Goal: Task Accomplishment & Management: Use online tool/utility

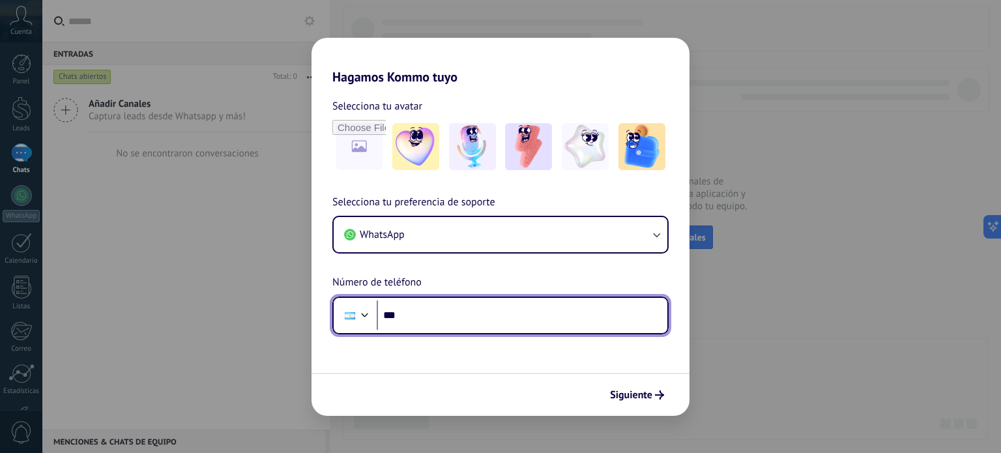
click at [438, 320] on input "***" at bounding box center [522, 316] width 291 height 30
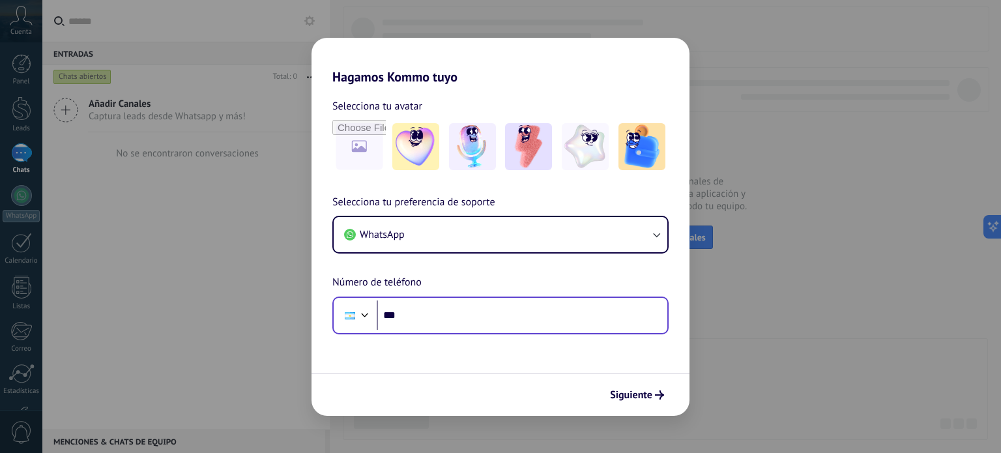
click at [484, 333] on div "Phone ***" at bounding box center [500, 316] width 336 height 38
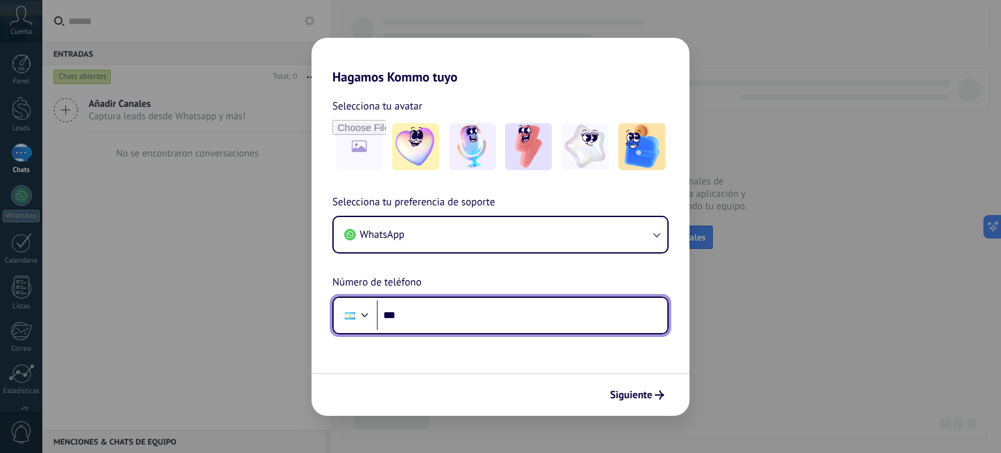
click at [506, 316] on input "***" at bounding box center [522, 316] width 291 height 30
type input "**********"
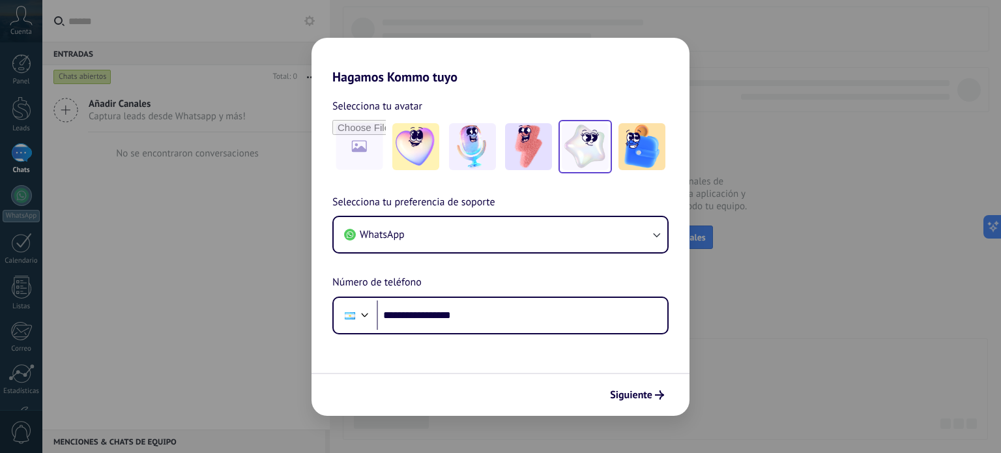
click at [573, 140] on img at bounding box center [585, 146] width 47 height 47
click at [636, 400] on span "Siguiente" at bounding box center [631, 395] width 42 height 9
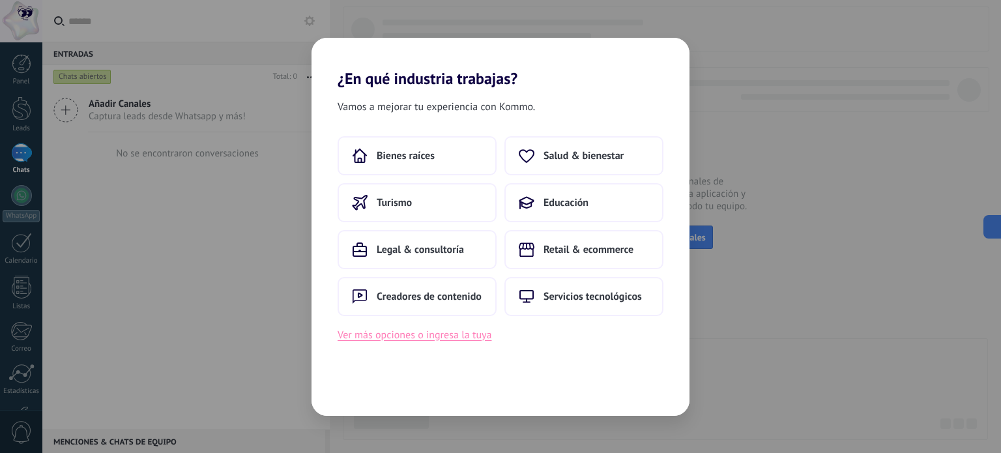
click at [432, 342] on button "Ver más opciones o ingresa la tuya" at bounding box center [415, 335] width 154 height 17
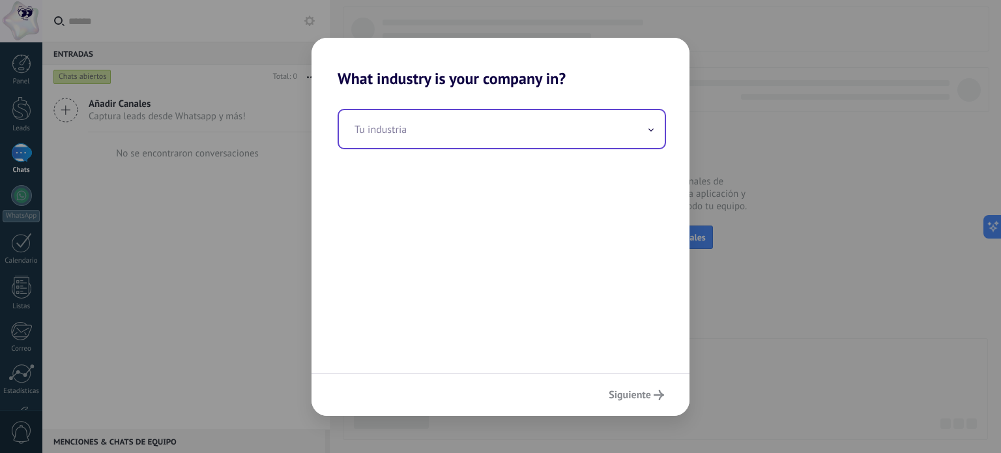
click at [493, 126] on input "text" at bounding box center [502, 129] width 326 height 38
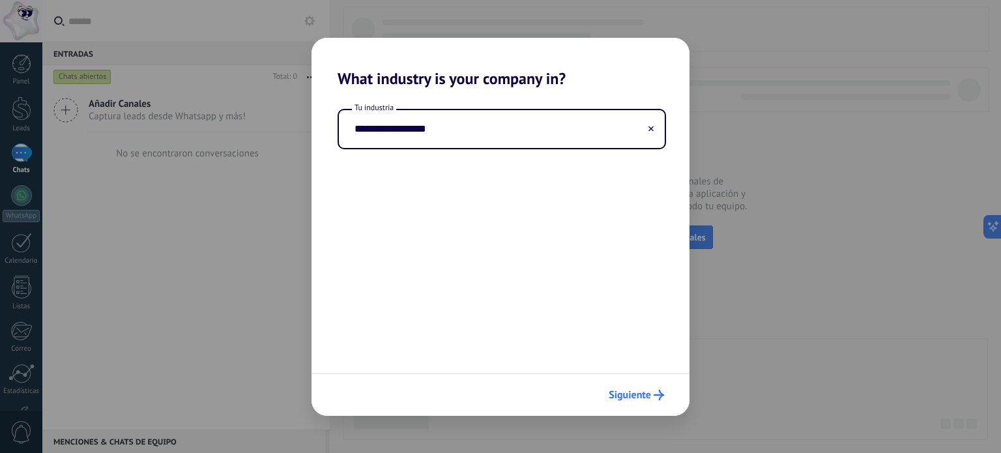
type input "**********"
click at [634, 391] on span "Siguiente" at bounding box center [630, 395] width 42 height 9
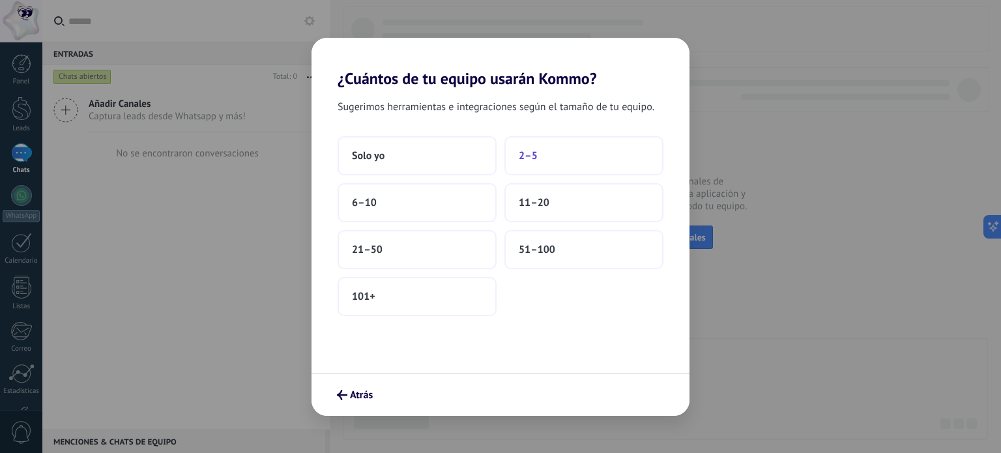
click at [545, 155] on button "2–5" at bounding box center [584, 155] width 159 height 39
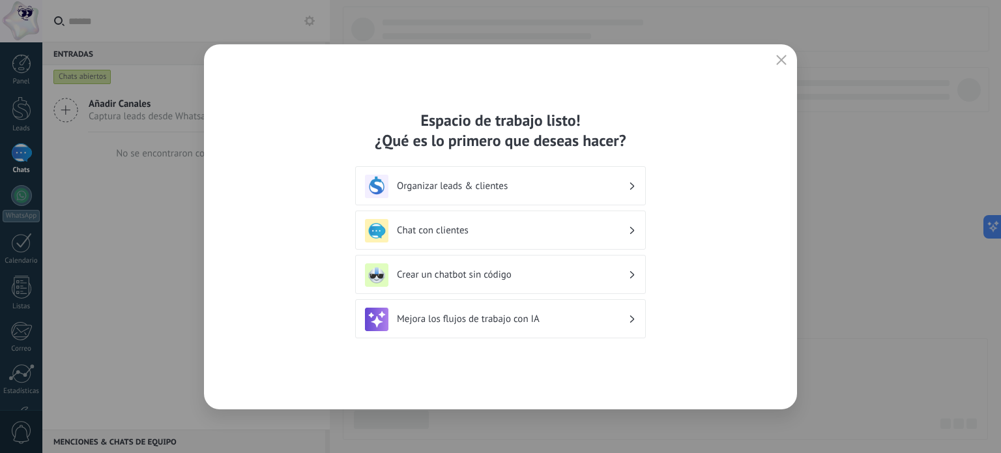
click at [456, 237] on div "Chat con clientes" at bounding box center [500, 230] width 271 height 23
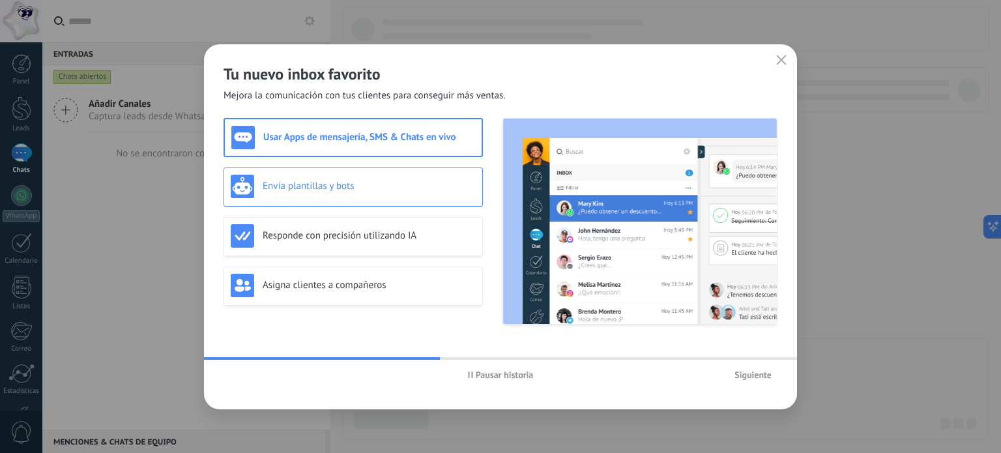
click at [383, 175] on div "Envía plantillas y bots" at bounding box center [353, 186] width 245 height 23
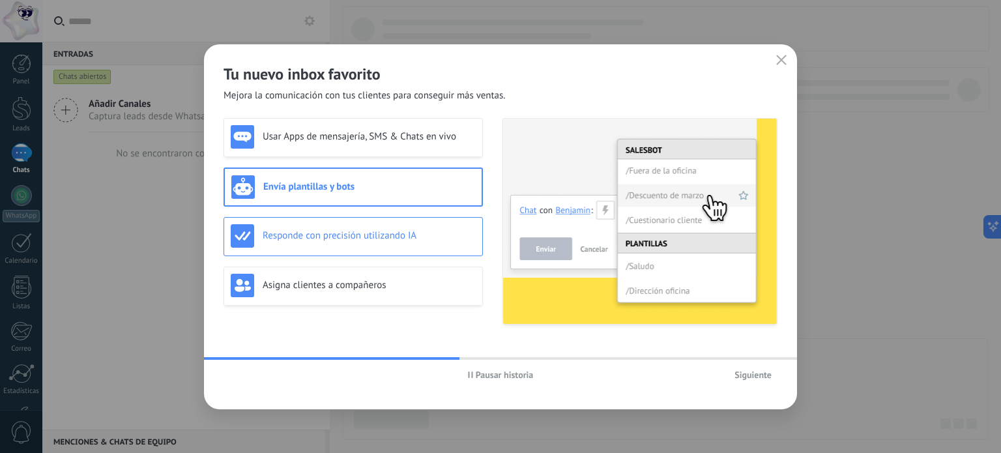
click at [367, 231] on h3 "Responde con precisión utilizando IA" at bounding box center [369, 235] width 213 height 12
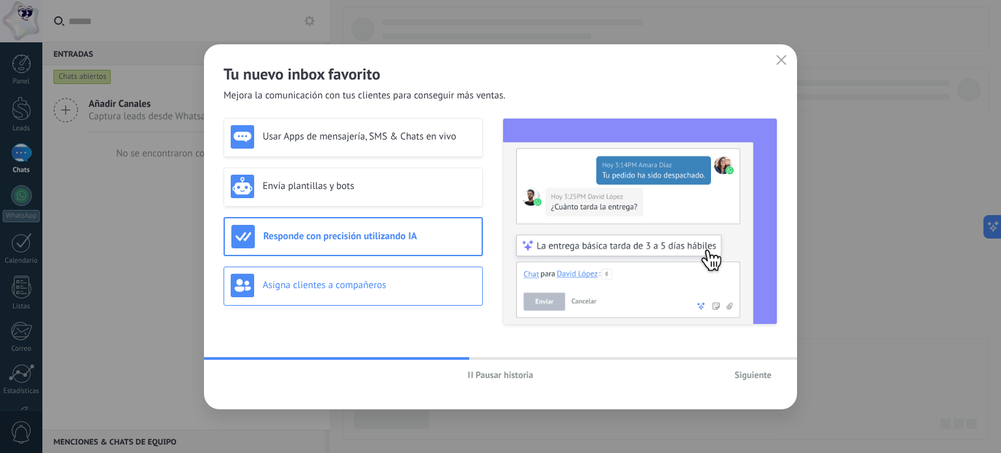
click at [381, 276] on div "Asigna clientes a compañeros" at bounding box center [353, 285] width 245 height 23
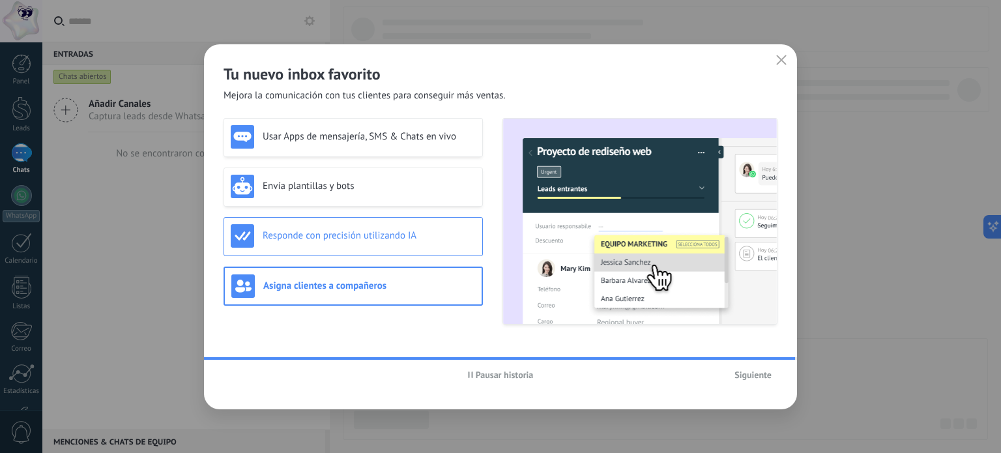
click at [353, 237] on h3 "Responde con precisión utilizando IA" at bounding box center [369, 235] width 213 height 12
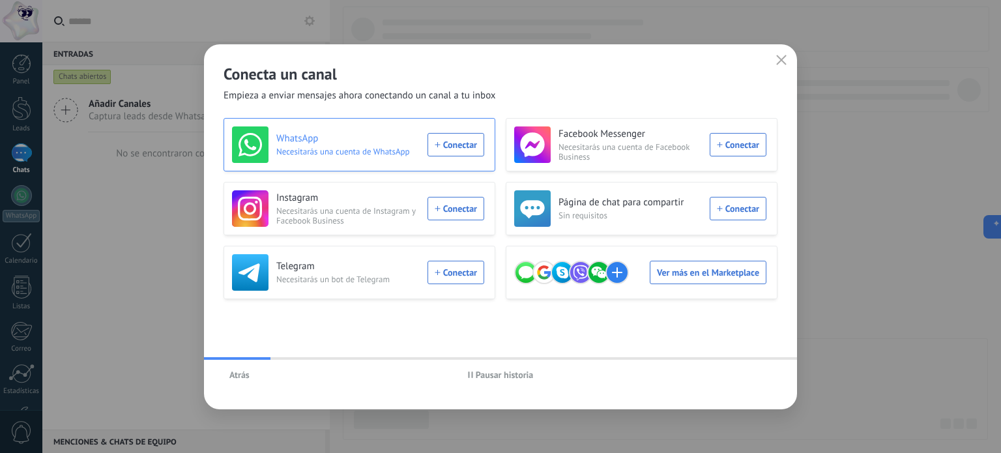
click at [452, 145] on div "WhatsApp Necesitarás una cuenta de WhatsApp Conectar" at bounding box center [358, 144] width 252 height 37
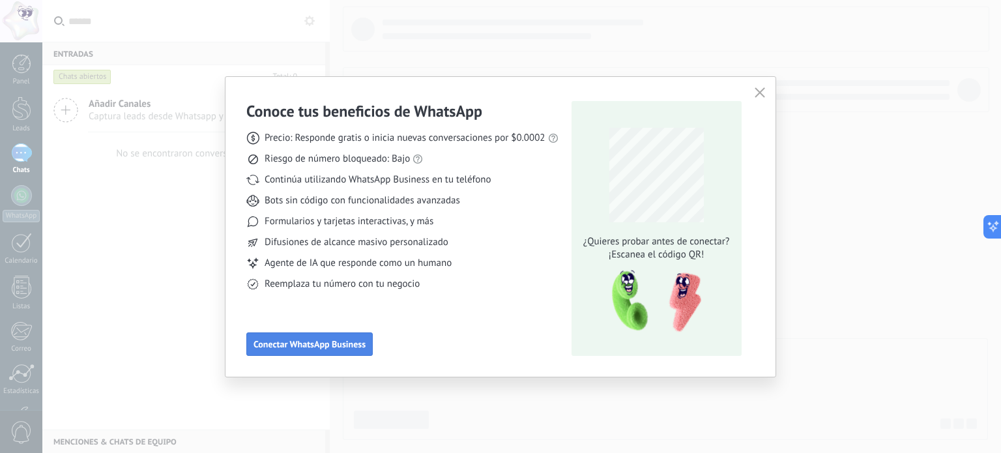
click at [329, 351] on button "Conectar WhatsApp Business" at bounding box center [309, 343] width 126 height 23
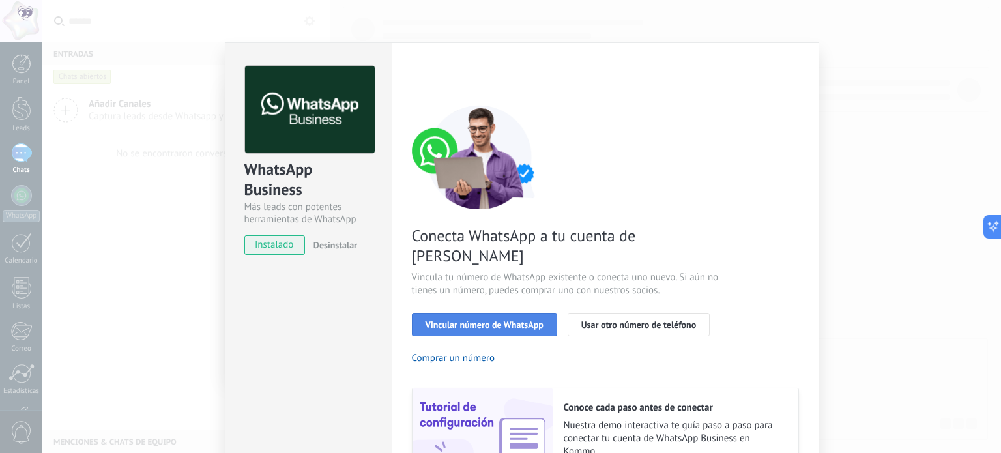
click at [486, 320] on span "Vincular número de WhatsApp" at bounding box center [485, 324] width 118 height 9
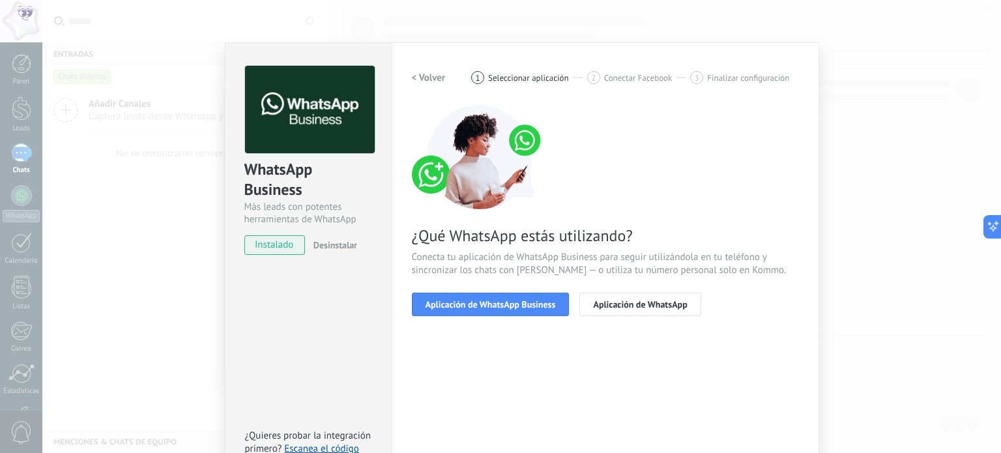
click at [486, 306] on span "Aplicación de WhatsApp Business" at bounding box center [491, 304] width 130 height 9
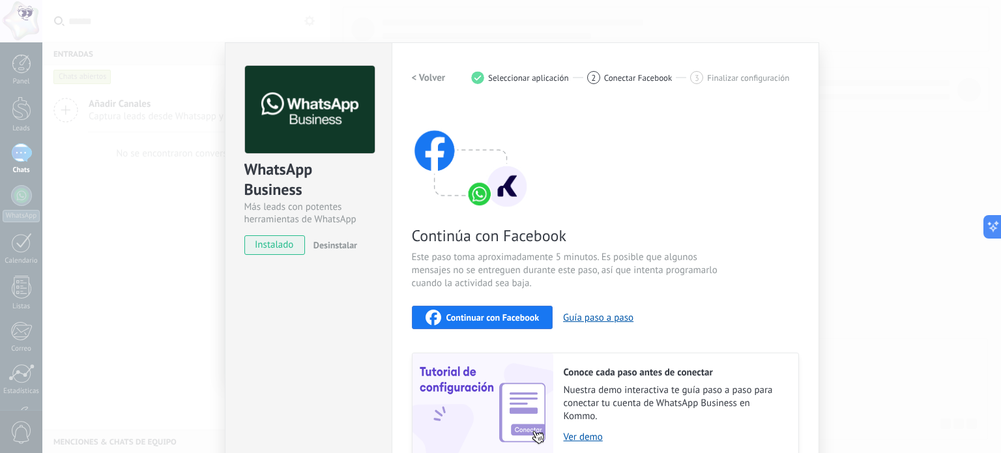
click at [507, 320] on span "Continuar con Facebook" at bounding box center [493, 317] width 93 height 9
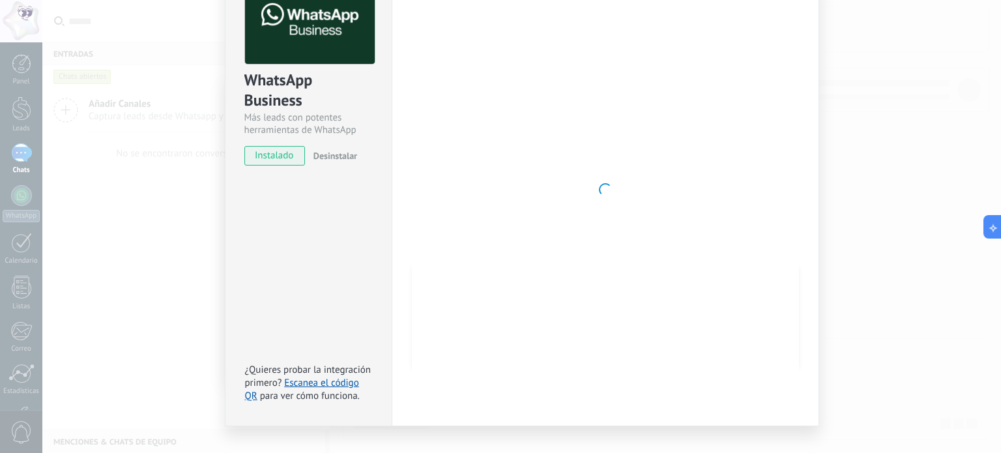
scroll to position [110, 0]
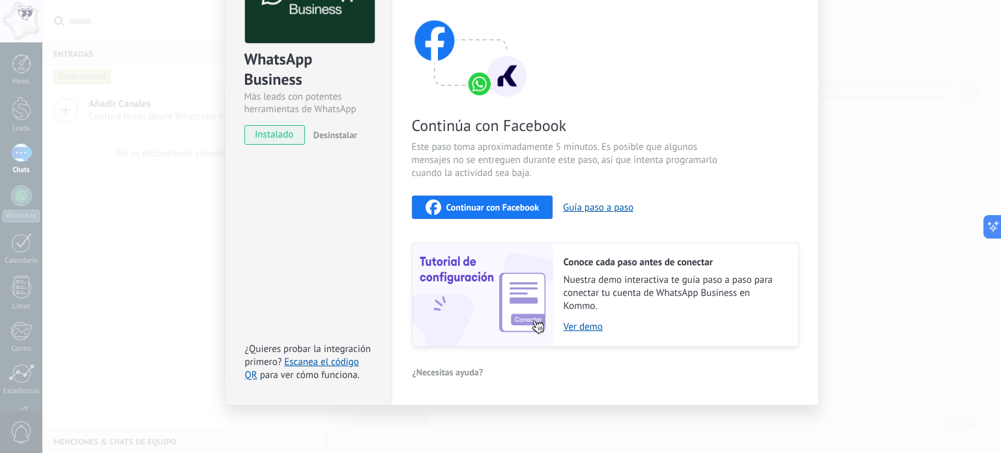
click at [284, 137] on span "instalado" at bounding box center [274, 135] width 59 height 20
click at [503, 218] on div "Continúa con Facebook Este paso toma aproximadamente 5 minutos. Es posible que …" at bounding box center [605, 171] width 387 height 352
click at [507, 196] on button "Continuar con Facebook" at bounding box center [482, 207] width 141 height 23
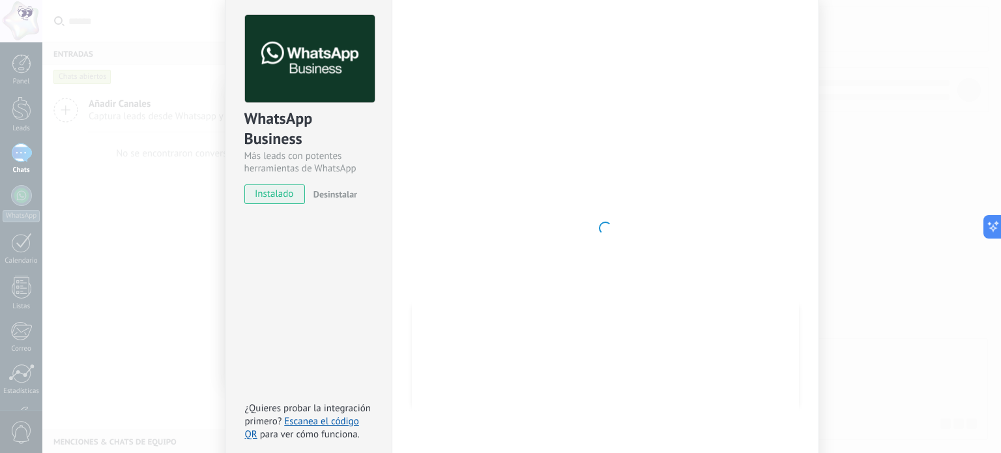
scroll to position [0, 0]
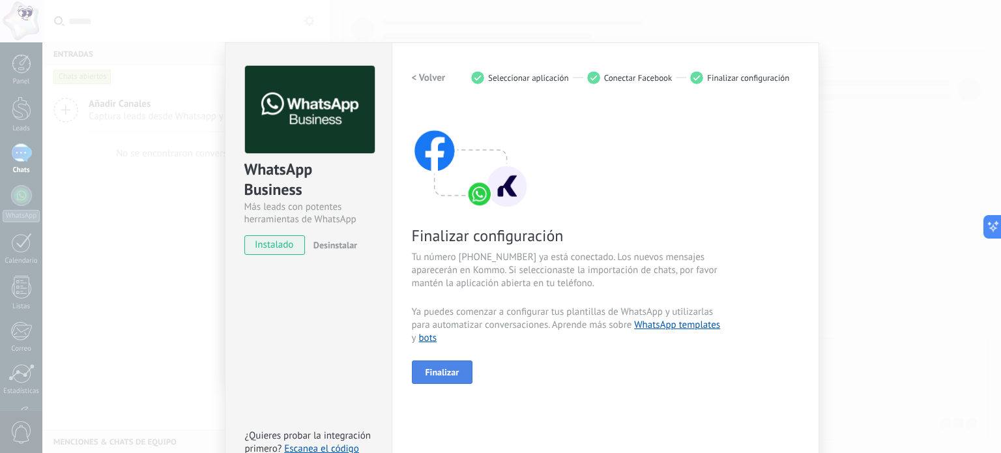
click at [438, 372] on span "Finalizar" at bounding box center [443, 372] width 34 height 9
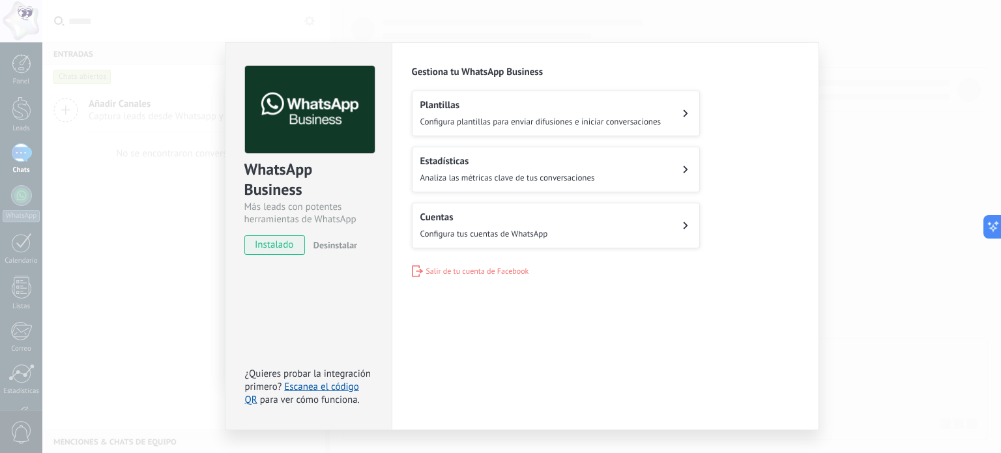
click at [665, 99] on button "Plantillas Configura plantillas para enviar difusiones e iniciar conversaciones" at bounding box center [556, 114] width 288 height 46
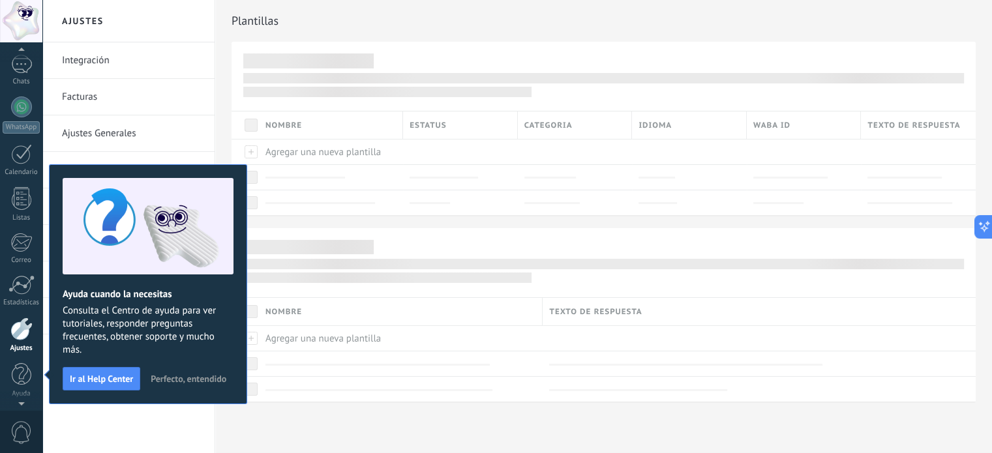
scroll to position [7, 0]
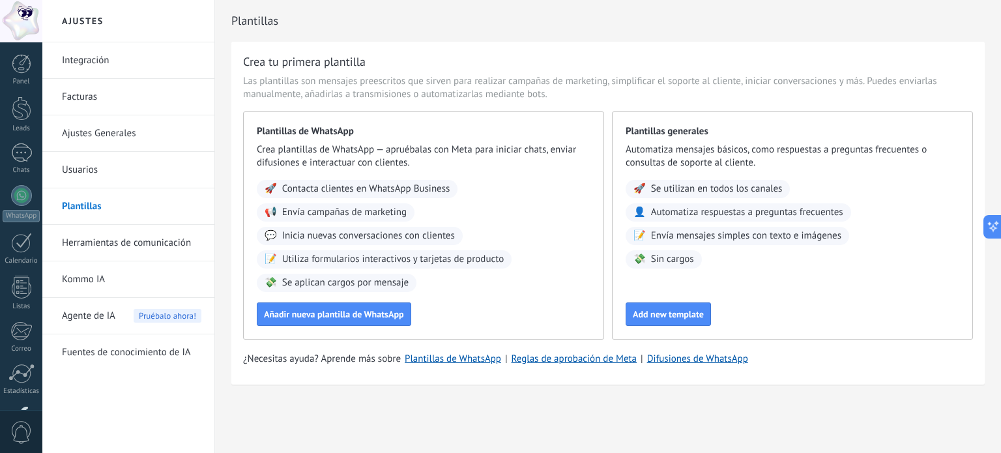
click at [373, 213] on span "Envía campañas de marketing" at bounding box center [344, 212] width 125 height 13
click at [337, 312] on span "Añadir nueva plantilla de WhatsApp" at bounding box center [334, 314] width 140 height 9
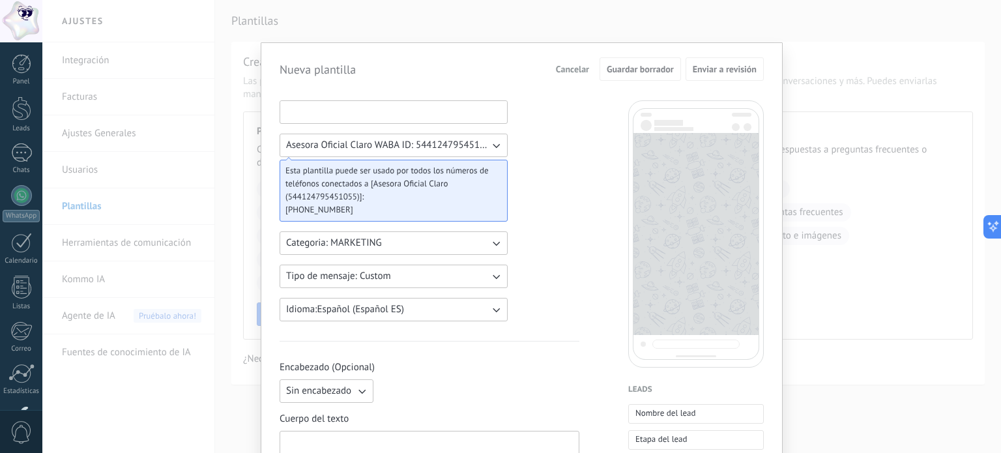
click at [394, 112] on input at bounding box center [393, 111] width 227 height 21
click at [460, 119] on input at bounding box center [393, 111] width 227 height 21
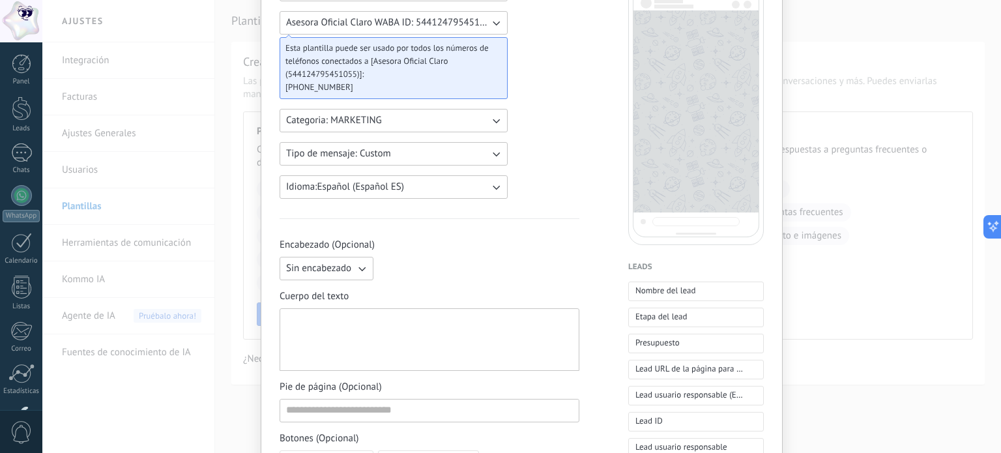
scroll to position [130, 0]
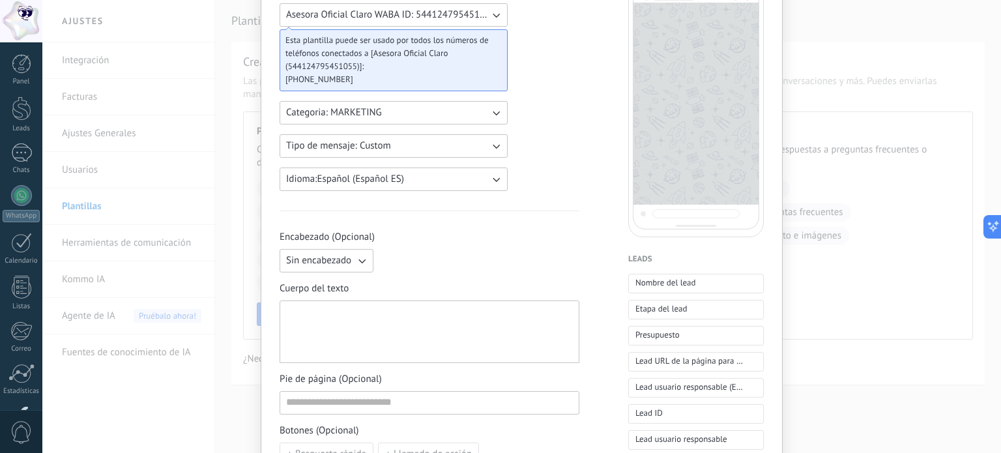
type input "******"
click at [391, 340] on div at bounding box center [429, 332] width 287 height 52
click at [420, 327] on div at bounding box center [429, 332] width 287 height 52
click at [412, 321] on div at bounding box center [429, 332] width 287 height 52
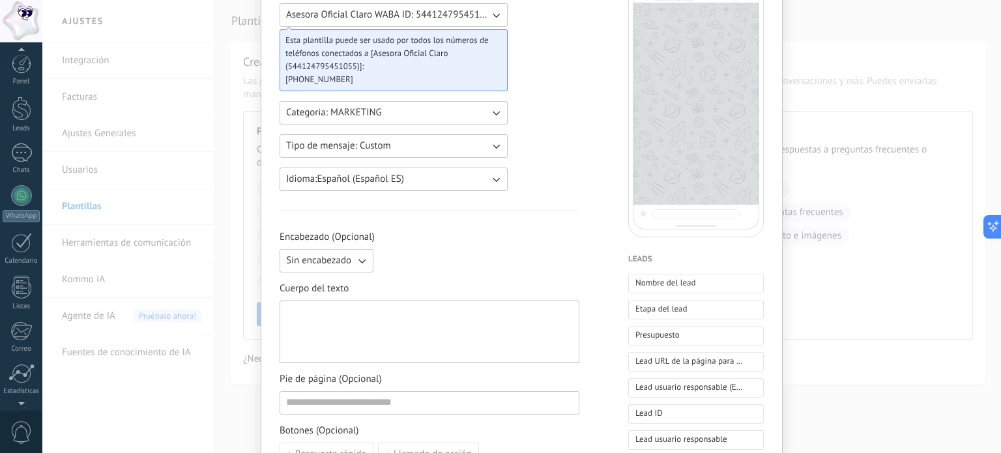
scroll to position [89, 0]
click at [148, 211] on div "prueba Cancelar Guardar borrador Enviar a revisión ****** Asesora Oficial Claro…" at bounding box center [521, 226] width 959 height 453
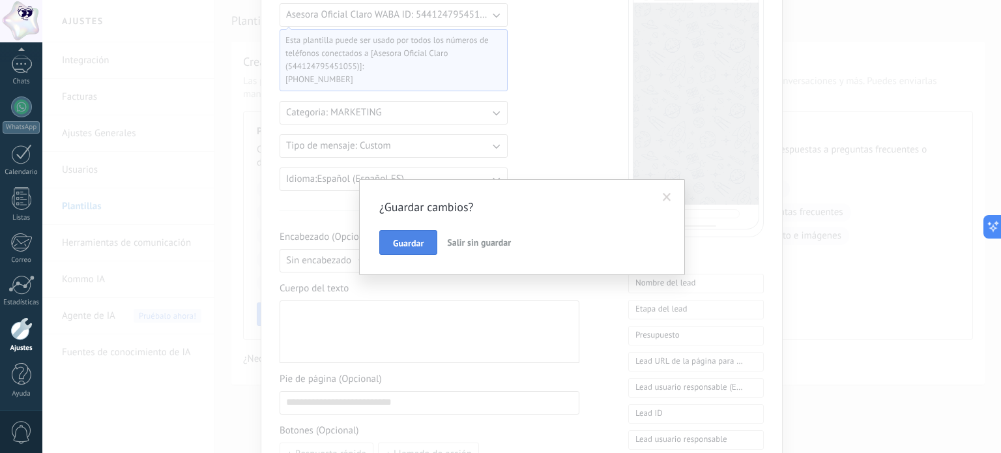
click at [420, 246] on span "Guardar" at bounding box center [408, 243] width 31 height 9
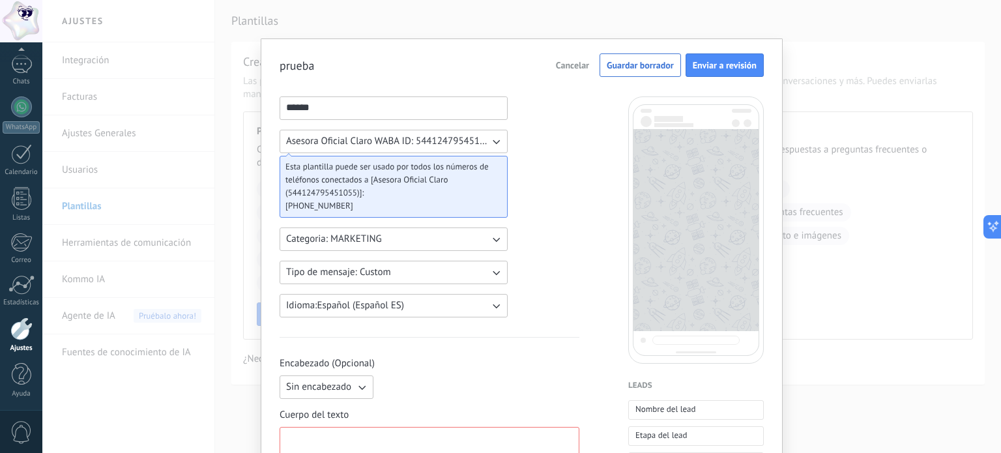
scroll to position [0, 0]
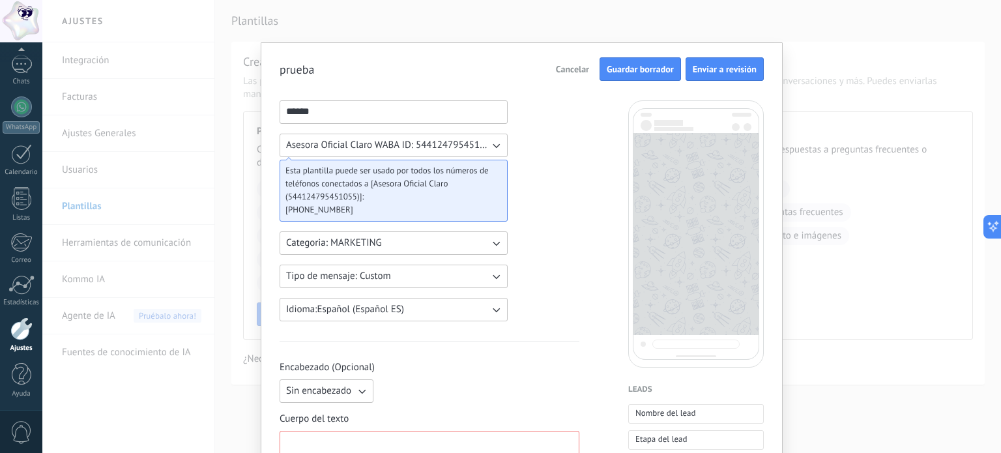
click at [628, 74] on span "Guardar borrador" at bounding box center [640, 69] width 67 height 9
click at [641, 59] on button "Guardar borrador" at bounding box center [640, 68] width 81 height 23
click at [571, 75] on button "Cancelar" at bounding box center [572, 69] width 45 height 20
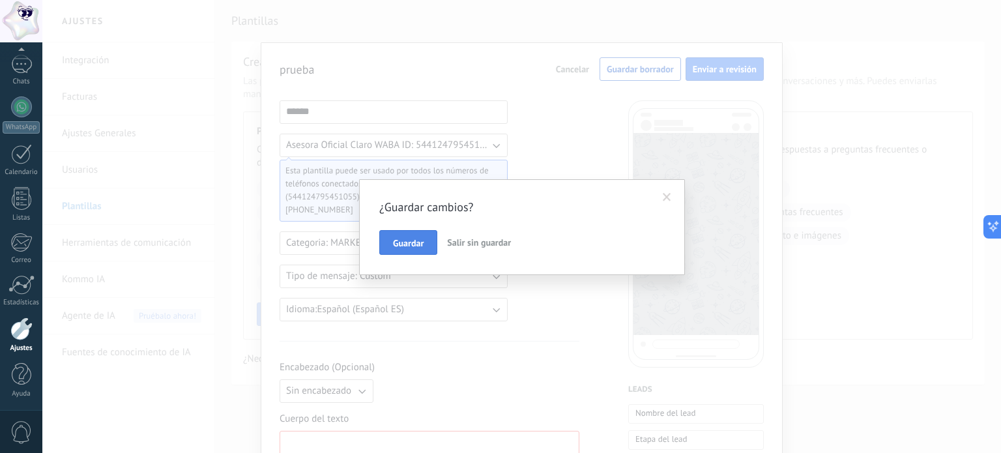
click at [405, 242] on span "Guardar" at bounding box center [408, 243] width 31 height 9
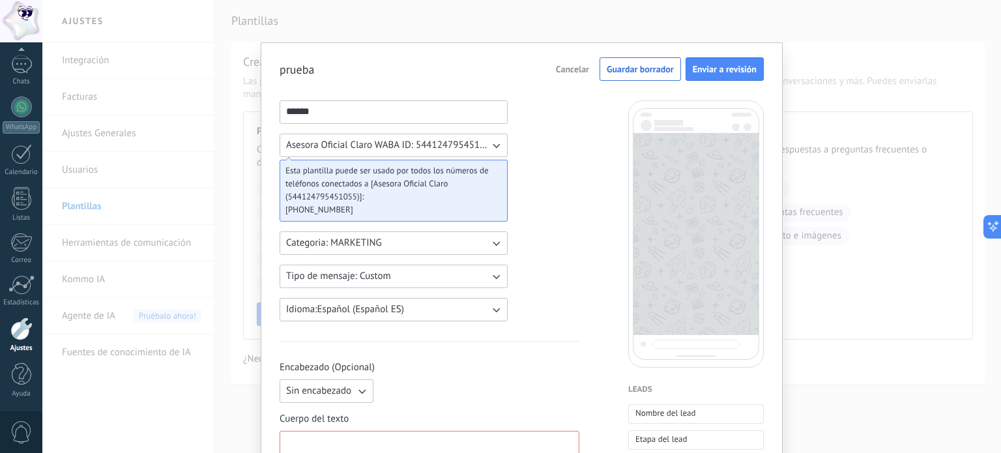
click at [642, 69] on span "Guardar borrador" at bounding box center [640, 69] width 67 height 9
click at [575, 72] on span "Cancelar" at bounding box center [572, 69] width 33 height 9
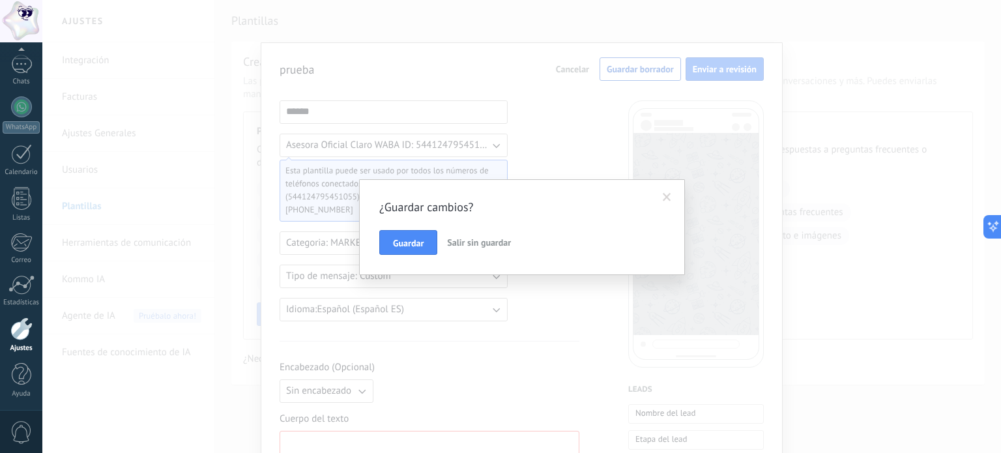
click at [480, 242] on span "Salir sin guardar" at bounding box center [479, 243] width 64 height 12
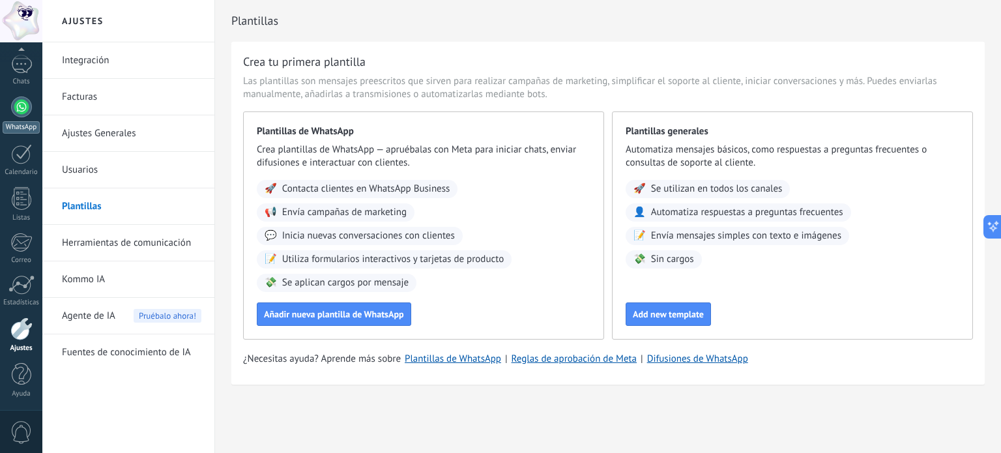
click at [22, 106] on div at bounding box center [21, 106] width 21 height 21
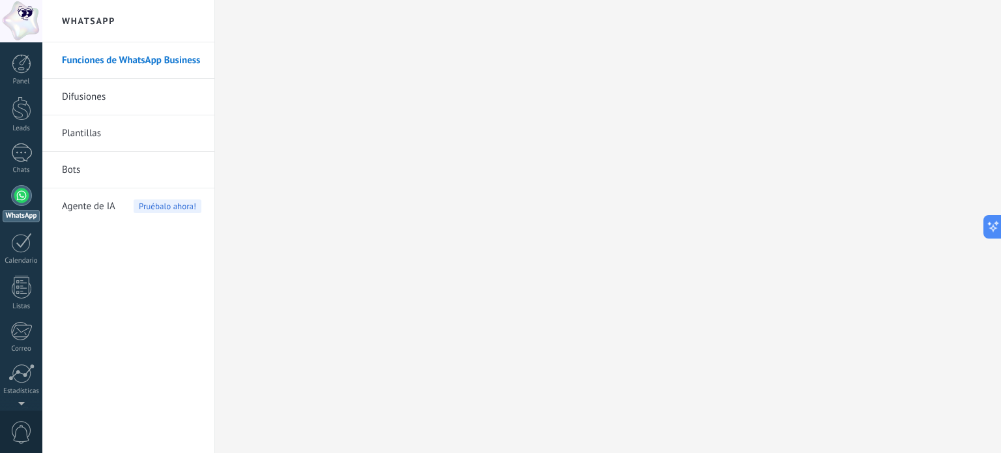
click at [102, 130] on link "Plantillas" at bounding box center [132, 133] width 140 height 37
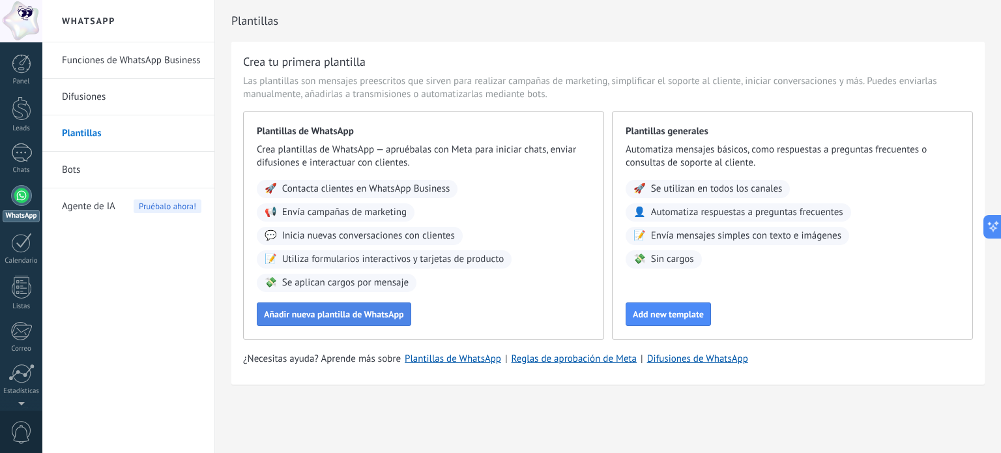
click at [349, 311] on span "Añadir nueva plantilla de WhatsApp" at bounding box center [334, 314] width 140 height 9
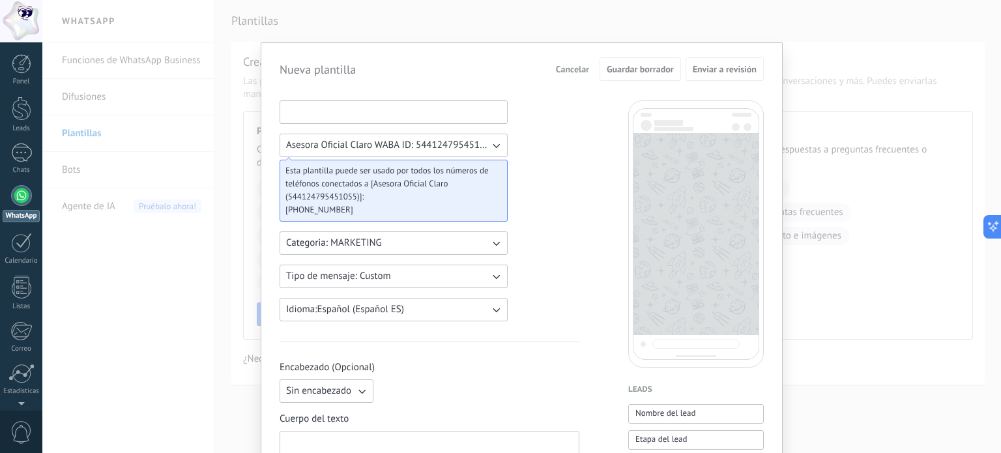
click at [365, 121] on input at bounding box center [393, 111] width 227 height 21
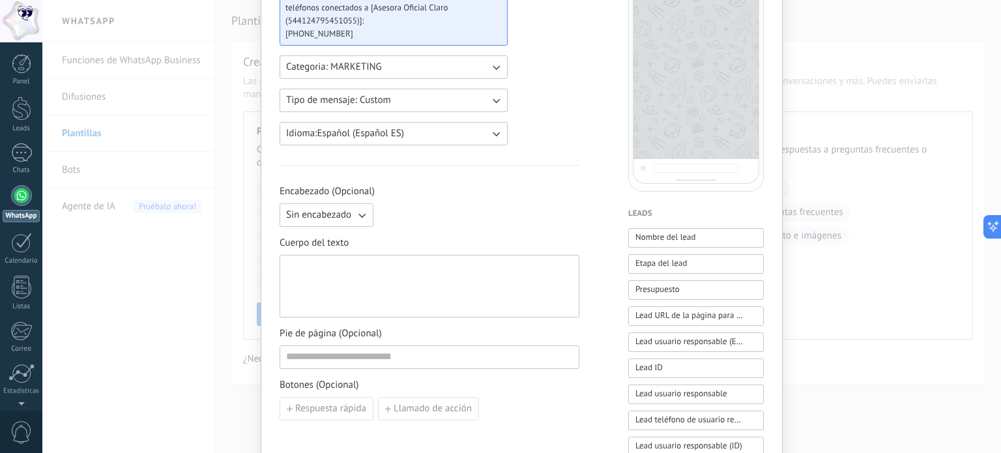
scroll to position [196, 0]
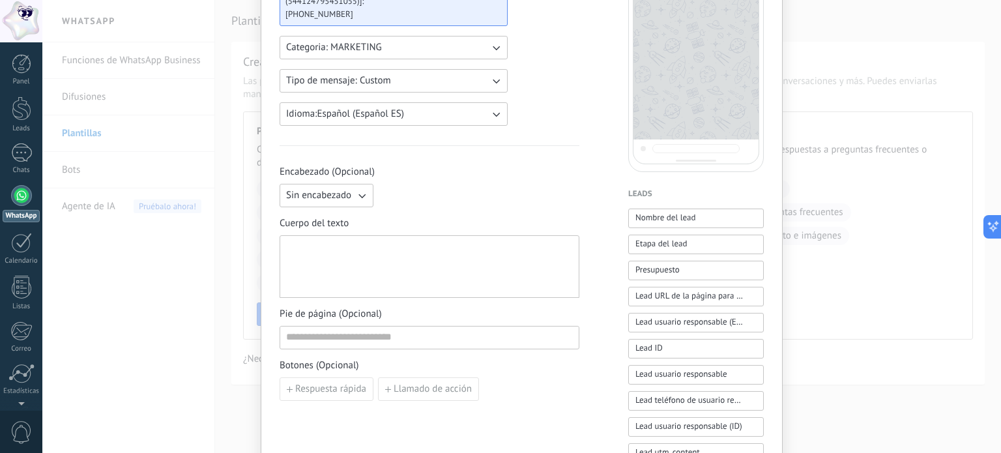
click at [366, 256] on div at bounding box center [429, 267] width 287 height 52
paste div
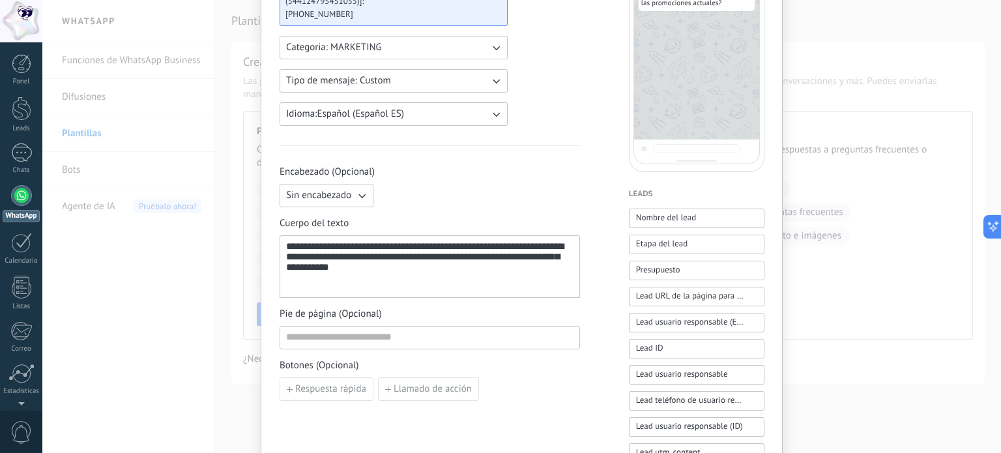
click at [289, 246] on div "**********" at bounding box center [429, 267] width 287 height 52
click at [407, 244] on div "**********" at bounding box center [429, 267] width 287 height 52
click at [404, 247] on div "**********" at bounding box center [429, 267] width 287 height 52
click at [384, 250] on div "**********" at bounding box center [429, 267] width 287 height 52
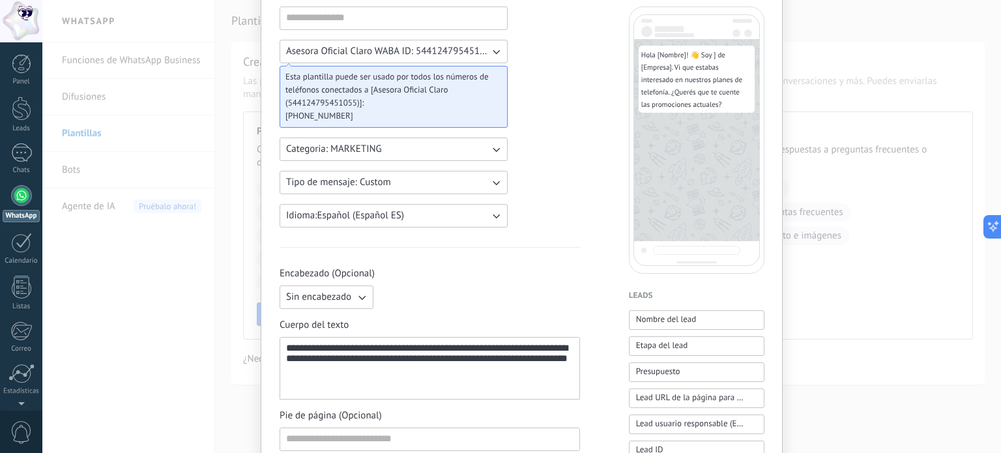
scroll to position [65, 0]
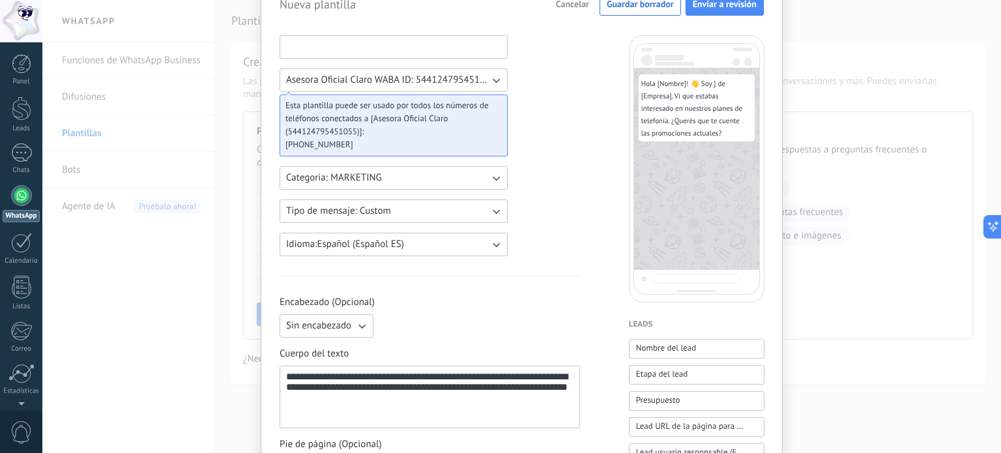
click at [352, 39] on input at bounding box center [393, 46] width 227 height 21
type input "******"
click at [387, 377] on div "**********" at bounding box center [429, 398] width 287 height 52
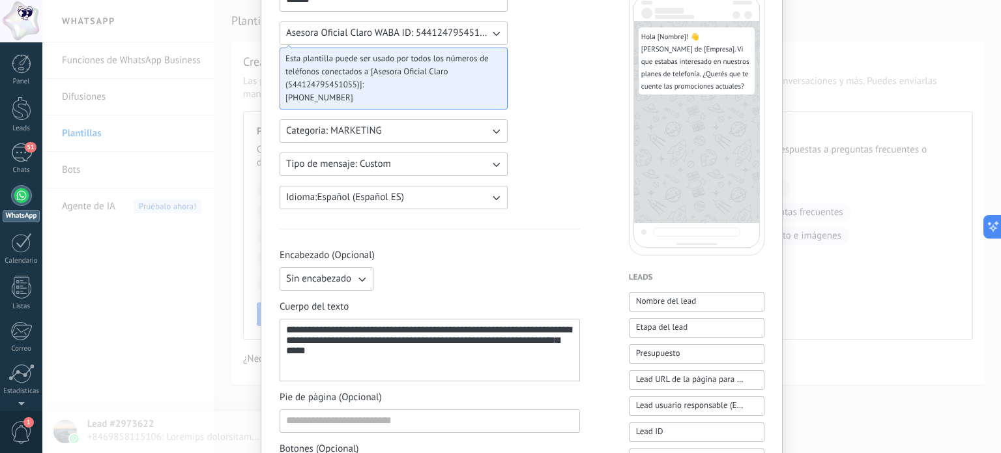
scroll to position [196, 0]
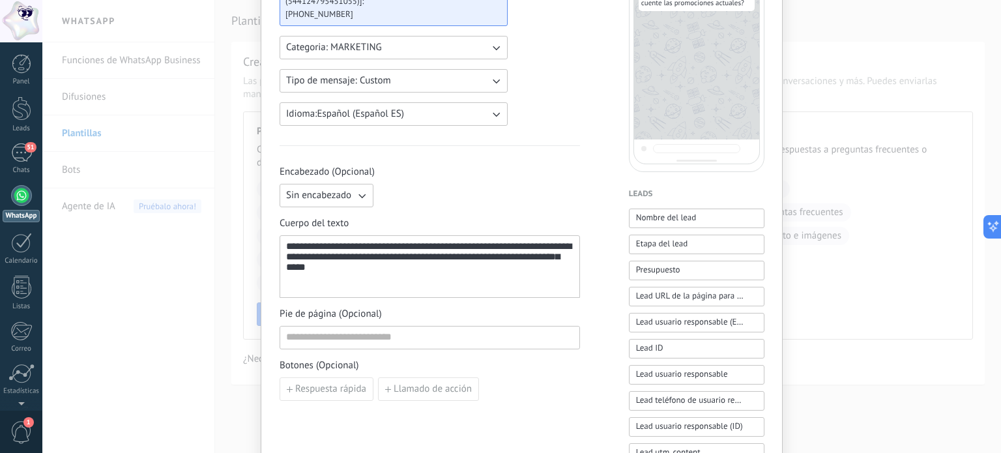
click at [434, 244] on div "**********" at bounding box center [429, 267] width 287 height 52
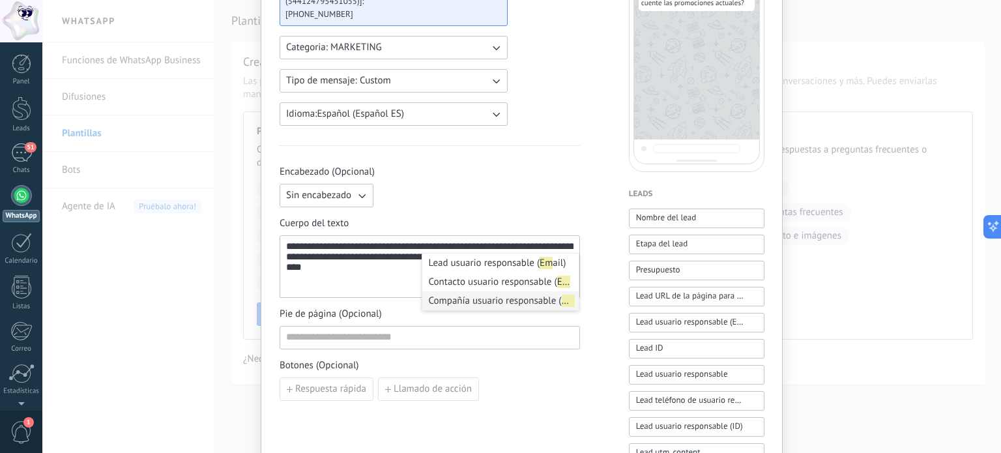
click at [488, 303] on li "Compañía usuario responsable ( Em ail)" at bounding box center [500, 300] width 156 height 19
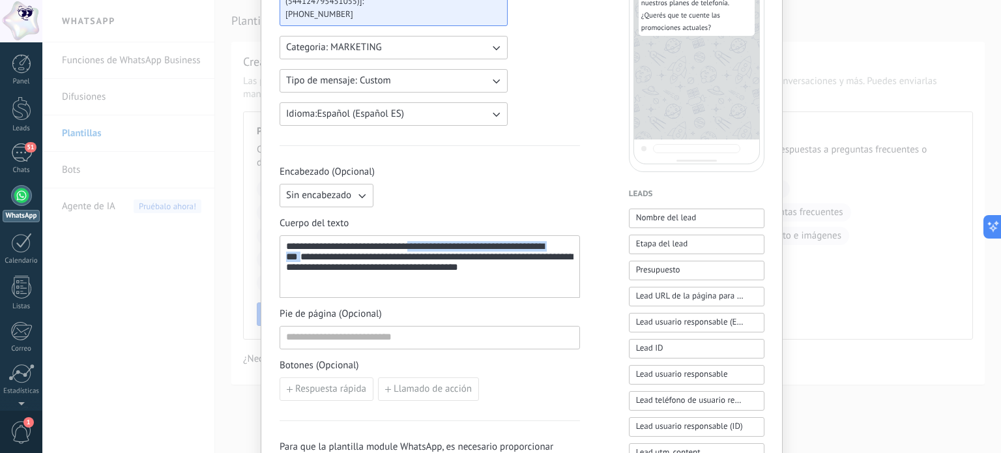
click at [422, 247] on span "**********" at bounding box center [415, 251] width 258 height 20
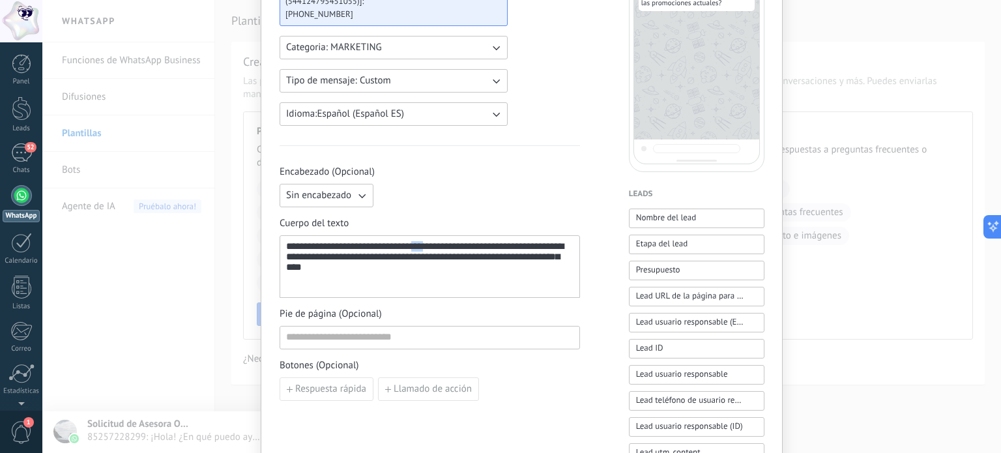
drag, startPoint x: 426, startPoint y: 250, endPoint x: 439, endPoint y: 249, distance: 13.1
click at [438, 250] on div "**********" at bounding box center [429, 267] width 287 height 52
drag, startPoint x: 448, startPoint y: 247, endPoint x: 422, endPoint y: 243, distance: 25.7
click at [422, 243] on div "**********" at bounding box center [429, 267] width 287 height 52
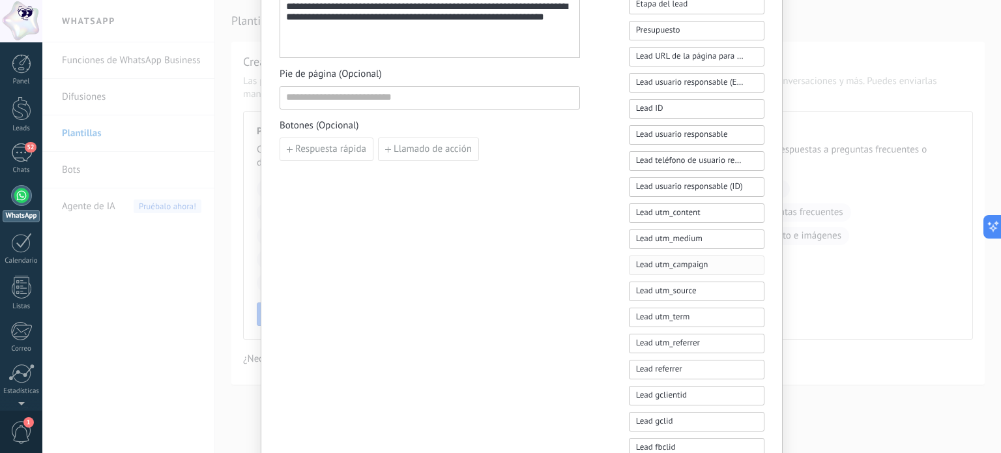
scroll to position [597, 0]
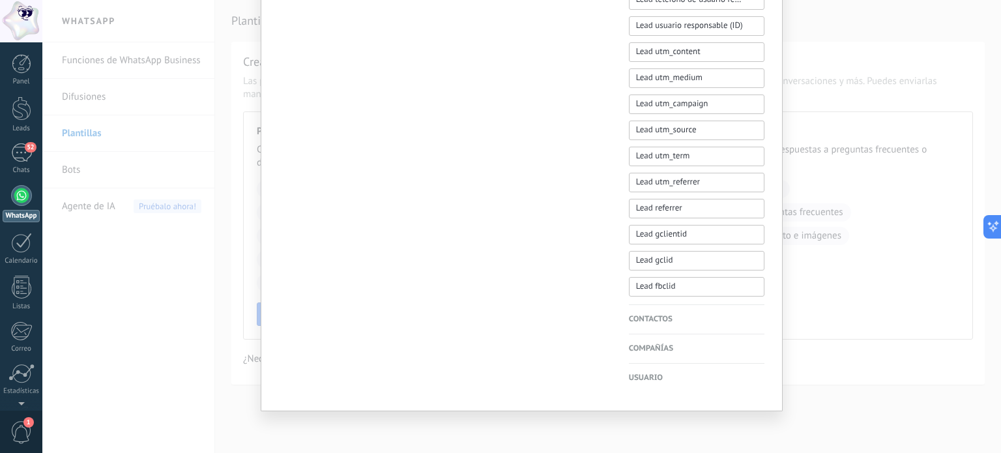
click at [652, 345] on h4 "Compañías" at bounding box center [697, 348] width 136 height 13
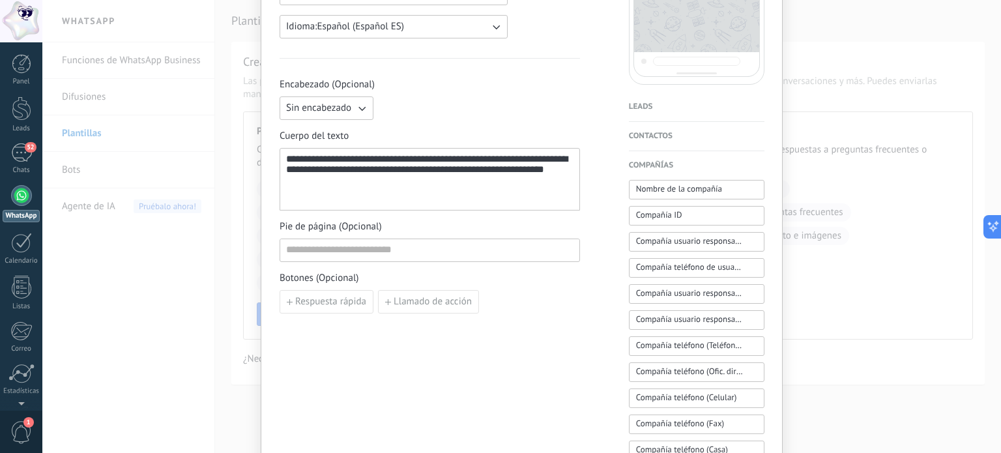
scroll to position [271, 0]
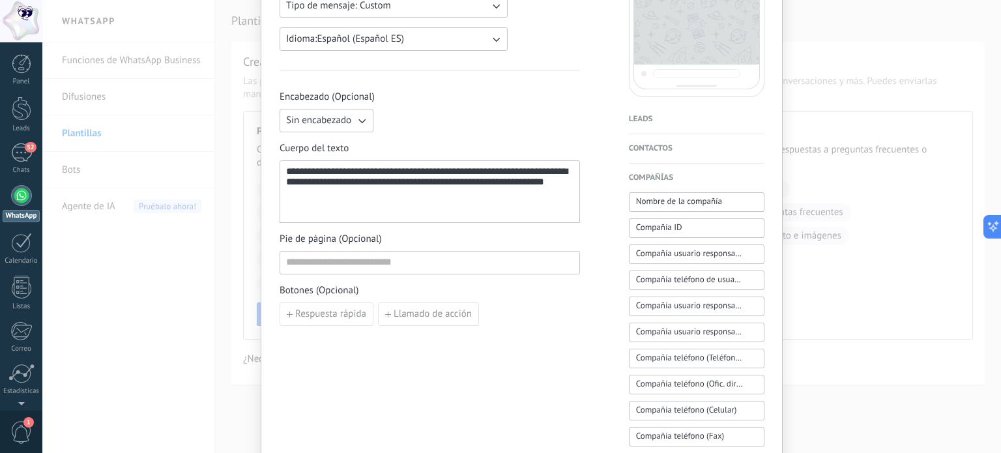
click at [423, 170] on div "**********" at bounding box center [429, 192] width 287 height 52
click at [420, 166] on div "**********" at bounding box center [429, 192] width 287 height 52
click at [433, 260] on input at bounding box center [429, 262] width 299 height 21
type input "*"
click at [337, 170] on span "**********" at bounding box center [349, 171] width 86 height 10
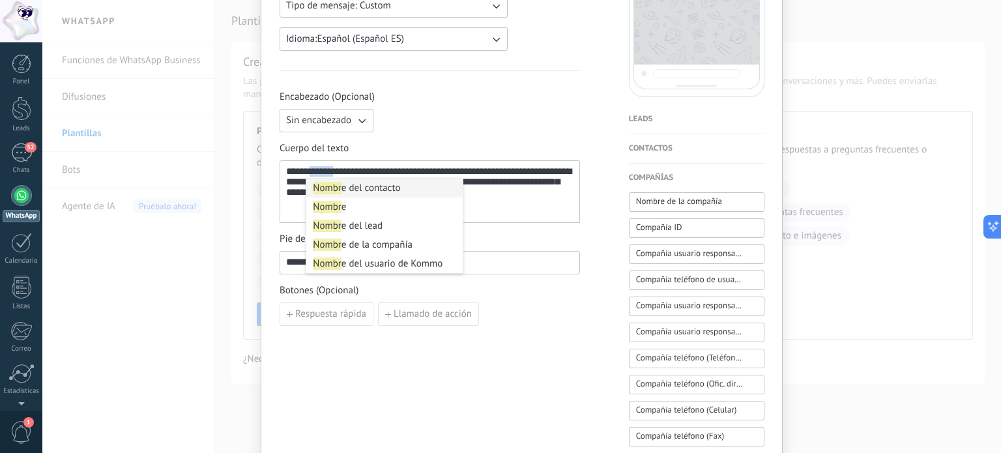
click at [337, 170] on span "**********" at bounding box center [349, 171] width 86 height 10
click at [344, 218] on li "Nombr e del lead" at bounding box center [384, 225] width 156 height 19
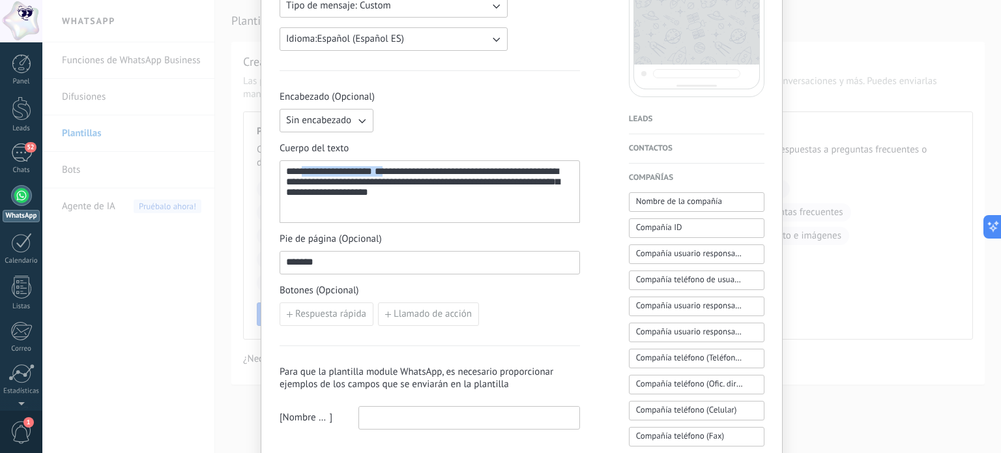
drag, startPoint x: 391, startPoint y: 174, endPoint x: 302, endPoint y: 170, distance: 89.4
click at [302, 170] on div "**********" at bounding box center [429, 192] width 287 height 52
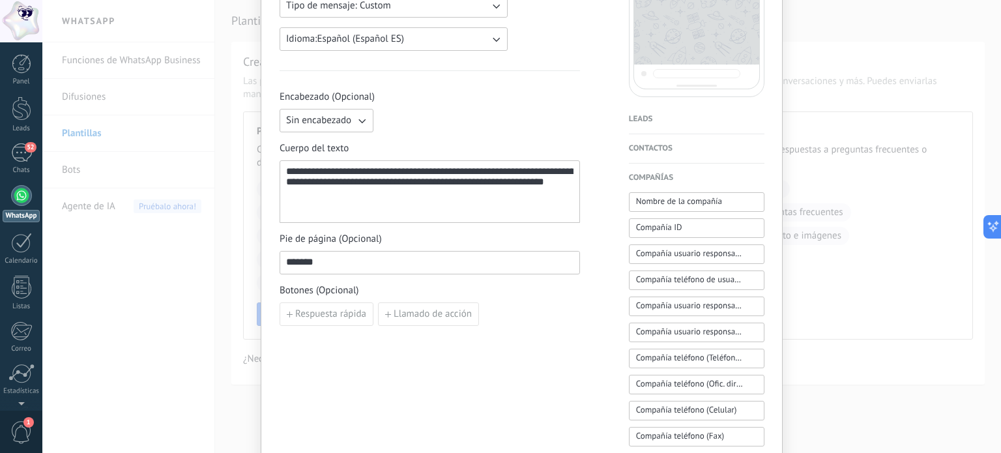
click at [437, 268] on input "*******" at bounding box center [429, 262] width 299 height 21
type input "**********"
click at [367, 262] on input "**********" at bounding box center [429, 262] width 299 height 21
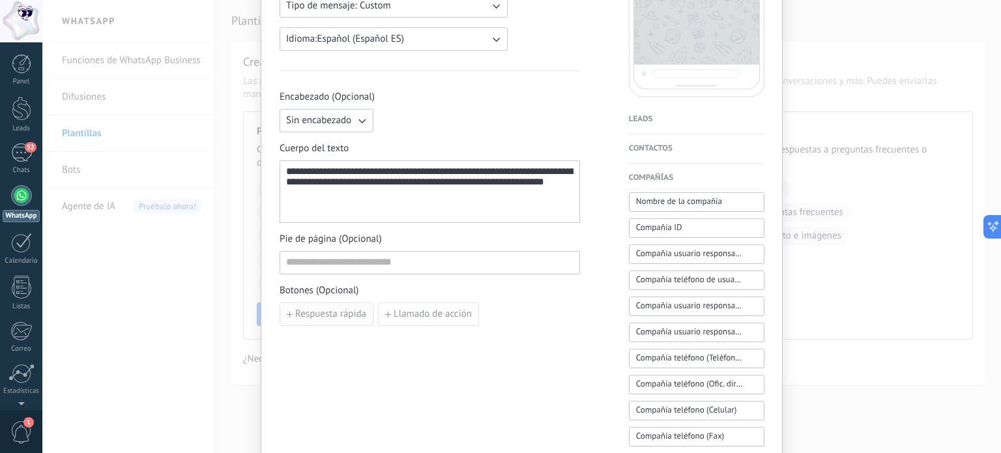
click at [326, 314] on span "Respuesta rápida" at bounding box center [330, 314] width 71 height 9
click at [327, 318] on input at bounding box center [352, 313] width 145 height 21
paste input "**********"
type input "**********"
click at [331, 340] on span "Añadir quick reply" at bounding box center [333, 344] width 76 height 9
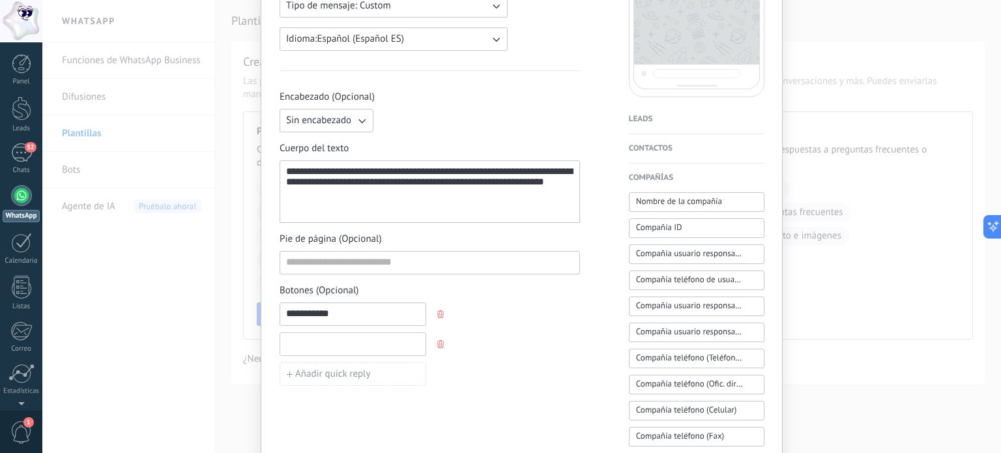
click at [346, 341] on input at bounding box center [352, 343] width 145 height 21
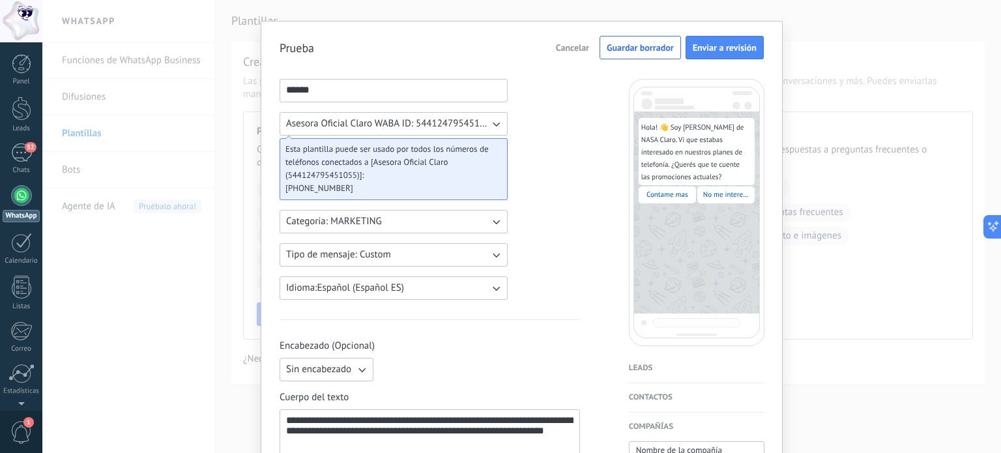
scroll to position [0, 0]
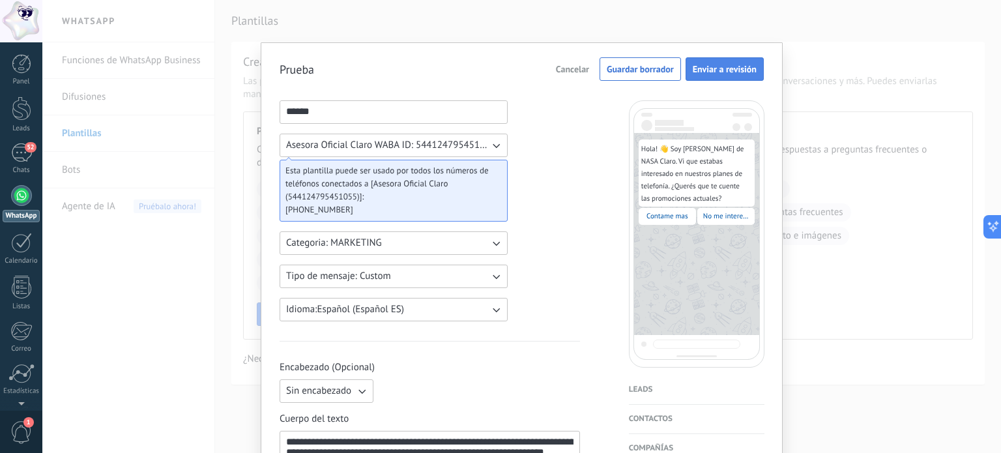
type input "**********"
click at [720, 71] on span "Enviar a revisión" at bounding box center [725, 69] width 64 height 9
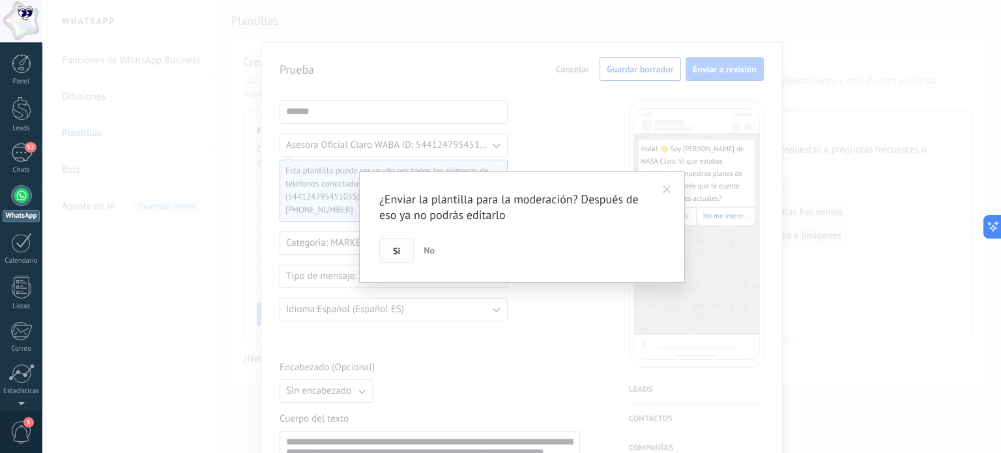
click at [394, 257] on button "Si" at bounding box center [396, 250] width 35 height 25
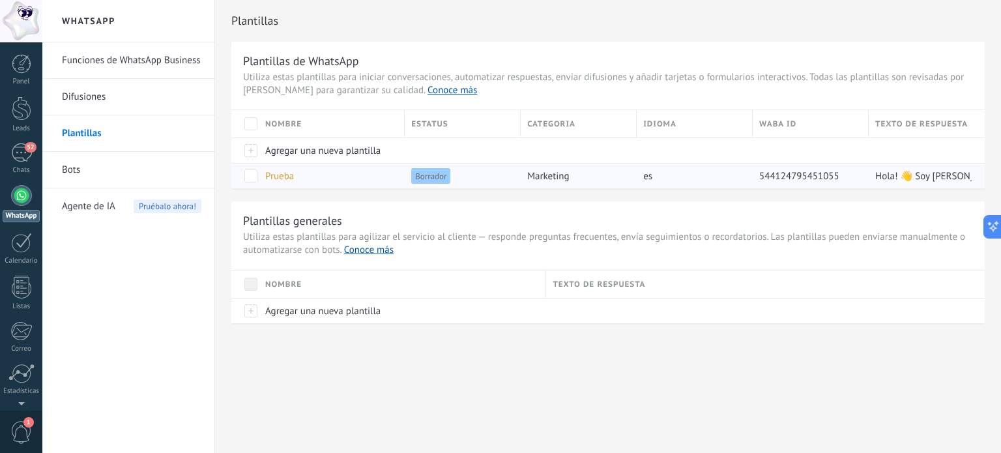
click at [294, 177] on span "Prueba" at bounding box center [279, 176] width 29 height 12
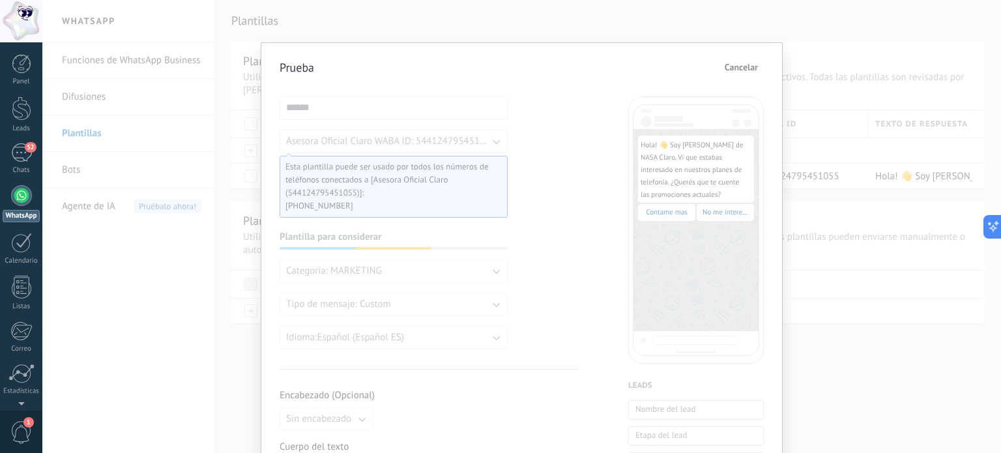
click at [379, 190] on span "Esta plantilla puede ser usado por todos los números de teléfonos conectados a …" at bounding box center [389, 179] width 206 height 39
click at [746, 66] on span "Cancelar" at bounding box center [741, 67] width 33 height 9
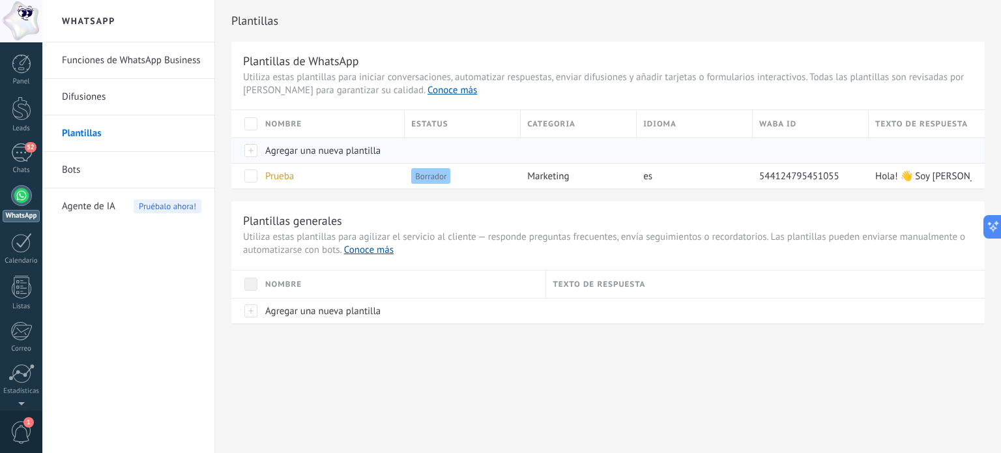
click at [871, 160] on div at bounding box center [920, 150] width 103 height 25
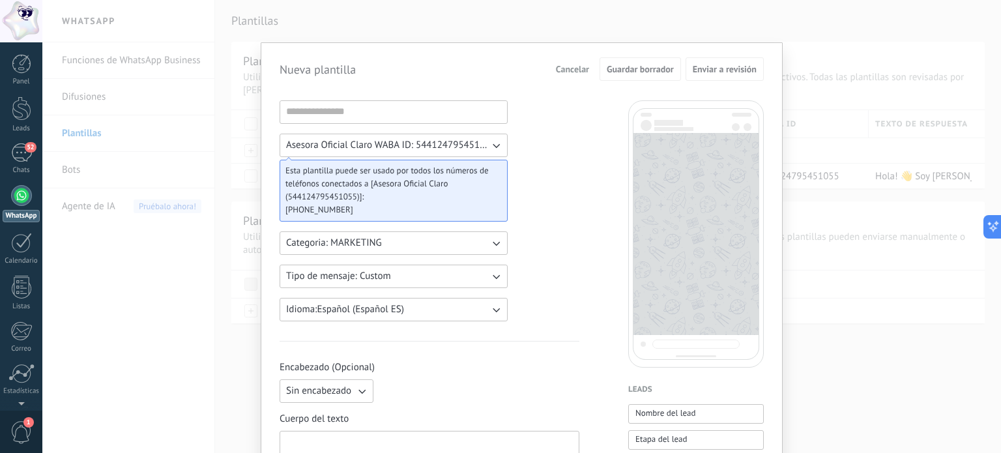
click at [243, 178] on div "Nueva plantilla Cancelar Guardar borrador Enviar a revisión Asesora Oficial Cla…" at bounding box center [521, 226] width 959 height 453
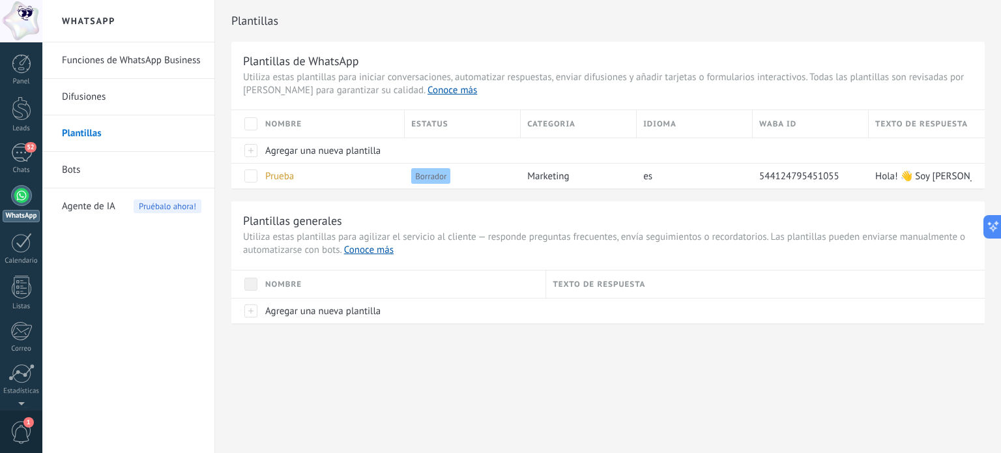
click at [79, 89] on link "Difusiones" at bounding box center [132, 97] width 140 height 37
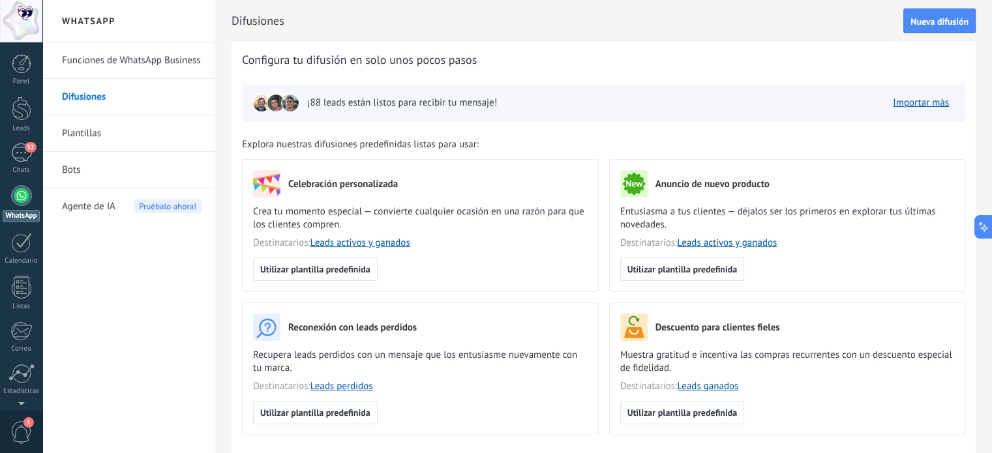
click at [83, 135] on link "Plantillas" at bounding box center [132, 133] width 140 height 37
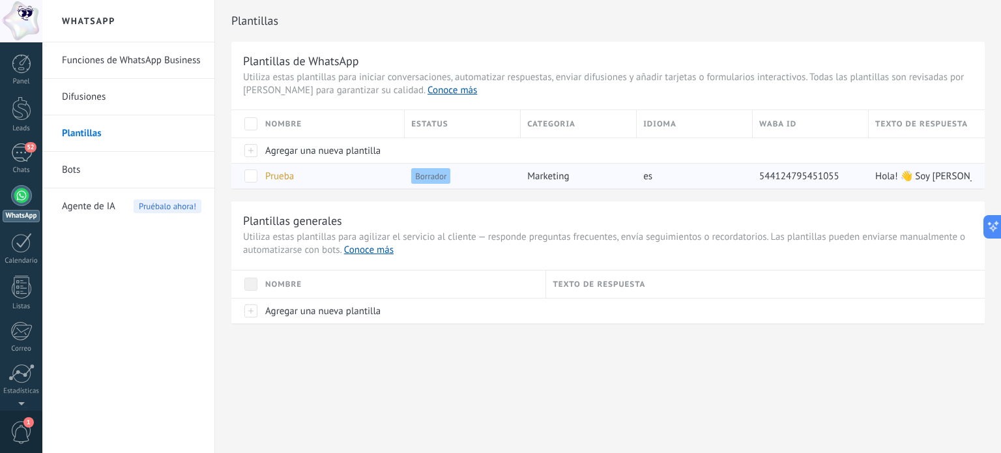
click at [423, 177] on span "Borrador" at bounding box center [430, 176] width 39 height 16
click at [279, 177] on span "Prueba" at bounding box center [279, 176] width 29 height 12
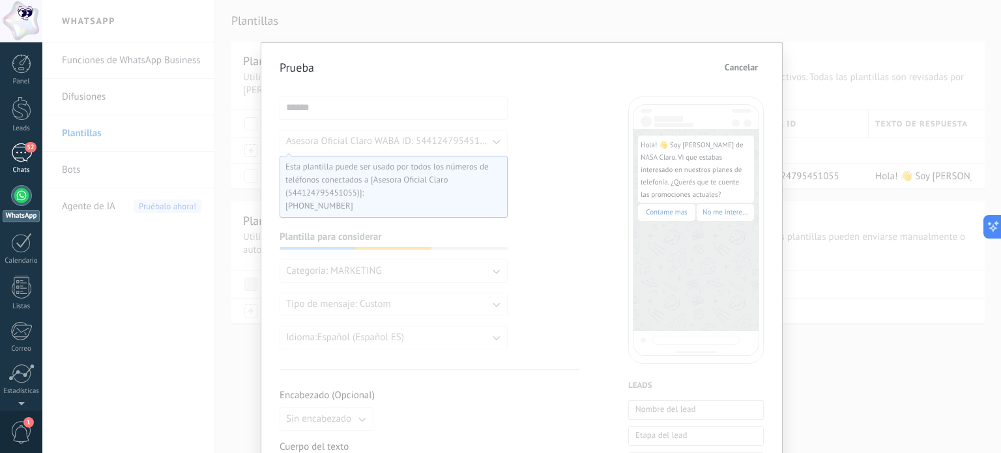
click at [14, 153] on div "52" at bounding box center [21, 152] width 21 height 19
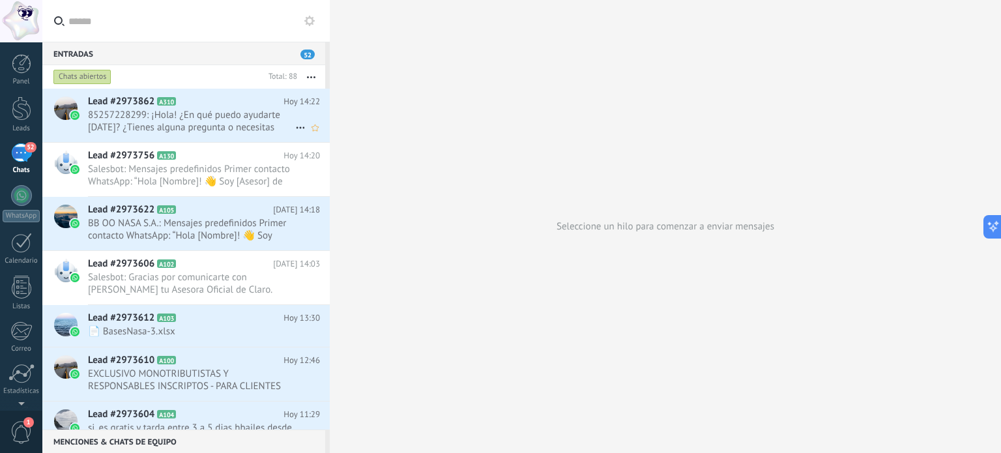
click at [211, 120] on span "85257228299: ¡Hola! ¿En qué puedo ayudarte hoy? ¿Tienes alguna pregunta o neces…" at bounding box center [191, 121] width 207 height 25
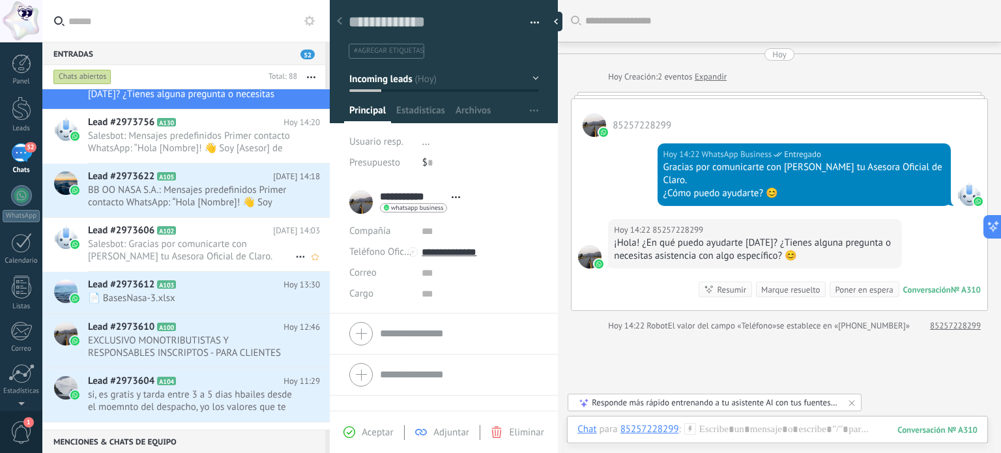
scroll to position [65, 0]
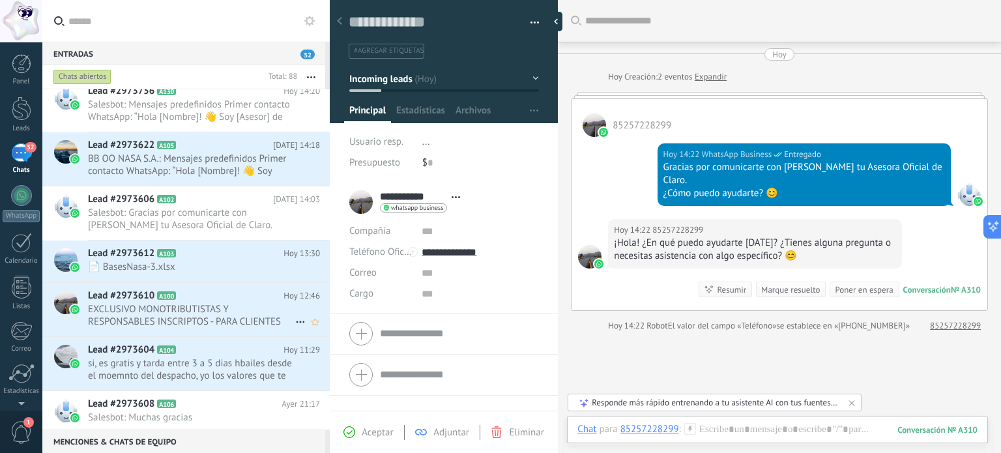
click at [227, 301] on div "Lead #2973610 A100 Hoy 12:46 EXCLUSIVO MONOTRIBUTISTAS Y RESPONSABLES INSCRIPTO…" at bounding box center [209, 309] width 242 height 53
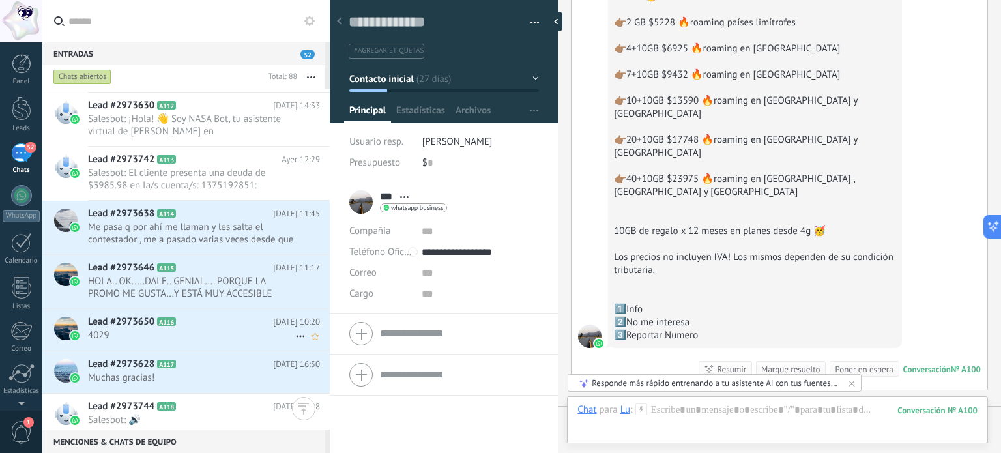
scroll to position [717, 0]
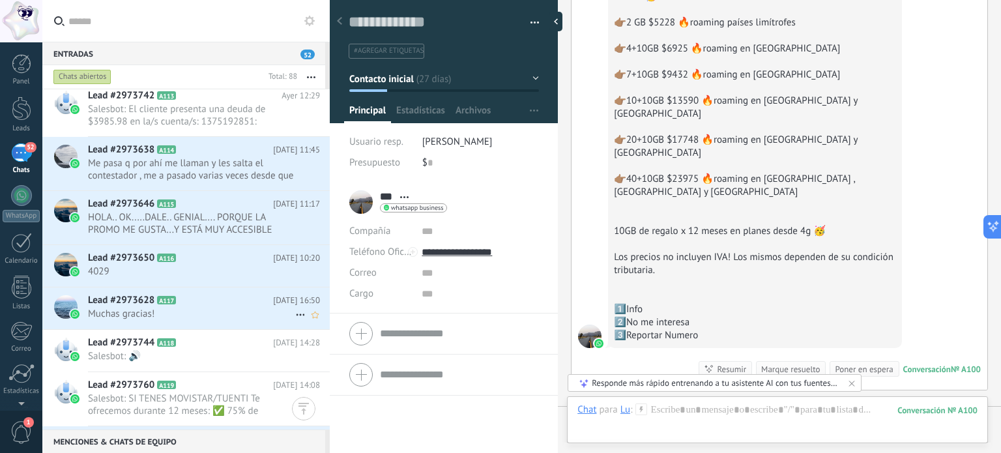
click at [184, 304] on icon at bounding box center [186, 300] width 13 height 13
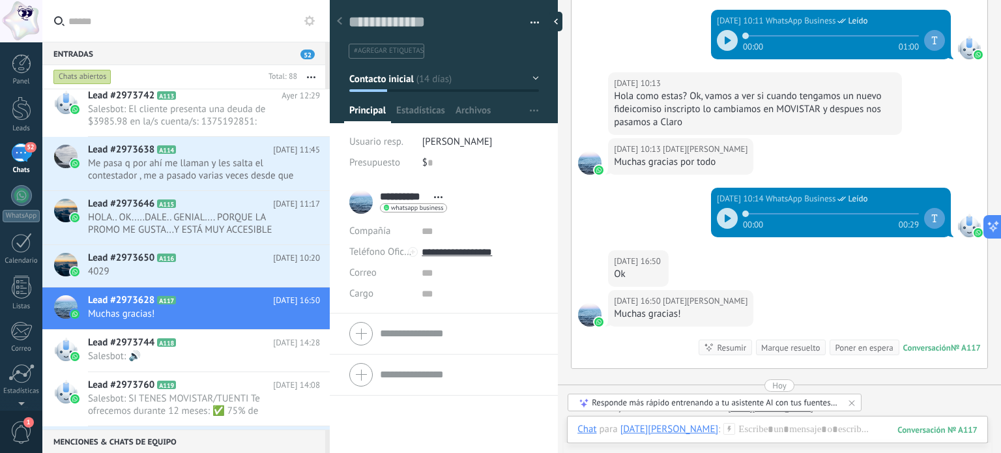
scroll to position [2789, 0]
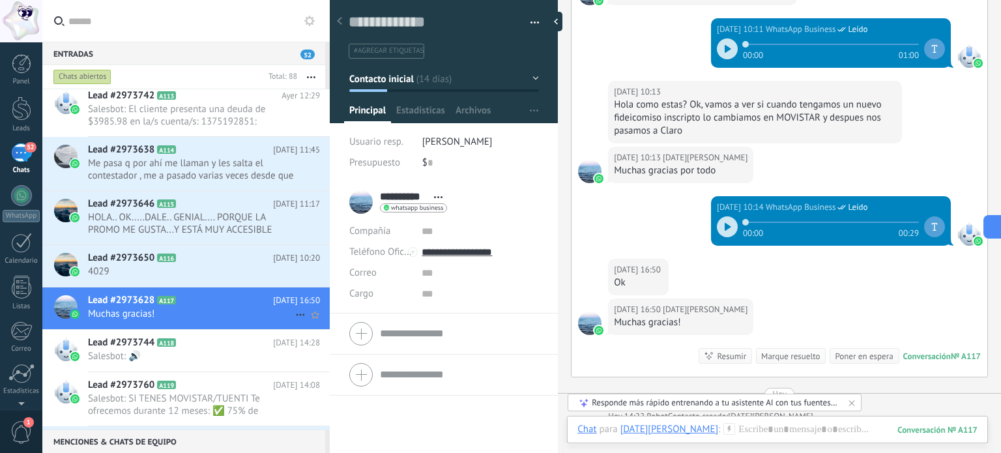
drag, startPoint x: 216, startPoint y: 308, endPoint x: 297, endPoint y: 314, distance: 81.1
click at [297, 314] on icon at bounding box center [301, 315] width 16 height 16
click at [407, 113] on div at bounding box center [500, 226] width 1001 height 453
click at [5, 158] on link "52 Chats" at bounding box center [21, 158] width 42 height 31
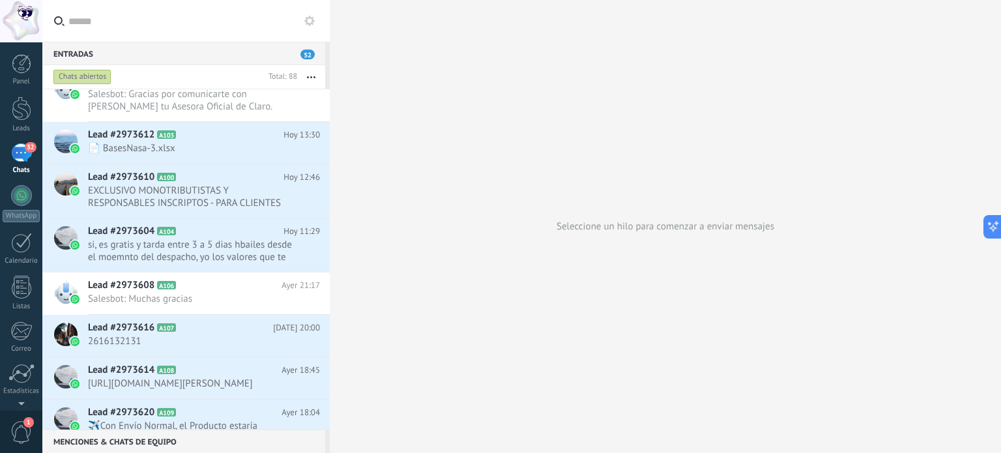
scroll to position [196, 0]
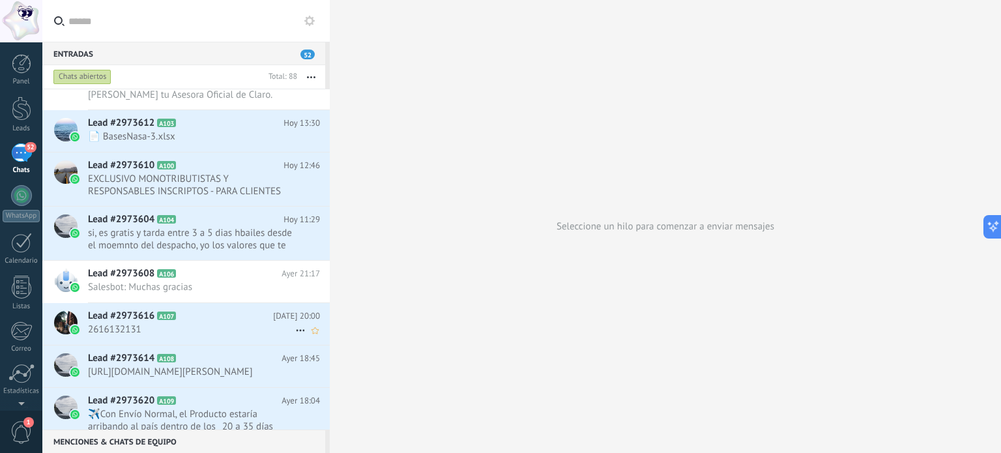
click at [199, 316] on h2 "Lead #2973616 A107" at bounding box center [180, 316] width 185 height 13
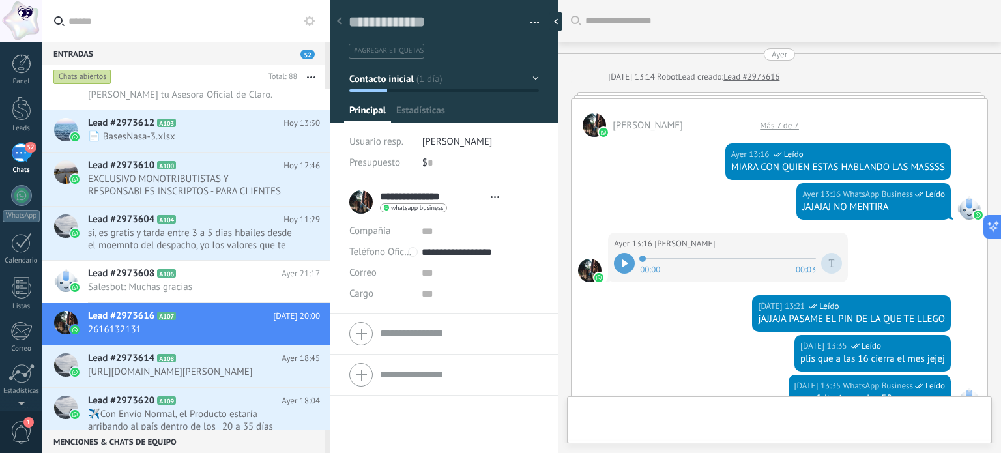
type textarea "**********"
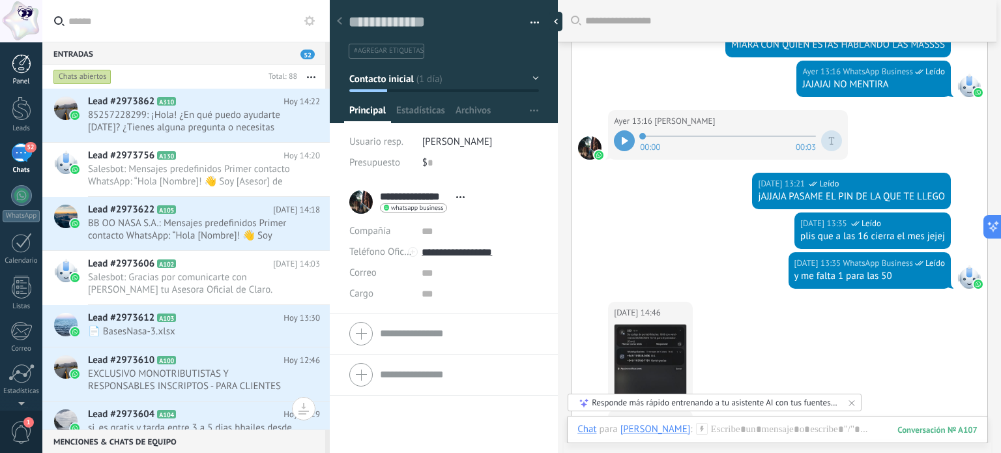
click at [22, 81] on div "Panel" at bounding box center [22, 82] width 38 height 8
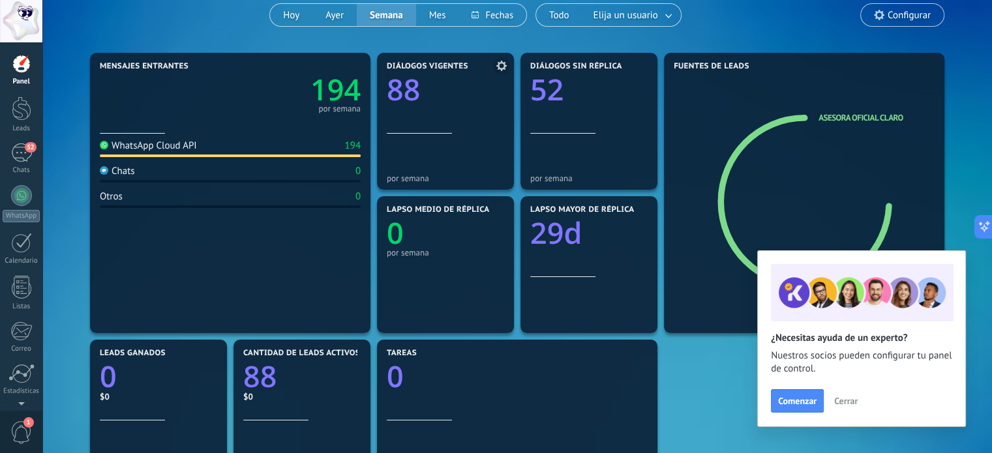
scroll to position [130, 0]
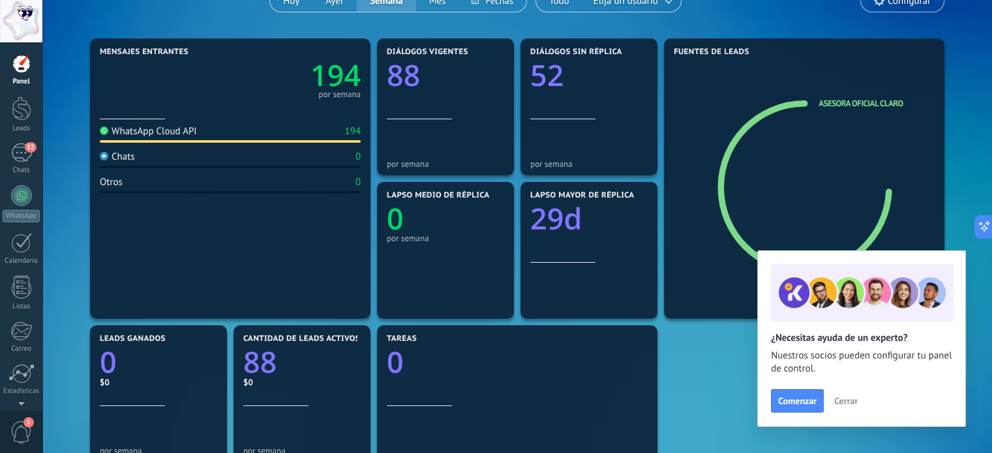
click at [849, 398] on span "Cerrar" at bounding box center [845, 400] width 23 height 9
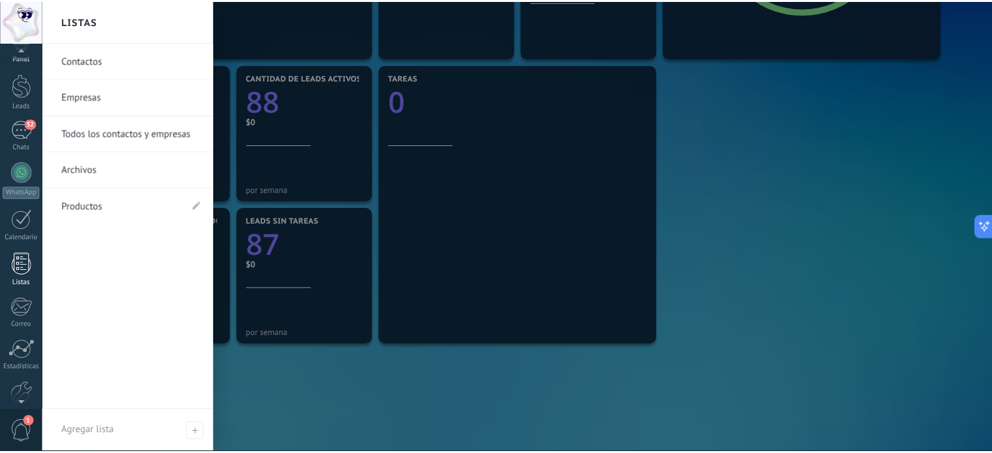
scroll to position [65, 0]
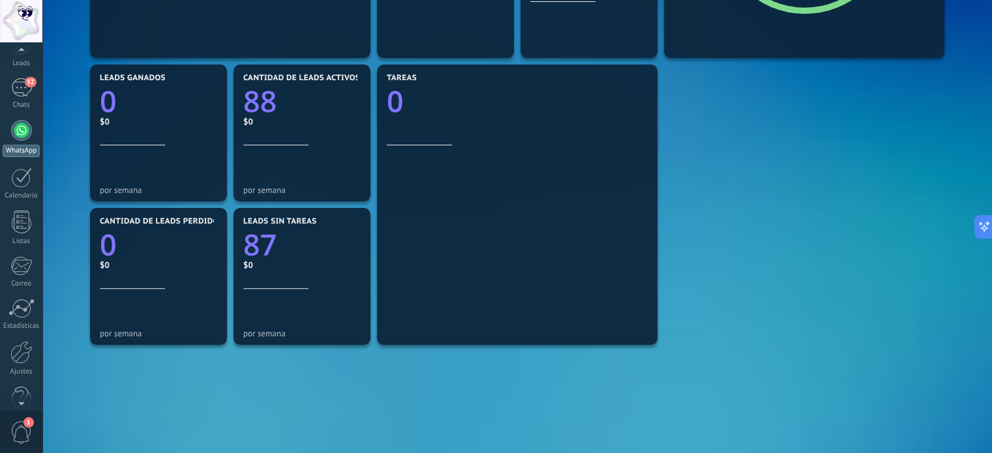
click at [23, 138] on div at bounding box center [21, 130] width 21 height 21
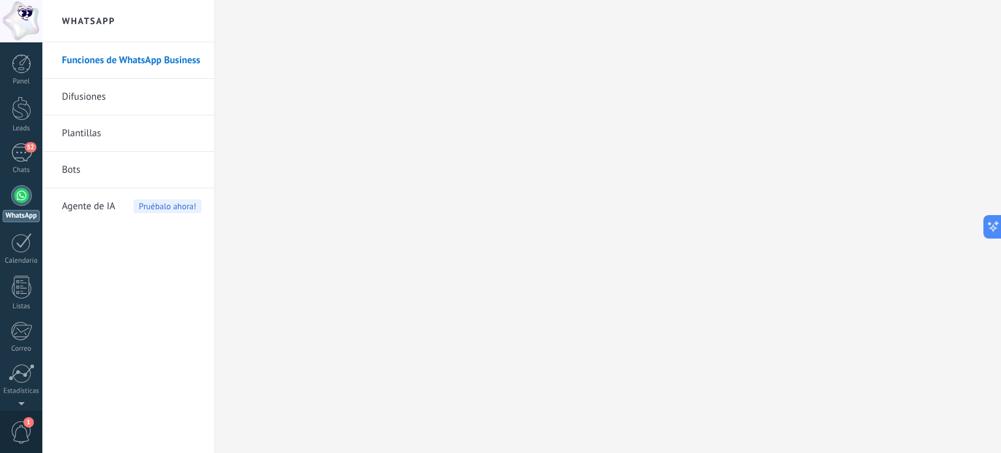
click at [116, 95] on link "Difusiones" at bounding box center [132, 97] width 140 height 37
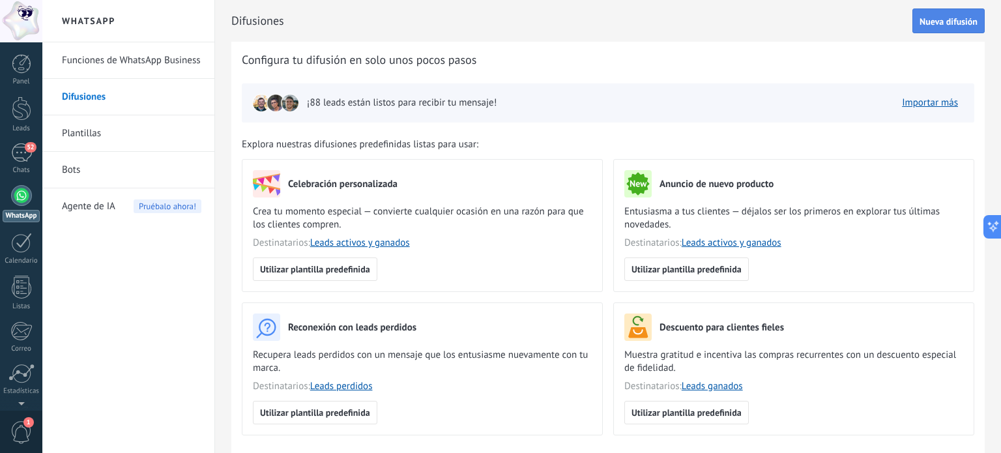
click at [956, 25] on span "Nueva difusión" at bounding box center [949, 21] width 58 height 9
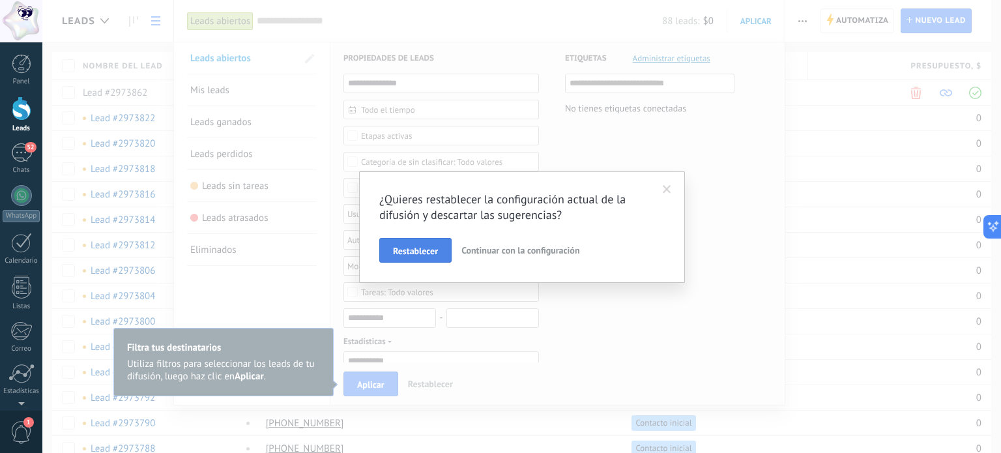
click at [433, 244] on button "Restablecer" at bounding box center [415, 250] width 72 height 25
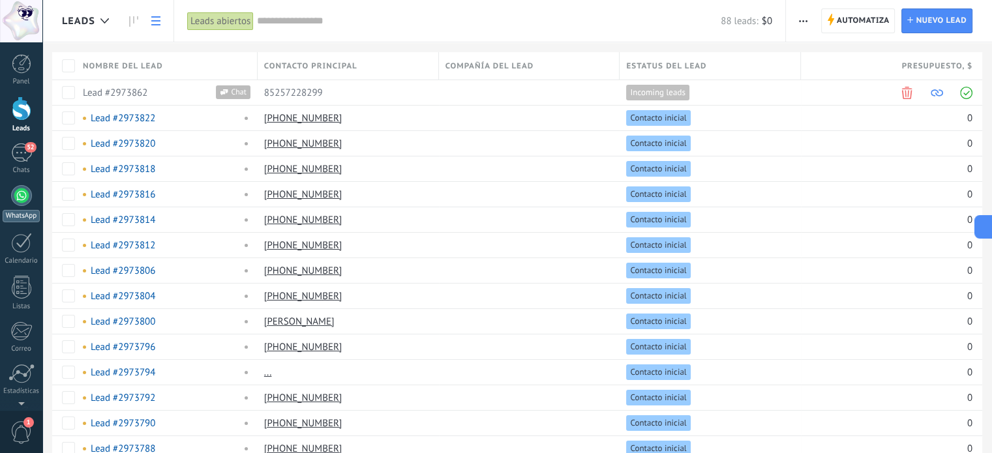
click at [15, 192] on div at bounding box center [21, 195] width 21 height 21
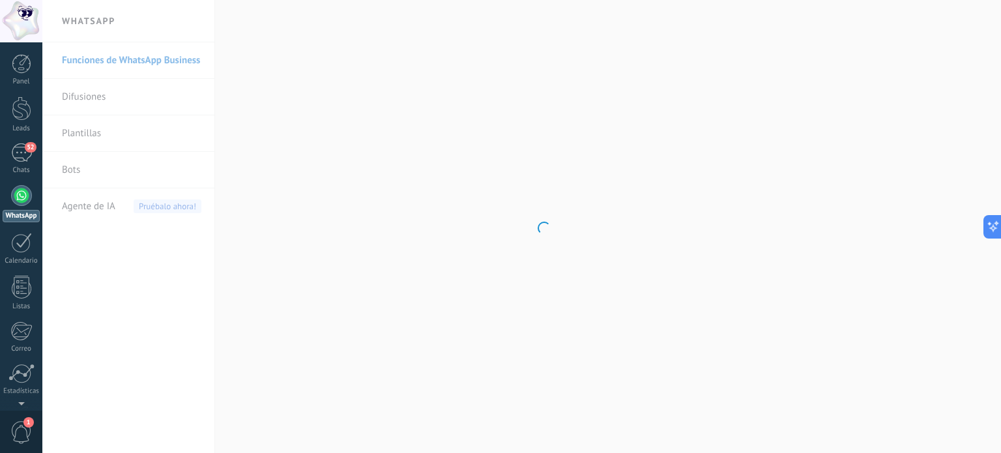
click at [82, 96] on body ".abccls-1,.abccls-2{fill-rule:evenodd}.abccls-2{fill:#fff} .abfcls-1{fill:none}…" at bounding box center [500, 226] width 1001 height 453
click at [88, 96] on link "Difusiones" at bounding box center [132, 97] width 140 height 37
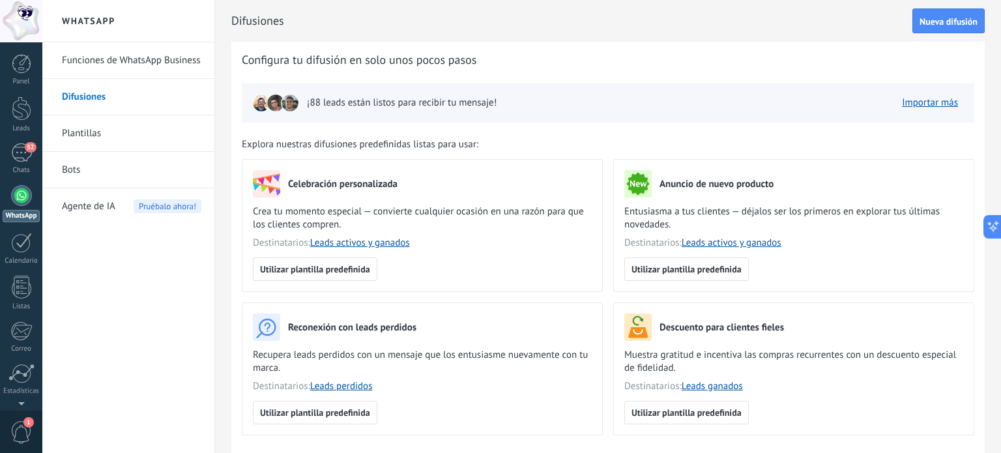
click at [958, 26] on span "Nueva difusión" at bounding box center [949, 21] width 58 height 9
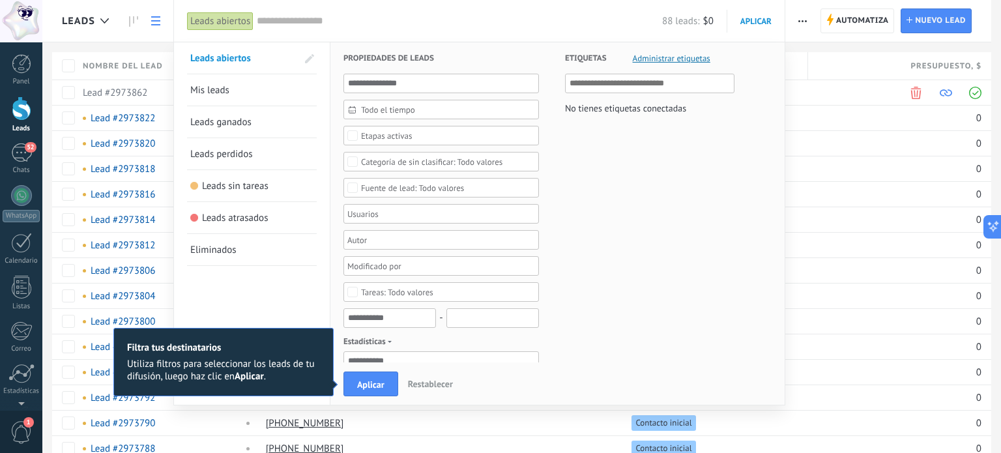
drag, startPoint x: 50, startPoint y: 104, endPoint x: 57, endPoint y: 107, distance: 7.3
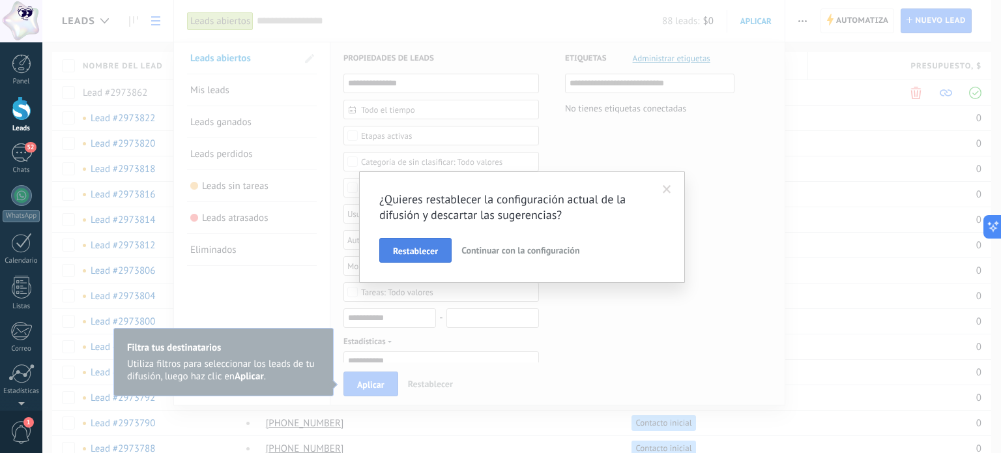
click at [424, 249] on span "Restablecer" at bounding box center [415, 250] width 45 height 9
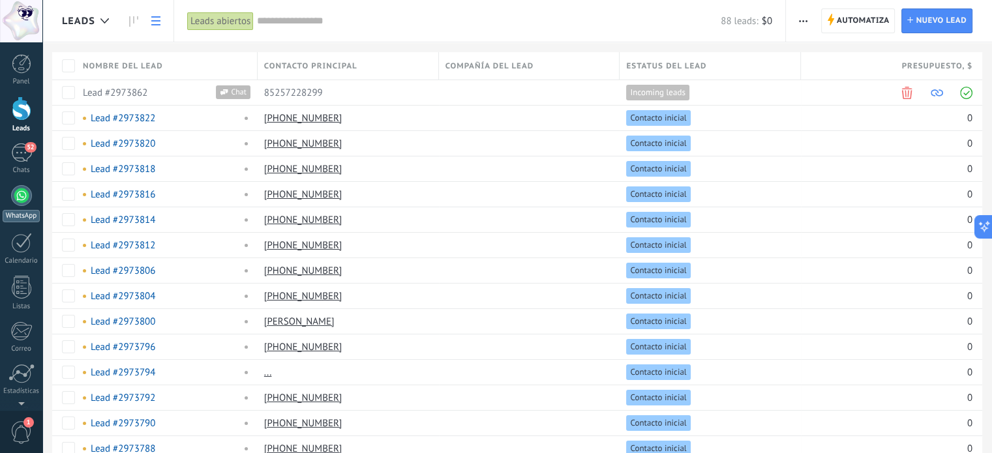
click at [14, 194] on div at bounding box center [21, 195] width 21 height 21
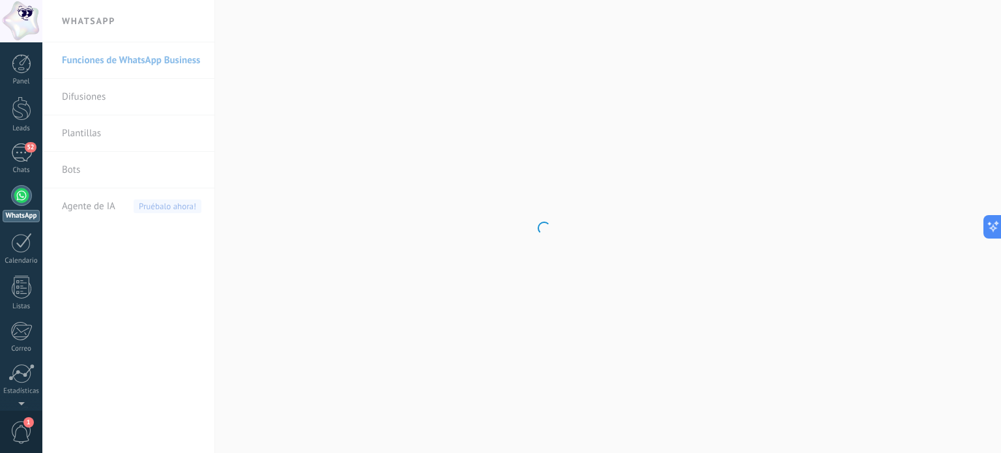
click at [96, 95] on body ".abccls-1,.abccls-2{fill-rule:evenodd}.abccls-2{fill:#fff} .abfcls-1{fill:none}…" at bounding box center [500, 226] width 1001 height 453
click at [92, 96] on link "Difusiones" at bounding box center [132, 97] width 140 height 37
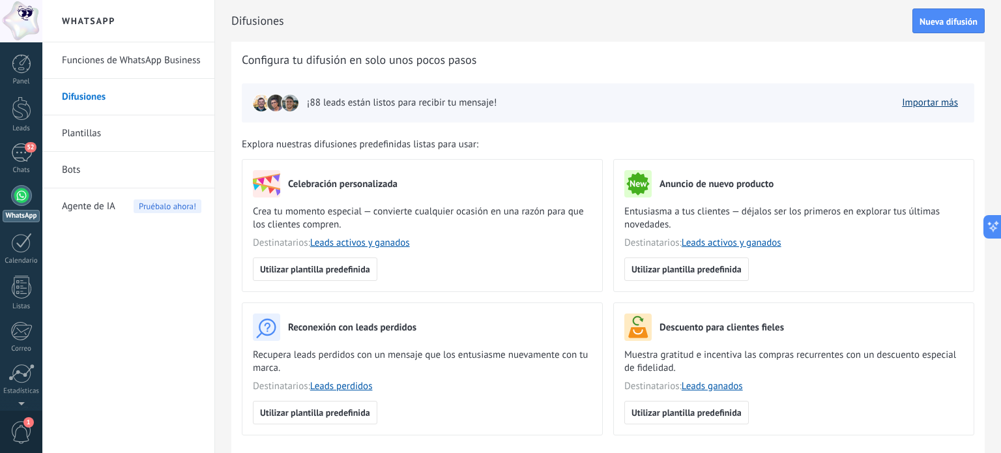
click at [950, 102] on link "Importar más" at bounding box center [930, 102] width 56 height 12
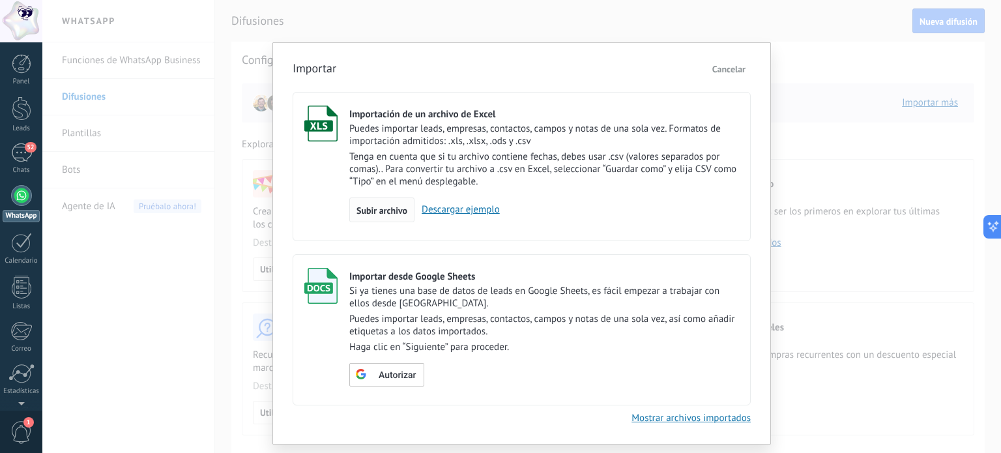
click at [366, 206] on span "Subir archivo" at bounding box center [382, 210] width 51 height 9
click at [0, 0] on input "Importación de un archivo de Excel Puedes importar leads, empresas, contactos, …" at bounding box center [0, 0] width 0 height 0
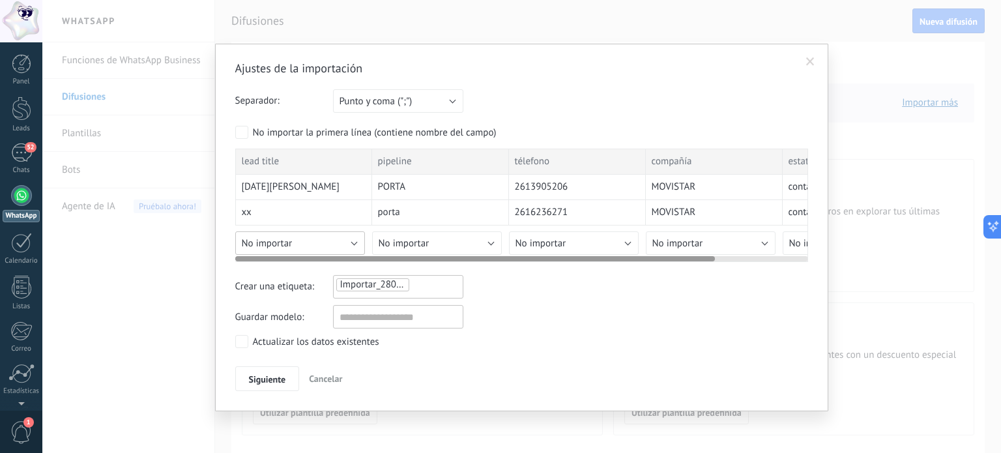
click at [304, 237] on button "No importar" at bounding box center [300, 242] width 130 height 23
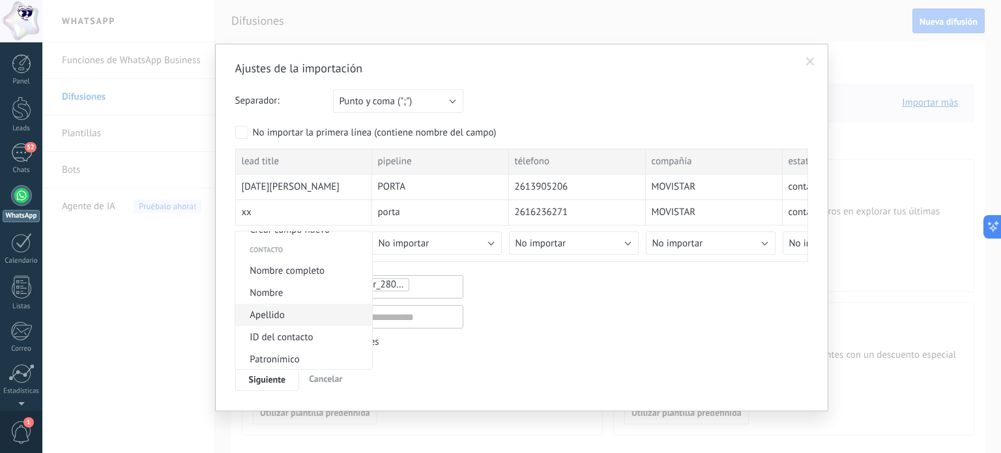
scroll to position [65, 0]
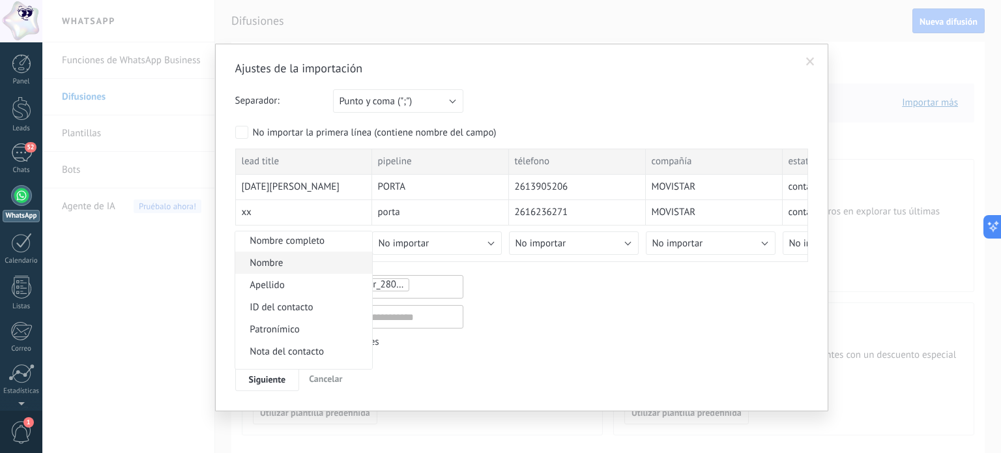
click at [292, 261] on span "Nombre" at bounding box center [301, 263] width 133 height 12
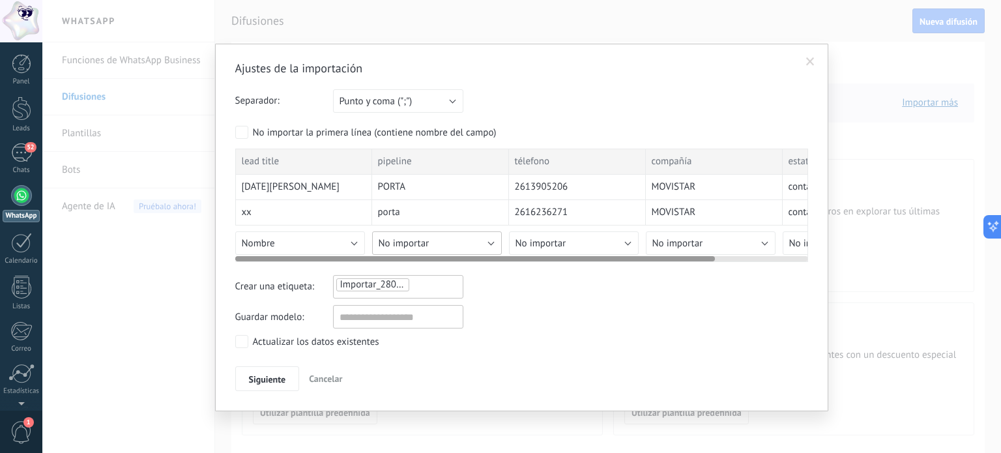
click at [418, 237] on span "No importar" at bounding box center [404, 243] width 51 height 12
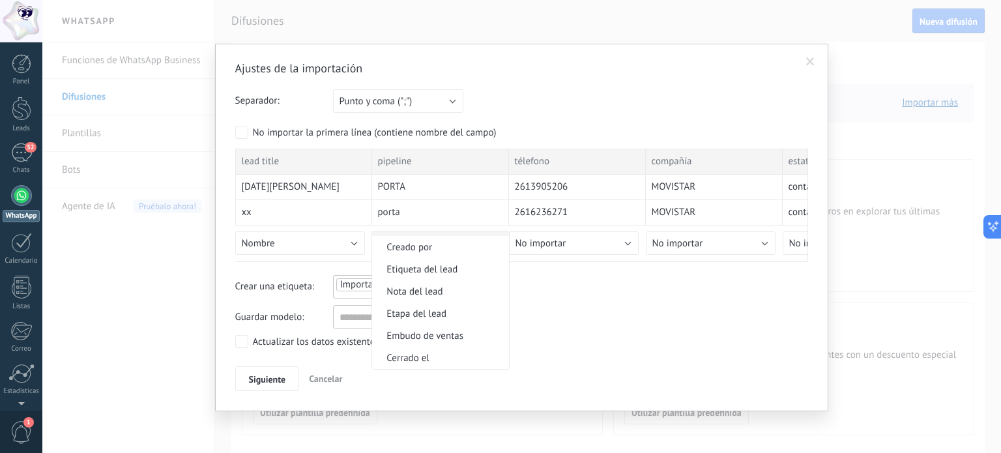
scroll to position [652, 0]
click at [444, 256] on span "Etiqueta del lead" at bounding box center [438, 249] width 133 height 12
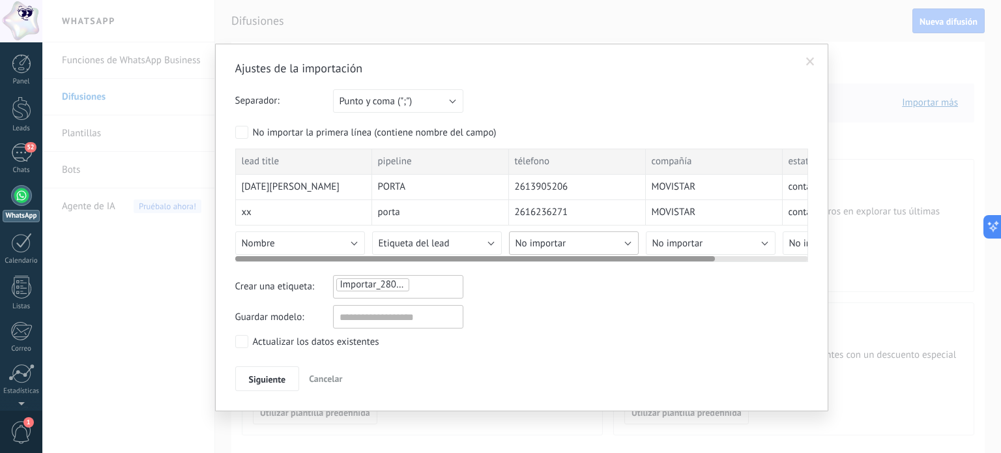
click at [555, 237] on span "No importar" at bounding box center [541, 243] width 51 height 12
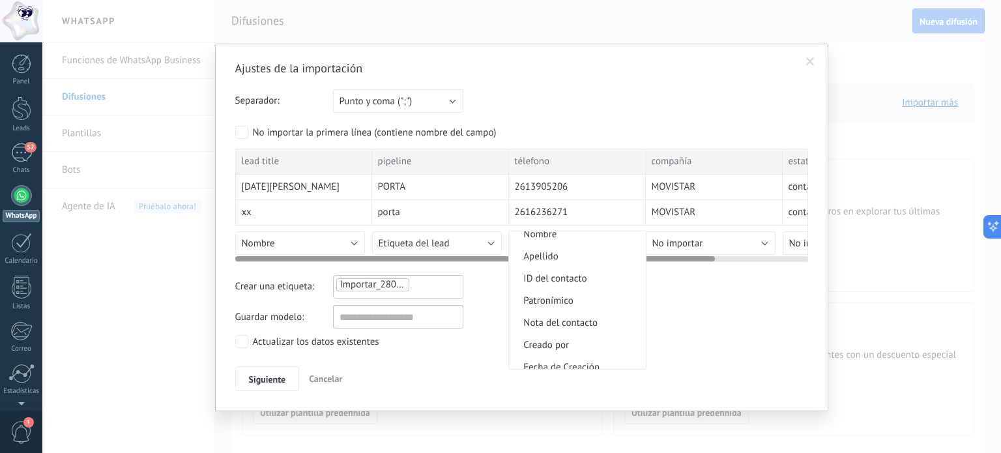
scroll to position [261, 0]
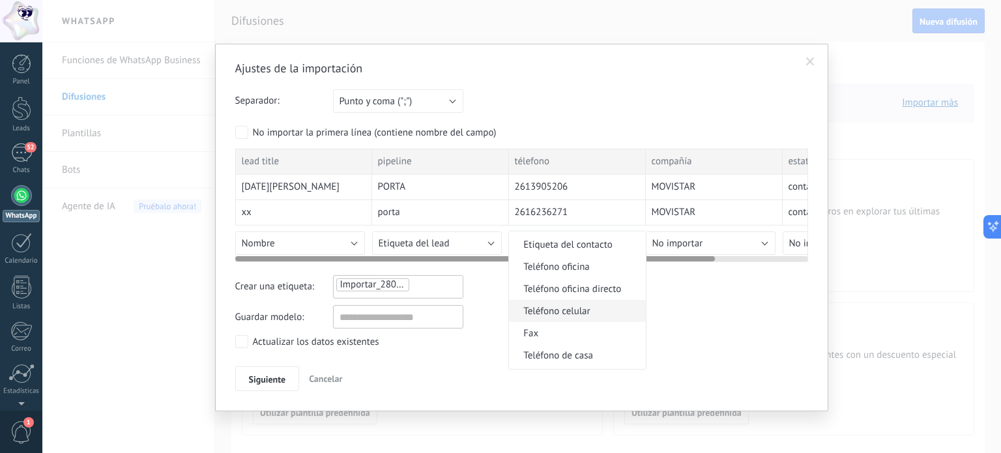
click at [576, 312] on span "Teléfono celular" at bounding box center [575, 311] width 133 height 12
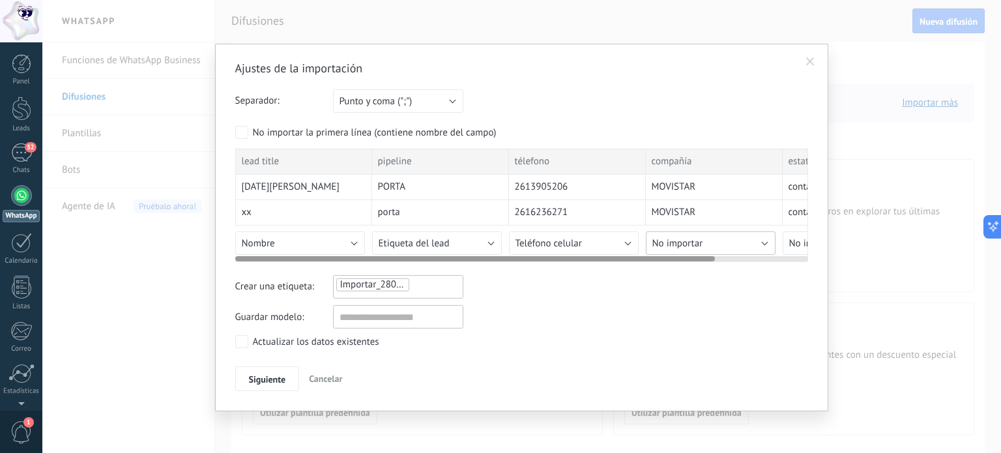
click at [681, 241] on span "No importar" at bounding box center [678, 243] width 51 height 12
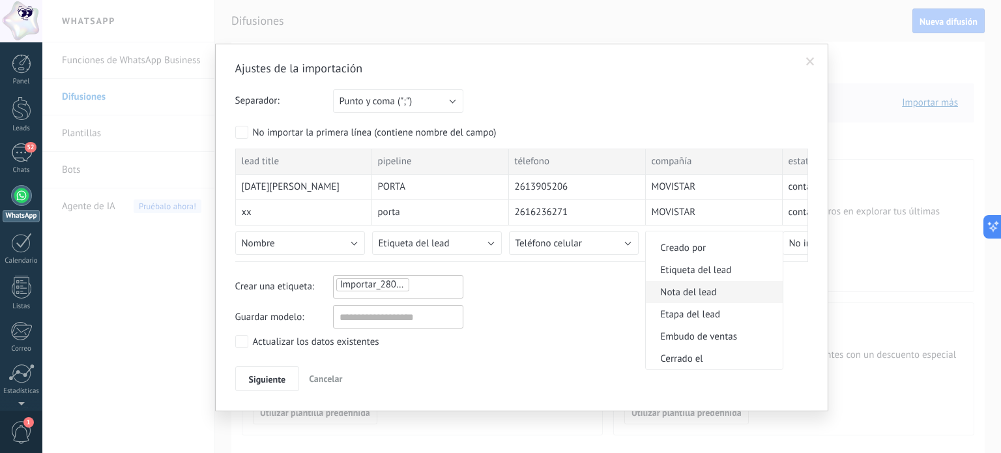
scroll to position [652, 0]
click at [708, 252] on span "Etiqueta del lead" at bounding box center [712, 249] width 133 height 12
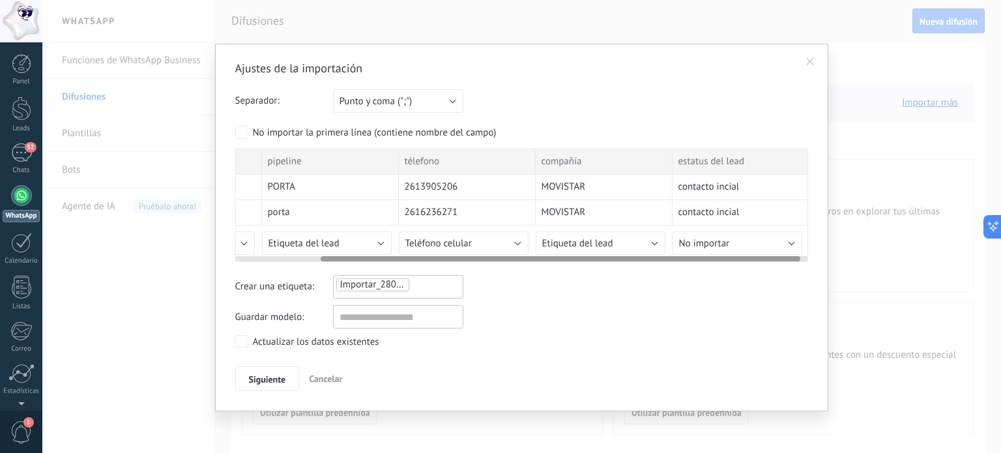
scroll to position [0, 111]
drag, startPoint x: 652, startPoint y: 258, endPoint x: 774, endPoint y: 252, distance: 122.7
click at [774, 252] on div at bounding box center [521, 256] width 573 height 10
click at [748, 239] on button "No importar" at bounding box center [736, 242] width 130 height 23
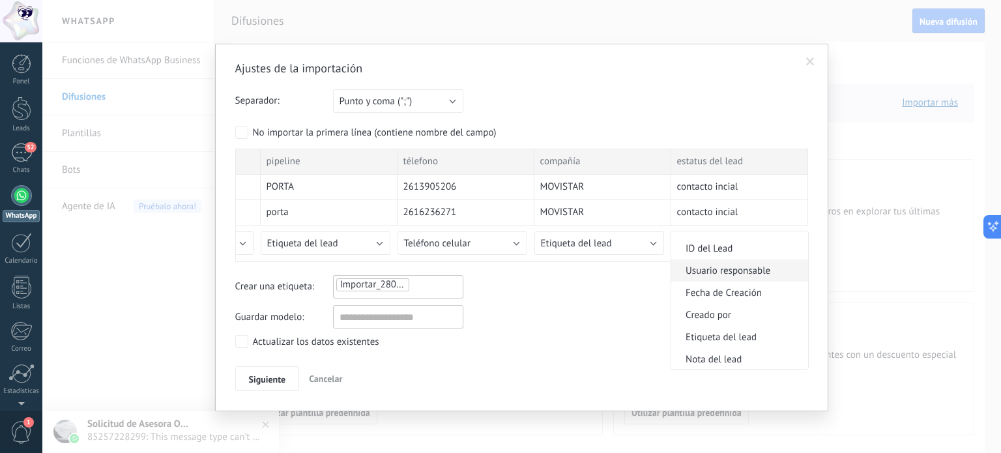
scroll to position [587, 0]
click at [742, 311] on li "Etiqueta del lead" at bounding box center [739, 314] width 137 height 22
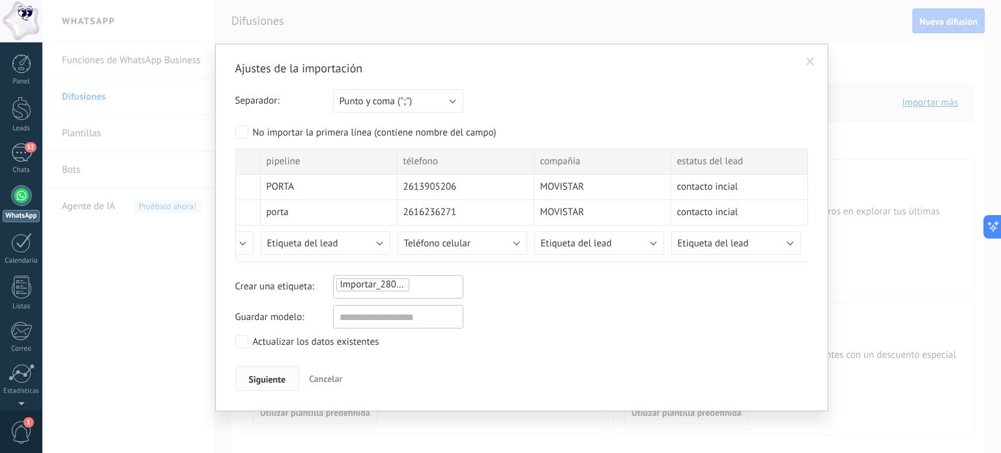
click at [272, 376] on span "Siguiente" at bounding box center [267, 379] width 37 height 9
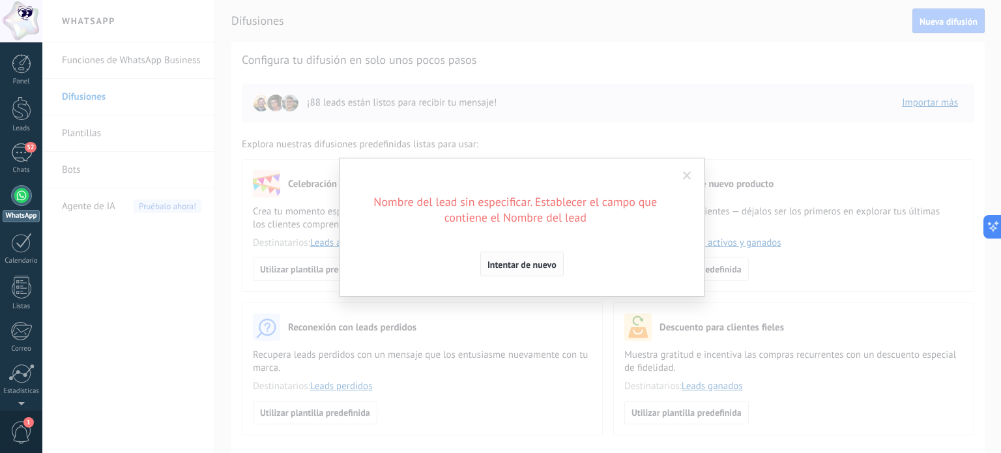
click at [519, 267] on span "Intentar de nuevo" at bounding box center [522, 264] width 69 height 9
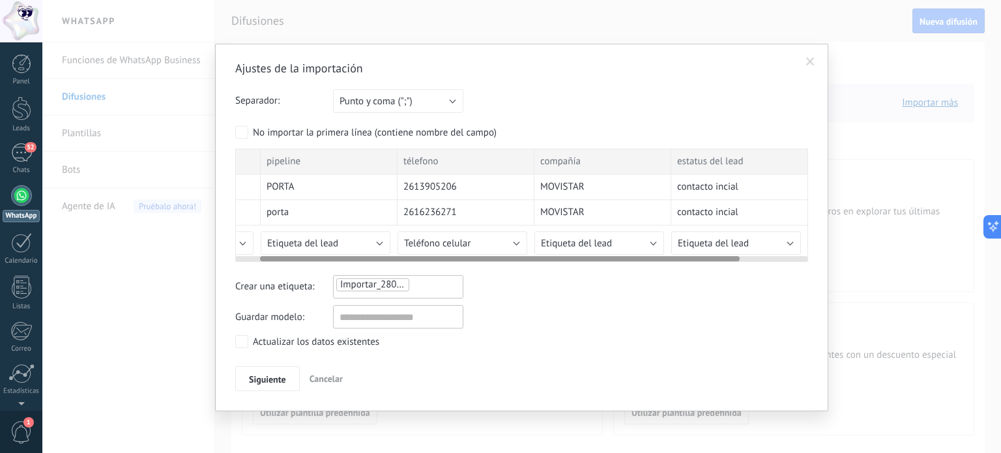
scroll to position [0, 0]
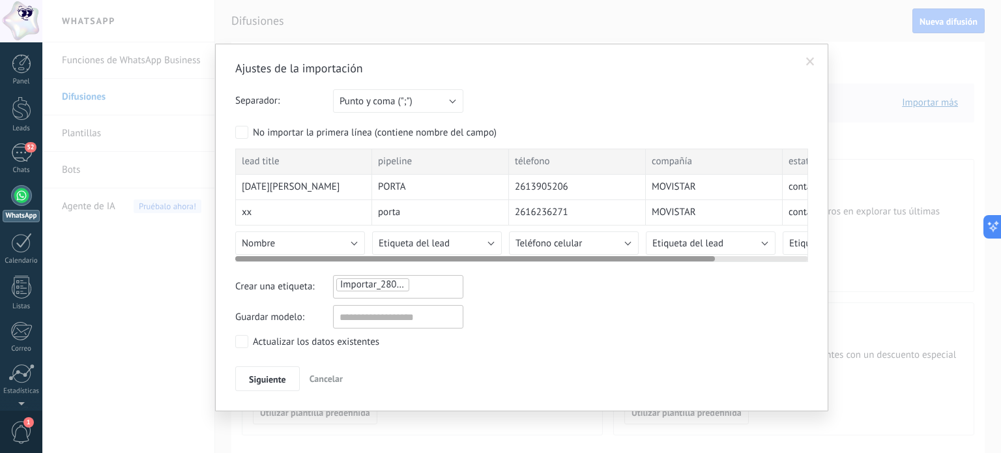
drag, startPoint x: 361, startPoint y: 260, endPoint x: 129, endPoint y: 226, distance: 233.9
click at [128, 228] on div "Ajustes de la importación Separador: Punto y coma (";") Coma (",") Tabulación (…" at bounding box center [521, 226] width 959 height 453
click at [269, 244] on span "Nombre" at bounding box center [258, 243] width 33 height 12
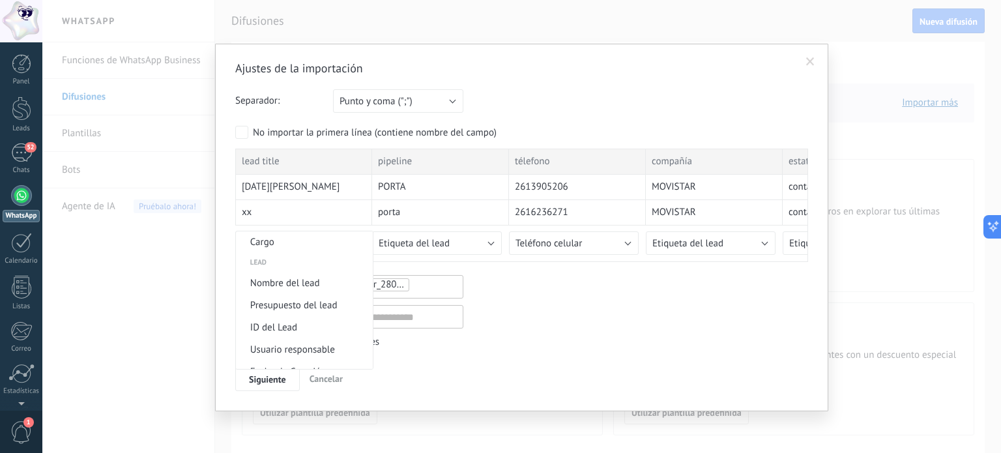
scroll to position [486, 0]
click at [312, 274] on li "Nombre del lead" at bounding box center [304, 282] width 137 height 22
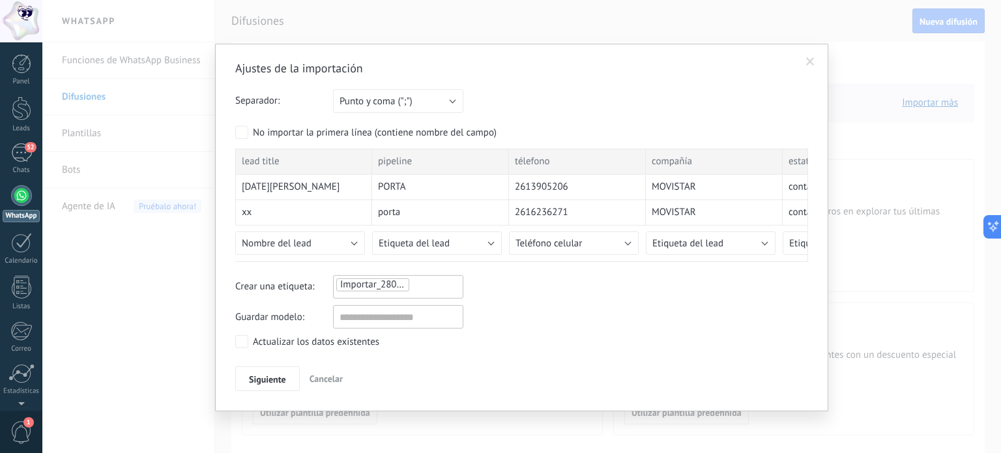
click at [258, 342] on div "Actualizar los datos existentes" at bounding box center [316, 342] width 126 height 13
click at [274, 376] on span "Siguiente" at bounding box center [267, 379] width 37 height 9
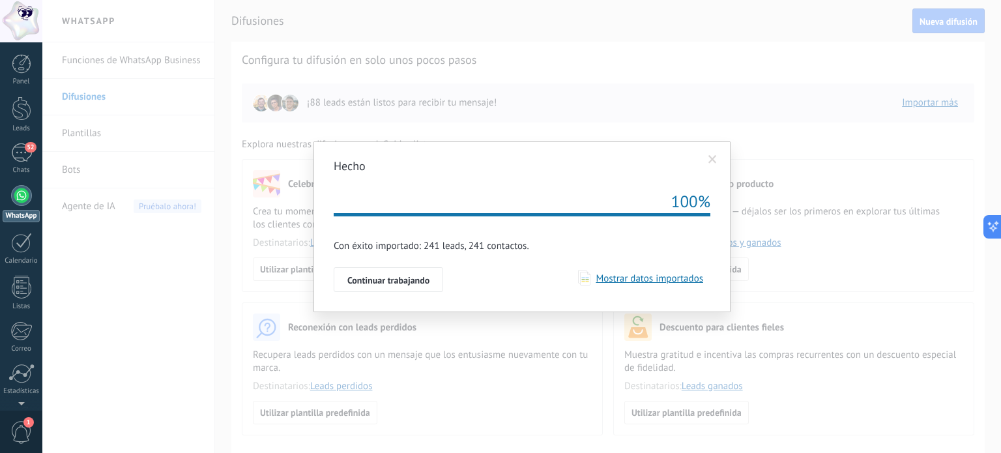
click at [647, 280] on span "Mostrar datos importados" at bounding box center [647, 279] width 113 height 12
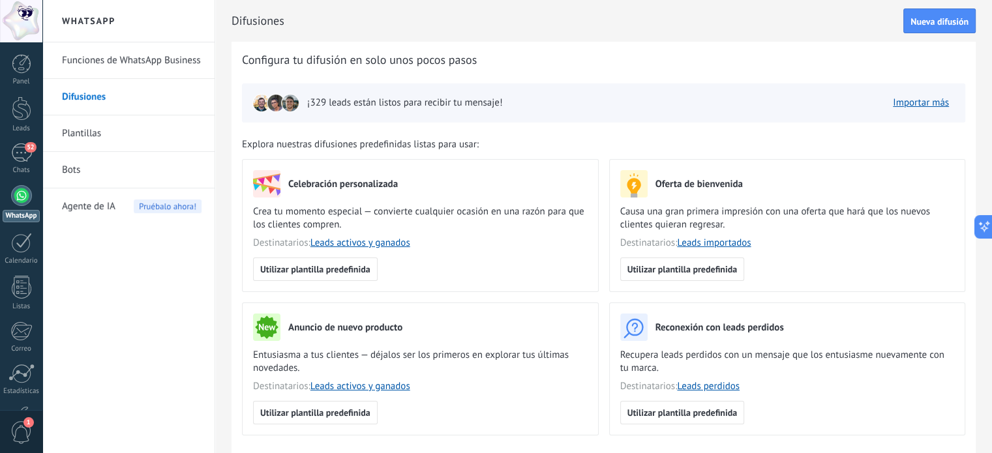
click at [110, 135] on link "Plantillas" at bounding box center [132, 133] width 140 height 37
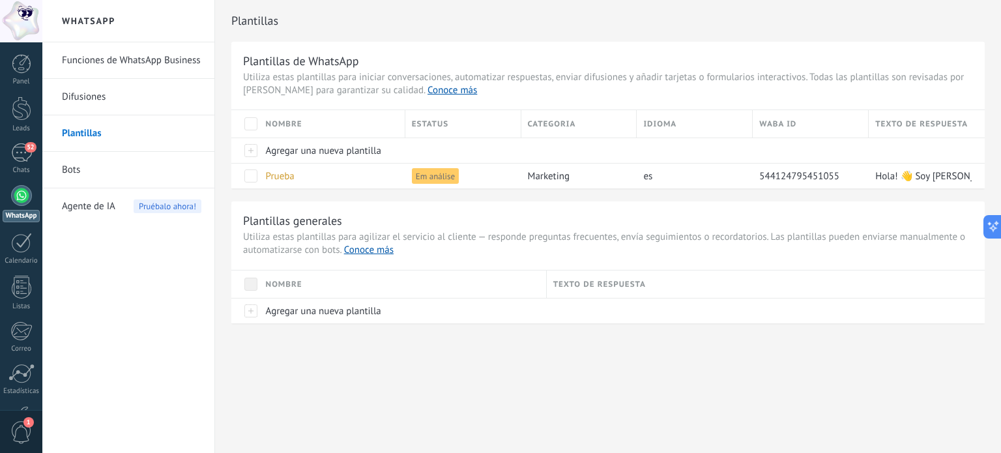
click at [82, 98] on link "Difusiones" at bounding box center [132, 97] width 140 height 37
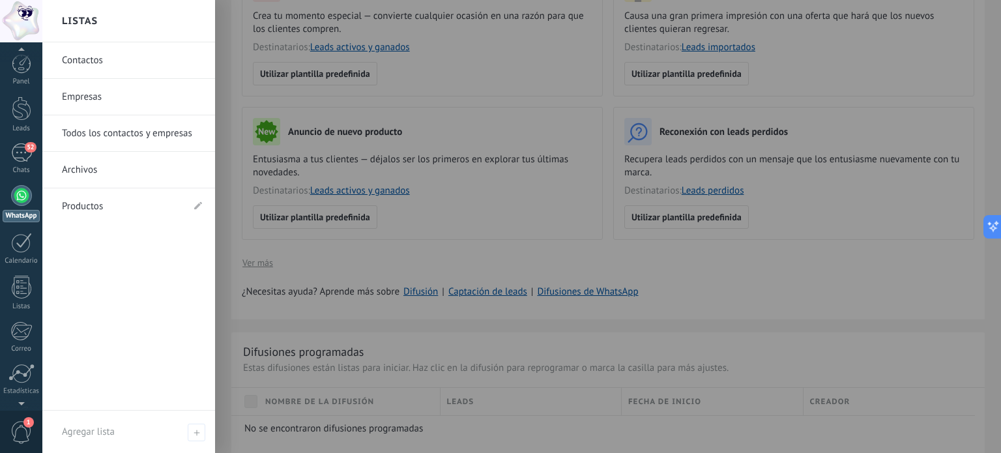
click at [90, 61] on link "Contactos" at bounding box center [132, 60] width 140 height 37
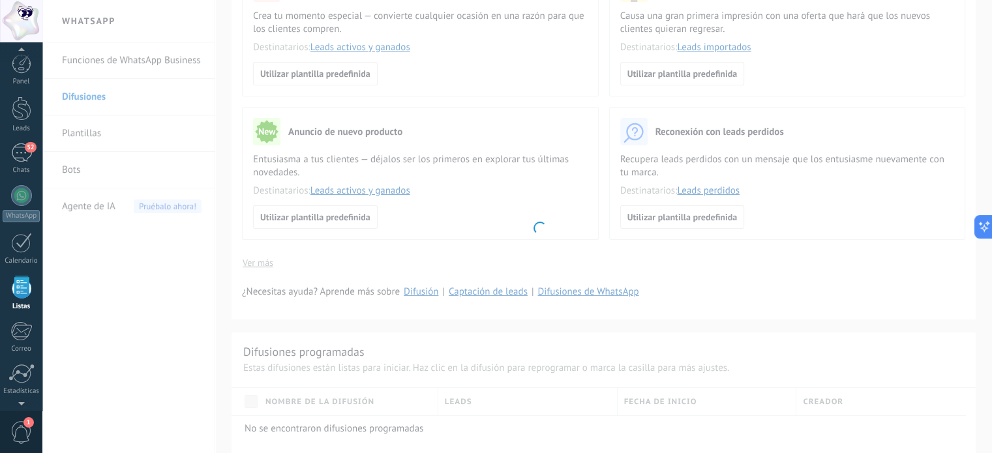
scroll to position [80, 0]
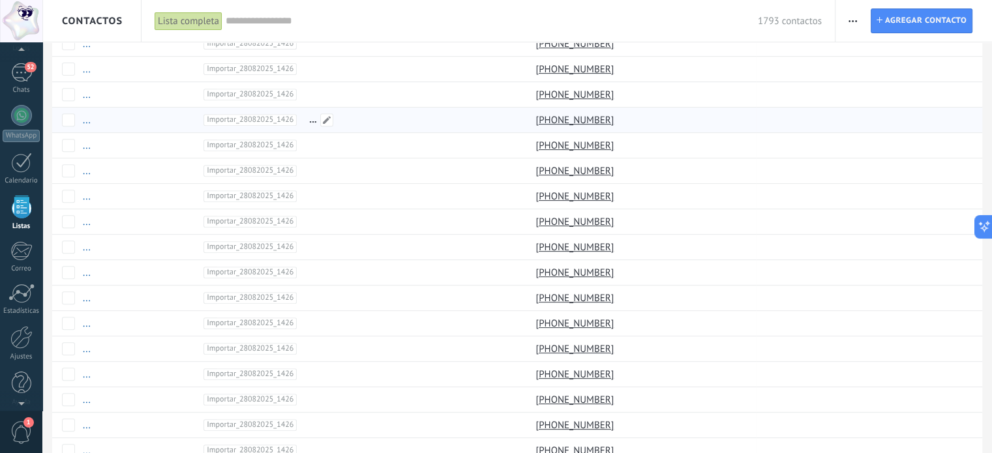
scroll to position [934, 0]
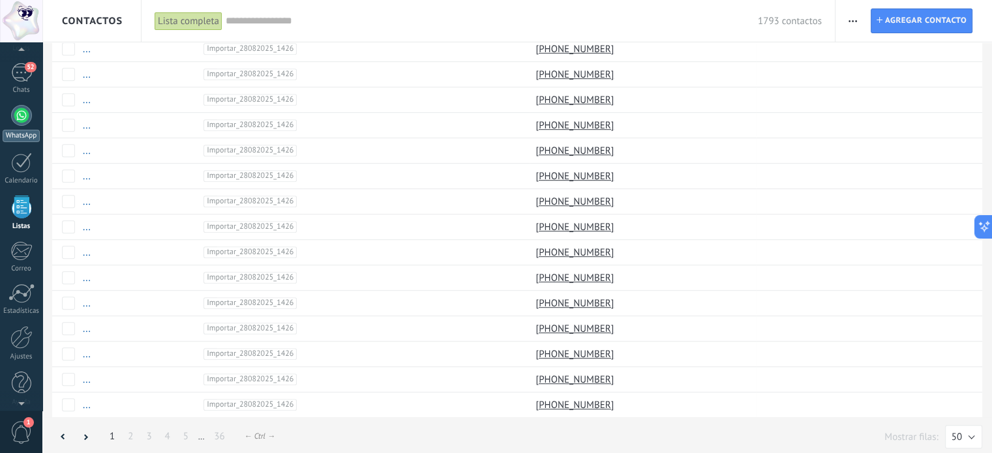
click at [23, 114] on div at bounding box center [21, 115] width 21 height 21
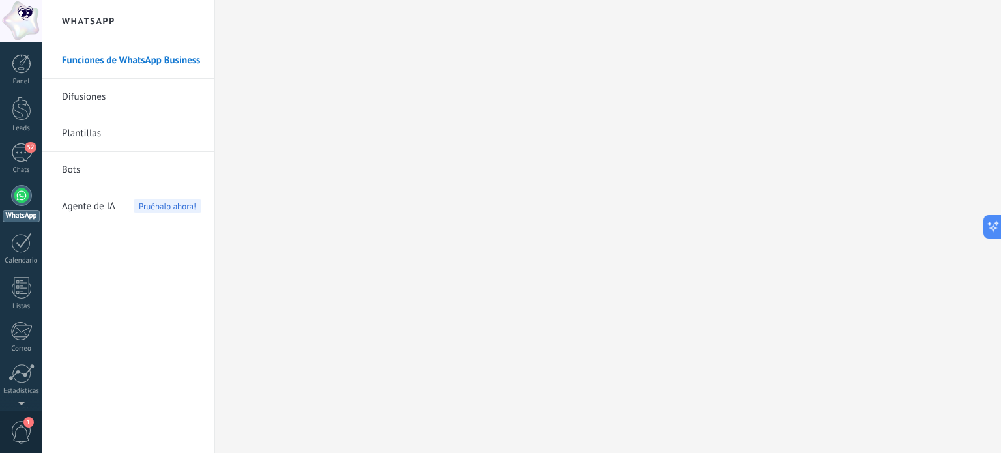
click at [85, 97] on link "Difusiones" at bounding box center [132, 97] width 140 height 37
click at [11, 198] on div at bounding box center [21, 195] width 21 height 21
click at [86, 130] on link "Plantillas" at bounding box center [132, 133] width 140 height 37
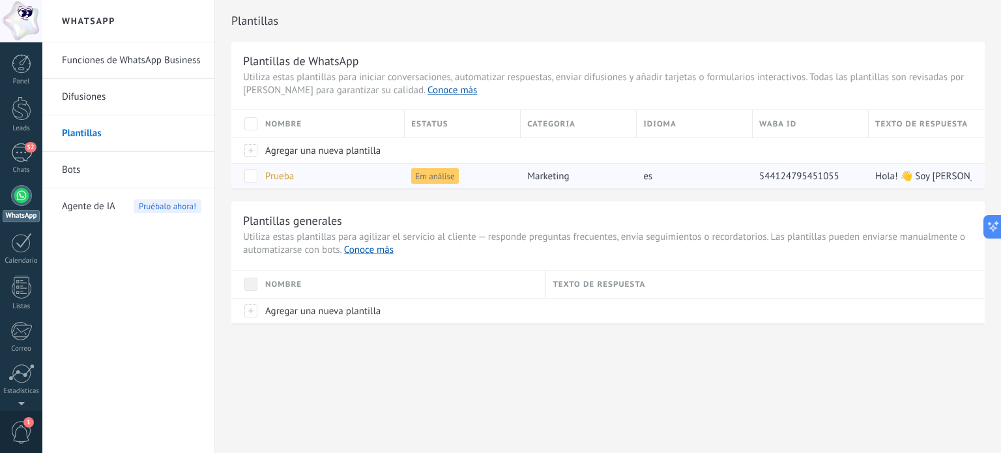
drag, startPoint x: 879, startPoint y: 175, endPoint x: 1001, endPoint y: 166, distance: 122.3
click at [991, 166] on div "Plantillas Plantillas de WhatsApp Utiliza estas plantillas para iniciar convers…" at bounding box center [608, 189] width 786 height 379
click at [986, 192] on div "Plantillas Plantillas de WhatsApp Utiliza estas plantillas para iniciar convers…" at bounding box center [608, 189] width 786 height 379
click at [289, 177] on span "Prueba" at bounding box center [279, 176] width 29 height 12
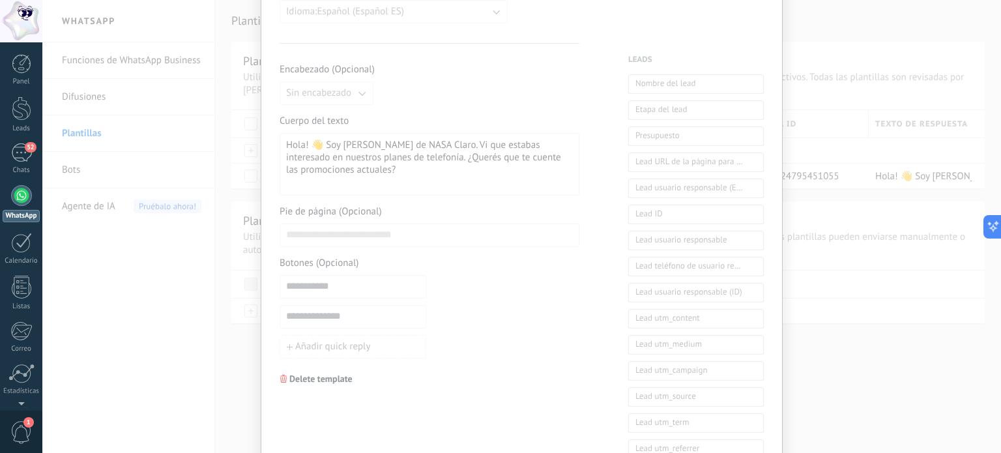
scroll to position [391, 0]
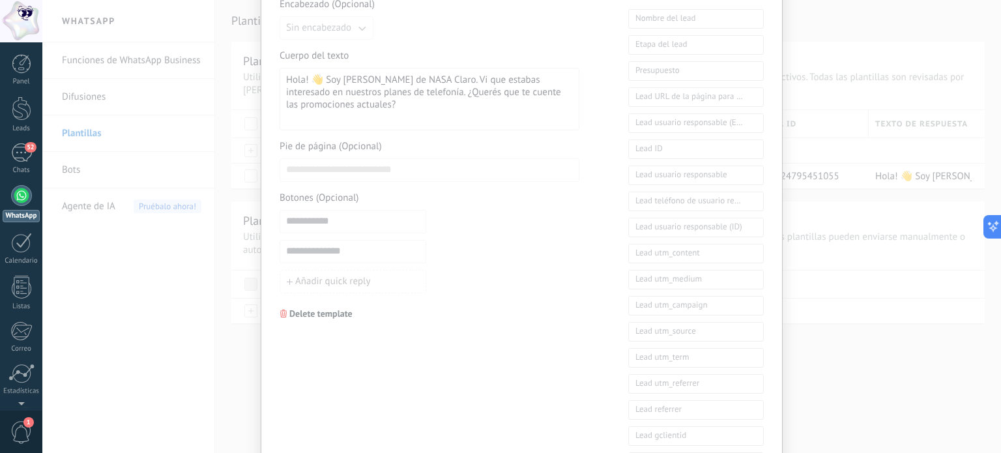
click at [896, 303] on div "**********" at bounding box center [521, 226] width 959 height 453
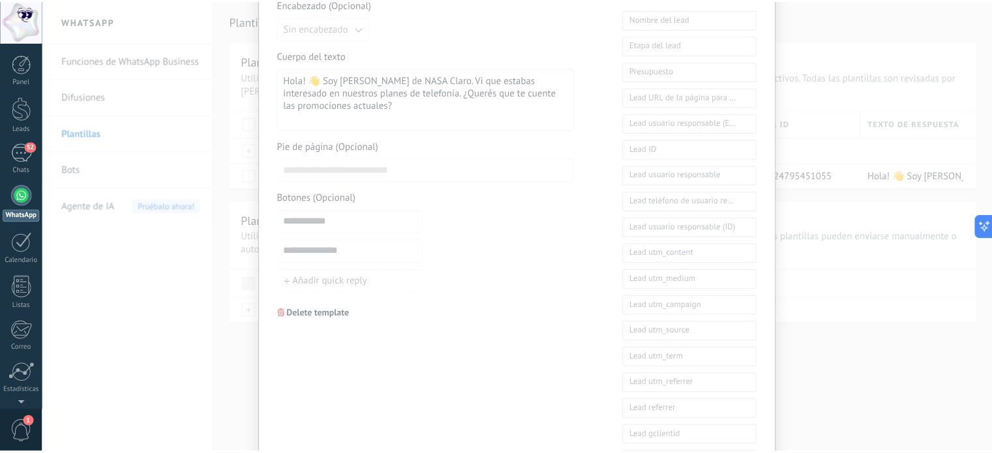
scroll to position [0, 0]
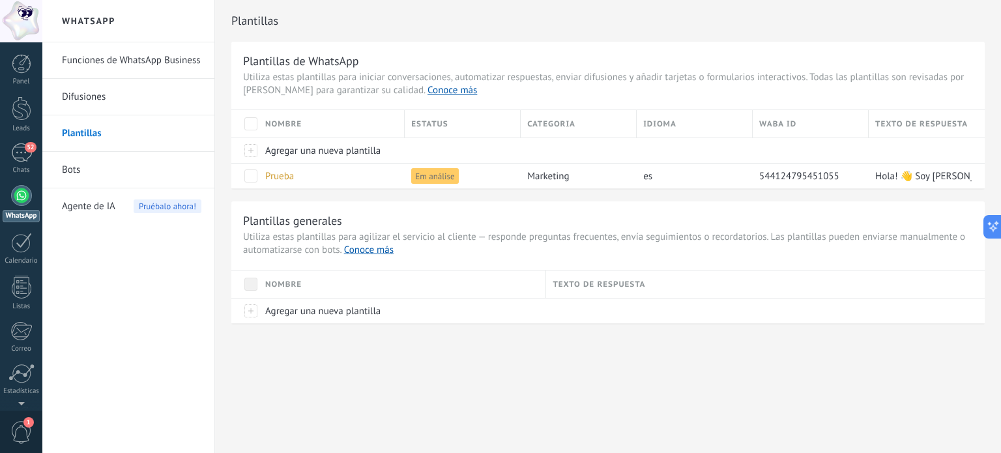
click at [61, 162] on li "Bots" at bounding box center [128, 170] width 172 height 37
click at [70, 170] on link "Bots" at bounding box center [132, 170] width 140 height 37
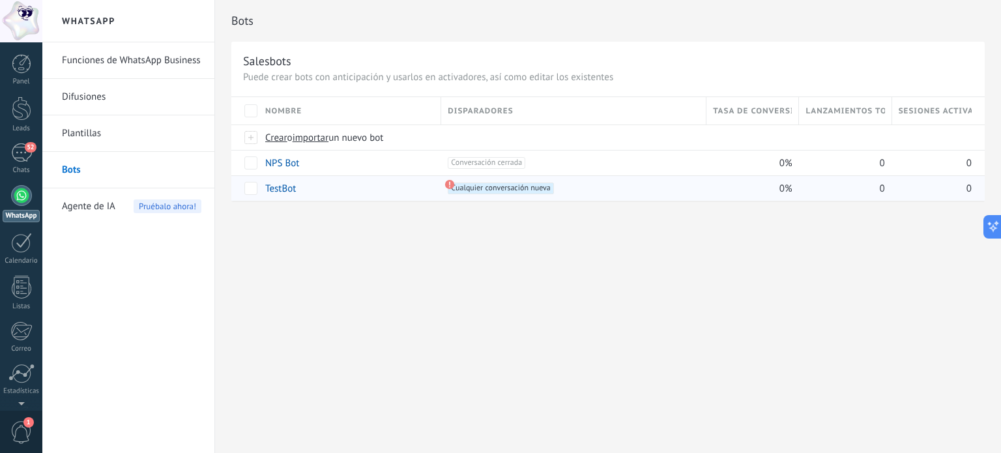
click at [282, 190] on link "TestBot" at bounding box center [280, 189] width 31 height 12
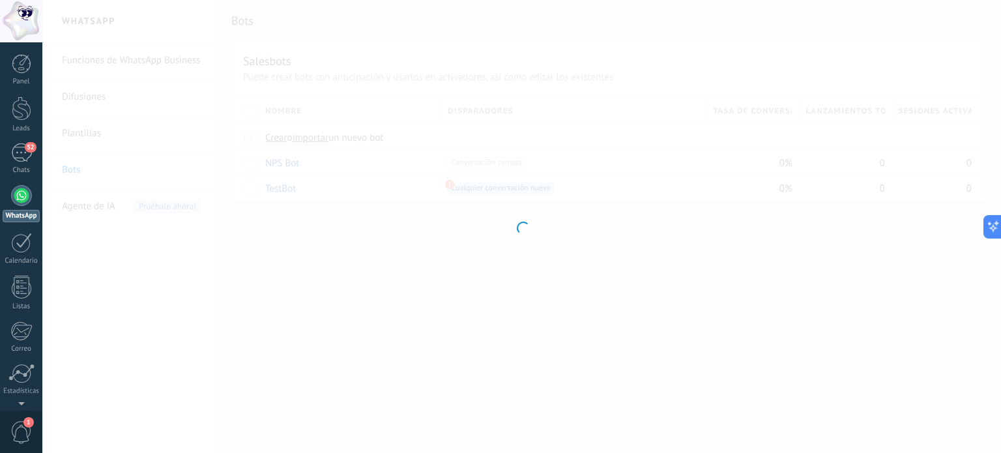
type input "*******"
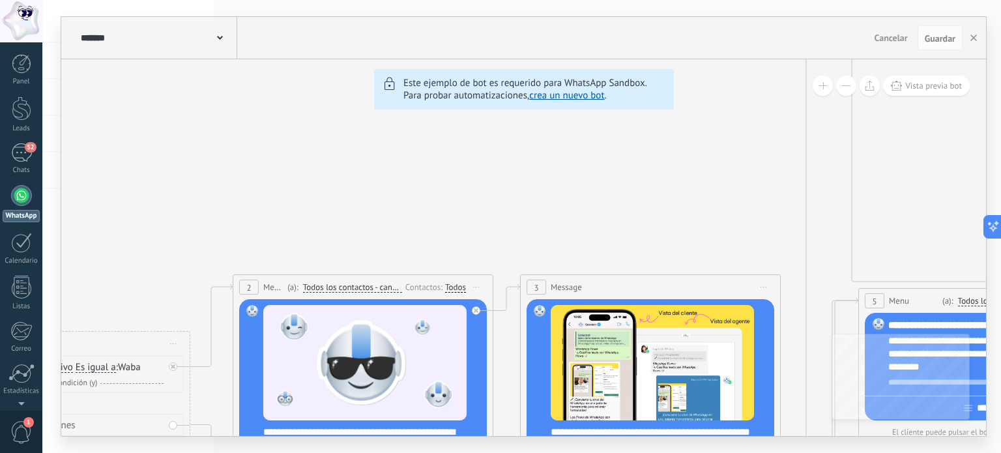
click at [25, 194] on div at bounding box center [21, 195] width 21 height 21
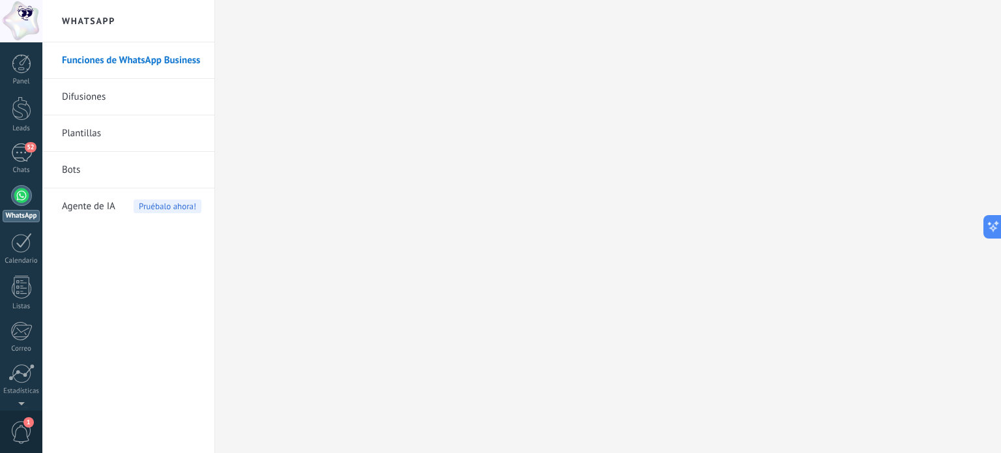
click at [86, 119] on link "Plantillas" at bounding box center [132, 133] width 140 height 37
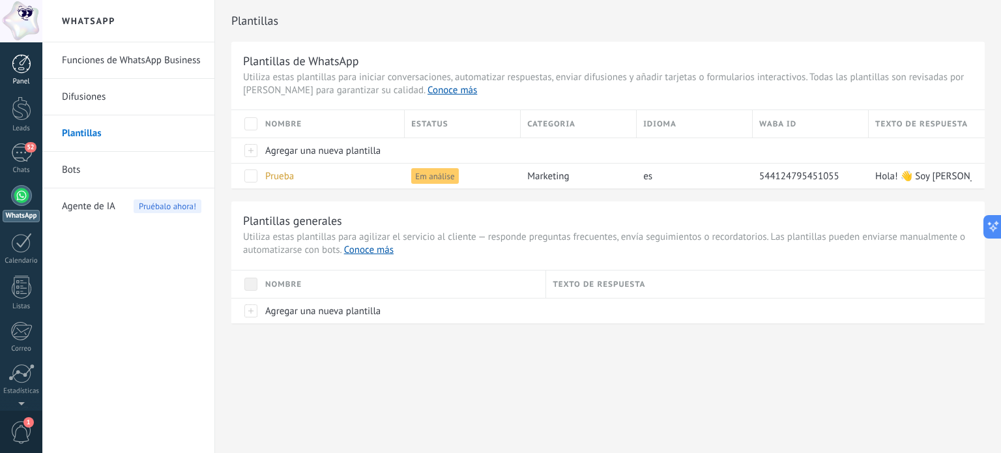
click at [31, 73] on link "Panel" at bounding box center [21, 70] width 42 height 32
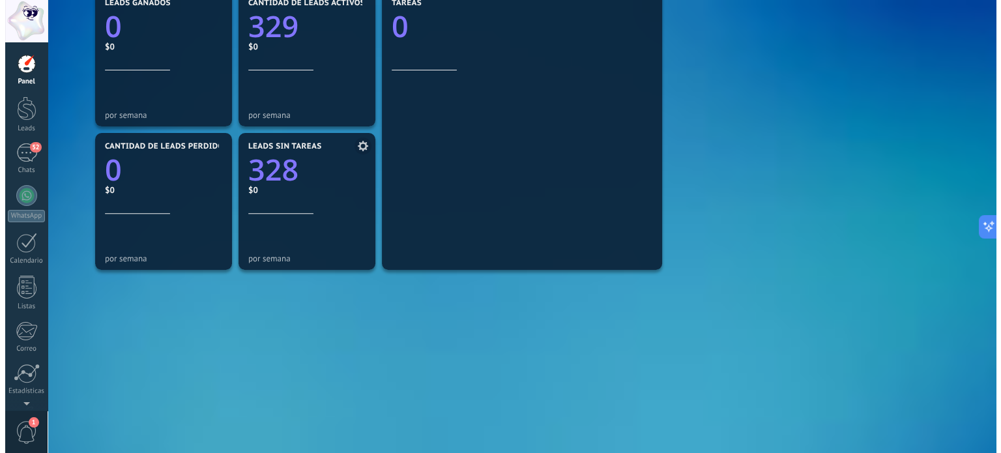
scroll to position [469, 0]
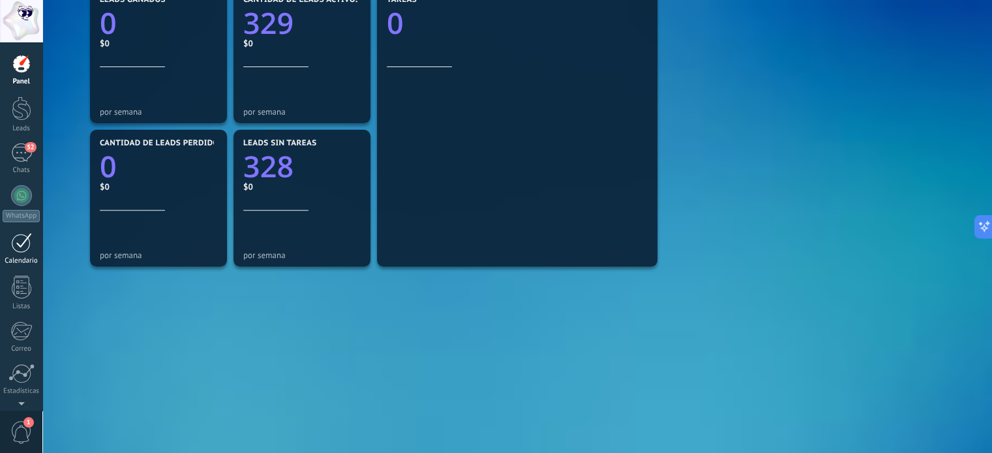
click at [24, 252] on div at bounding box center [21, 243] width 21 height 20
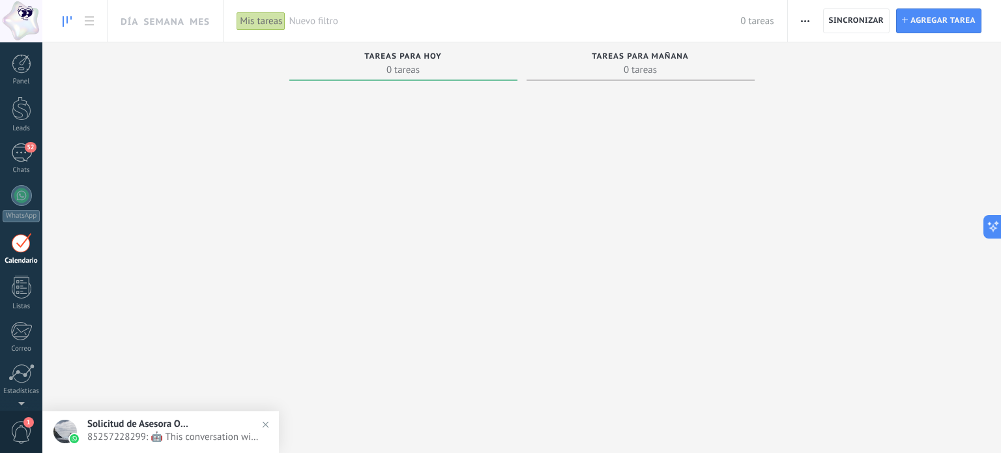
scroll to position [37, 0]
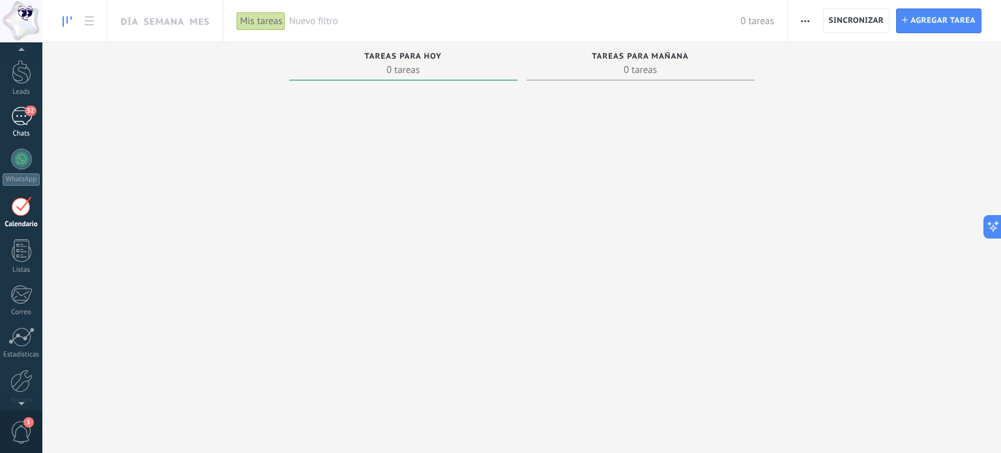
click at [13, 111] on div "52" at bounding box center [21, 116] width 21 height 19
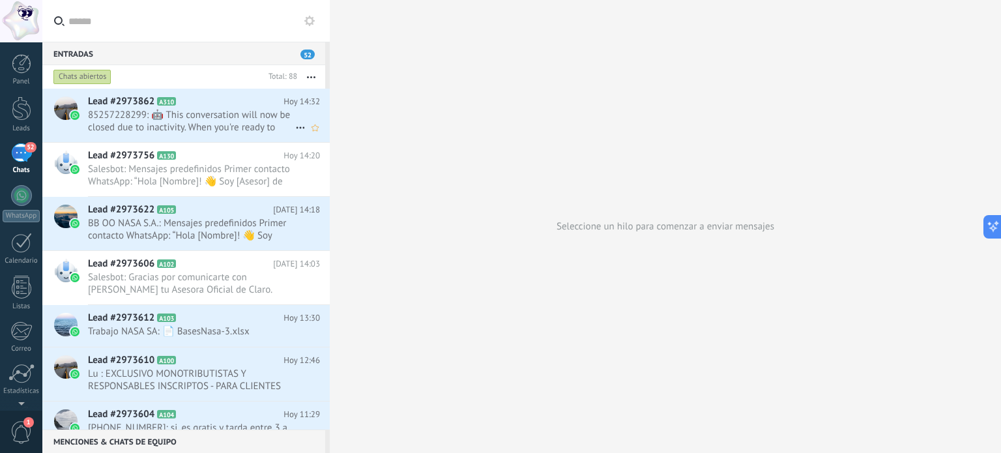
click at [186, 126] on span "85257228299: 🤖 This conversation will now be closed due to inactivity. When you…" at bounding box center [191, 121] width 207 height 25
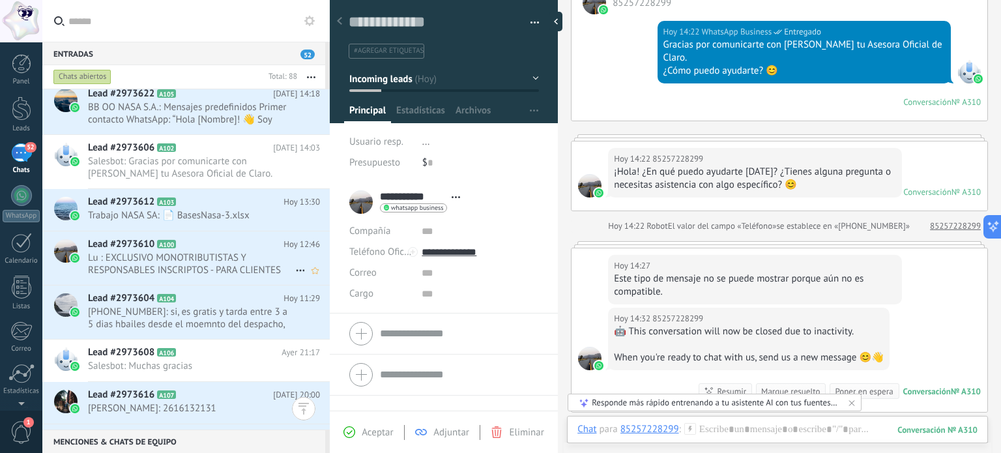
scroll to position [130, 0]
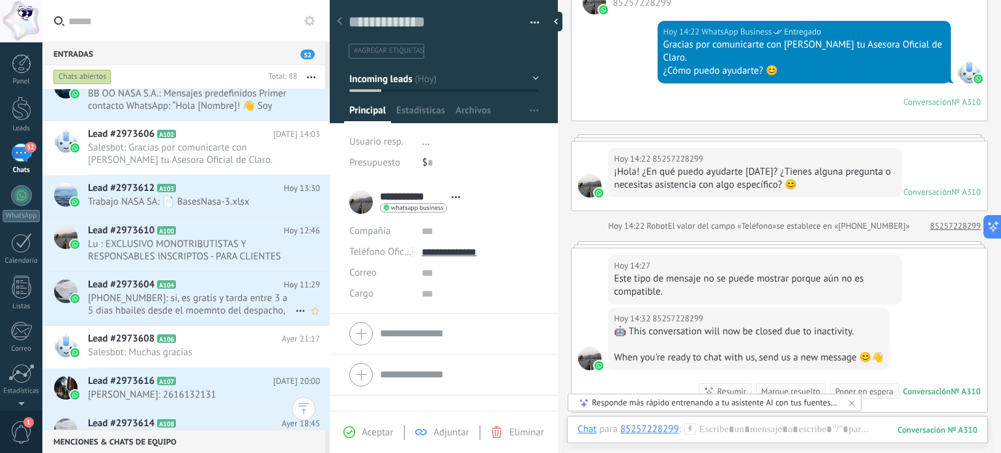
click at [203, 286] on h2 "Lead #2973604 A104" at bounding box center [186, 284] width 196 height 13
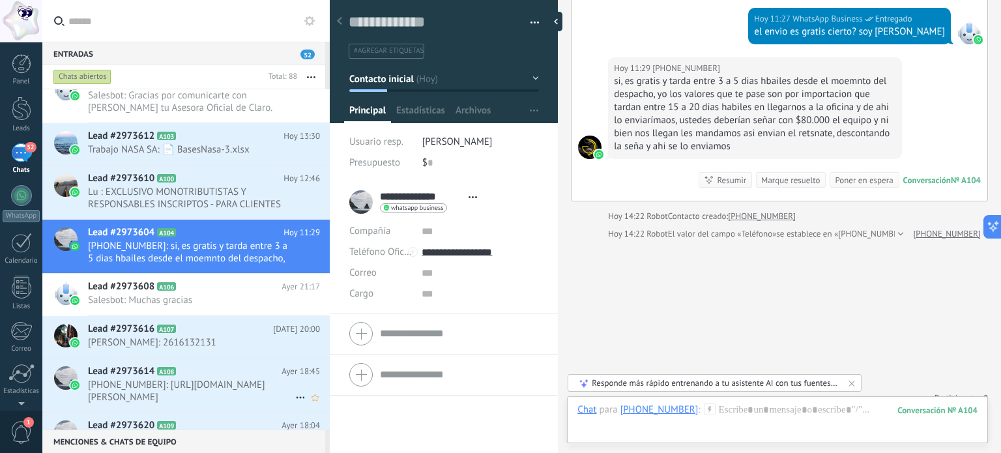
scroll to position [196, 0]
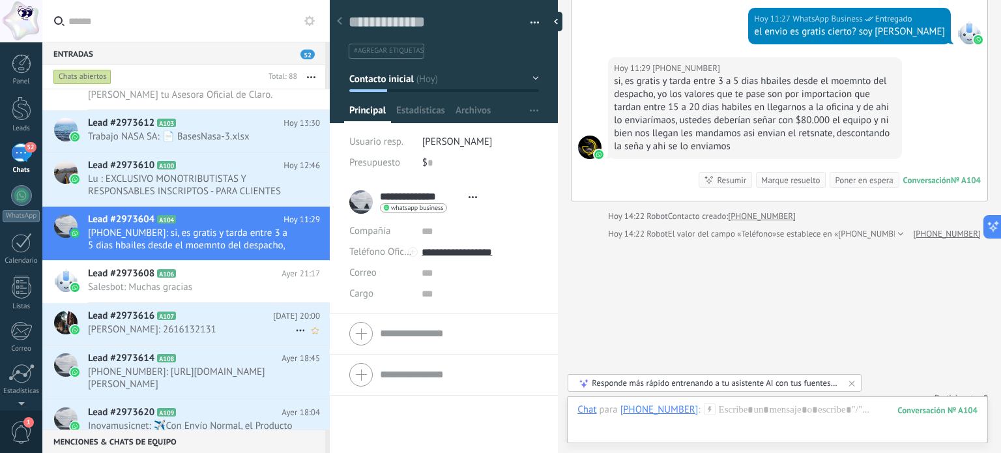
click at [196, 332] on span "[PERSON_NAME]: 2616132131" at bounding box center [191, 329] width 207 height 12
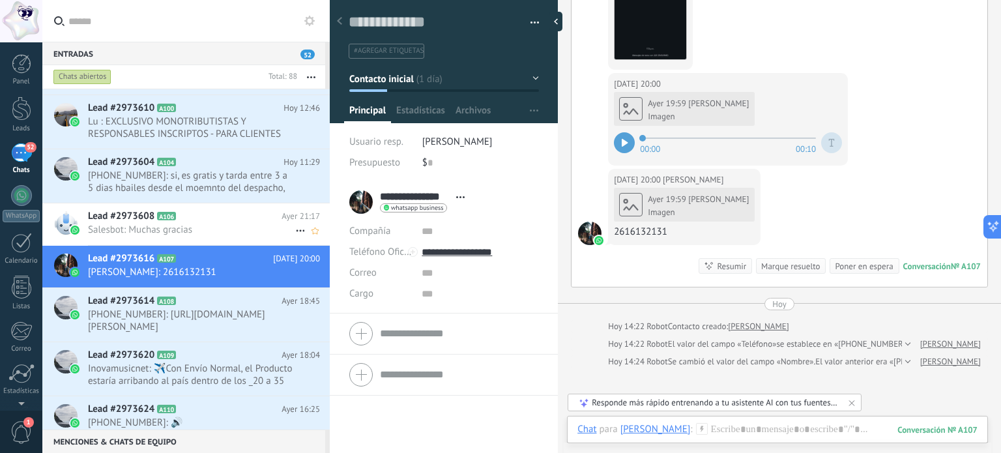
scroll to position [261, 0]
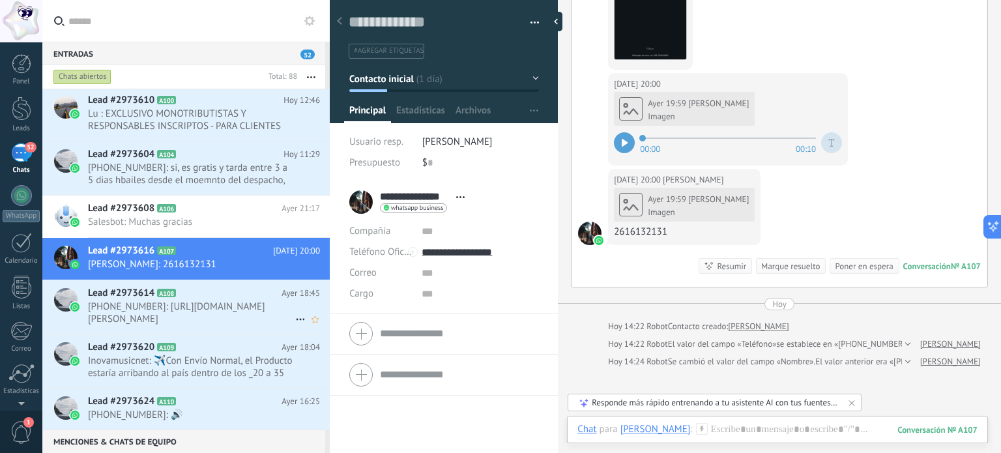
click at [173, 311] on span "[PHONE_NUMBER]: [URL][DOMAIN_NAME][PERSON_NAME]" at bounding box center [191, 313] width 207 height 25
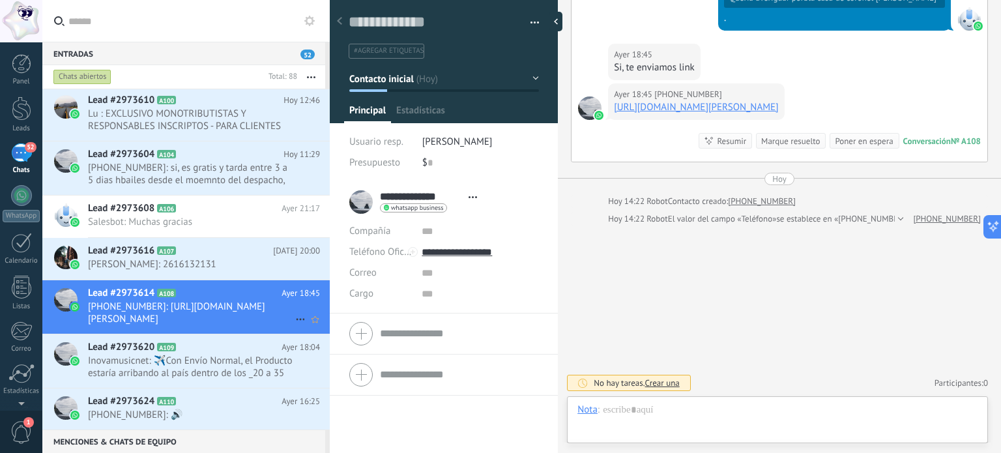
scroll to position [19, 0]
click at [210, 366] on span "Inovamusicnet: ✈️Con Envío Normal, el Producto estaría arribando al país dentro…" at bounding box center [191, 367] width 207 height 25
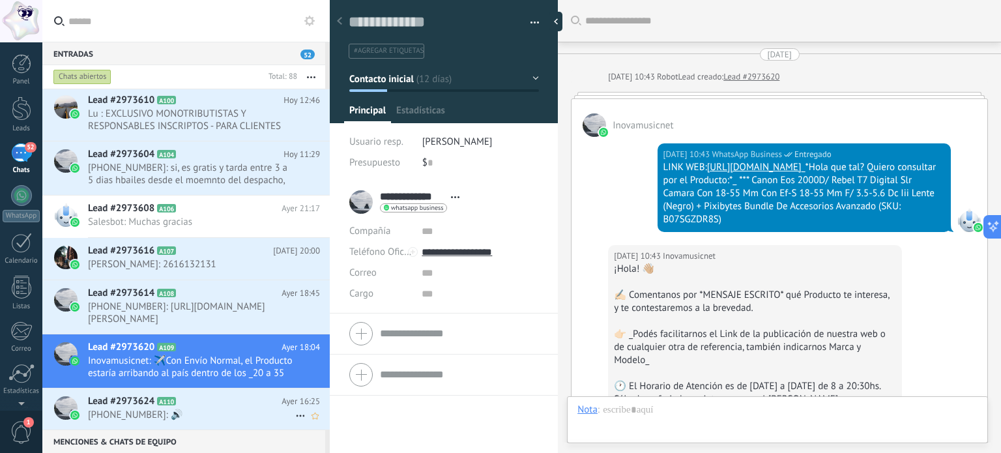
scroll to position [1797, 0]
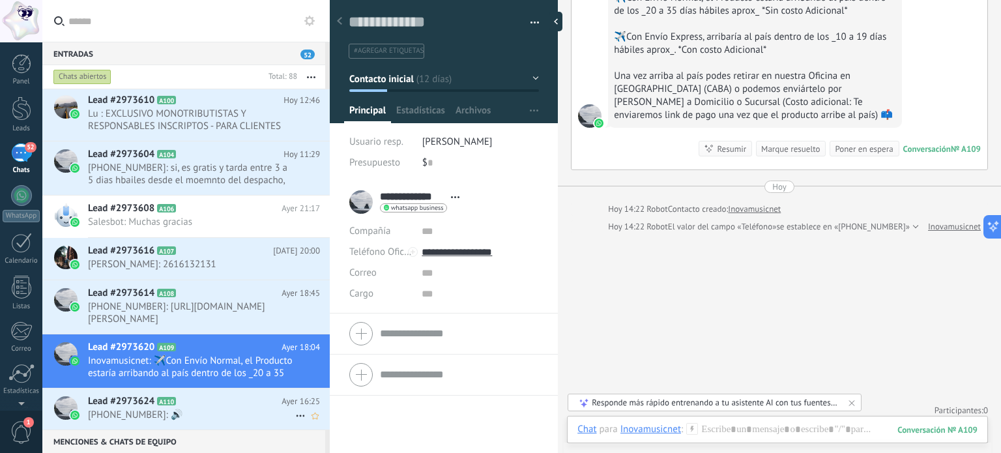
click at [227, 392] on div "Lead #2973624 A110 [DATE] 16:25 [PHONE_NUMBER]: 🔊" at bounding box center [209, 409] width 242 height 41
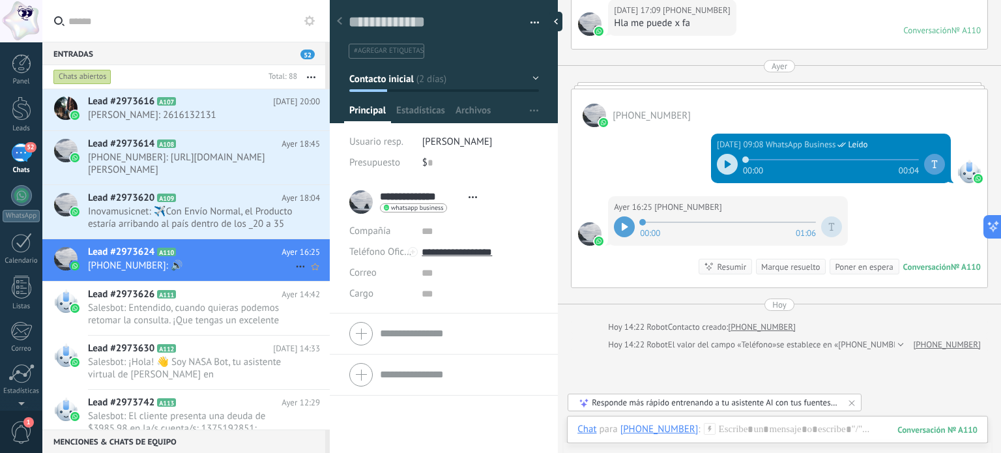
scroll to position [326, 0]
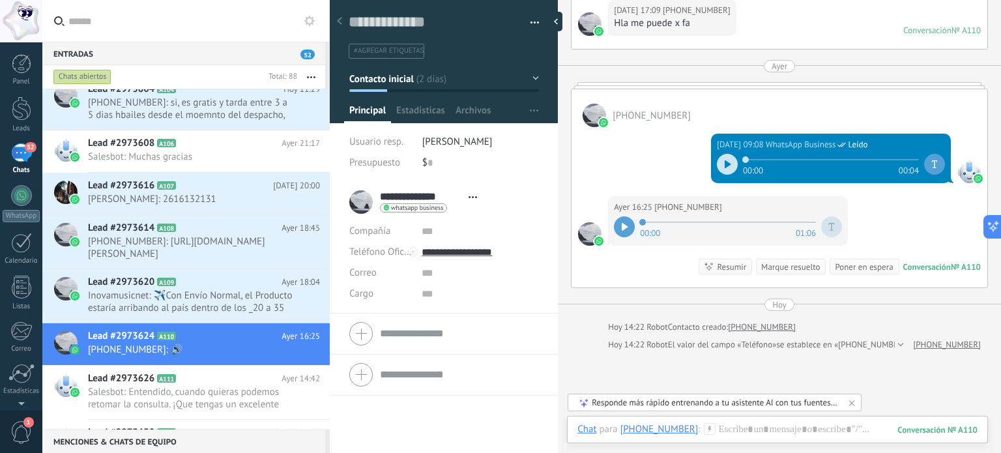
click at [136, 24] on input "text" at bounding box center [193, 21] width 251 height 42
click at [394, 52] on span "#agregar etiquetas" at bounding box center [389, 50] width 70 height 9
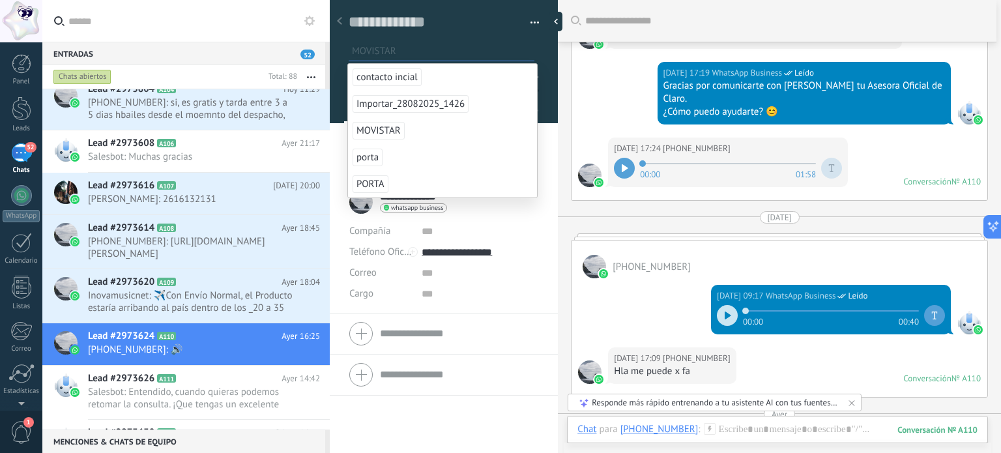
scroll to position [0, 0]
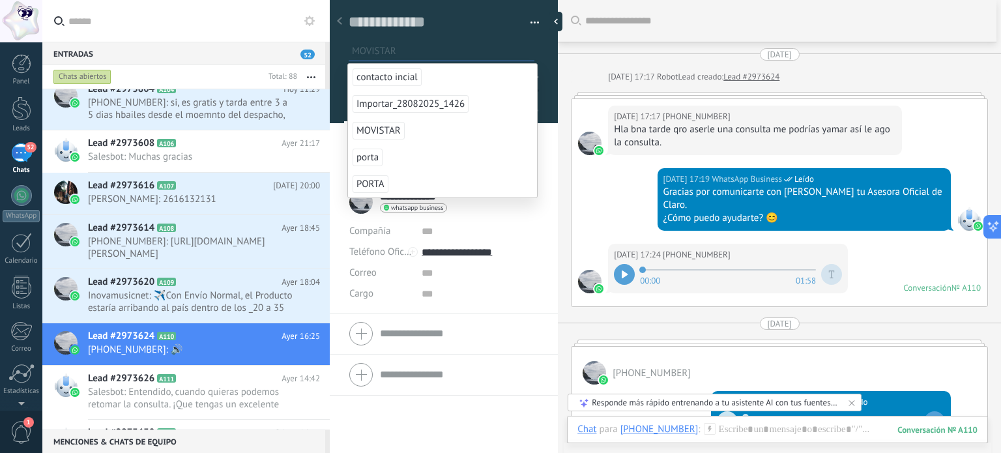
click at [853, 138] on div "Hla bna tarde qro aserle una consulta me podrías yamar así le ago la consulta." at bounding box center [755, 136] width 282 height 26
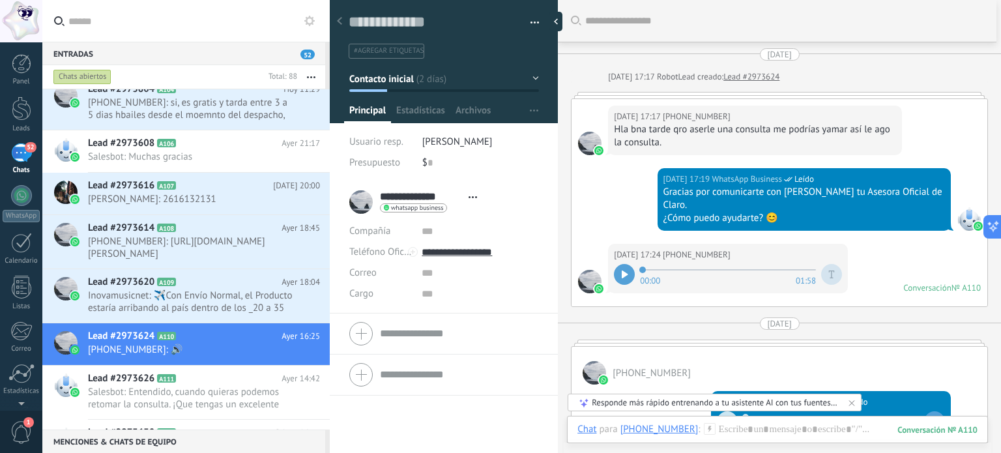
click at [341, 23] on use at bounding box center [339, 21] width 5 height 8
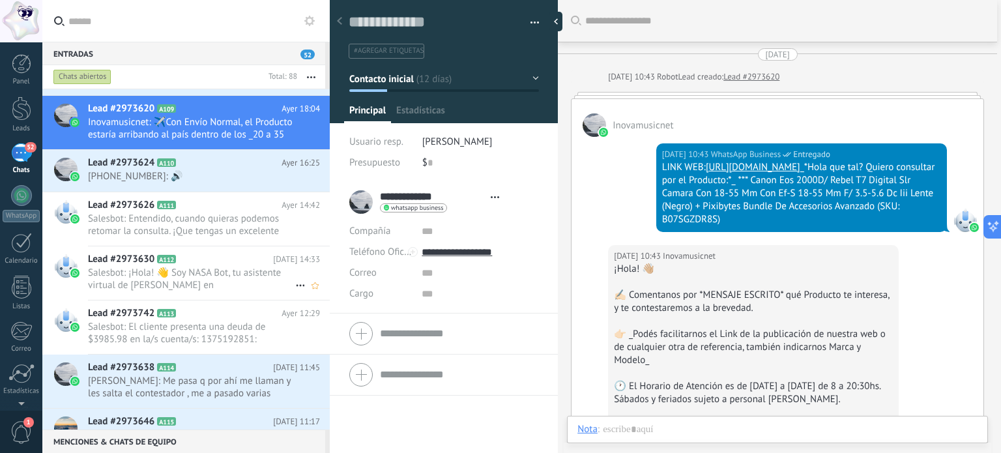
type textarea "**********"
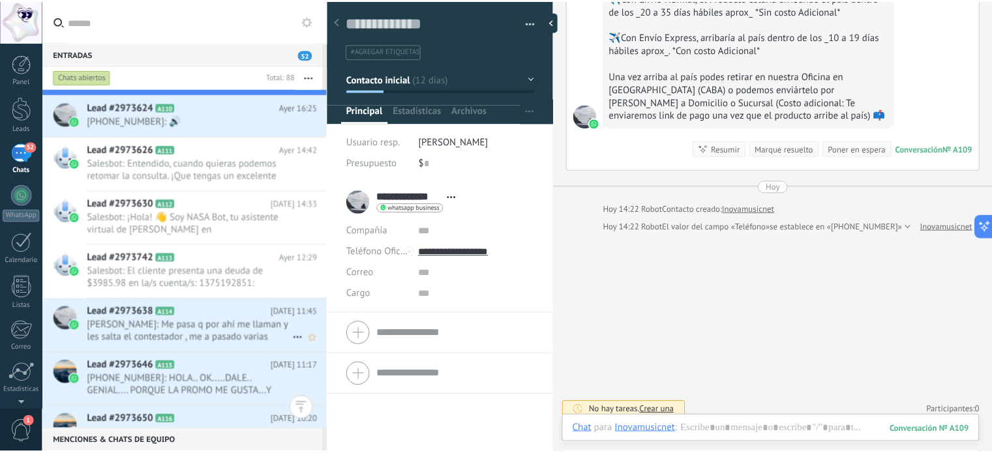
scroll to position [587, 0]
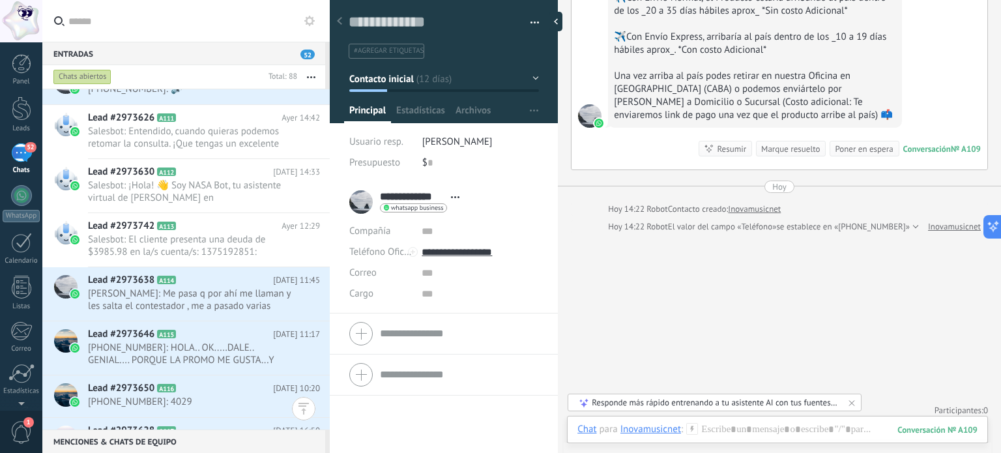
click at [29, 153] on div "52" at bounding box center [21, 152] width 21 height 19
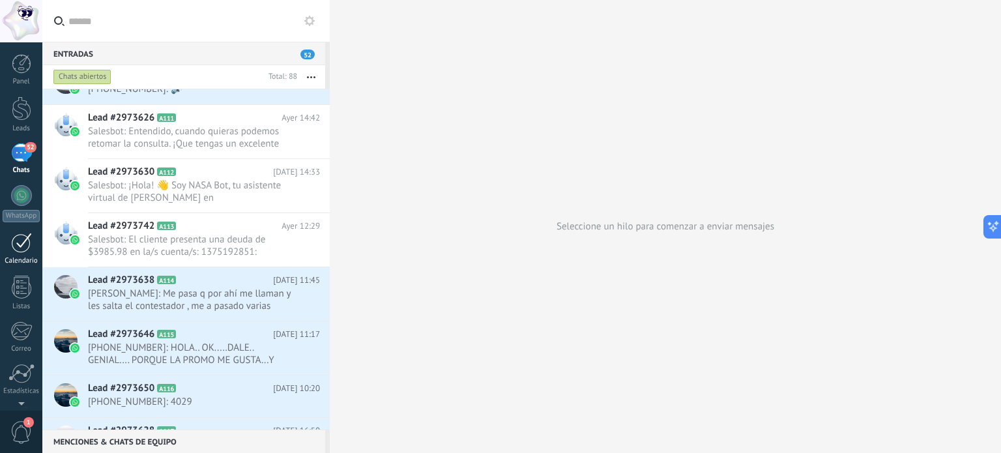
click at [22, 254] on link "Calendario" at bounding box center [21, 249] width 42 height 33
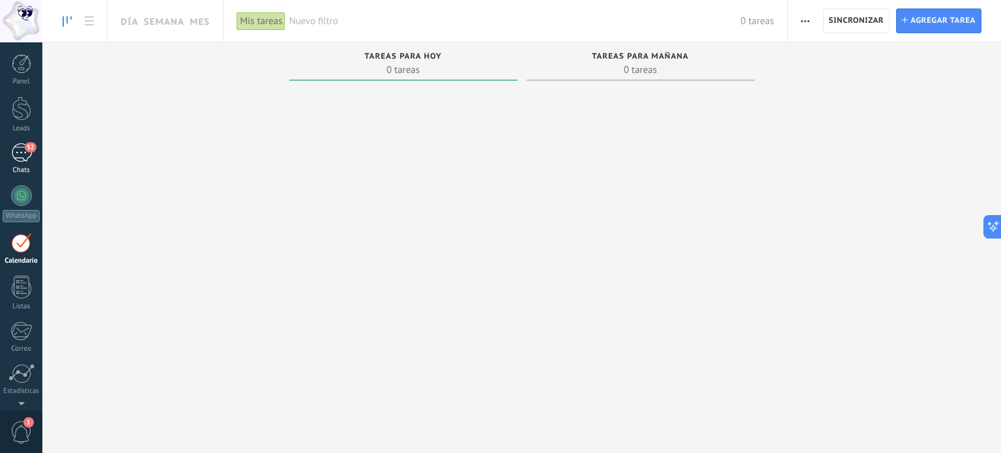
click at [15, 148] on div "52" at bounding box center [21, 152] width 21 height 19
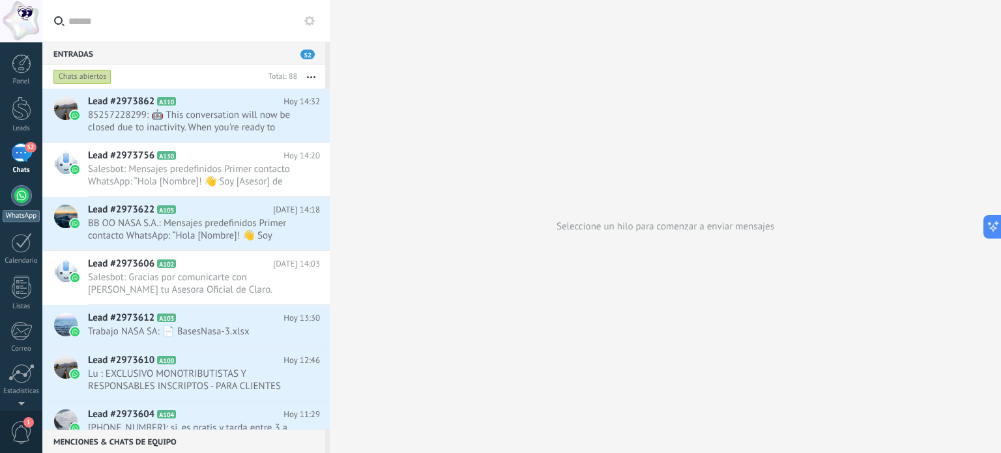
click at [26, 205] on link "WhatsApp" at bounding box center [21, 203] width 42 height 37
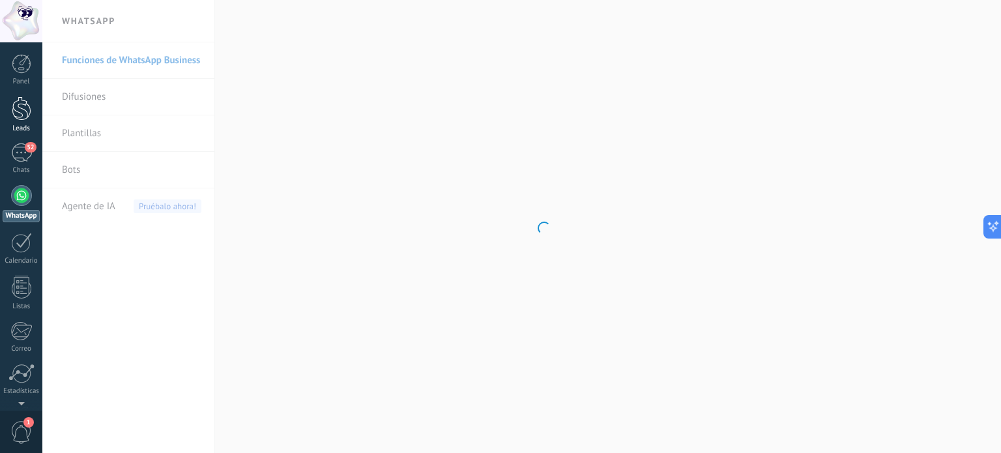
click at [14, 123] on link "Leads" at bounding box center [21, 114] width 42 height 37
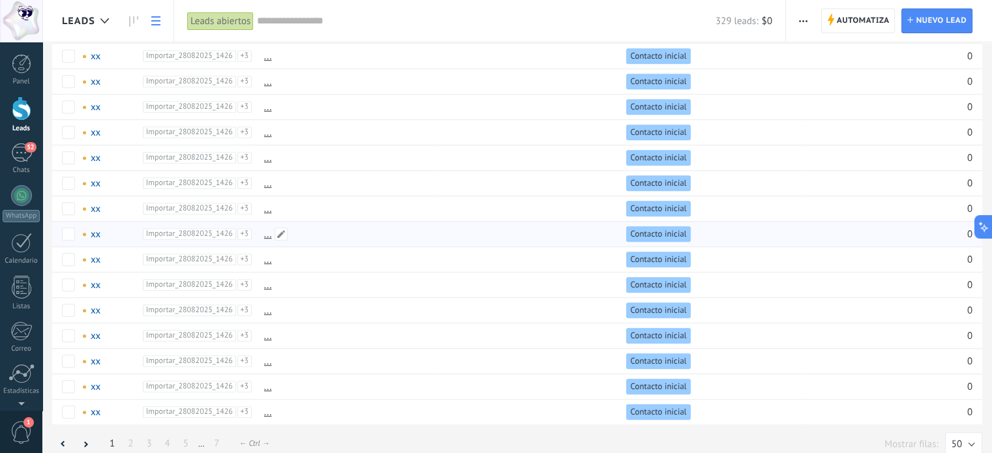
scroll to position [934, 0]
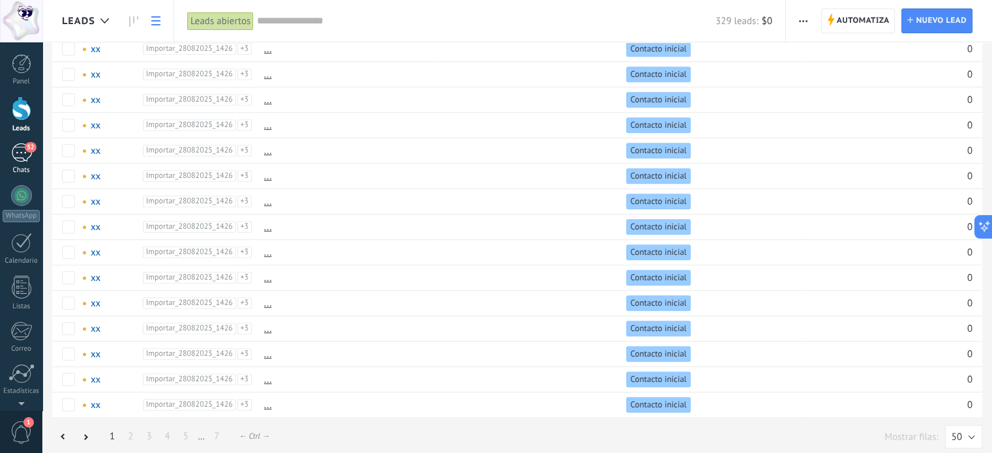
click at [30, 153] on div "52" at bounding box center [21, 152] width 21 height 19
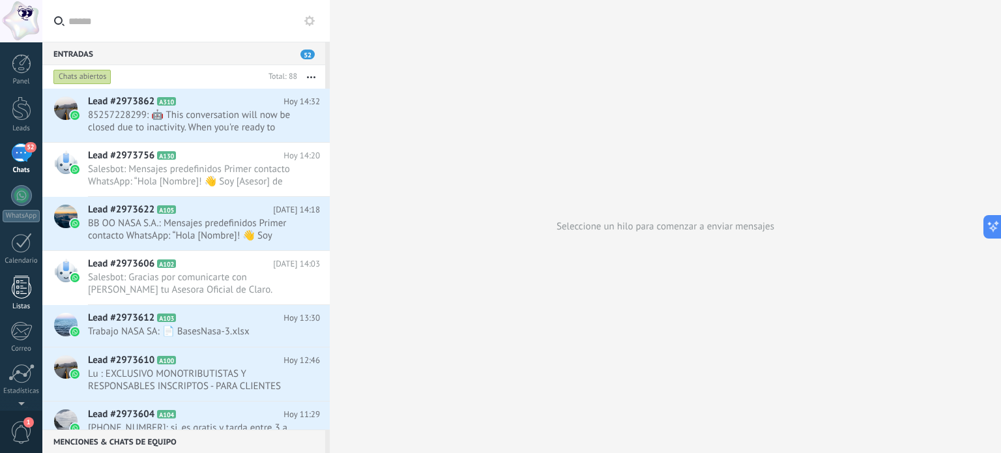
click at [21, 285] on div at bounding box center [22, 287] width 20 height 23
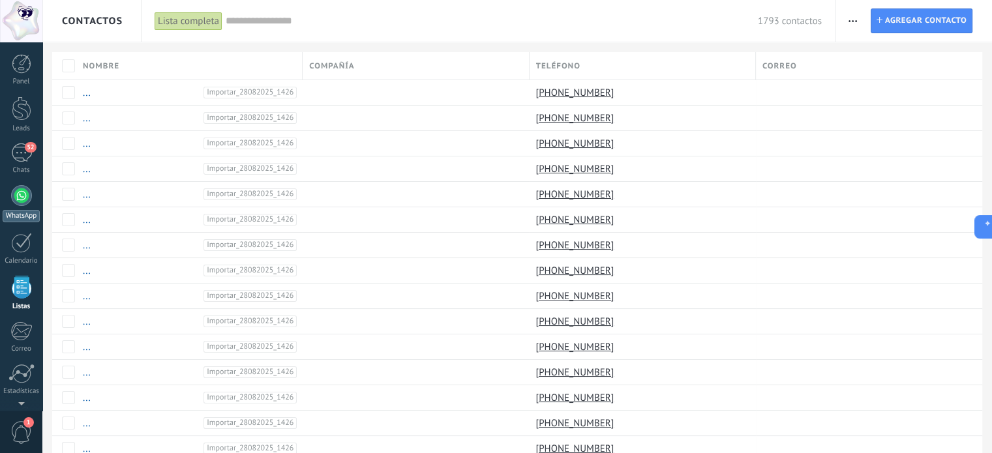
click at [29, 195] on div at bounding box center [21, 195] width 21 height 21
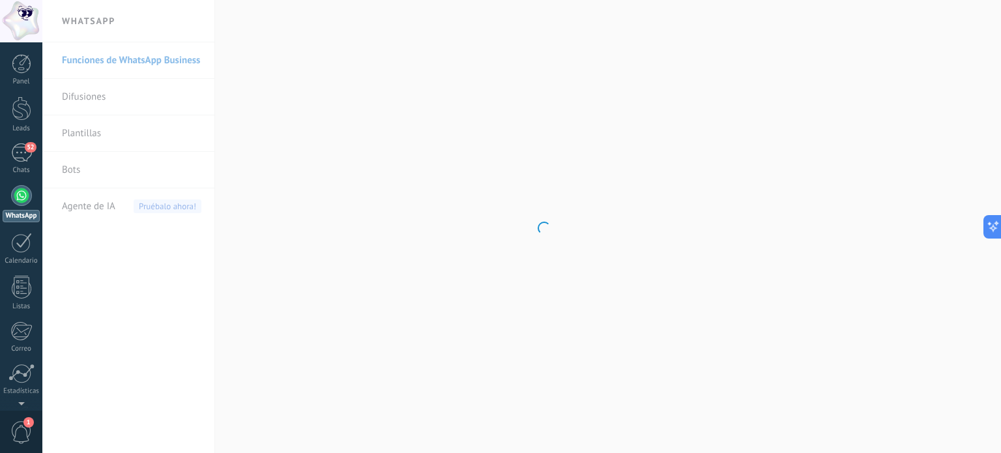
click at [66, 129] on body ".abccls-1,.abccls-2{fill-rule:evenodd}.abccls-2{fill:#fff} .abfcls-1{fill:none}…" at bounding box center [500, 226] width 1001 height 453
click at [94, 128] on link "Plantillas" at bounding box center [132, 133] width 140 height 37
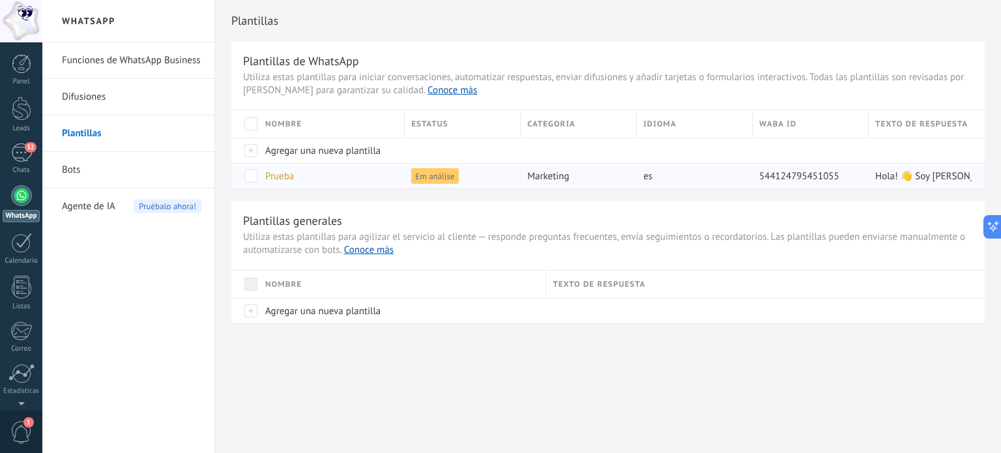
click at [425, 181] on span "Em análise" at bounding box center [434, 176] width 47 height 16
click at [24, 164] on link "52 Chats" at bounding box center [21, 158] width 42 height 31
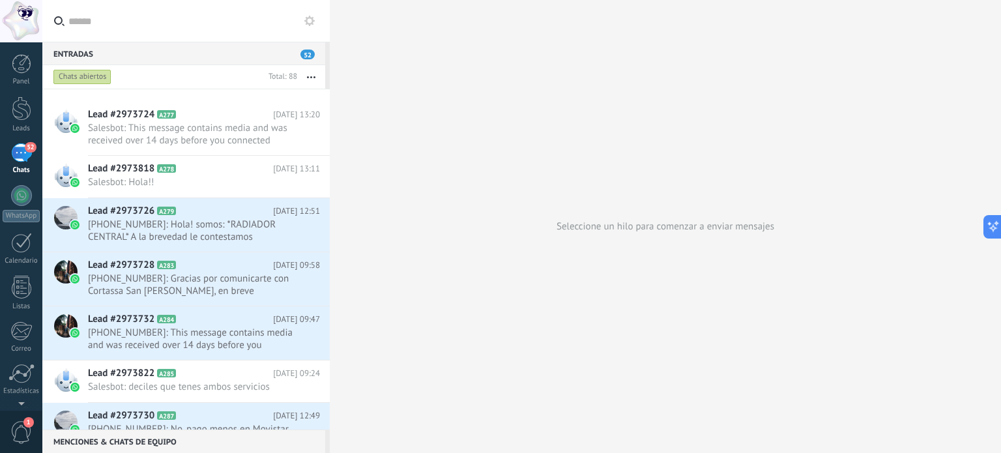
scroll to position [3693, 0]
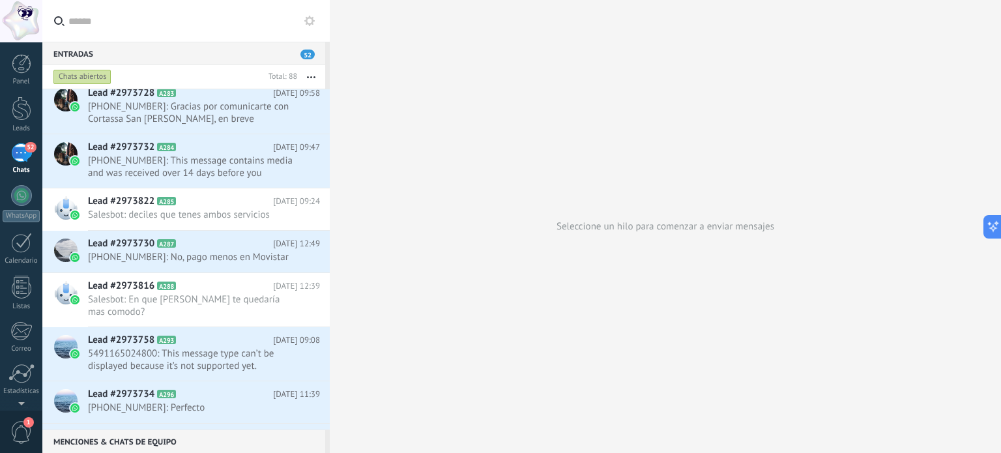
click at [23, 162] on div "52" at bounding box center [21, 152] width 21 height 19
click at [72, 78] on div "Chats abiertos" at bounding box center [82, 77] width 58 height 16
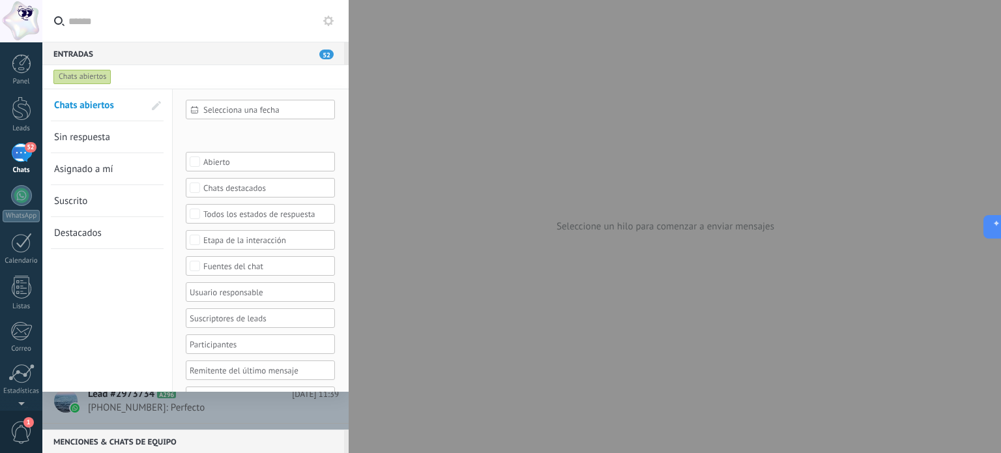
click at [81, 79] on div "Chats abiertos" at bounding box center [82, 77] width 58 height 16
click at [529, 141] on div at bounding box center [500, 226] width 1001 height 453
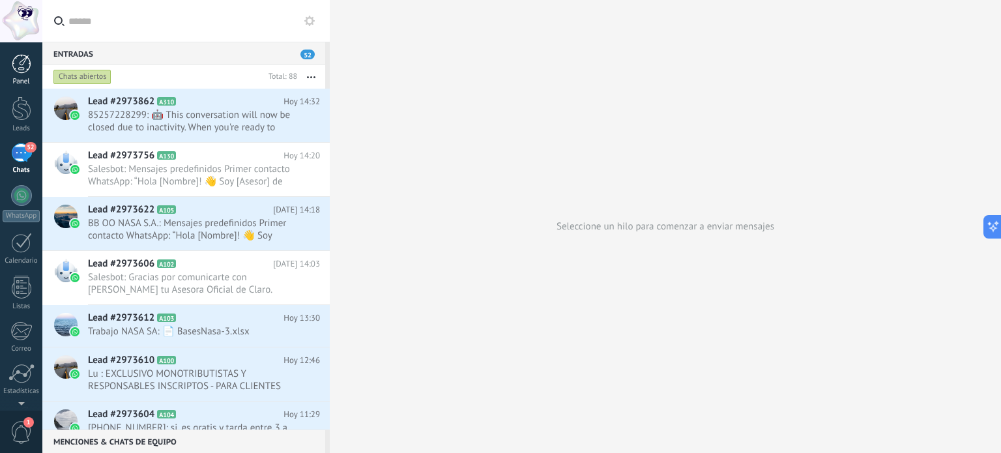
click at [16, 83] on div "Panel" at bounding box center [22, 82] width 38 height 8
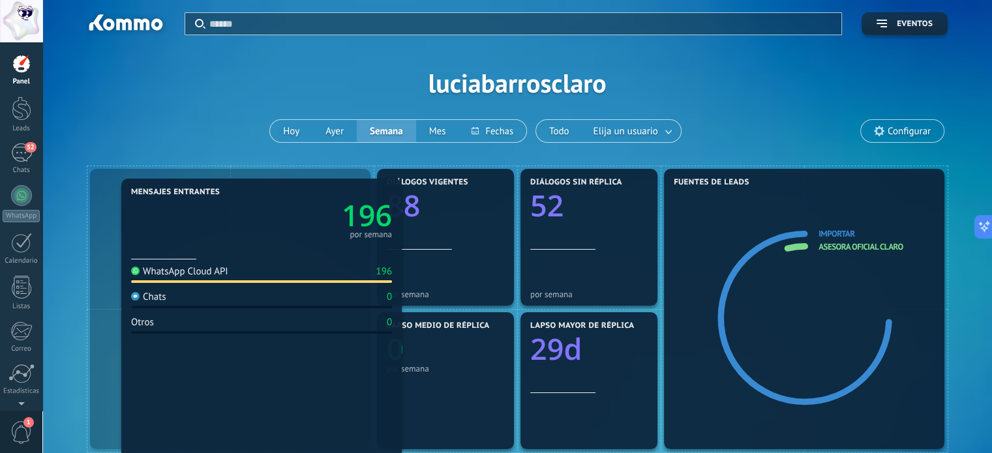
drag, startPoint x: 315, startPoint y: 195, endPoint x: 332, endPoint y: 203, distance: 19.0
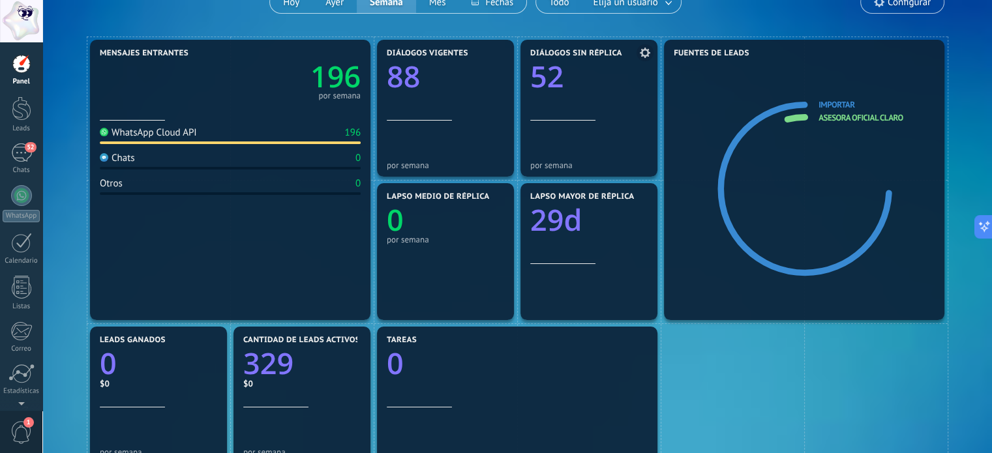
scroll to position [130, 0]
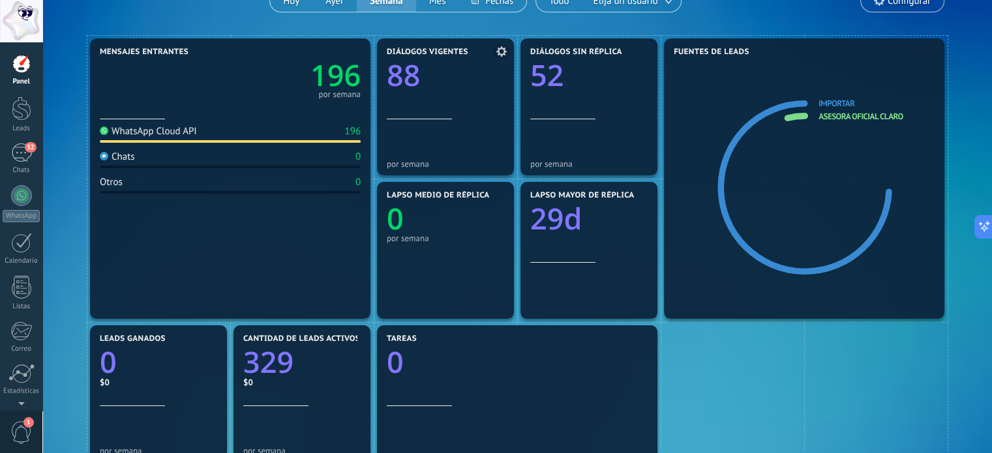
click at [405, 67] on text "88" at bounding box center [403, 75] width 33 height 40
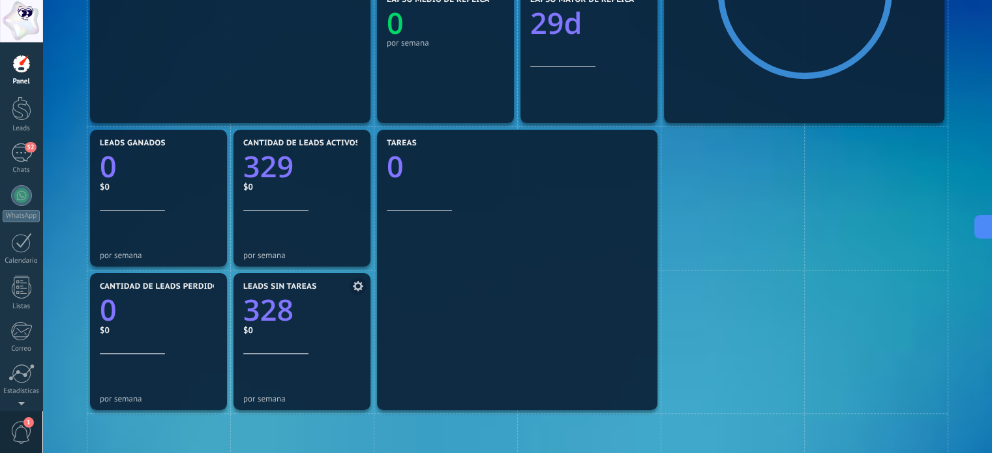
scroll to position [391, 0]
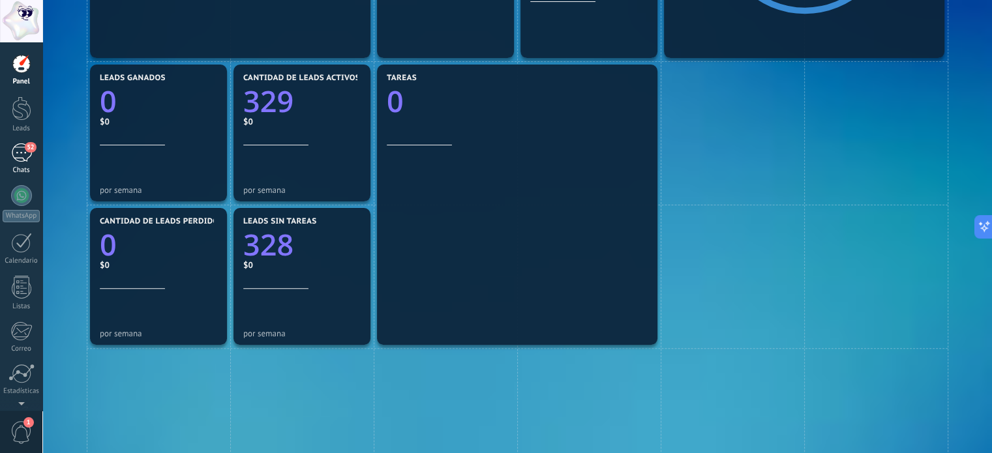
click at [18, 164] on link "52 Chats" at bounding box center [21, 158] width 42 height 31
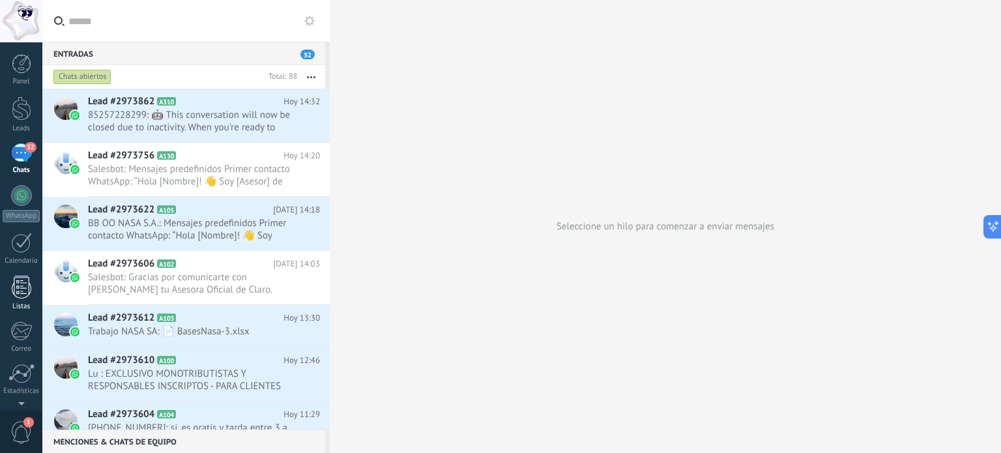
click at [18, 278] on div at bounding box center [22, 287] width 20 height 23
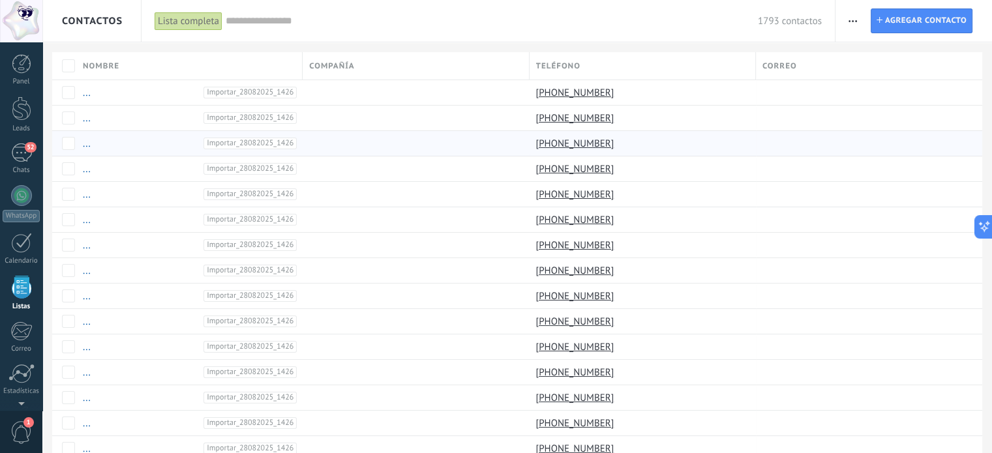
scroll to position [80, 0]
click at [18, 130] on div "WhatsApp" at bounding box center [21, 136] width 37 height 12
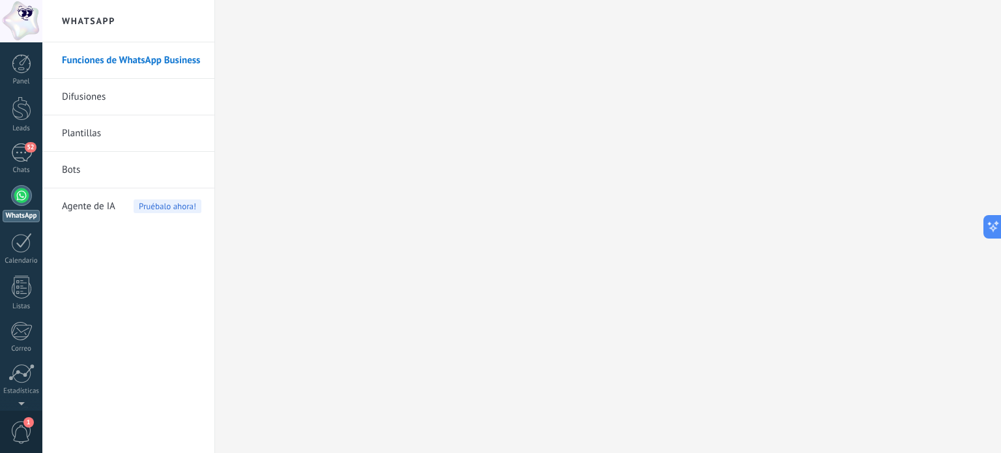
click at [89, 129] on link "Plantillas" at bounding box center [132, 133] width 140 height 37
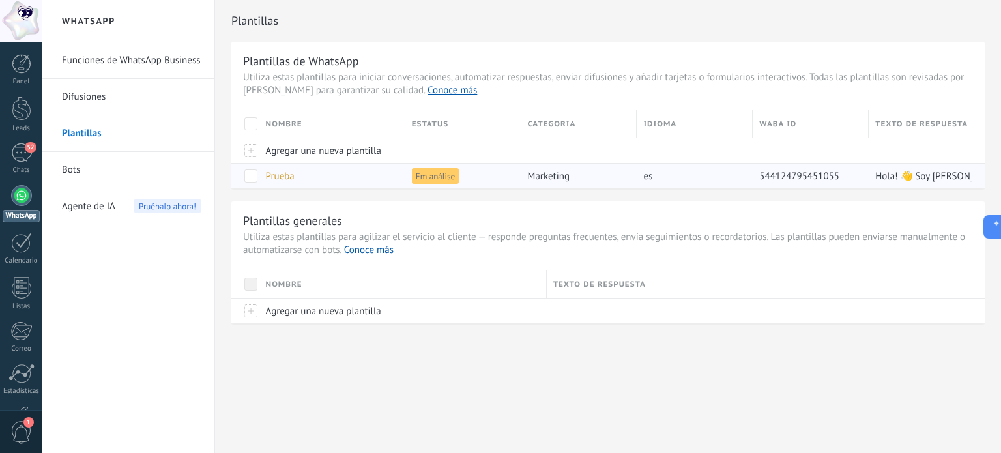
click at [311, 177] on div "Prueba" at bounding box center [329, 176] width 140 height 25
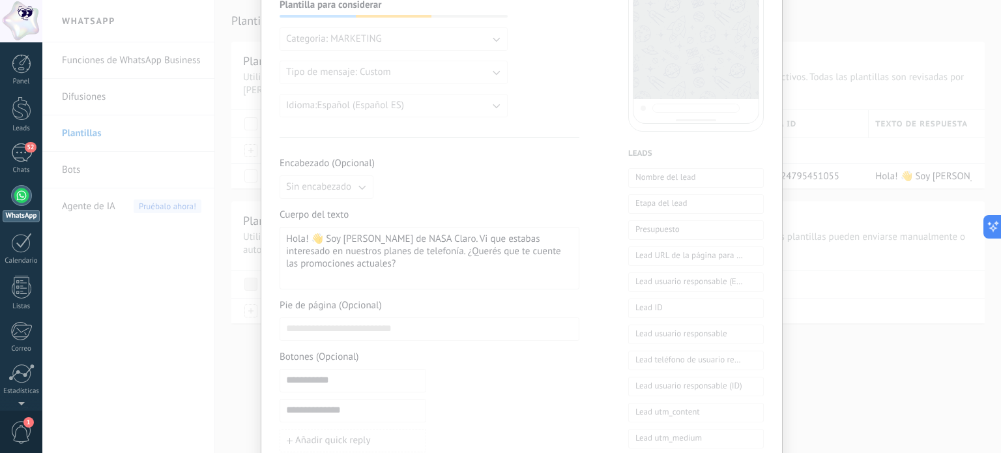
scroll to position [326, 0]
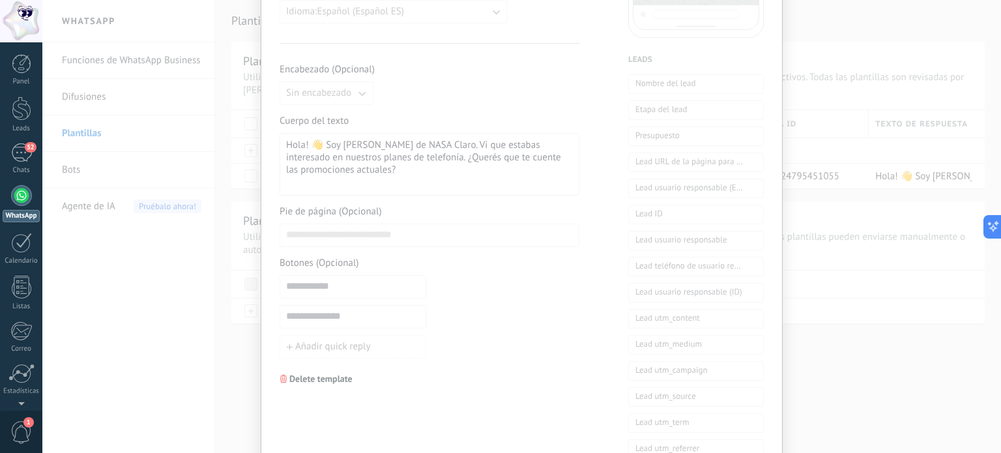
click at [910, 207] on div "**********" at bounding box center [521, 226] width 959 height 453
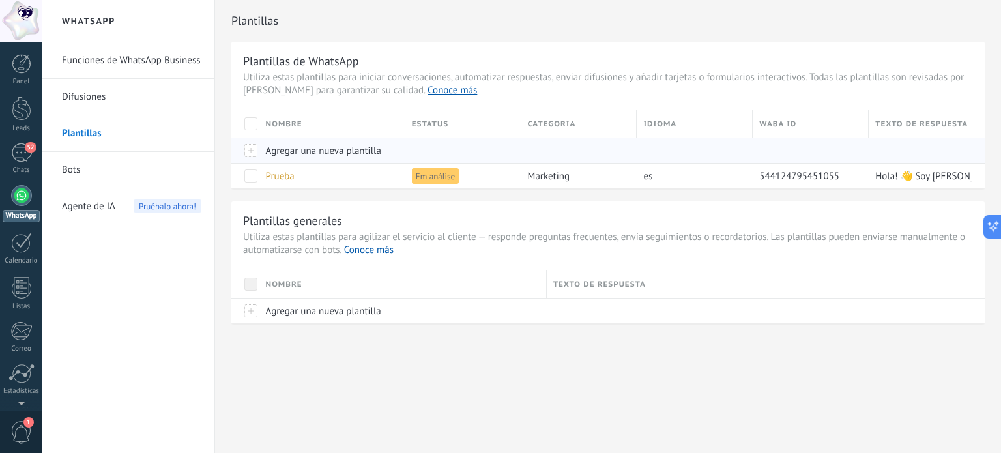
scroll to position [0, 0]
click at [33, 192] on link "WhatsApp" at bounding box center [21, 203] width 42 height 37
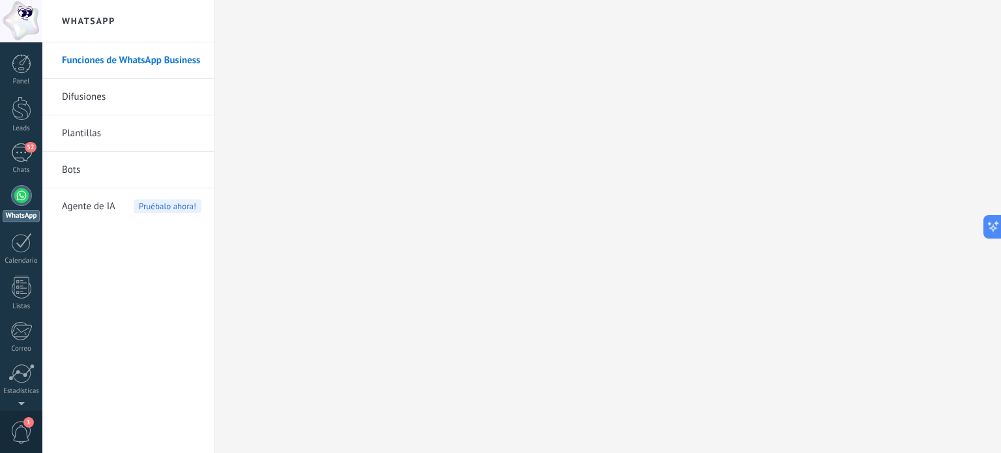
click at [58, 123] on li "Plantillas" at bounding box center [128, 133] width 172 height 37
click at [91, 131] on link "Plantillas" at bounding box center [132, 133] width 140 height 37
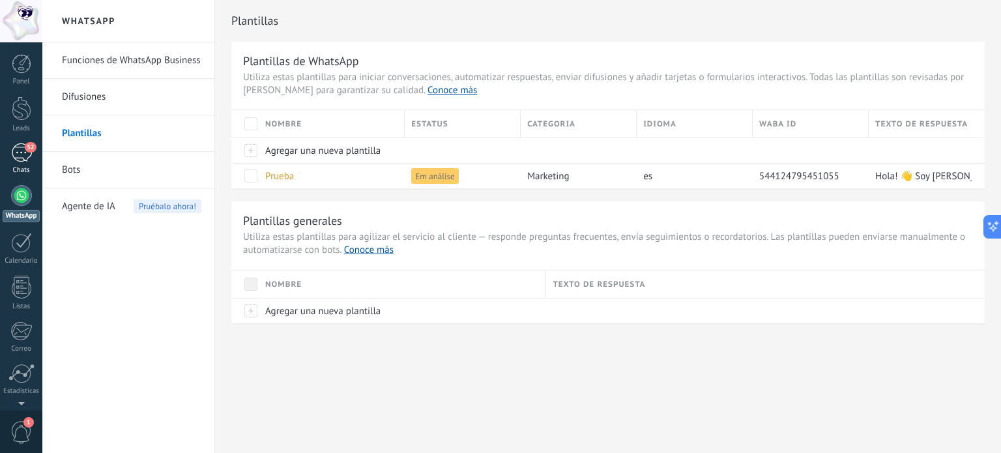
click at [8, 166] on div "Chats" at bounding box center [22, 170] width 38 height 8
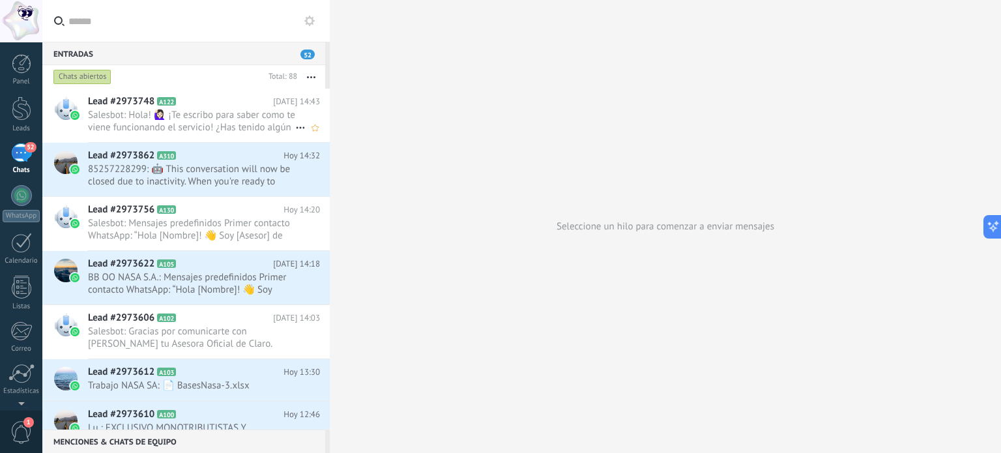
click at [206, 127] on span "Salesbot: Hola! 🙋🏻‍♀️ ¡Te escribo para saber como te viene funcionando el servi…" at bounding box center [191, 121] width 207 height 25
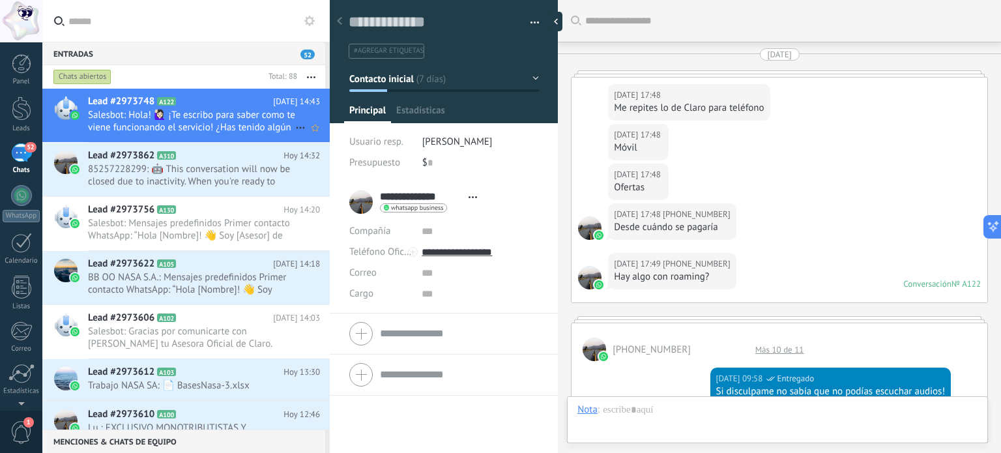
scroll to position [2071, 0]
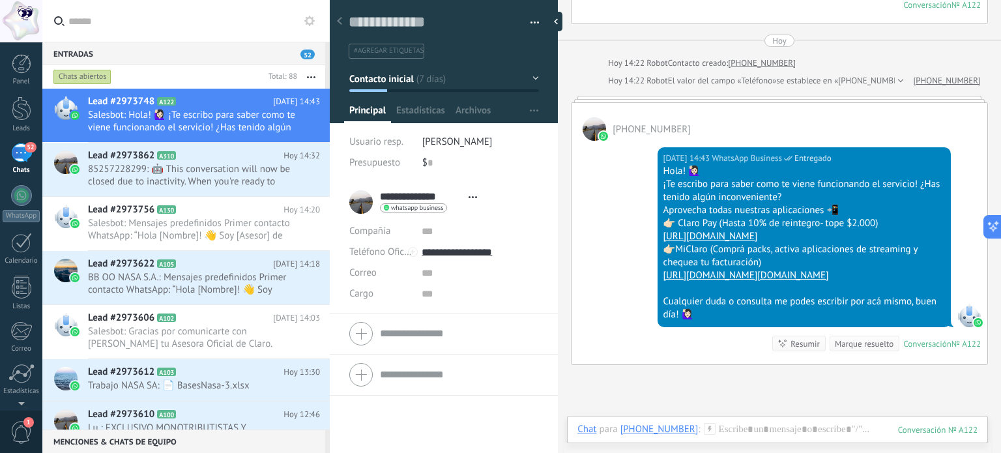
drag, startPoint x: 209, startPoint y: 126, endPoint x: 482, endPoint y: 151, distance: 274.9
click at [482, 151] on li "[PERSON_NAME]" at bounding box center [480, 142] width 117 height 21
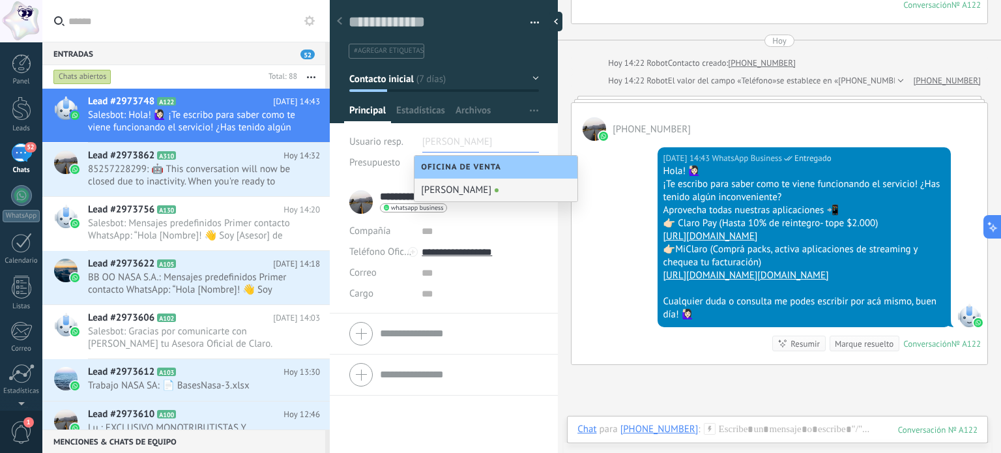
click at [491, 137] on li "[PERSON_NAME]" at bounding box center [480, 142] width 117 height 21
click at [456, 184] on div "[PERSON_NAME]" at bounding box center [496, 190] width 163 height 23
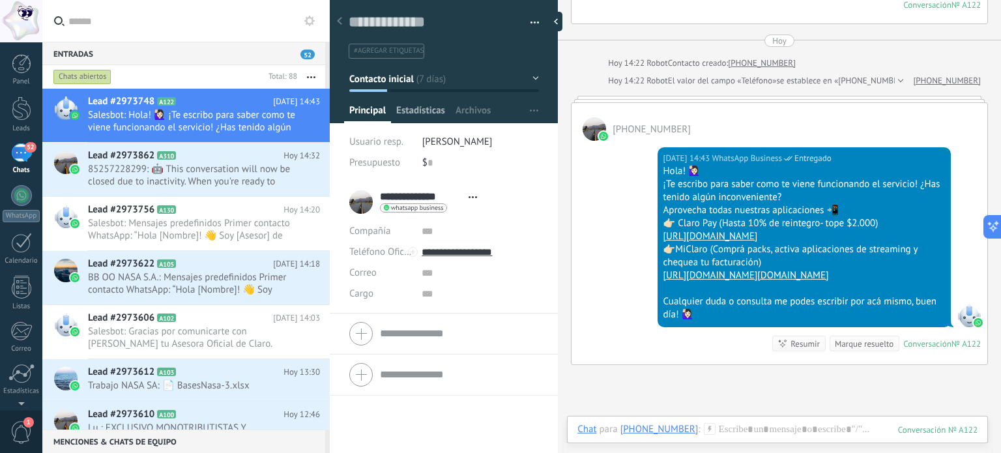
click at [438, 106] on span "Estadísticas" at bounding box center [420, 113] width 49 height 19
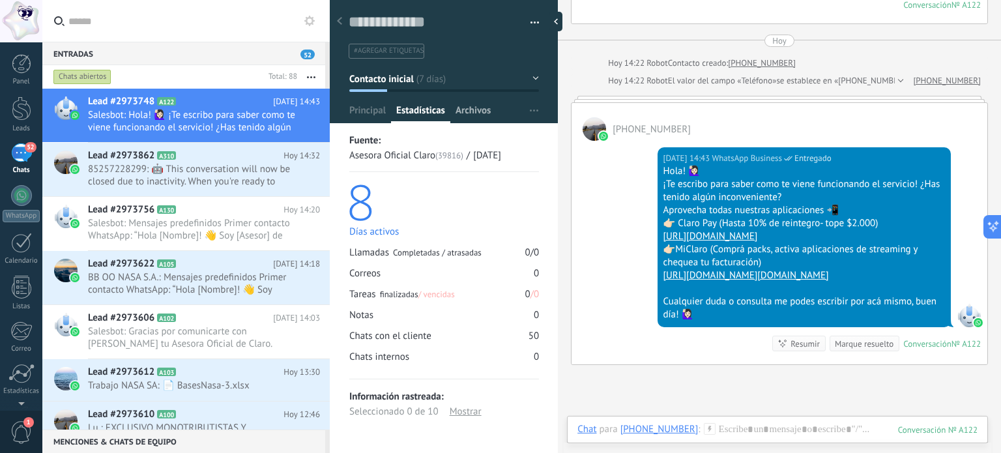
click at [461, 110] on span "Archivos" at bounding box center [473, 113] width 35 height 19
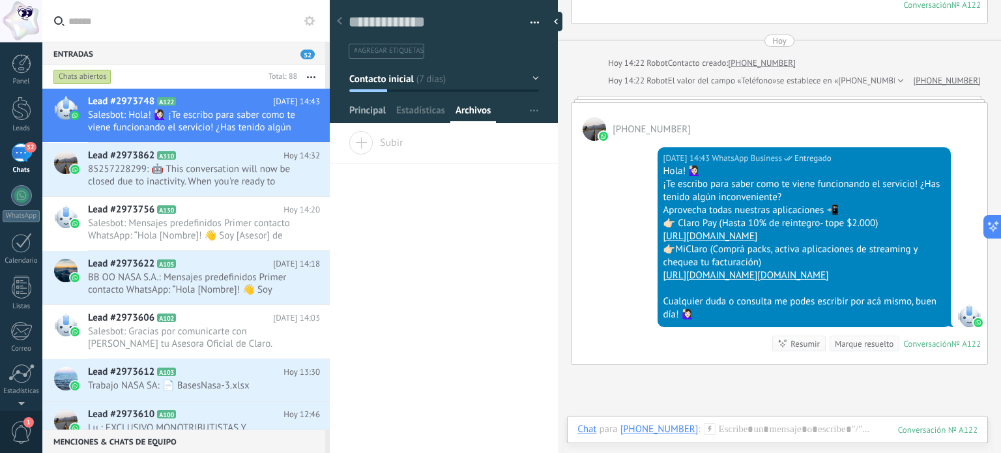
click at [366, 108] on span "Principal" at bounding box center [367, 113] width 37 height 19
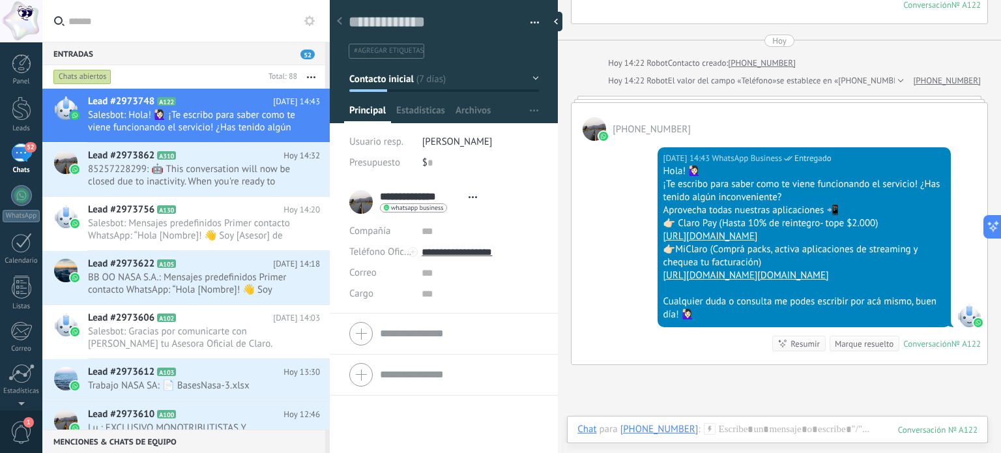
click at [524, 20] on button "button" at bounding box center [530, 23] width 19 height 20
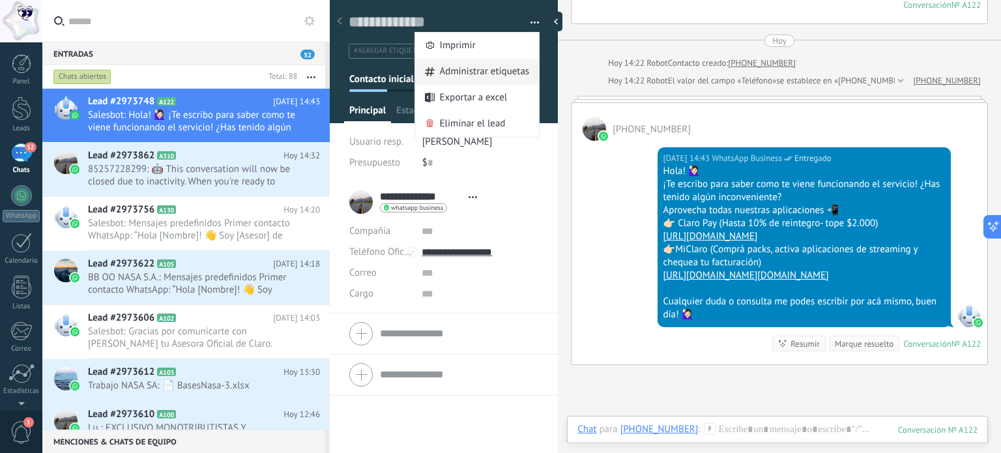
click at [479, 69] on span "Administrar etiquetas" at bounding box center [485, 72] width 90 height 26
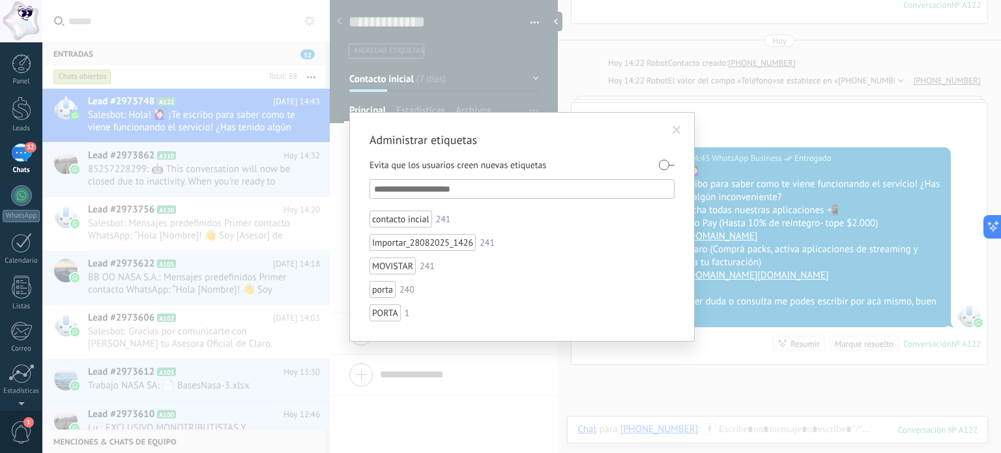
click at [454, 187] on input "text" at bounding box center [522, 189] width 297 height 16
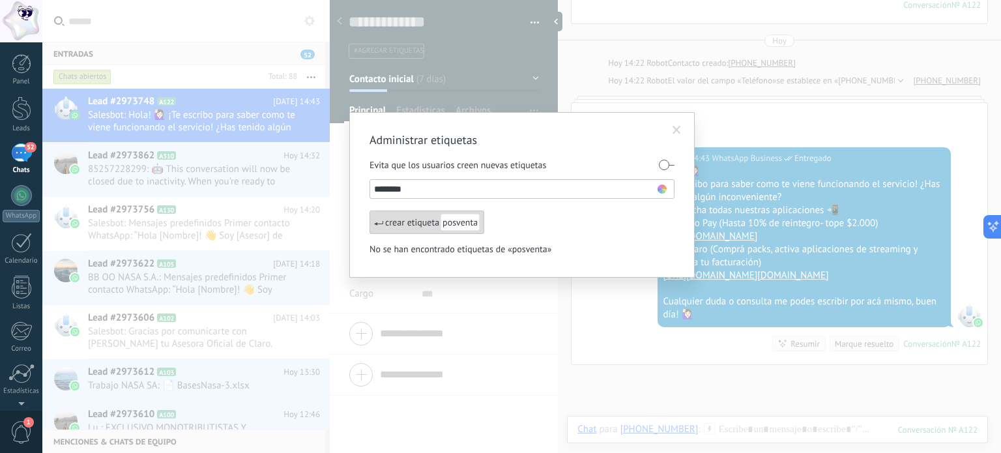
type input "********"
click at [398, 218] on div "crear etiqueta posventa" at bounding box center [427, 222] width 115 height 23
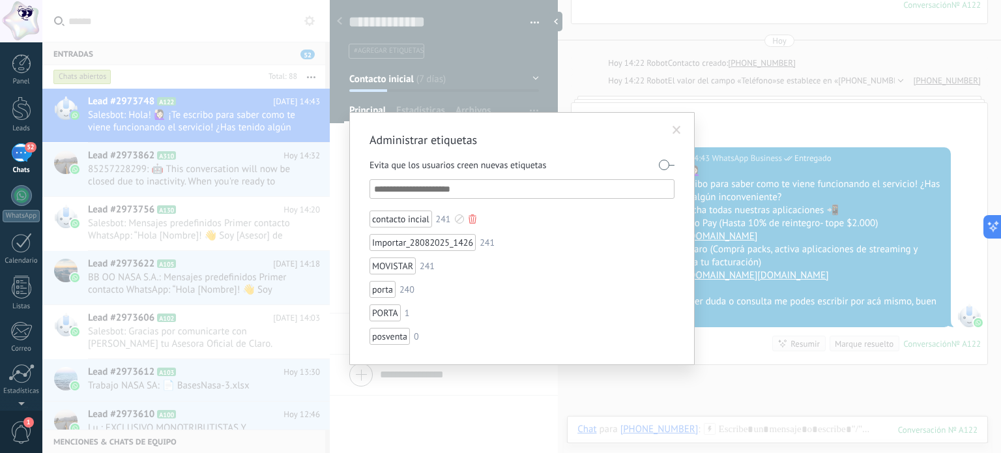
click at [421, 224] on div "contacto incial" at bounding box center [401, 219] width 63 height 17
click at [390, 336] on div "posventa" at bounding box center [390, 336] width 40 height 17
click at [523, 190] on input "text" at bounding box center [522, 189] width 297 height 16
click at [389, 335] on div "posventa" at bounding box center [390, 336] width 40 height 17
click at [681, 131] on span at bounding box center [677, 130] width 8 height 9
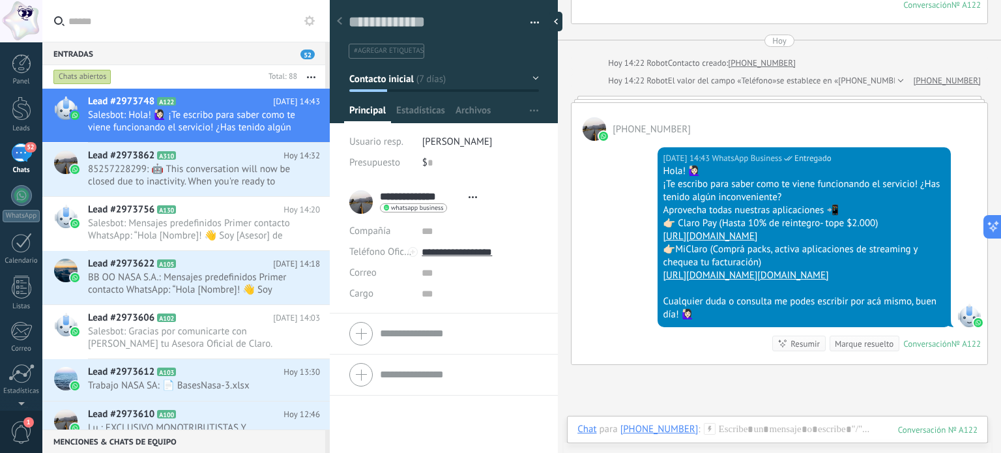
click at [533, 22] on button "button" at bounding box center [530, 23] width 19 height 20
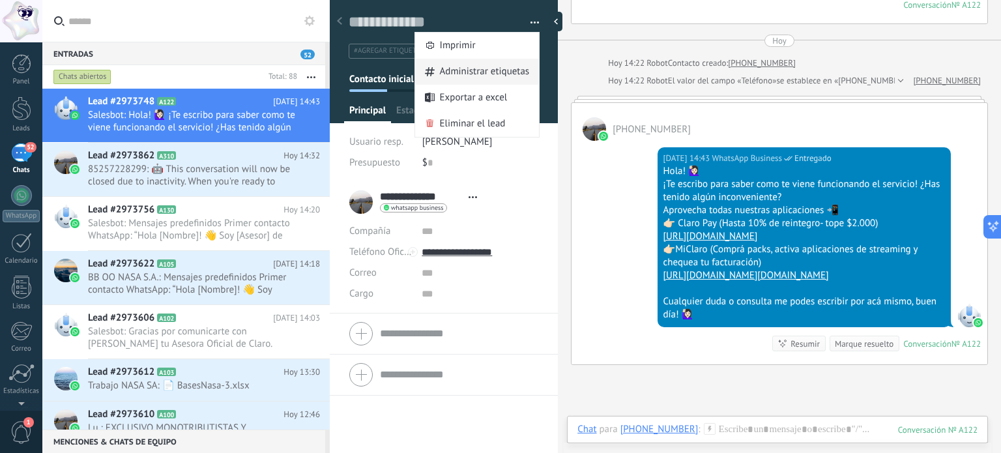
click at [482, 69] on span "Administrar etiquetas" at bounding box center [485, 72] width 90 height 26
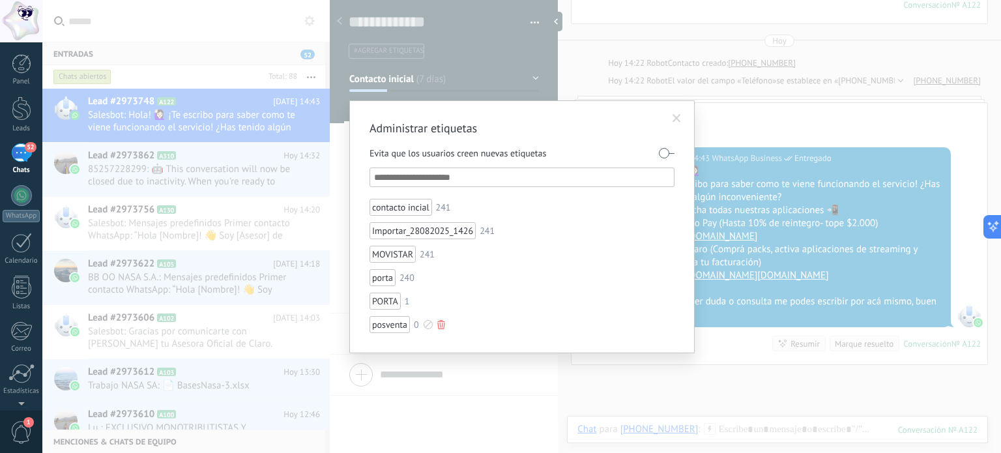
click at [392, 323] on div "posventa" at bounding box center [390, 324] width 40 height 17
click at [417, 326] on div "0" at bounding box center [416, 324] width 5 height 9
drag, startPoint x: 417, startPoint y: 326, endPoint x: 394, endPoint y: 325, distance: 22.9
click at [394, 325] on li "posventa 0" at bounding box center [477, 324] width 214 height 17
click at [393, 325] on div "posventa" at bounding box center [390, 324] width 40 height 17
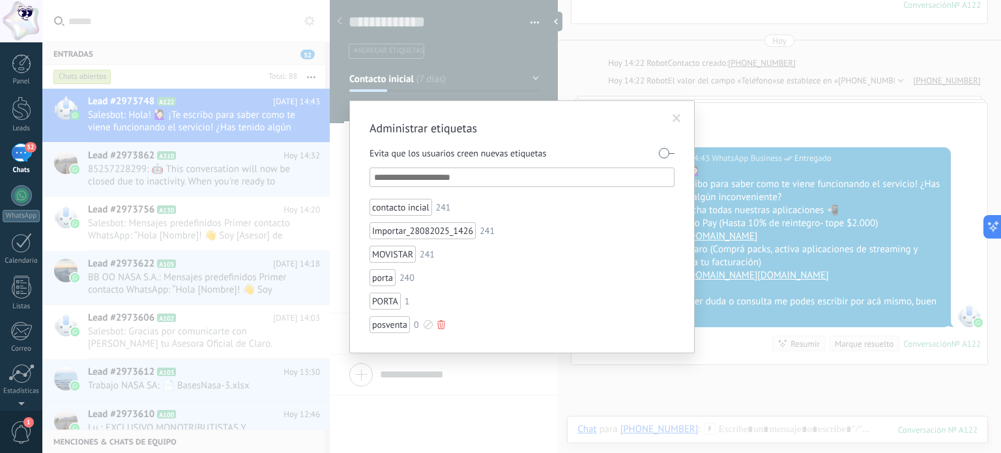
click at [383, 325] on div "posventa" at bounding box center [390, 324] width 40 height 17
click at [428, 325] on div at bounding box center [428, 324] width 9 height 9
click at [433, 338] on span at bounding box center [430, 342] width 8 height 8
click at [426, 322] on div at bounding box center [428, 324] width 9 height 9
click at [394, 366] on span at bounding box center [391, 368] width 8 height 8
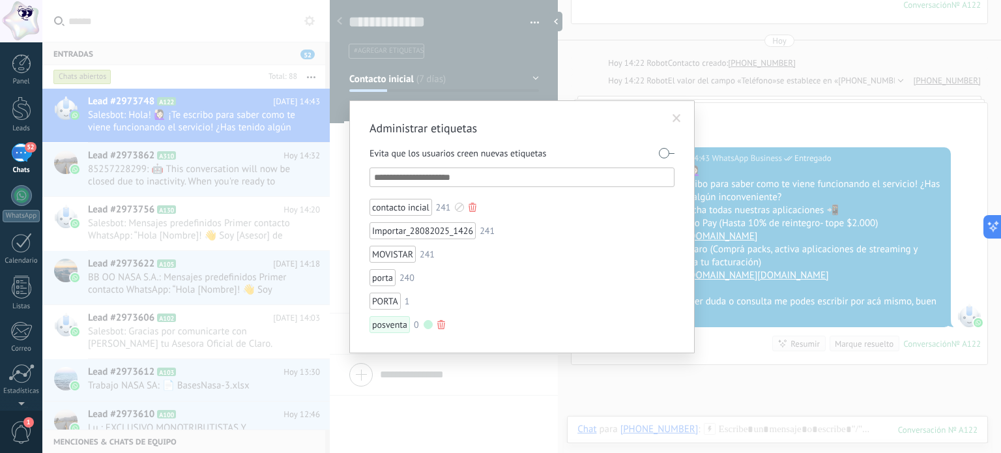
click at [472, 207] on div at bounding box center [473, 207] width 8 height 9
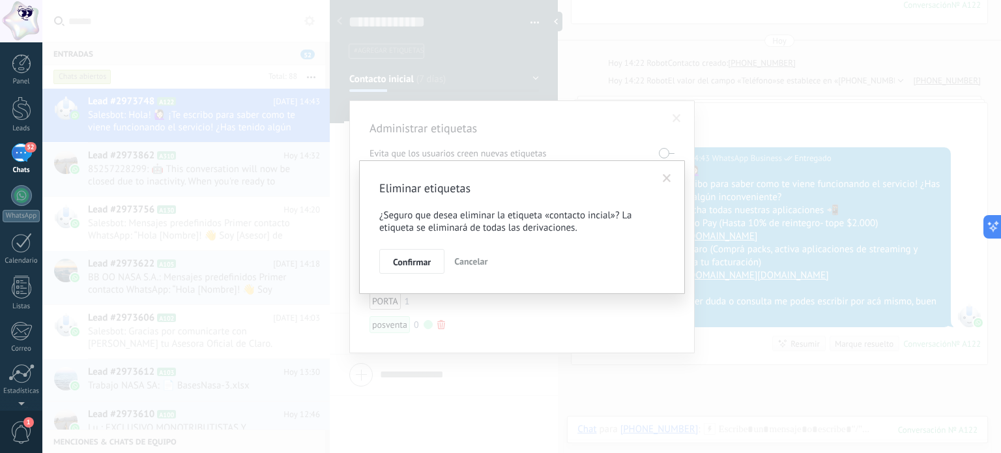
click at [422, 258] on span "Confirmar" at bounding box center [412, 262] width 38 height 9
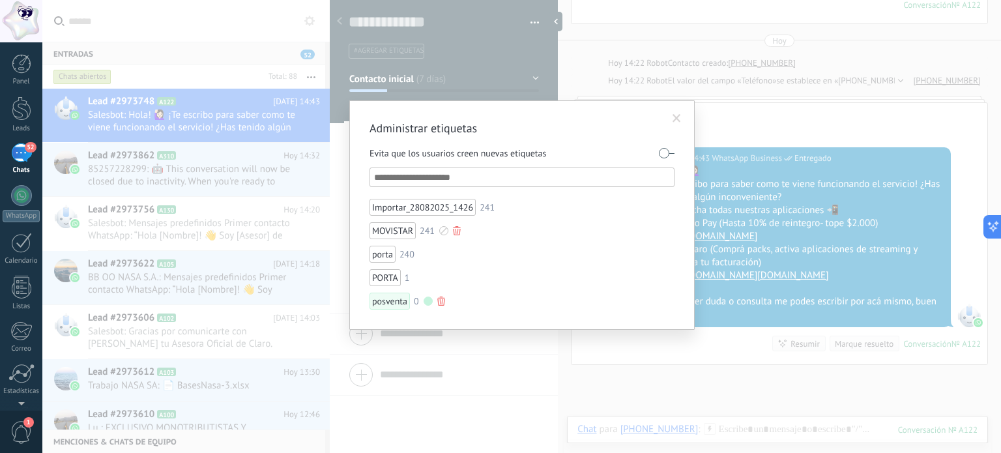
click at [453, 231] on div at bounding box center [457, 230] width 8 height 9
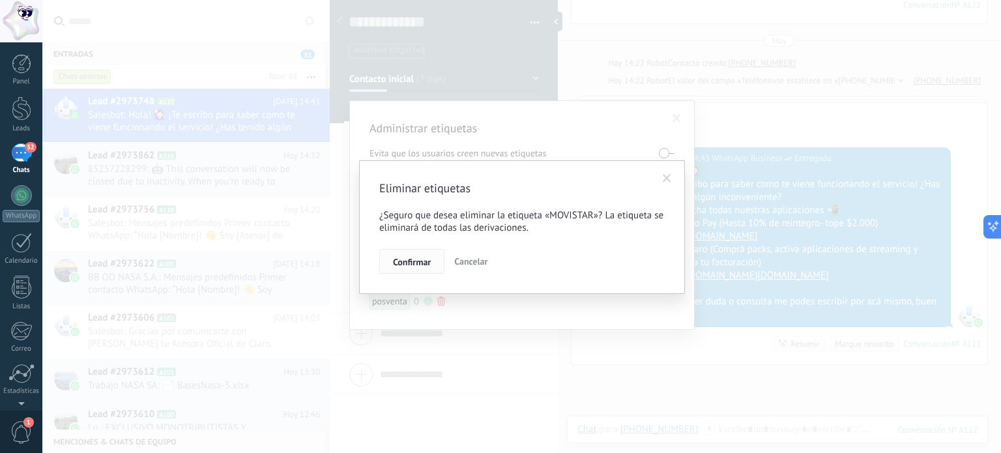
click at [426, 262] on span "Confirmar" at bounding box center [412, 262] width 38 height 9
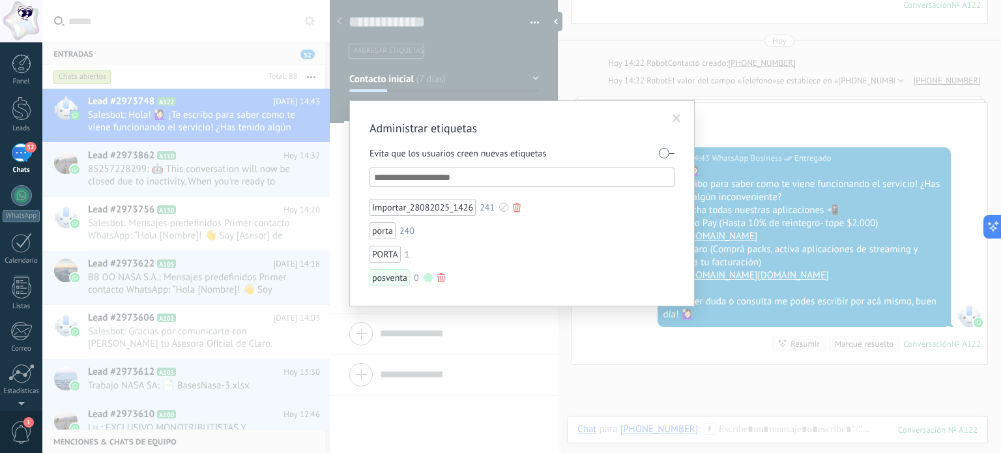
click at [505, 205] on div at bounding box center [503, 207] width 9 height 9
click at [522, 204] on div at bounding box center [500, 226] width 1001 height 453
click at [516, 207] on div at bounding box center [517, 207] width 8 height 9
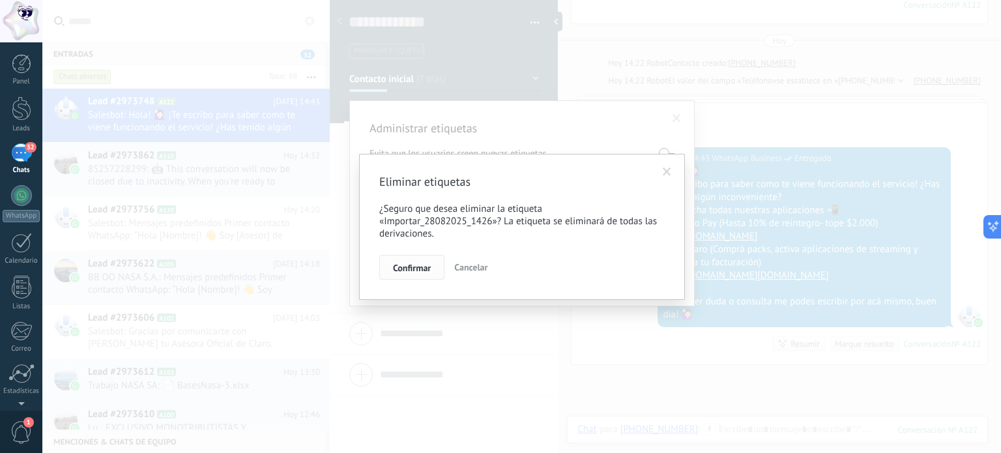
click at [415, 277] on button "Confirmar" at bounding box center [411, 267] width 65 height 25
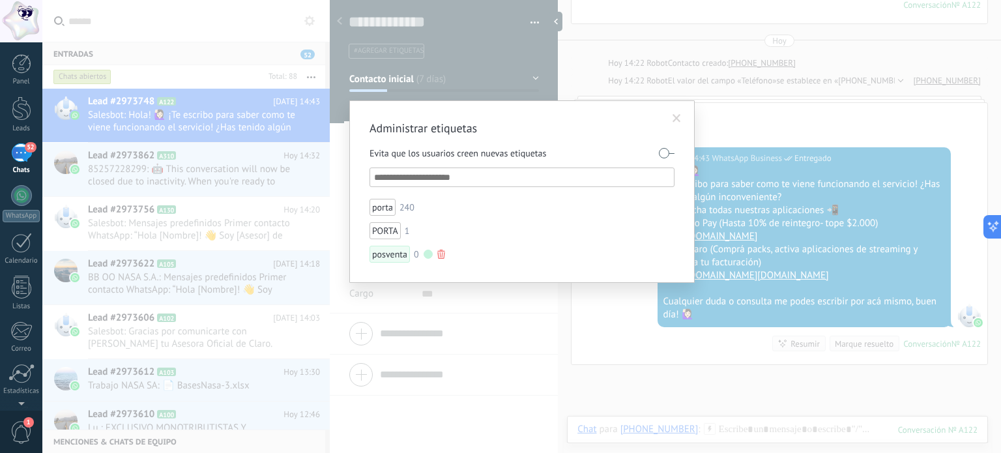
click at [379, 255] on div "posventa" at bounding box center [390, 254] width 40 height 17
click at [660, 155] on label at bounding box center [667, 153] width 16 height 21
click at [392, 256] on div "posventa" at bounding box center [390, 254] width 40 height 17
click at [682, 122] on span at bounding box center [677, 119] width 22 height 22
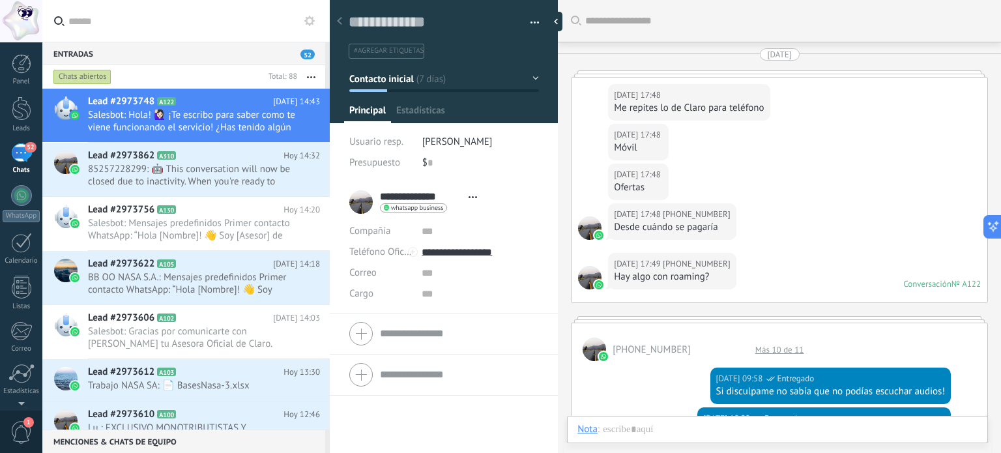
scroll to position [2071, 0]
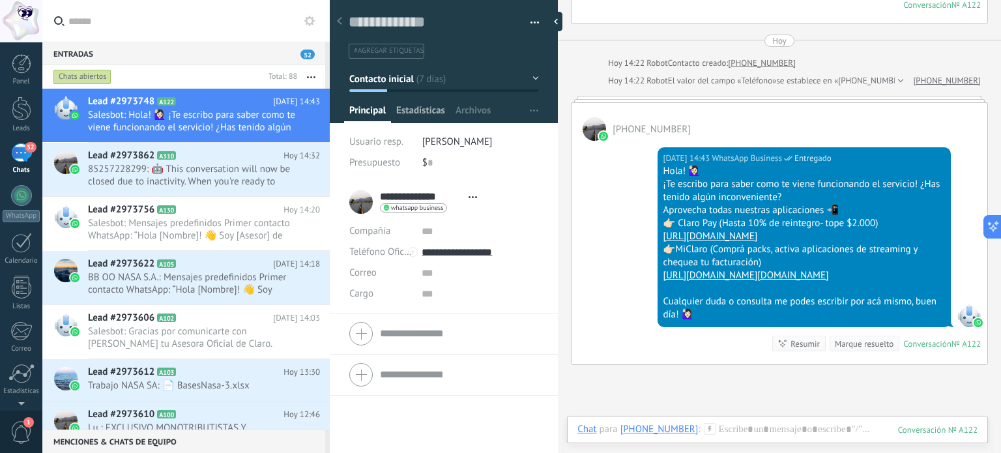
click at [429, 114] on span "Estadísticas" at bounding box center [420, 113] width 49 height 19
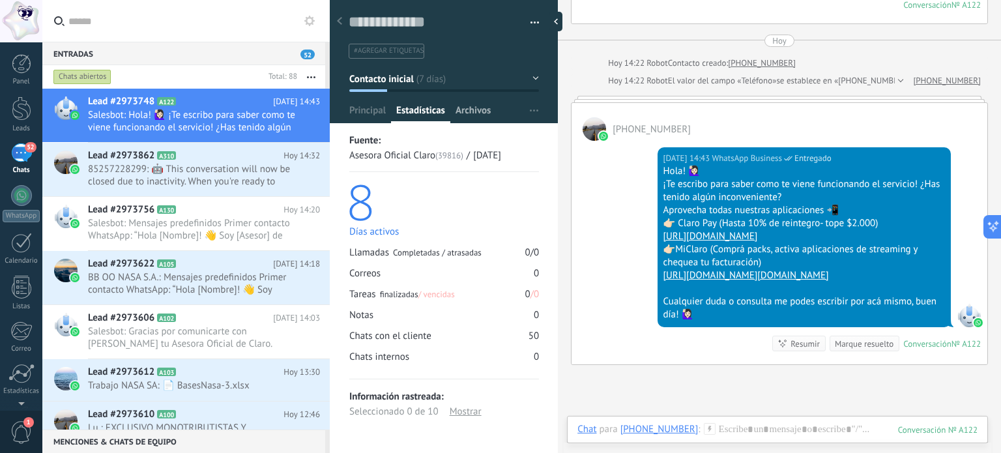
click at [482, 110] on span "Archivos" at bounding box center [473, 113] width 35 height 19
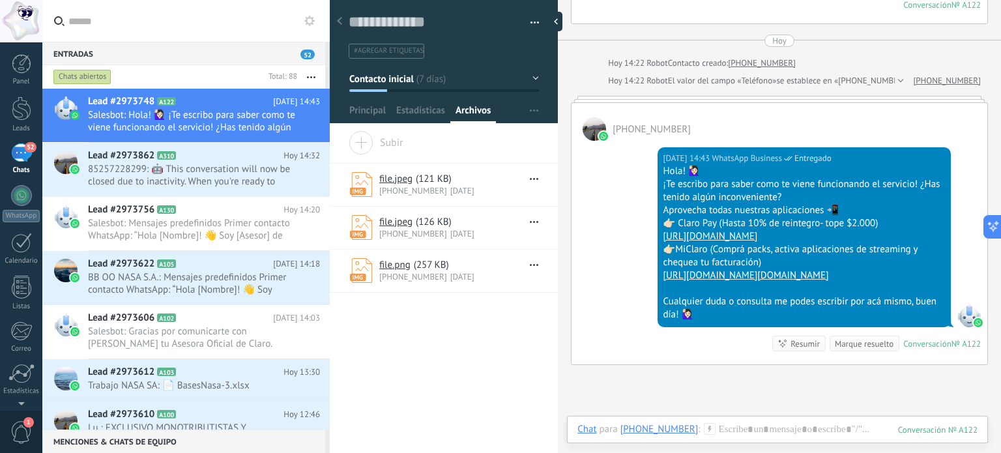
click at [389, 52] on span "#agregar etiquetas" at bounding box center [389, 50] width 70 height 9
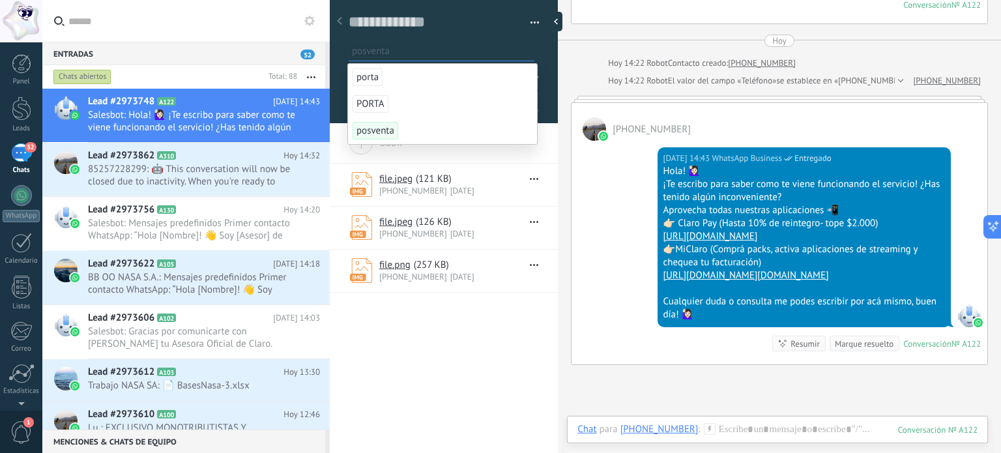
click at [379, 126] on span "posventa" at bounding box center [376, 131] width 46 height 18
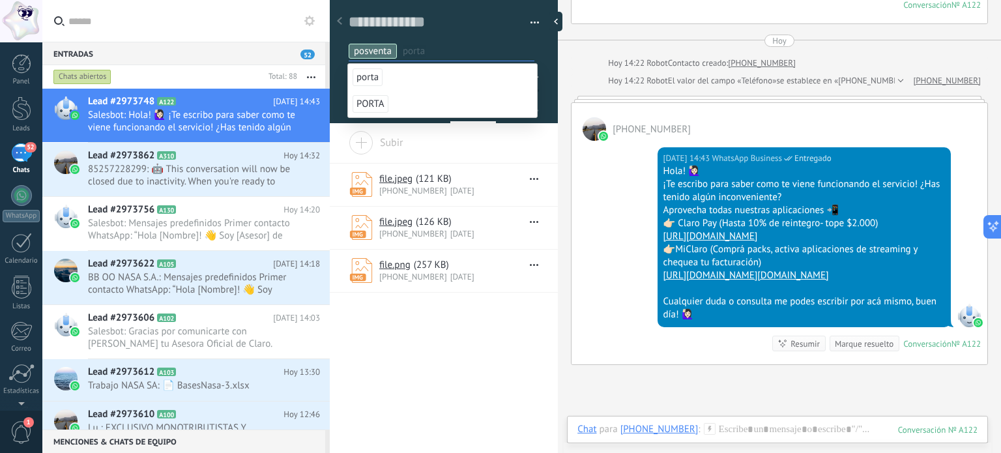
click at [343, 25] on div at bounding box center [340, 21] width 18 height 25
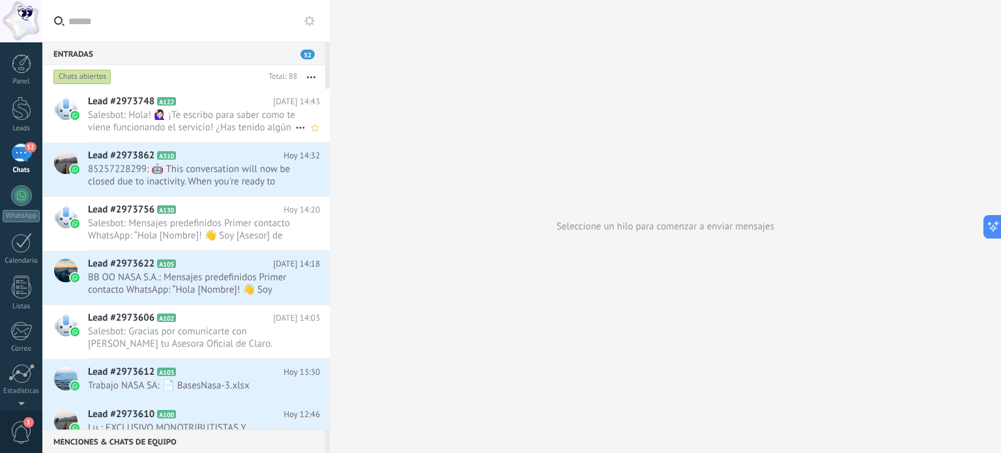
click at [160, 112] on span "Salesbot: Hola! 🙋🏻‍♀️ ¡Te escribo para saber como te viene funcionando el servi…" at bounding box center [191, 121] width 207 height 25
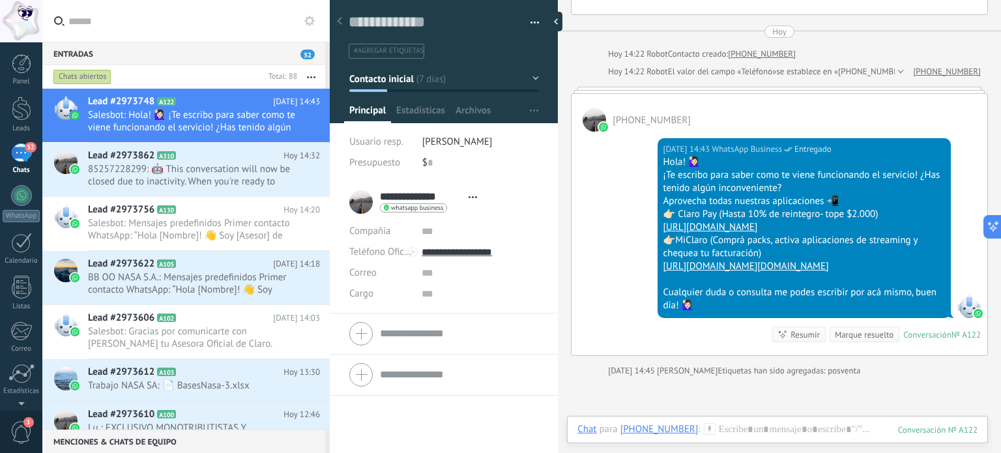
scroll to position [2006, 0]
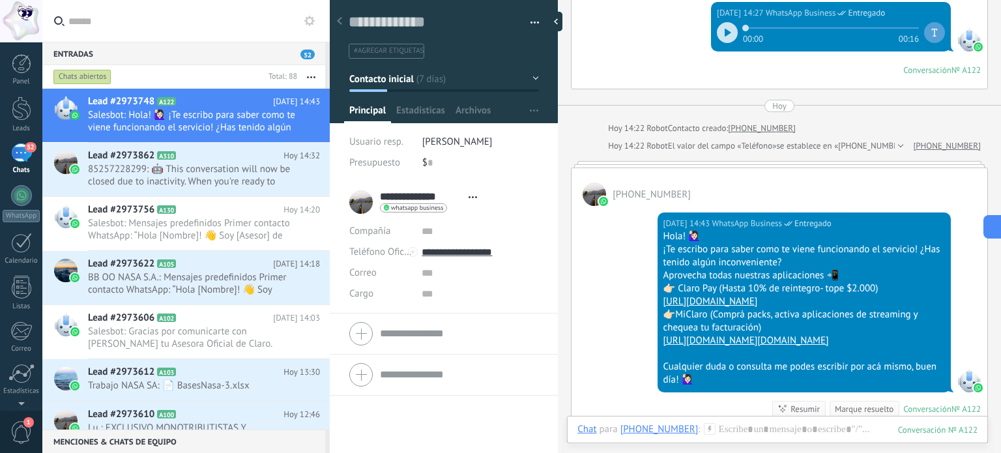
click at [399, 51] on span "#agregar etiquetas" at bounding box center [389, 50] width 70 height 9
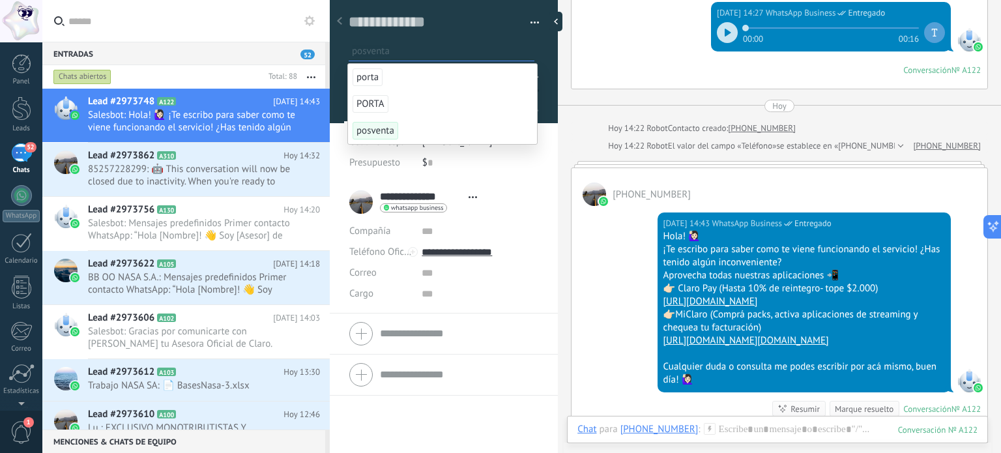
click at [372, 132] on span "posventa" at bounding box center [376, 131] width 46 height 18
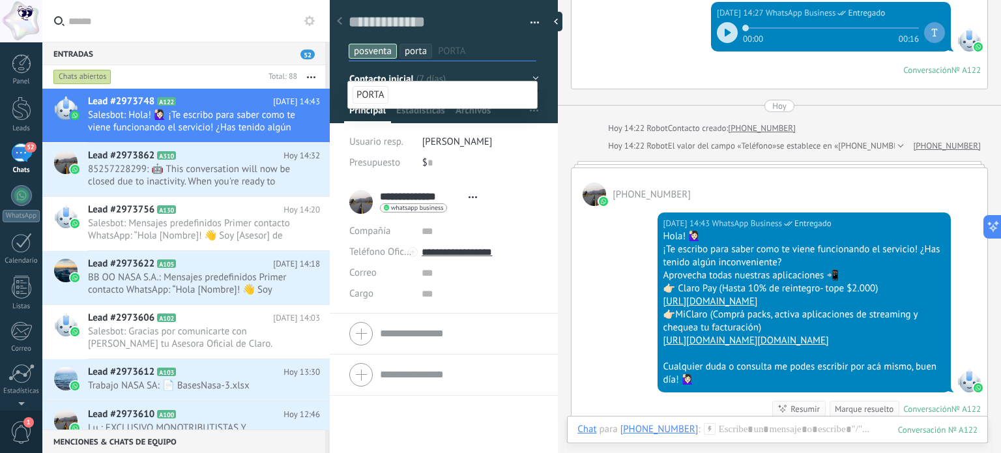
click at [545, 48] on div "Guardar y crear Imprimir Administrar etiquetas Exportar a excel" at bounding box center [444, 25] width 229 height 67
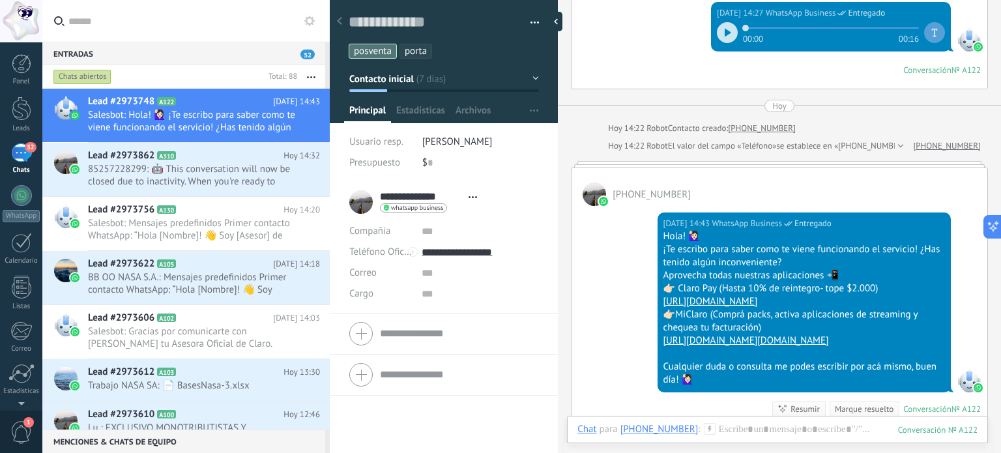
click at [380, 429] on div "**********" at bounding box center [444, 318] width 228 height 272
click at [191, 216] on icon at bounding box center [186, 209] width 13 height 13
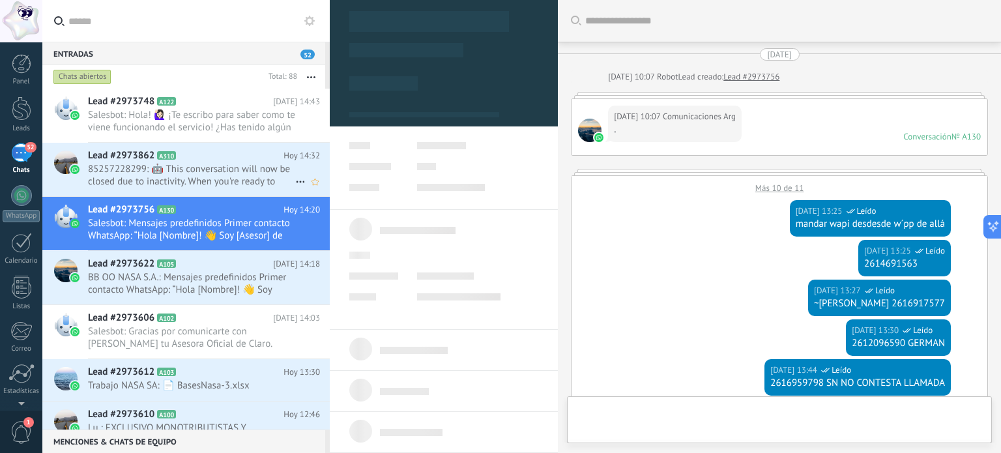
scroll to position [783, 0]
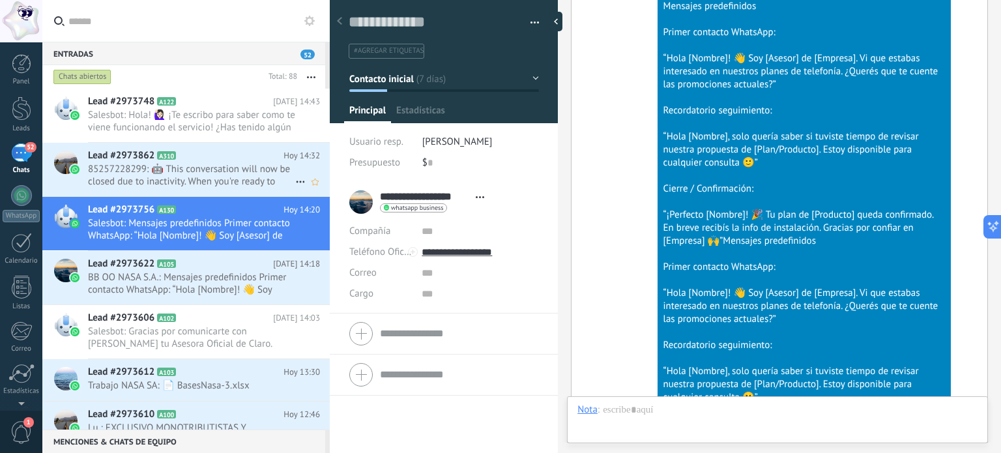
click at [214, 170] on span "85257228299: 🤖 This conversation will now be closed due to inactivity. When you…" at bounding box center [191, 175] width 207 height 25
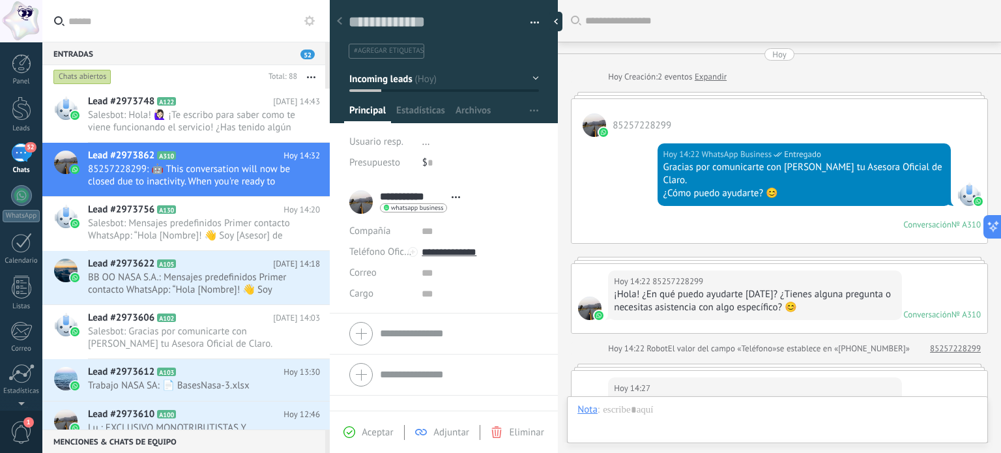
scroll to position [318, 0]
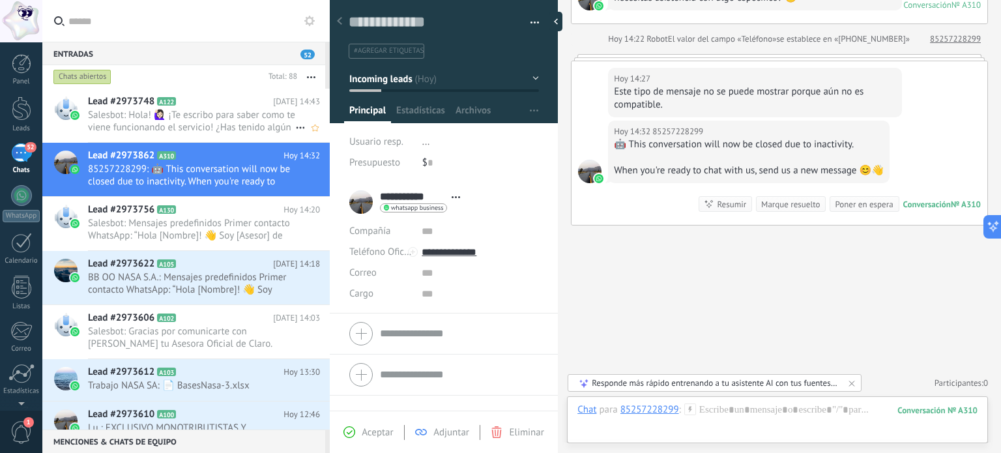
click at [197, 106] on h2 "Lead #2973748 A122" at bounding box center [180, 101] width 185 height 13
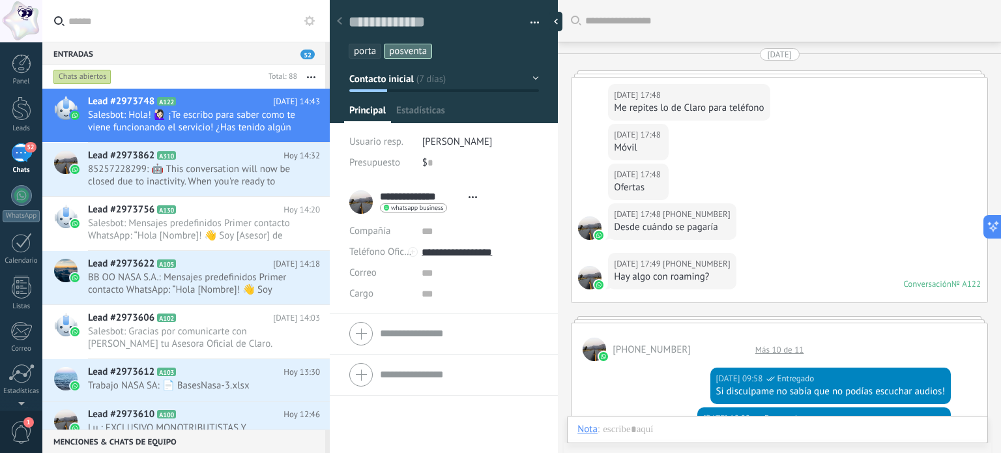
scroll to position [2071, 0]
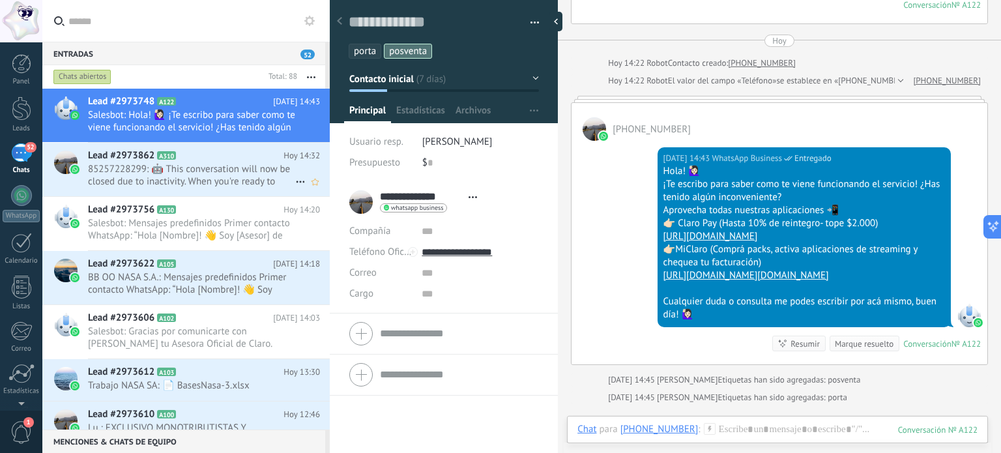
click at [144, 174] on span "85257228299: 🤖 This conversation will now be closed due to inactivity. When you…" at bounding box center [191, 175] width 207 height 25
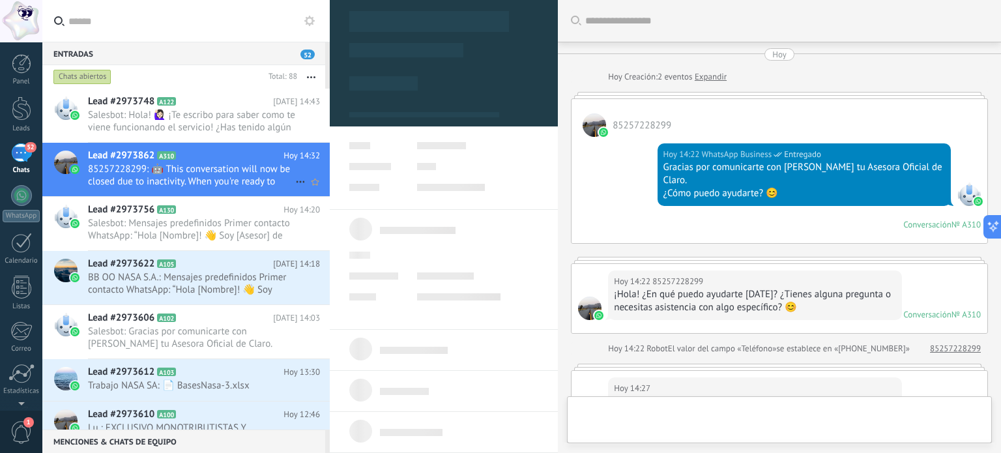
scroll to position [19, 0]
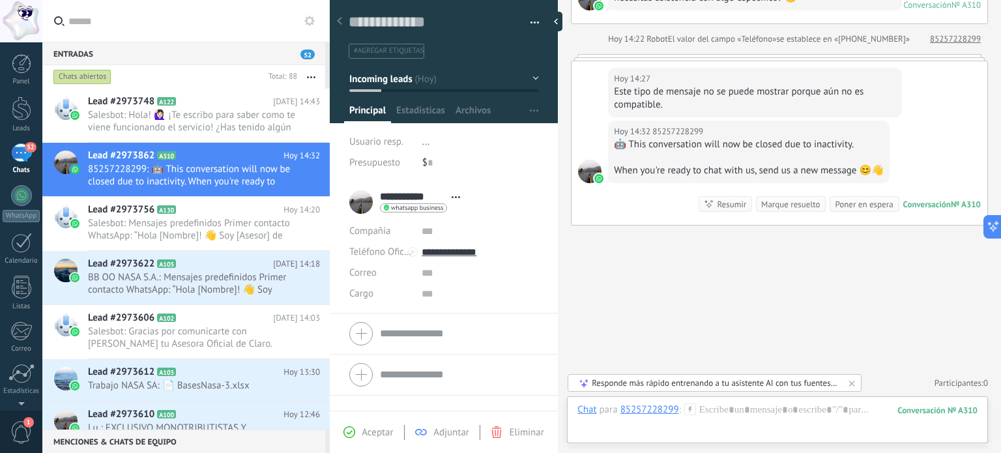
click at [785, 203] on div "Marque resuelto" at bounding box center [790, 204] width 59 height 12
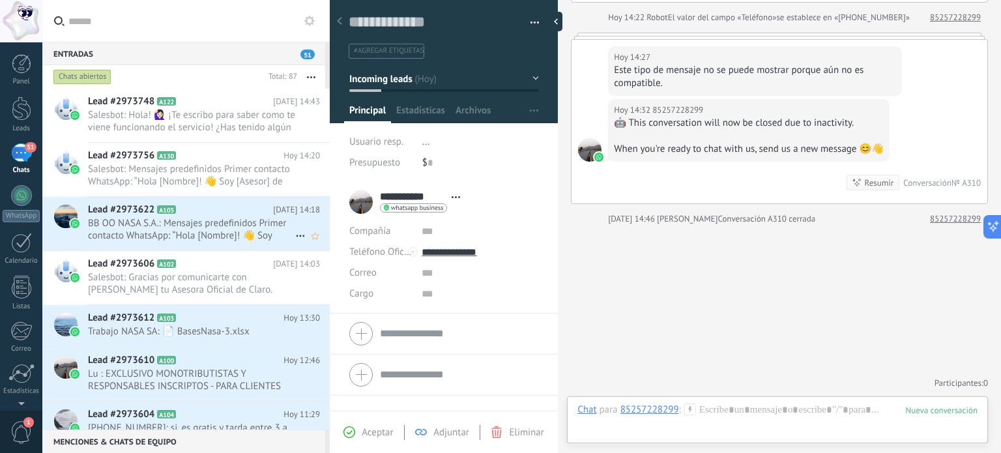
click at [228, 219] on span "BB OO NASA S.A.: Mensajes predefinidos Primer contacto WhatsApp: “Hola [Nombre]…" at bounding box center [191, 229] width 207 height 25
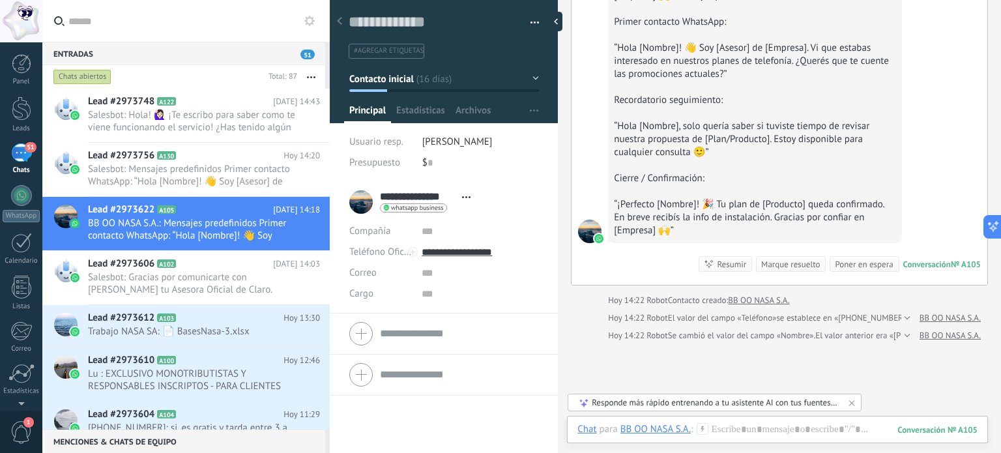
scroll to position [3875, 0]
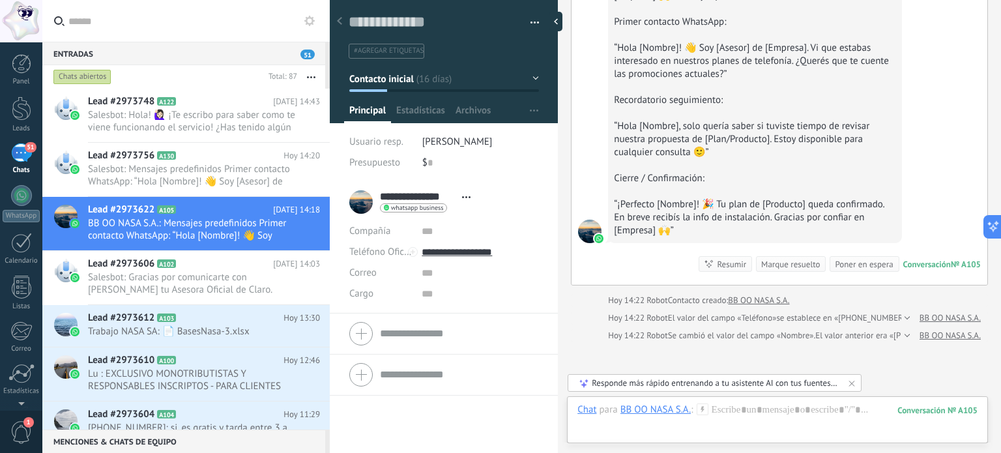
click at [858, 271] on div "Poner en espera" at bounding box center [864, 264] width 58 height 12
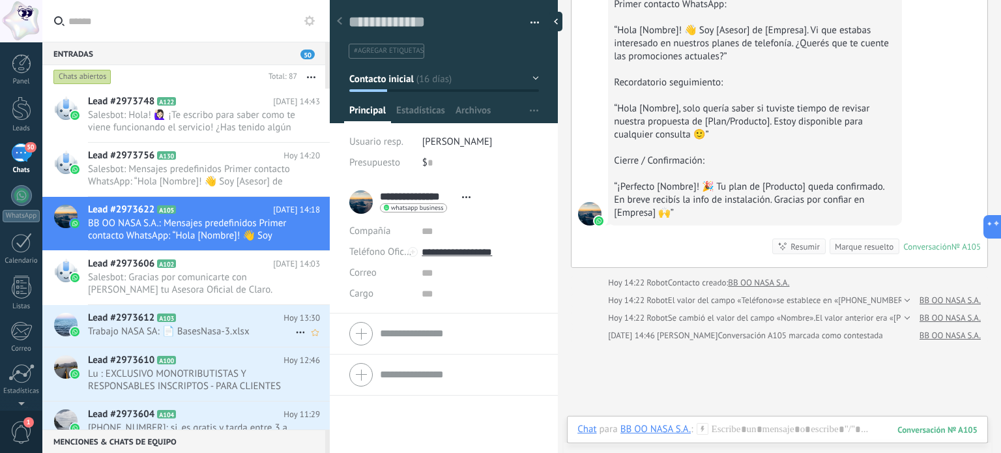
click at [231, 328] on span "Trabajo NASA SA: 📄 BasesNasa-3.xlsx" at bounding box center [191, 331] width 207 height 12
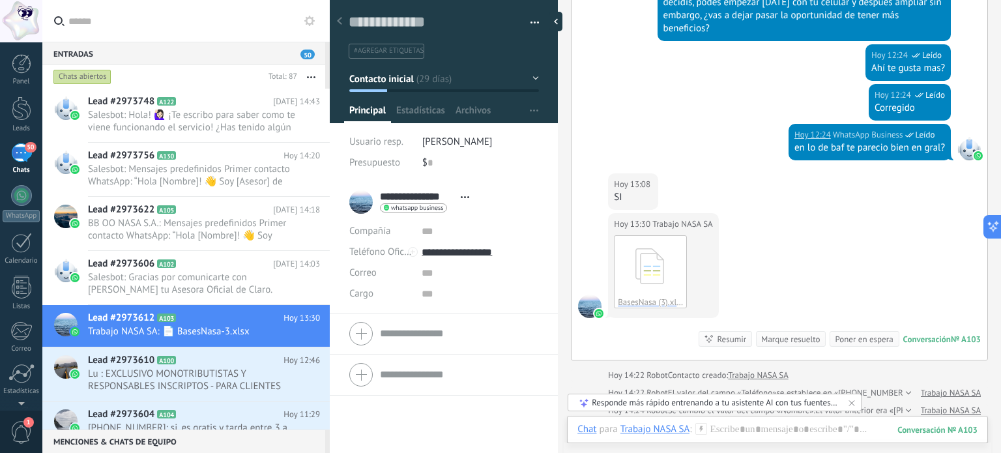
scroll to position [1260, 0]
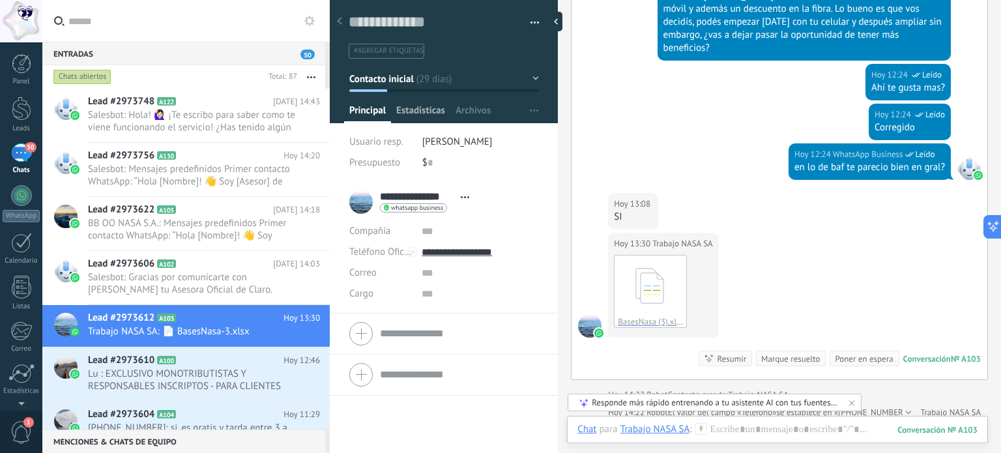
click at [439, 110] on span "Estadísticas" at bounding box center [420, 113] width 49 height 19
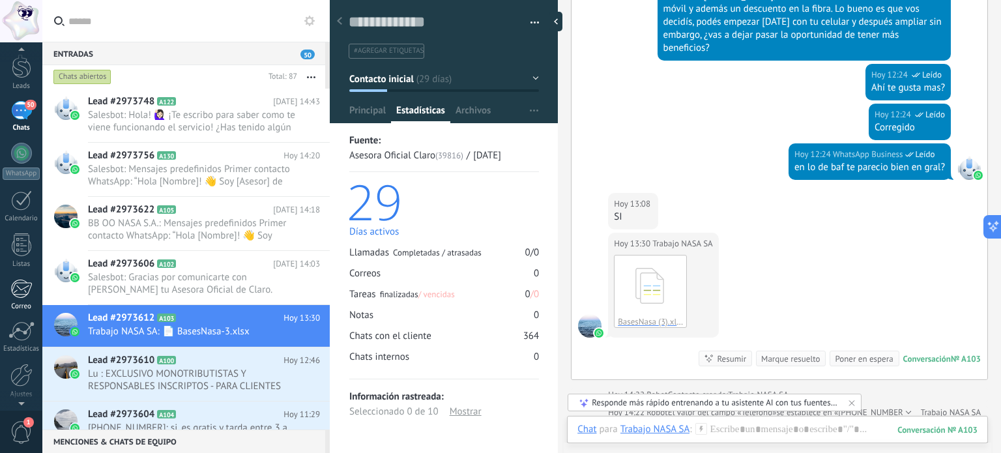
scroll to position [65, 0]
click at [22, 224] on div at bounding box center [22, 222] width 20 height 23
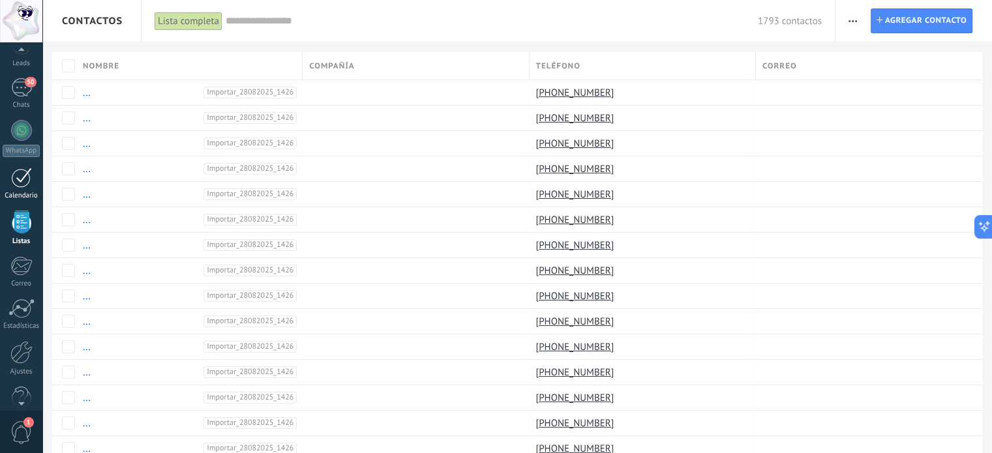
click at [7, 192] on div "Calendario" at bounding box center [22, 196] width 38 height 8
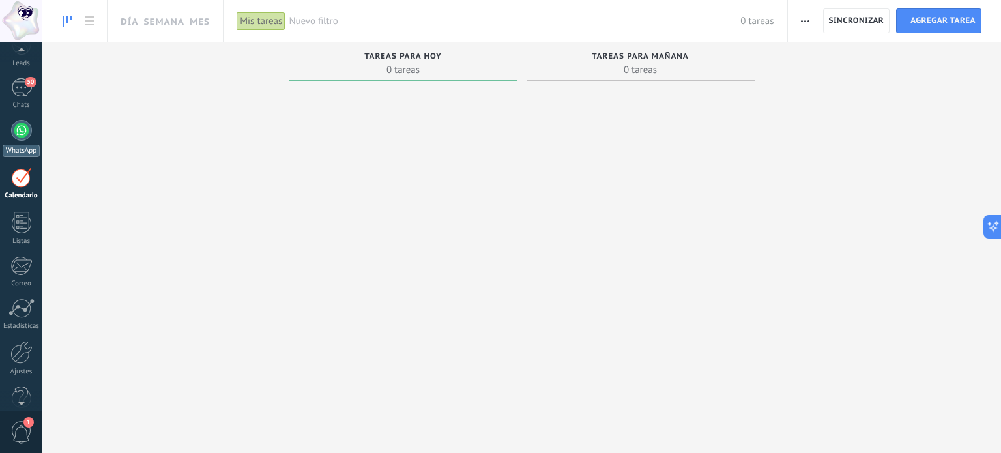
click at [8, 135] on link "WhatsApp" at bounding box center [21, 138] width 42 height 37
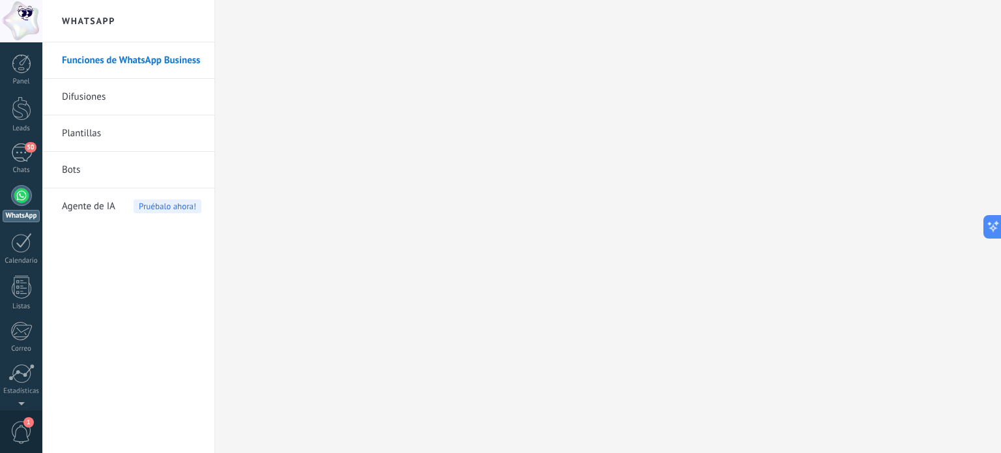
click at [73, 139] on link "Plantillas" at bounding box center [132, 133] width 140 height 37
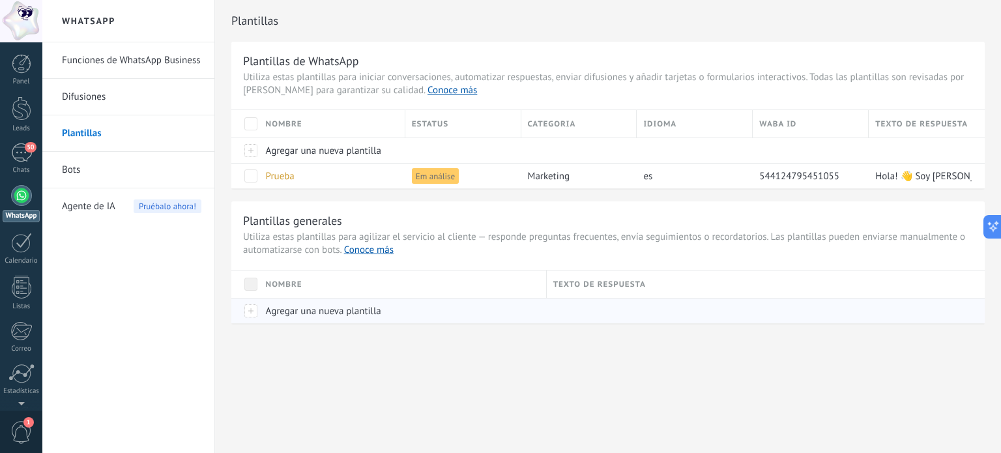
click at [357, 309] on span "Agregar una nueva plantilla" at bounding box center [323, 311] width 115 height 12
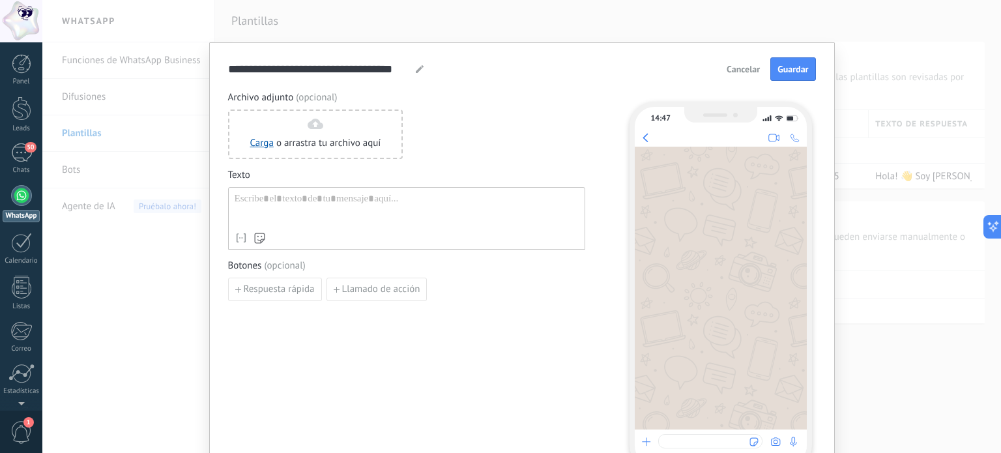
click at [746, 66] on span "Cancelar" at bounding box center [743, 69] width 33 height 9
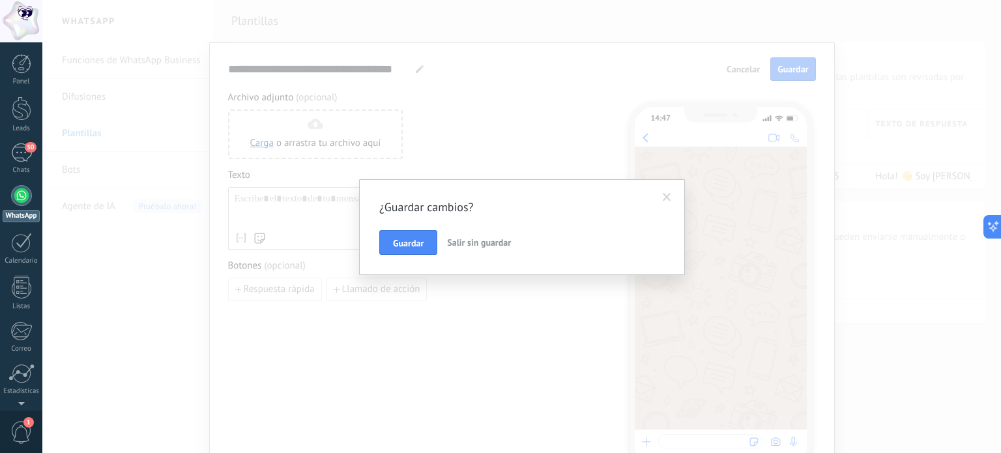
click at [451, 239] on span "Salir sin guardar" at bounding box center [479, 243] width 64 height 12
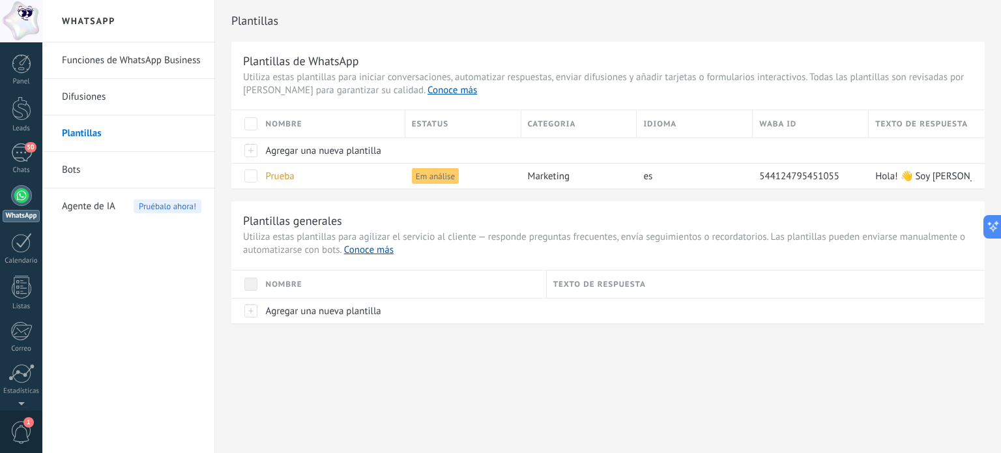
click at [89, 98] on link "Difusiones" at bounding box center [132, 97] width 140 height 37
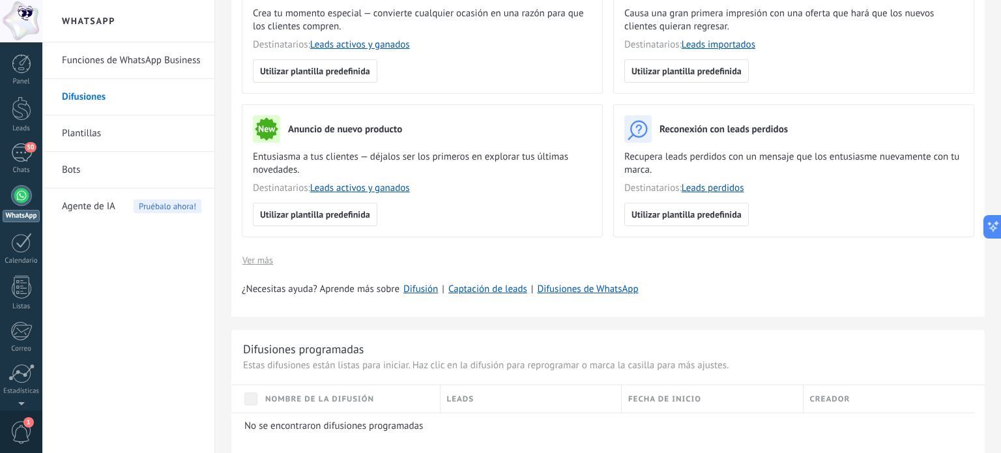
scroll to position [196, 0]
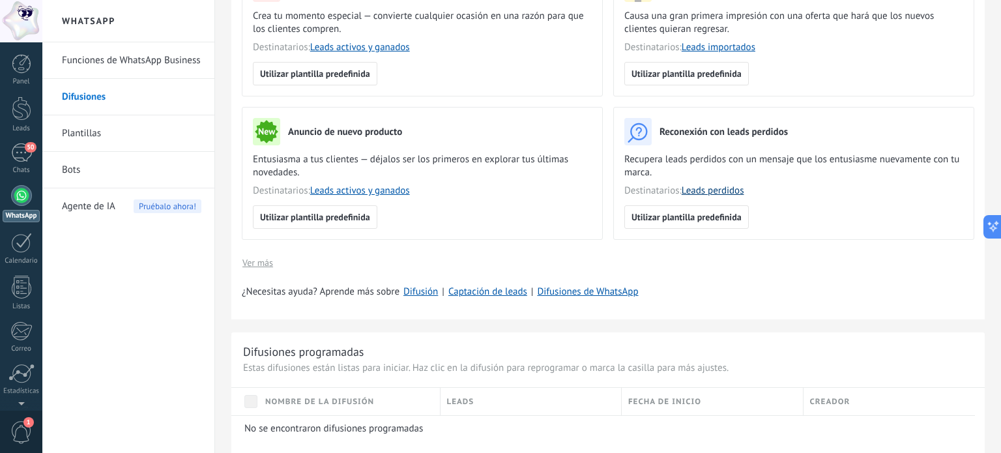
click at [727, 192] on link "Leads perdidos" at bounding box center [713, 190] width 63 height 12
click at [78, 128] on link "Plantillas" at bounding box center [132, 133] width 140 height 37
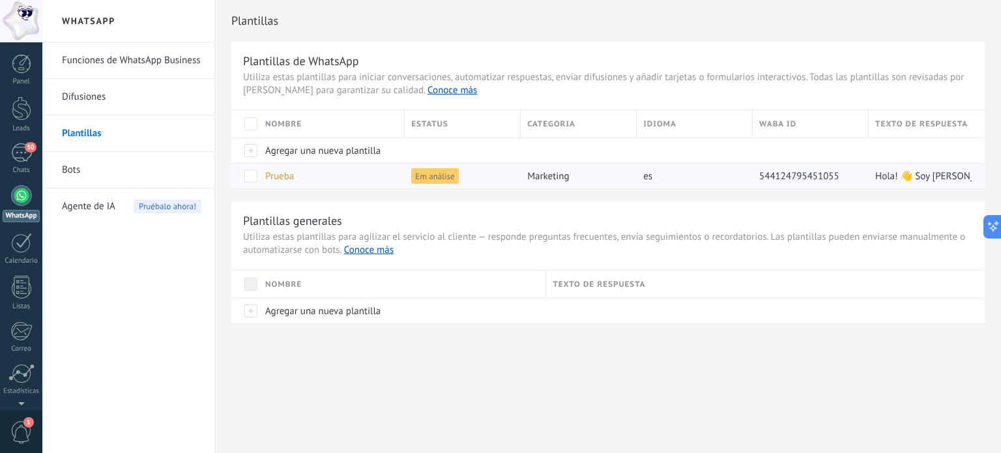
click at [926, 163] on div "Hola! 👋 Soy [PERSON_NAME] de NASA Claro. Vi que estabas interesado en nuestros …" at bounding box center [927, 175] width 116 height 25
click at [286, 177] on span "Prueba" at bounding box center [279, 176] width 29 height 12
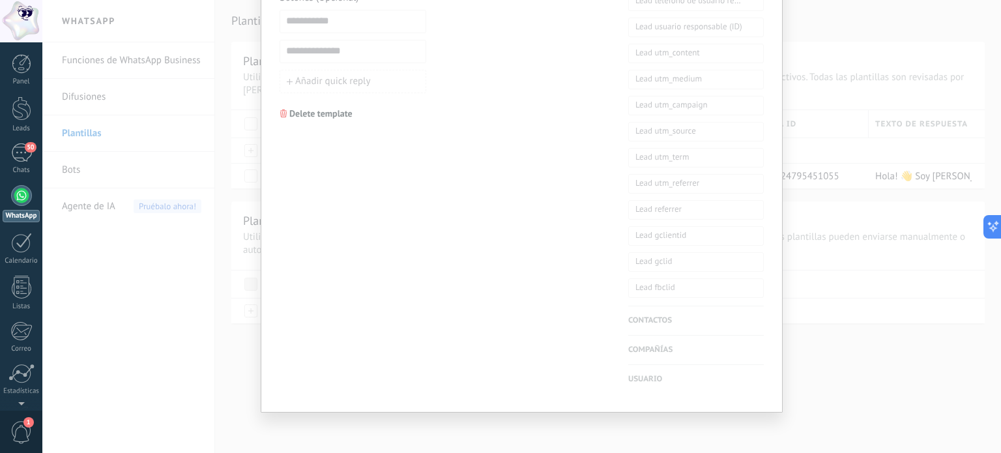
scroll to position [592, 0]
click at [819, 340] on div "**********" at bounding box center [521, 226] width 959 height 453
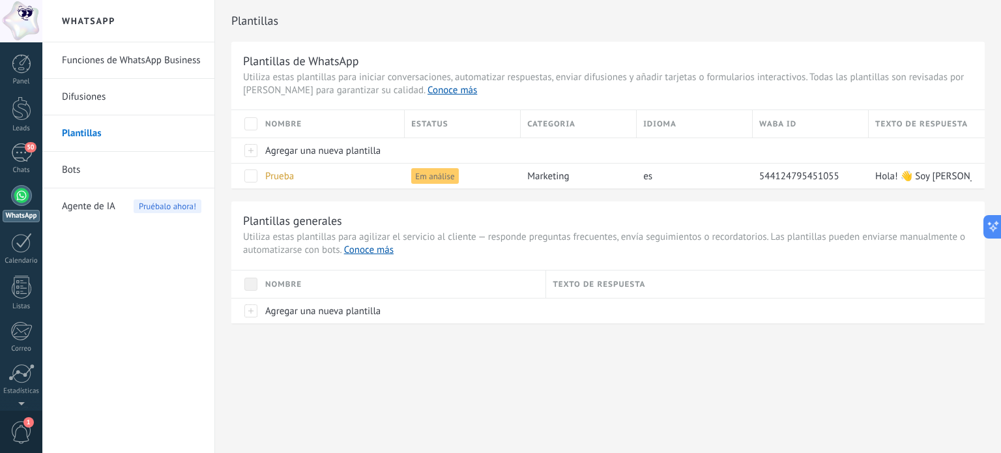
scroll to position [0, 0]
click at [20, 158] on div "50" at bounding box center [21, 152] width 21 height 19
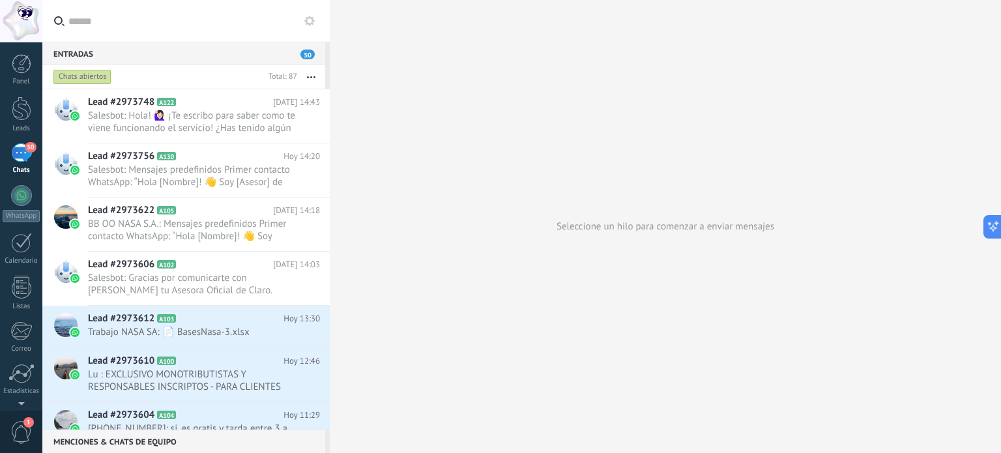
scroll to position [196, 0]
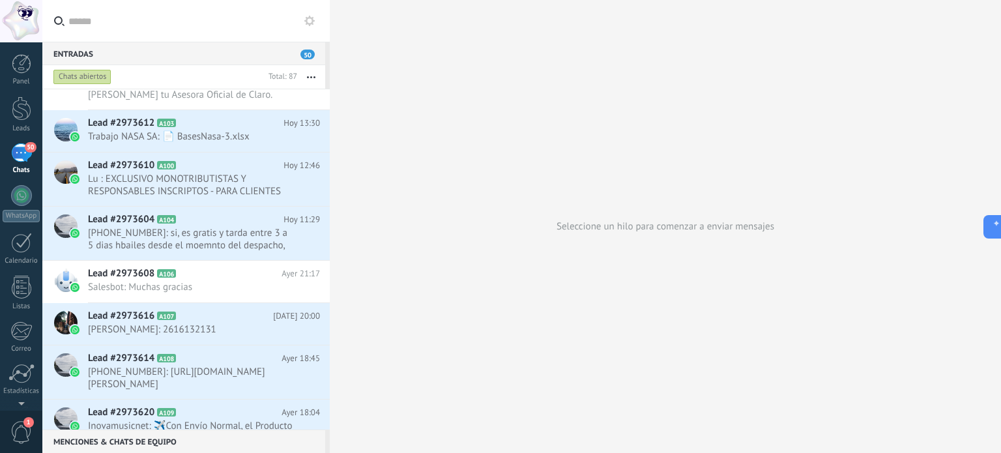
click at [16, 155] on div "50" at bounding box center [21, 152] width 21 height 19
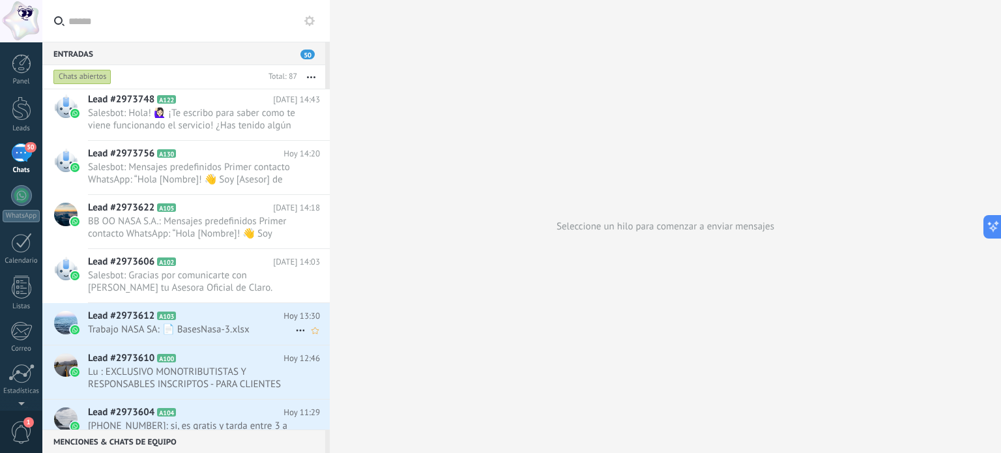
scroll to position [0, 0]
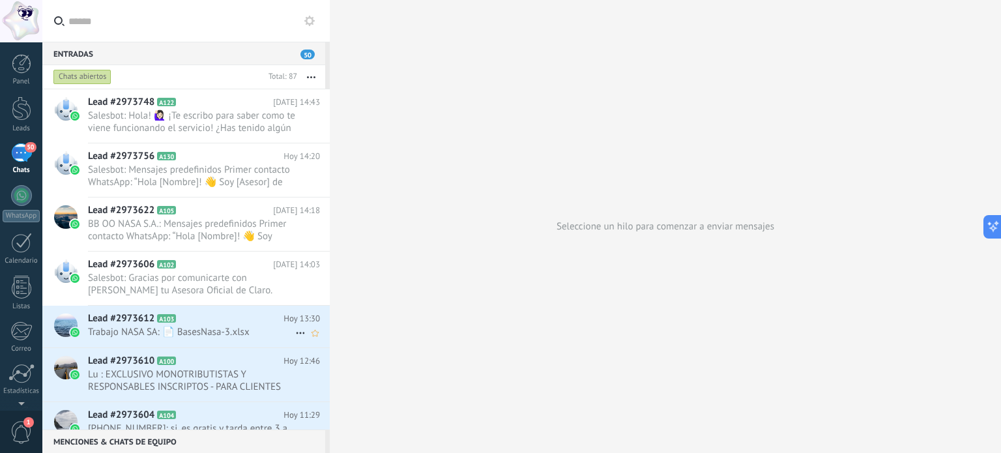
drag, startPoint x: 141, startPoint y: 331, endPoint x: 102, endPoint y: 323, distance: 40.5
click at [102, 323] on span "Lead #2973612" at bounding box center [121, 318] width 66 height 13
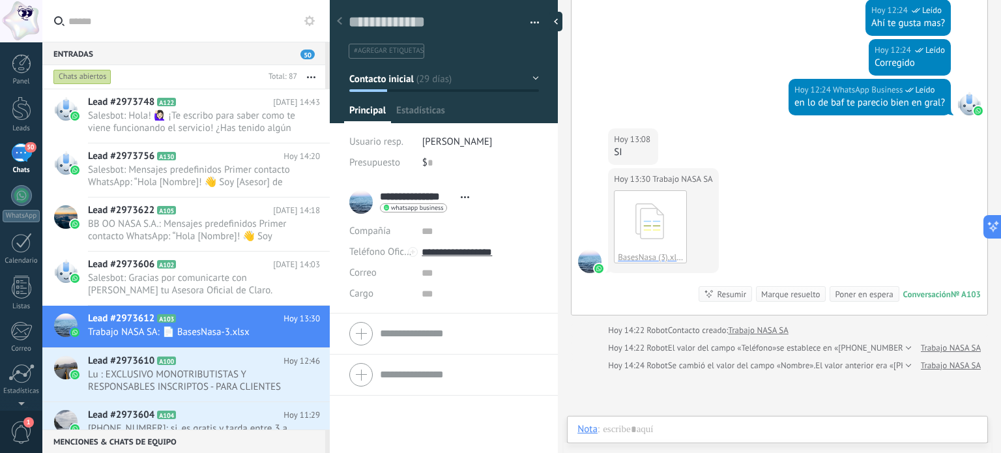
scroll to position [19, 0]
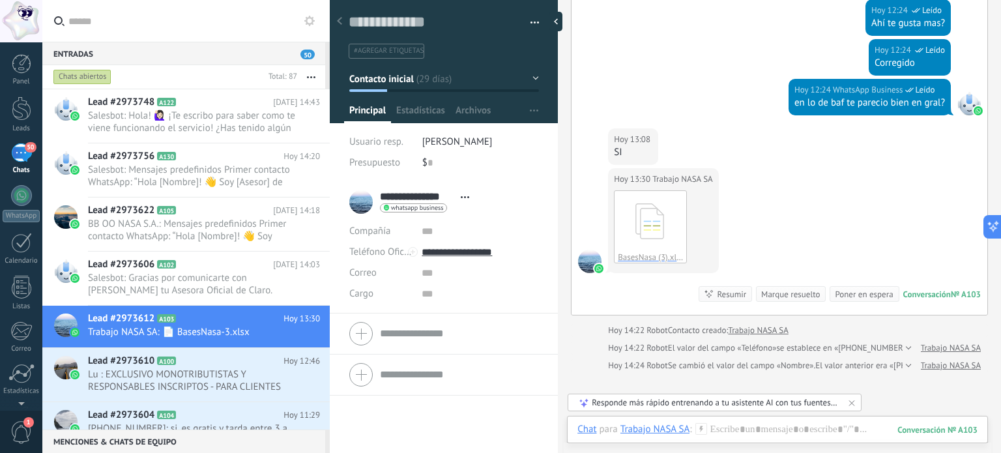
click at [463, 193] on span "Abrir detalle Copie el nombre Desatar Contacto principal" at bounding box center [465, 197] width 22 height 10
click at [441, 231] on span "Copie el nombre" at bounding box center [429, 237] width 68 height 12
click at [413, 21] on textarea at bounding box center [435, 22] width 172 height 20
paste textarea "**********"
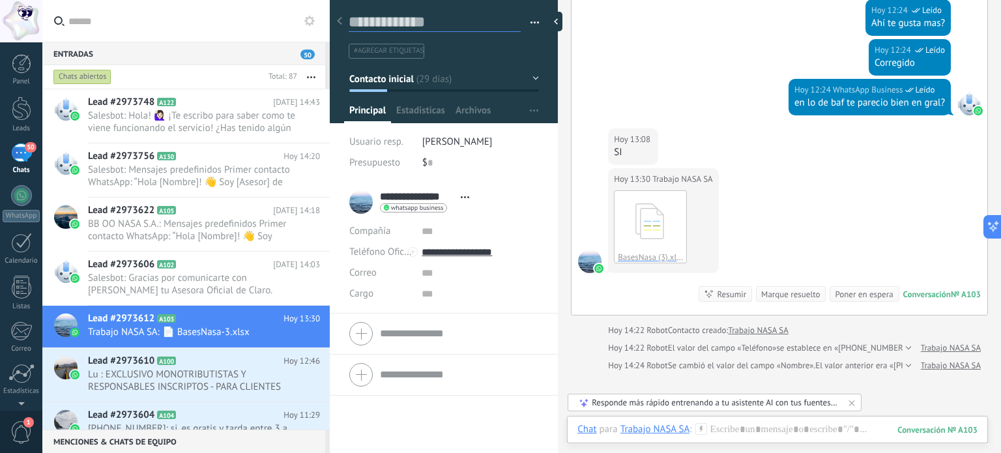
type textarea "**********"
click at [388, 46] on span "#agregar etiquetas" at bounding box center [389, 50] width 70 height 9
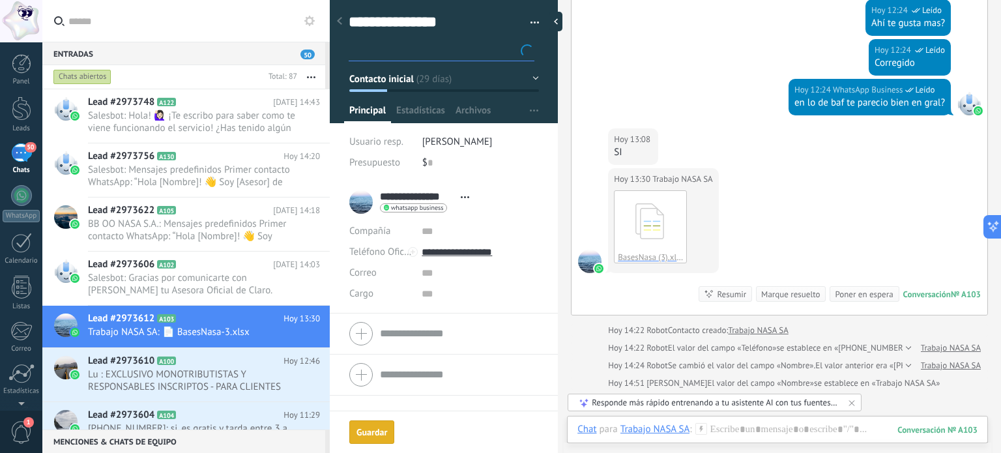
type textarea "**********"
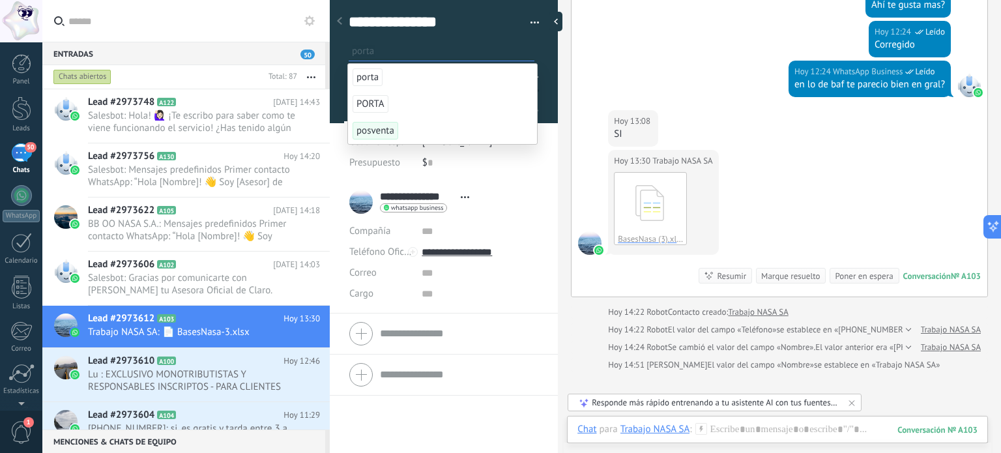
click at [402, 49] on input "text" at bounding box center [443, 51] width 182 height 14
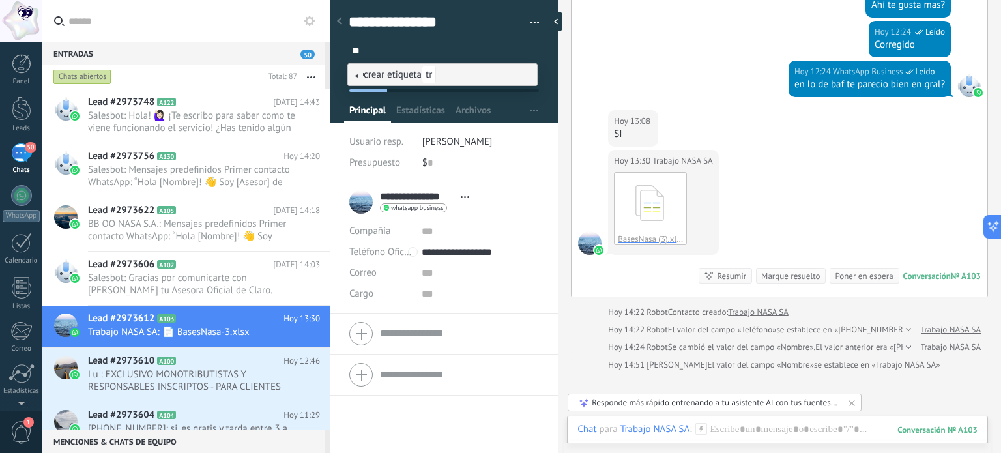
type input "*"
type input "*******"
click at [438, 68] on span "OFICINA" at bounding box center [443, 75] width 43 height 18
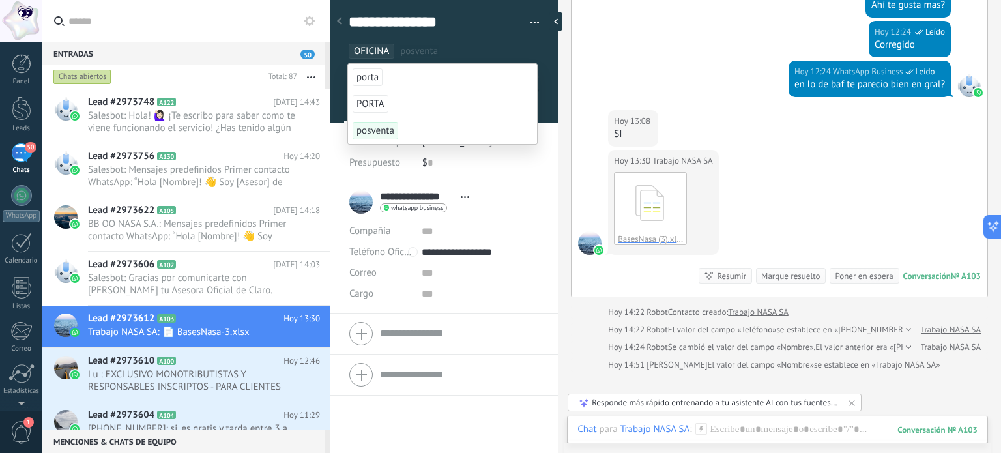
click at [339, 166] on div "**********" at bounding box center [444, 87] width 229 height 190
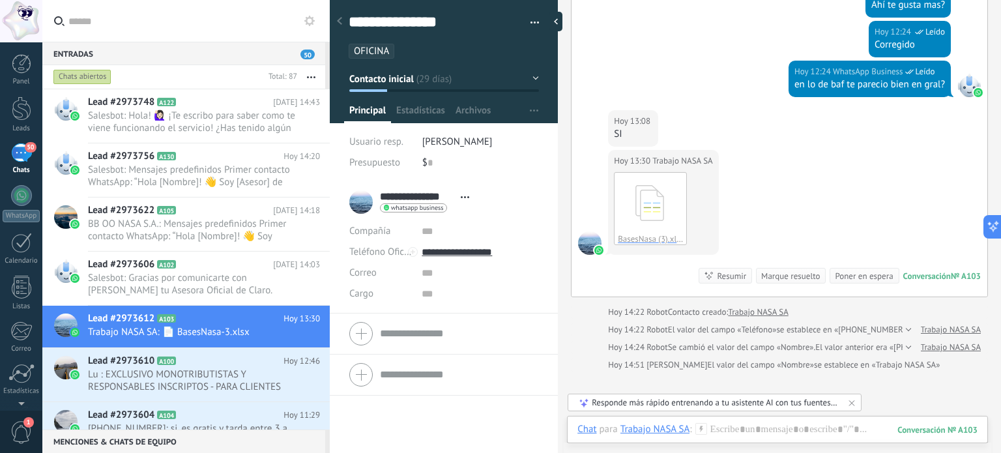
click at [376, 432] on div "**********" at bounding box center [444, 318] width 228 height 272
click at [14, 201] on div at bounding box center [21, 195] width 21 height 21
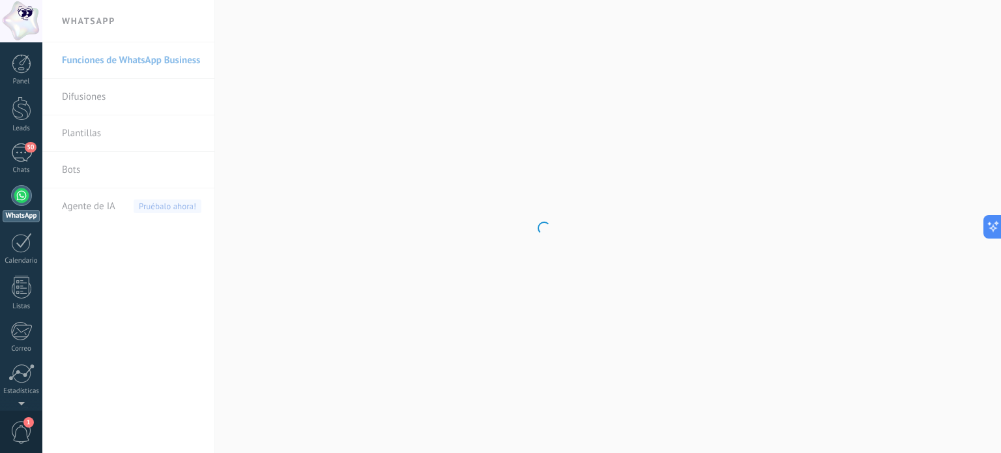
click at [85, 87] on body ".abccls-1,.abccls-2{fill-rule:evenodd}.abccls-2{fill:#fff} .abfcls-1{fill:none}…" at bounding box center [500, 226] width 1001 height 453
click at [94, 141] on link "Plantillas" at bounding box center [132, 133] width 140 height 37
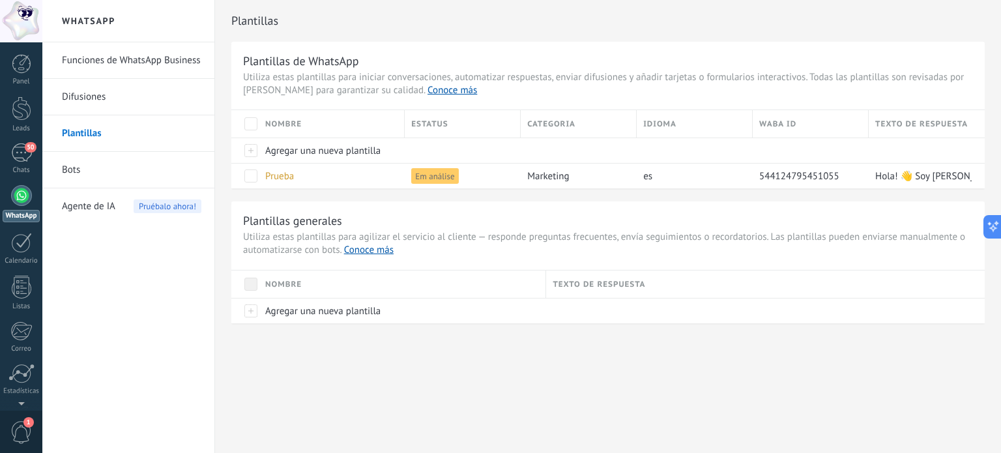
click at [74, 174] on link "Bots" at bounding box center [132, 170] width 140 height 37
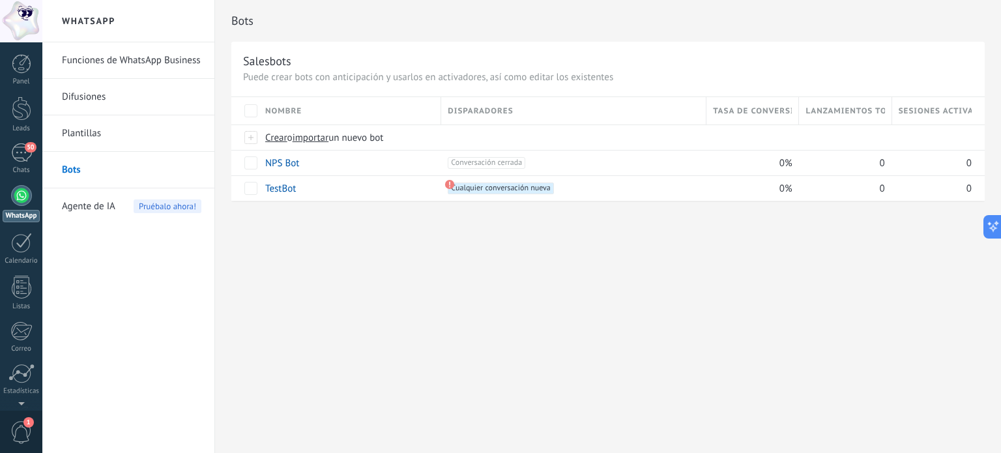
click at [81, 137] on link "Plantillas" at bounding box center [132, 133] width 140 height 37
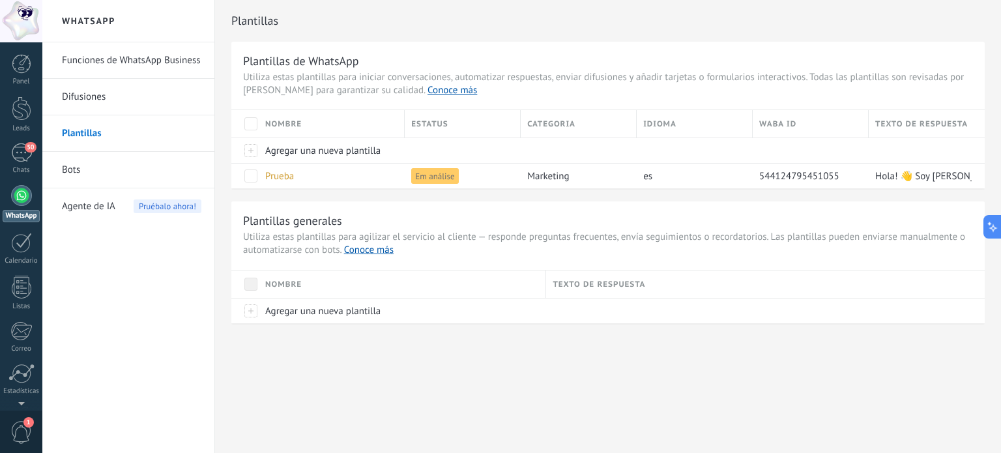
click at [73, 171] on link "Bots" at bounding box center [132, 170] width 140 height 37
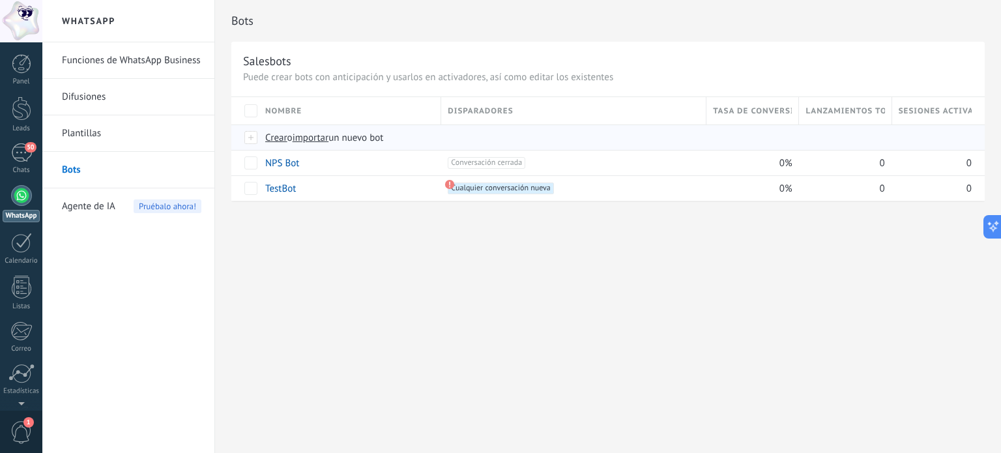
click at [347, 139] on span "un nuevo bot" at bounding box center [356, 138] width 55 height 12
click at [0, 0] on input "importar un nuevo bot" at bounding box center [0, 0] width 0 height 0
click at [271, 136] on span "Crear" at bounding box center [276, 138] width 22 height 12
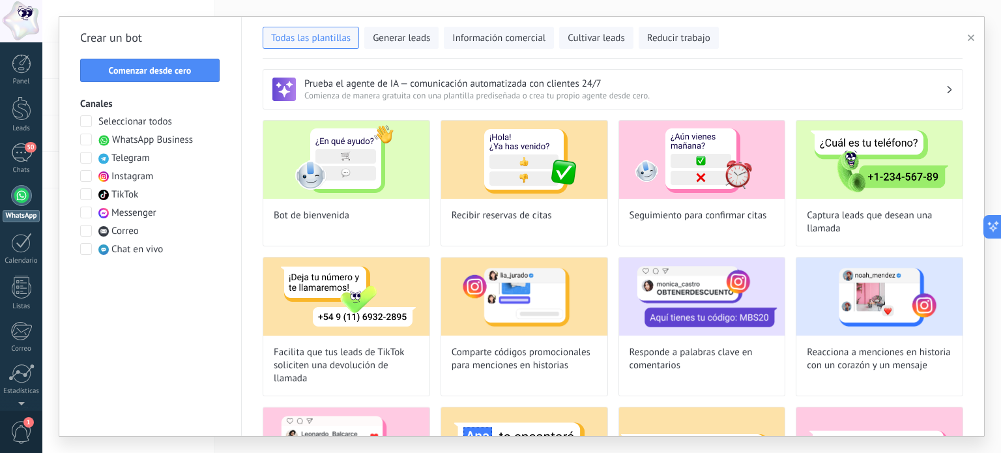
click at [131, 143] on span "WhatsApp Business" at bounding box center [152, 140] width 81 height 13
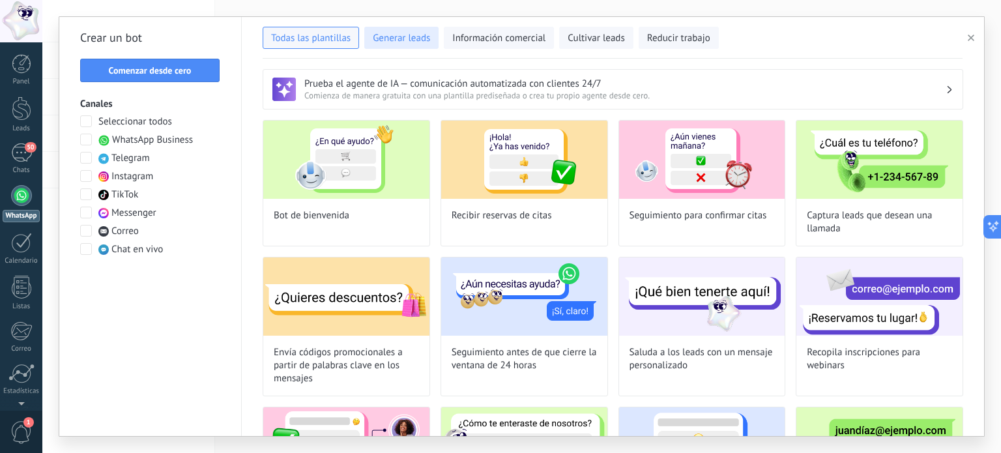
click at [396, 38] on span "Generar leads" at bounding box center [401, 38] width 57 height 13
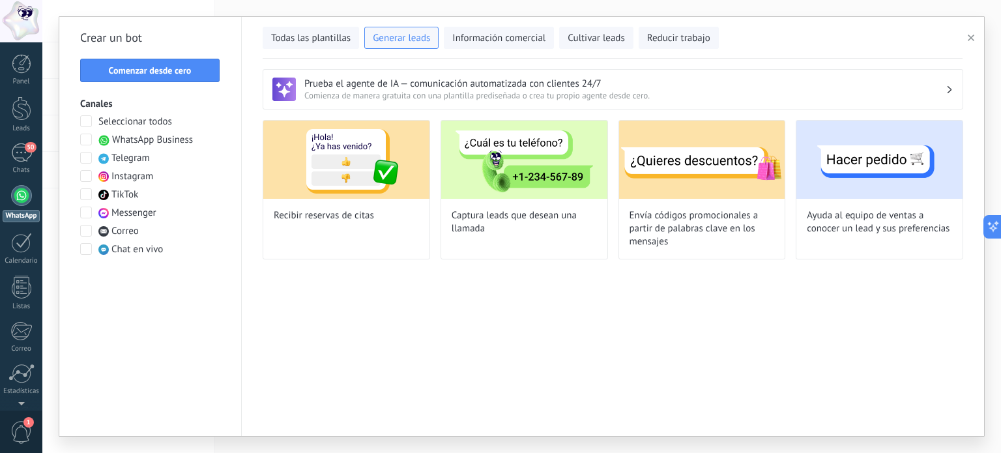
click at [972, 33] on button "button" at bounding box center [974, 38] width 22 height 16
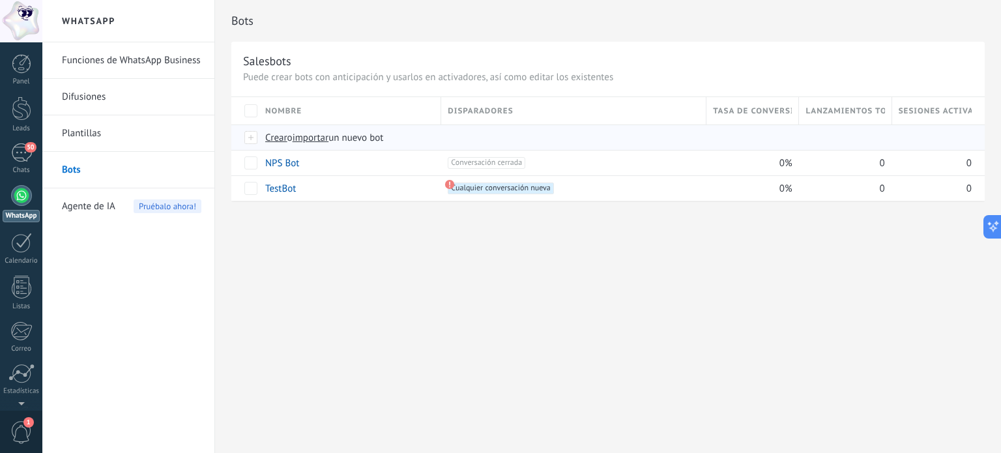
click at [256, 138] on div at bounding box center [251, 138] width 14 height 12
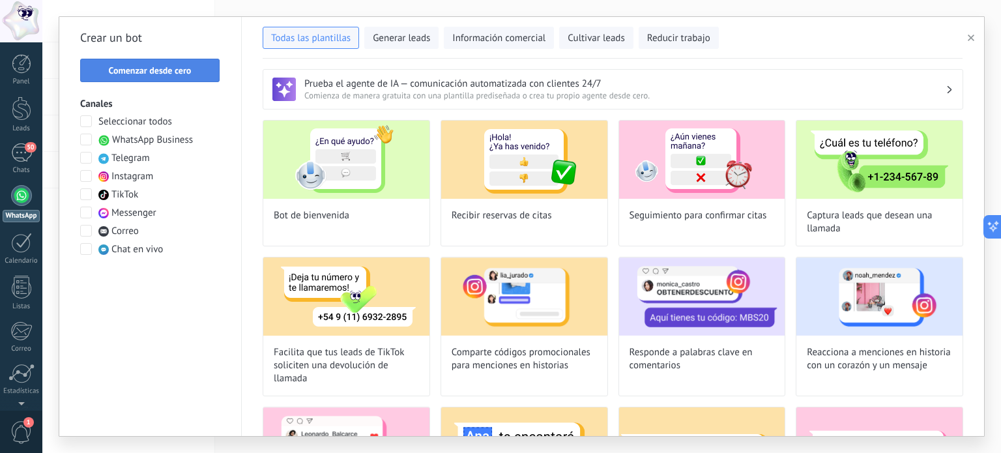
click at [184, 75] on span "Comenzar desde cero" at bounding box center [150, 70] width 83 height 9
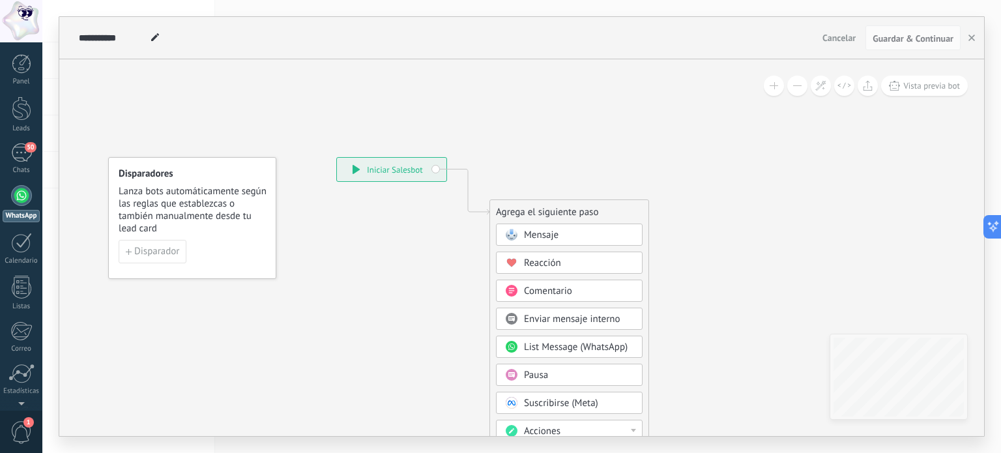
click at [366, 164] on div "**********" at bounding box center [392, 169] width 110 height 23
click at [153, 252] on span "Disparador" at bounding box center [156, 251] width 45 height 9
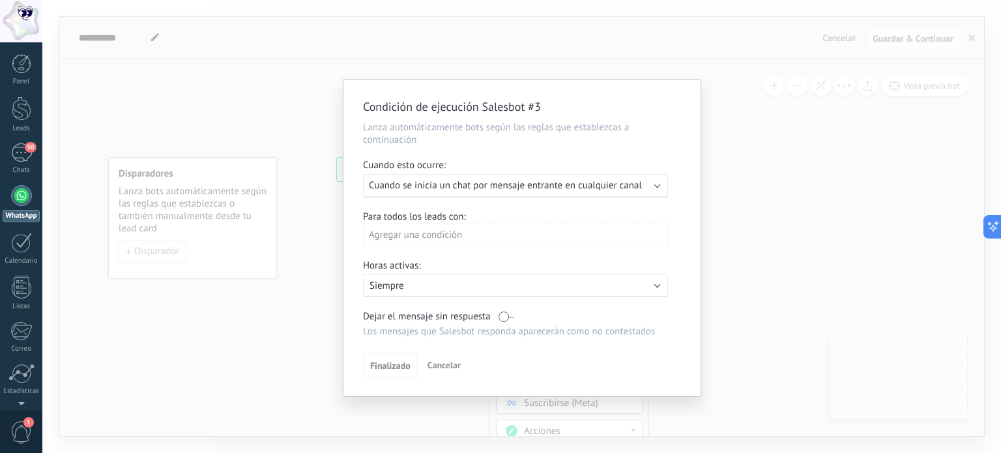
click at [430, 186] on span "Cuando se inicia un chat por mensaje entrante en cualquier canal" at bounding box center [505, 185] width 273 height 12
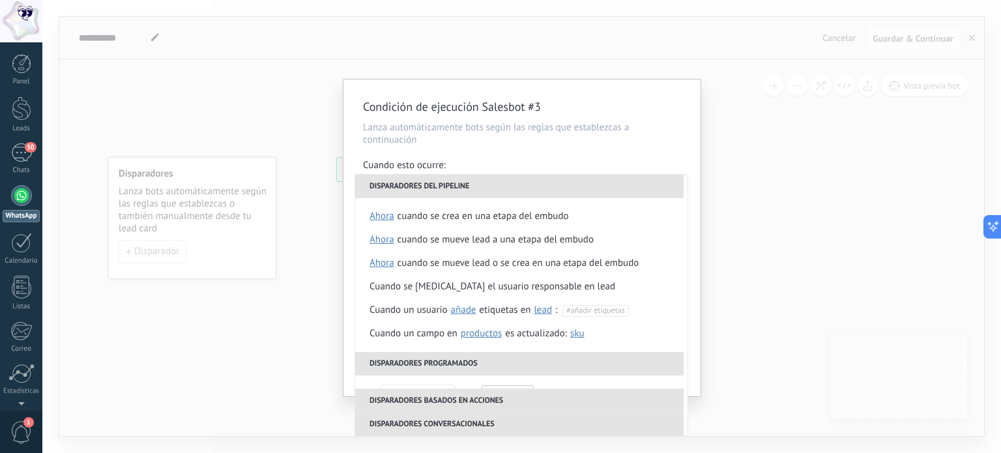
click at [430, 186] on li "Disparadores del pipeline" at bounding box center [519, 186] width 329 height 23
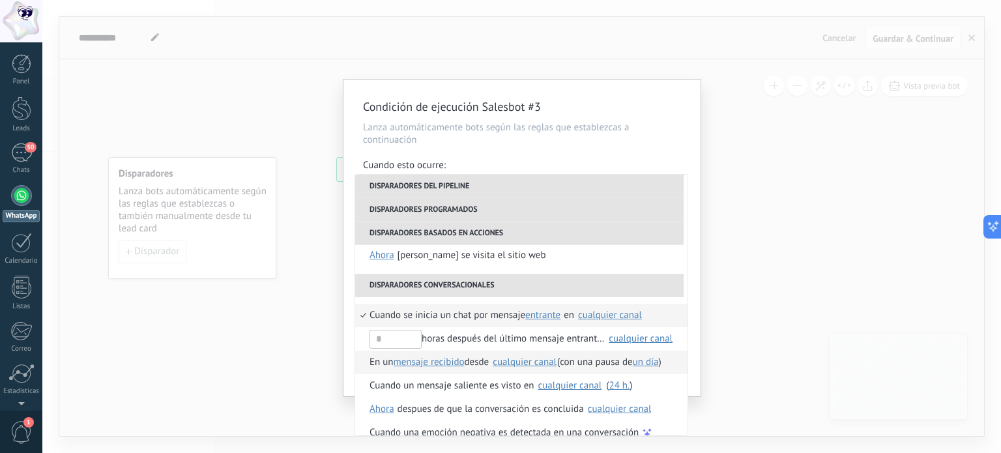
scroll to position [308, 0]
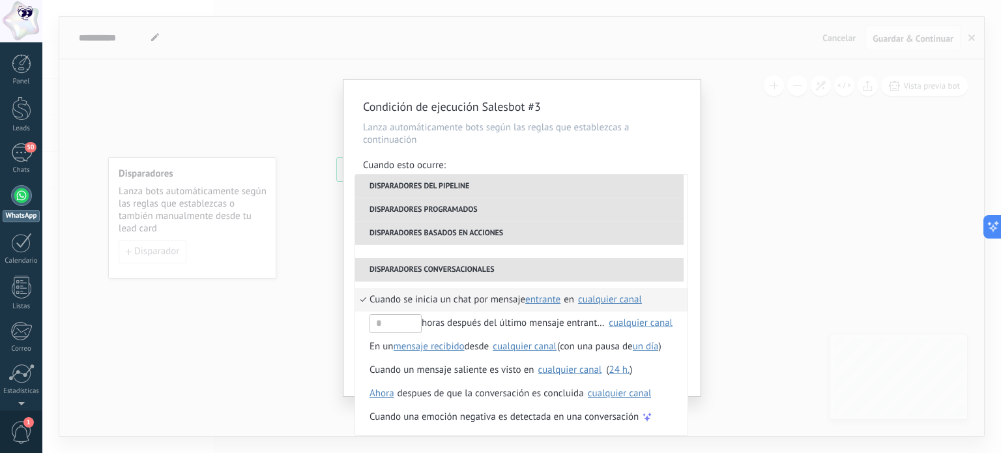
click at [866, 269] on div "Condición de ejecución Salesbot #3 Lanza automáticamente bots según las reglas …" at bounding box center [521, 226] width 959 height 453
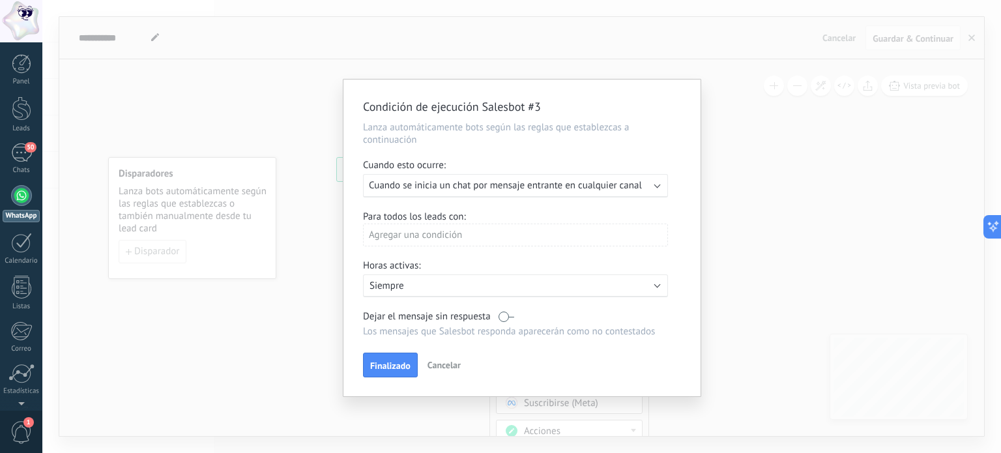
click at [507, 234] on div "Agregar una condición" at bounding box center [515, 235] width 305 height 23
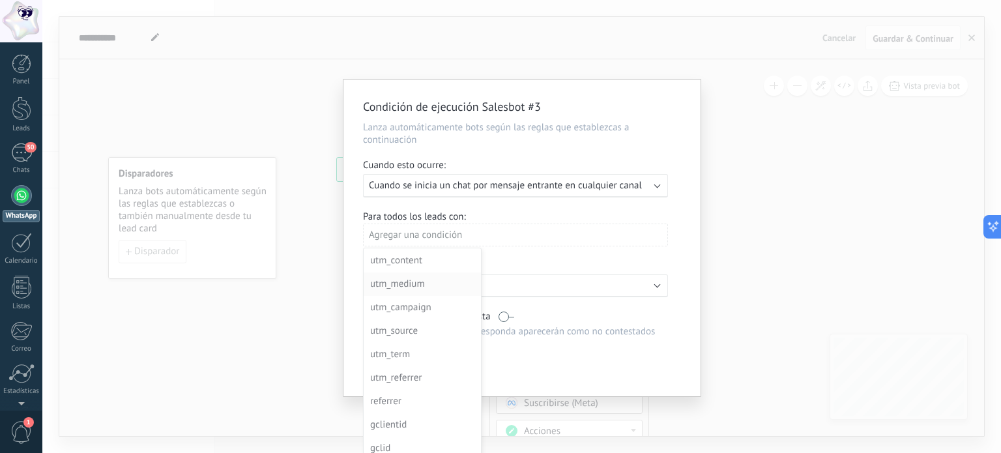
scroll to position [141, 0]
click at [622, 264] on div at bounding box center [522, 238] width 357 height 317
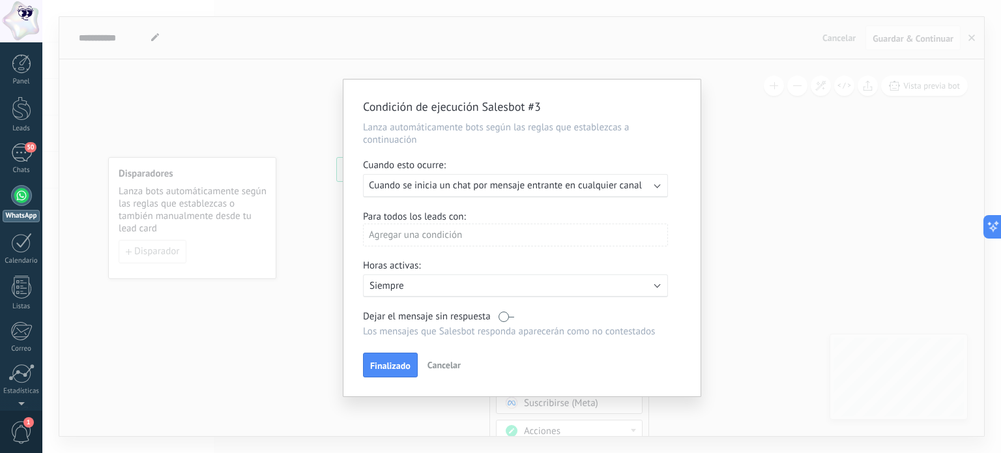
click at [471, 179] on span "Cuando se inicia un chat por mensaje entrante en cualquier canal" at bounding box center [505, 185] width 273 height 12
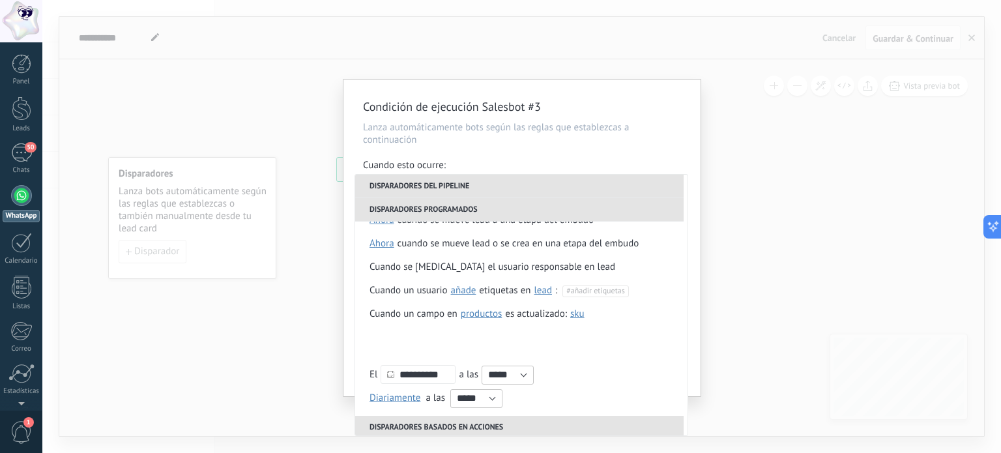
scroll to position [0, 0]
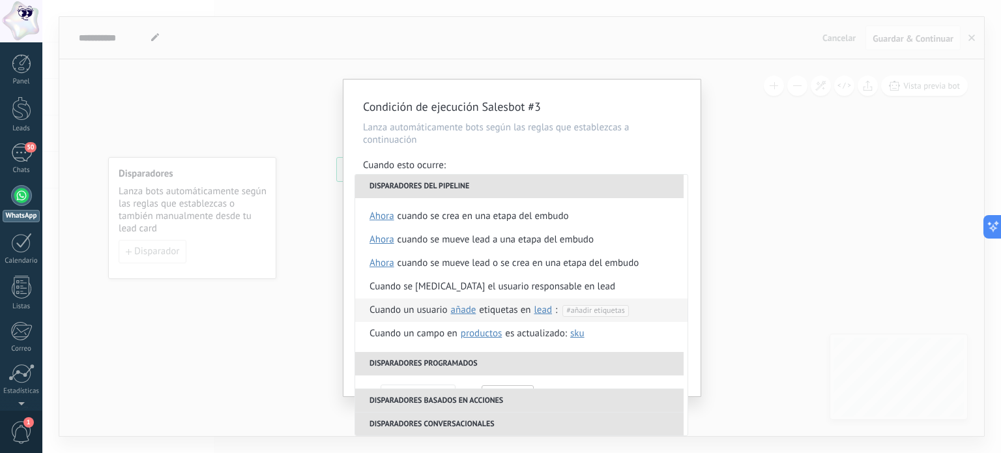
click at [515, 310] on div "Cuando un usuario añade elimina añade etiquetas en lead contacto compañía lead …" at bounding box center [509, 310] width 278 height 23
click at [574, 314] on span "#añadir etiquetas" at bounding box center [596, 311] width 58 height 10
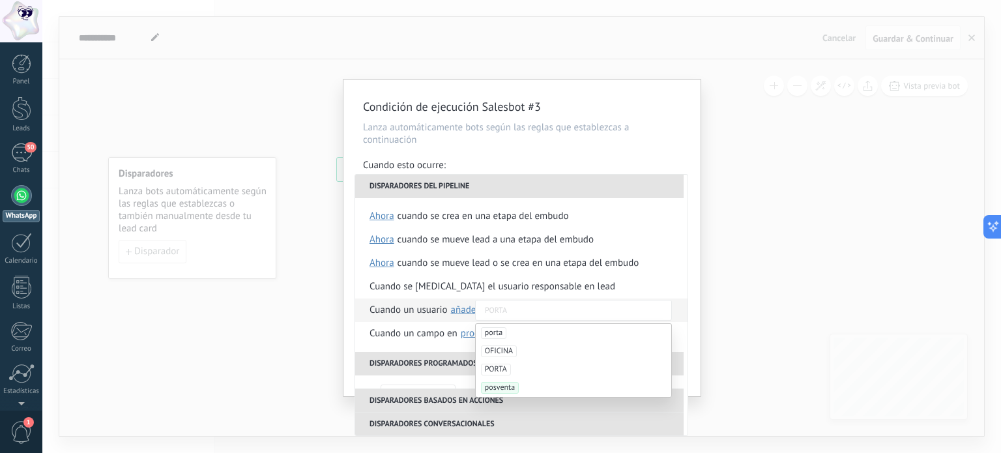
click at [505, 370] on span "PORTA" at bounding box center [496, 370] width 30 height 12
drag, startPoint x: 731, startPoint y: 276, endPoint x: 712, endPoint y: 287, distance: 21.9
click at [728, 277] on div "**********" at bounding box center [521, 226] width 959 height 453
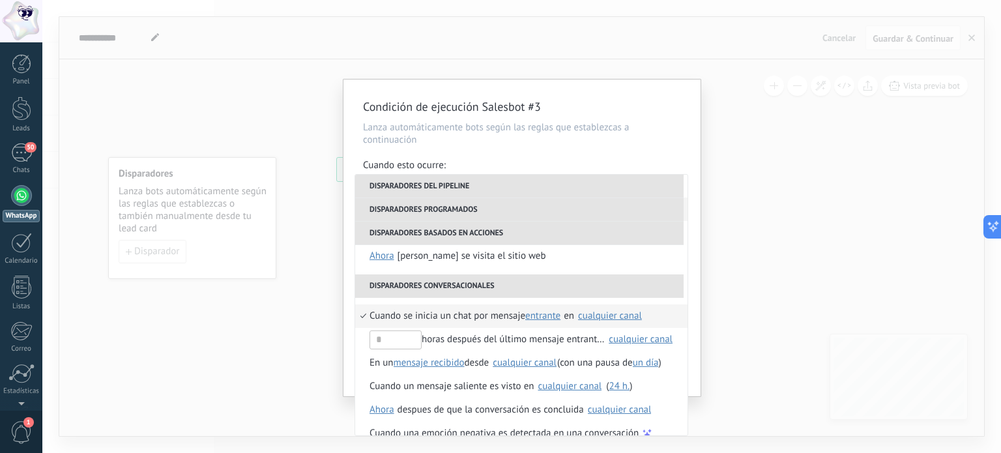
scroll to position [308, 0]
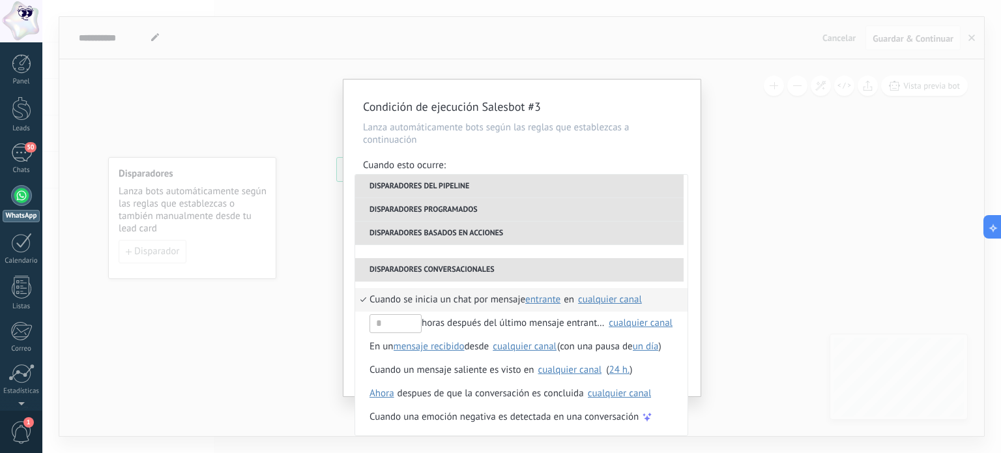
click at [809, 213] on div "**********" at bounding box center [521, 226] width 959 height 453
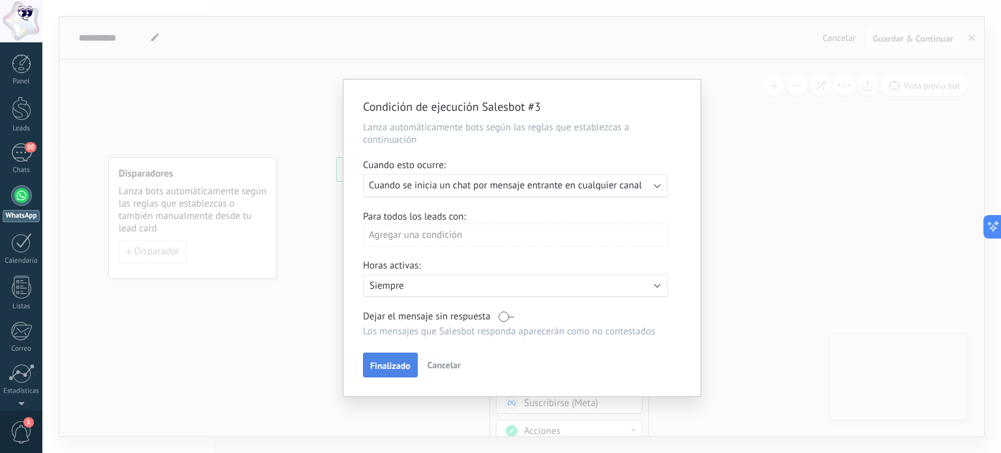
click at [391, 362] on span "Finalizado" at bounding box center [390, 365] width 40 height 9
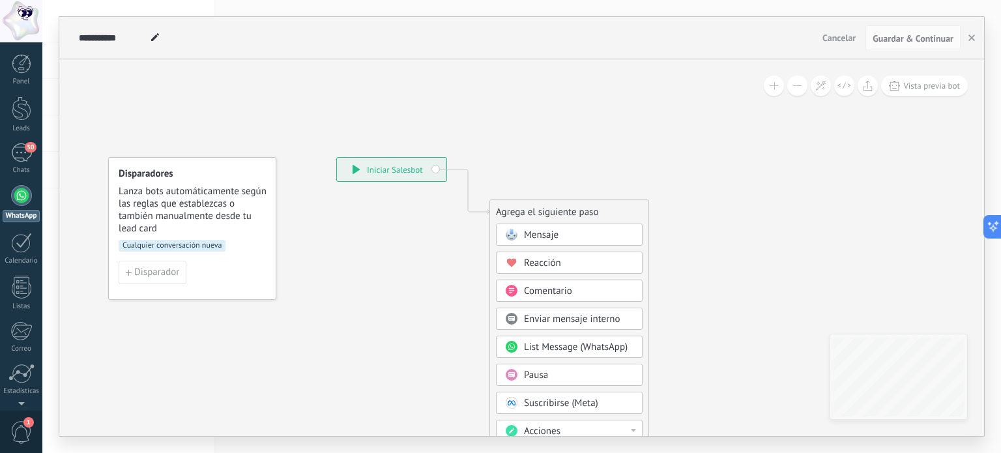
click at [568, 233] on div "Mensaje" at bounding box center [579, 235] width 110 height 13
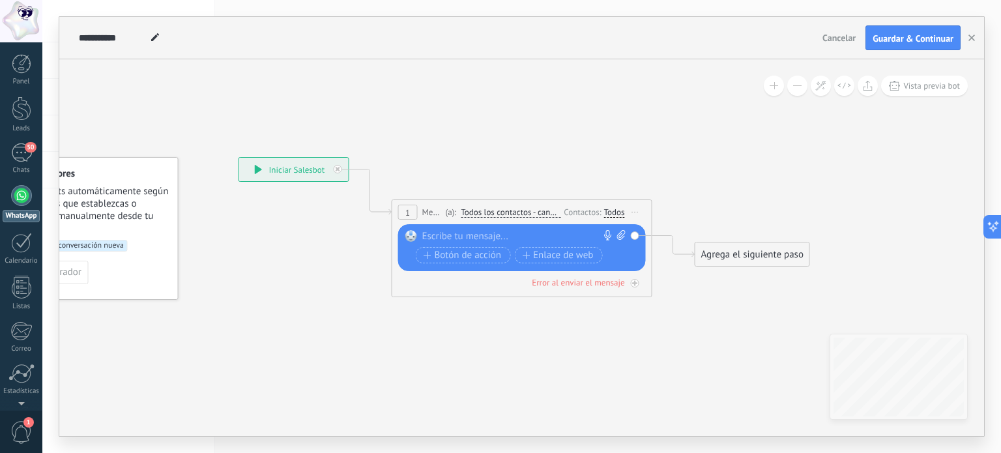
click at [464, 237] on div at bounding box center [519, 236] width 194 height 13
paste div
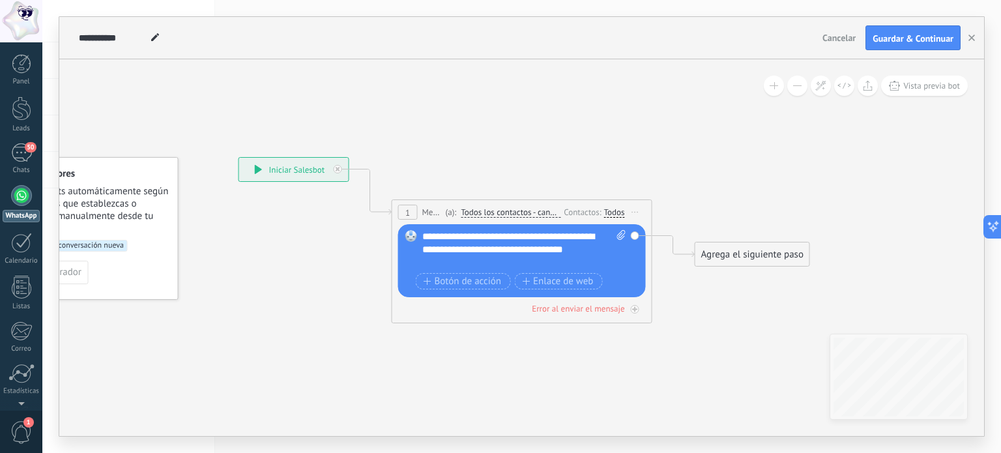
click at [763, 259] on div "Agrega el siguiente paso" at bounding box center [753, 255] width 114 height 22
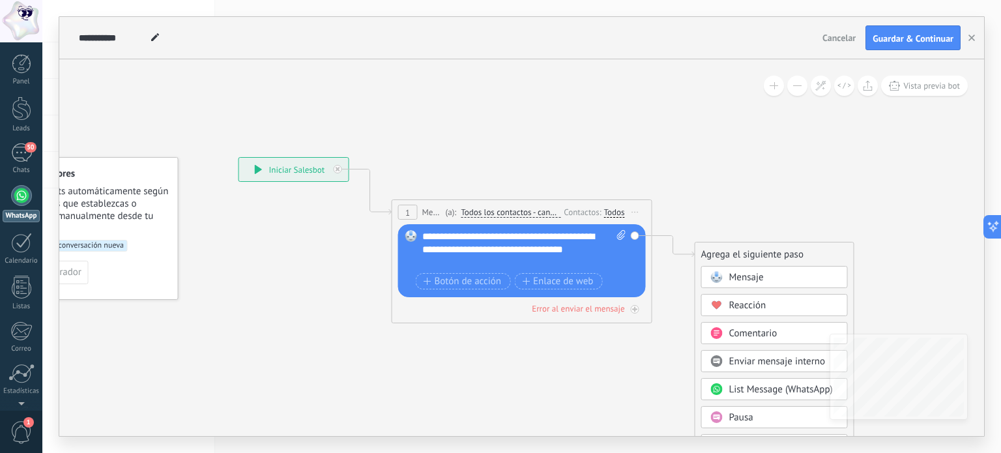
click at [412, 320] on div "1 Mensaje ******* (a): Todos los contactos - canales seleccionados Todos los co…" at bounding box center [522, 261] width 261 height 124
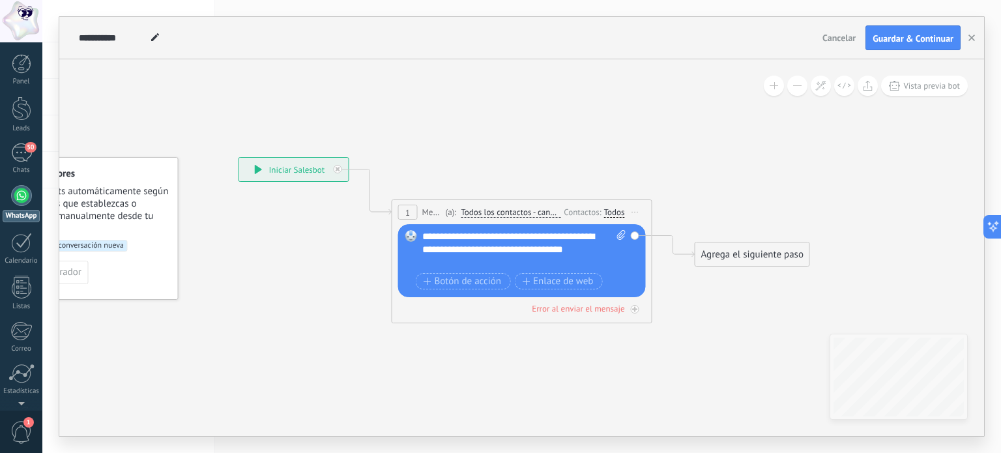
click at [523, 331] on icon at bounding box center [502, 218] width 1179 height 774
click at [498, 262] on div "**********" at bounding box center [524, 249] width 205 height 39
click at [516, 215] on span "Todos los contactos - canales seleccionados" at bounding box center [511, 212] width 100 height 10
click at [516, 215] on button "Todos los contactos - canales seleccionados" at bounding box center [535, 212] width 163 height 23
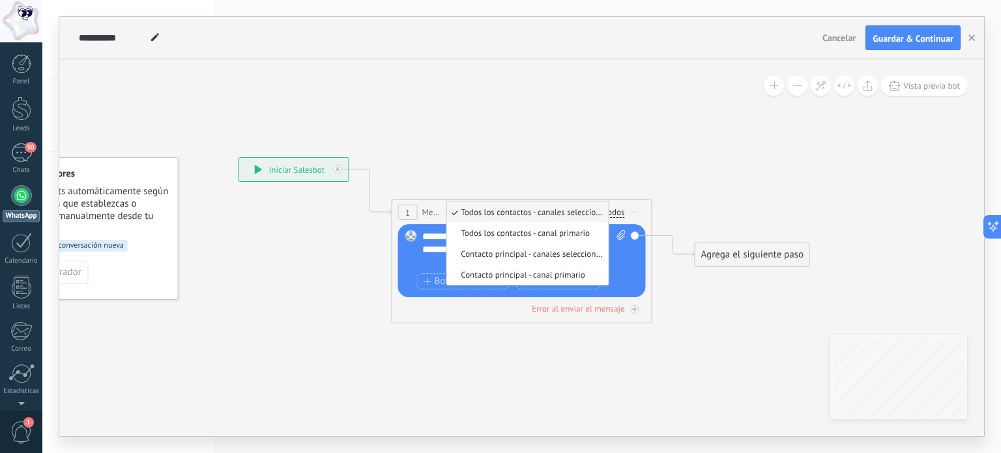
click at [795, 198] on icon at bounding box center [502, 218] width 1179 height 774
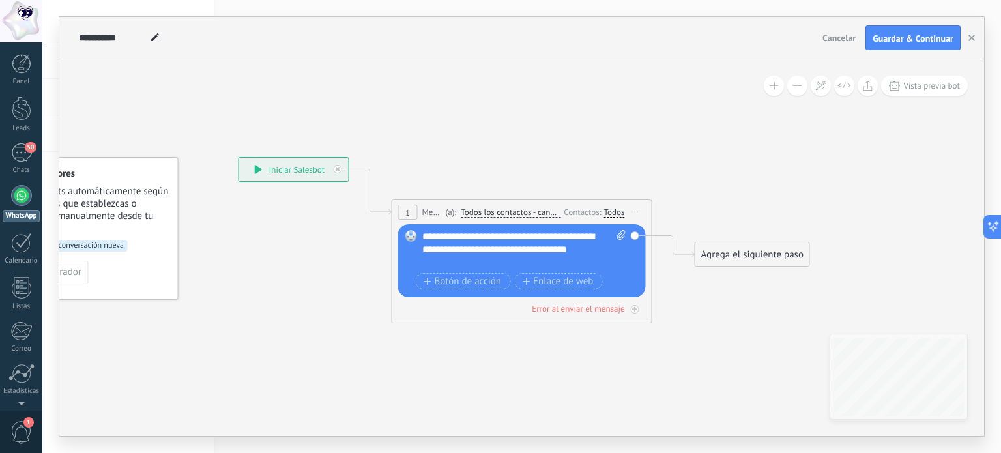
click at [696, 283] on icon at bounding box center [502, 218] width 1179 height 774
click at [636, 237] on div "Reemplazar Quitar Convertir a mensaje de voz Arrastre la imagen aquí para adjun…" at bounding box center [522, 260] width 248 height 73
click at [732, 252] on div "Agrega el siguiente paso" at bounding box center [753, 255] width 114 height 22
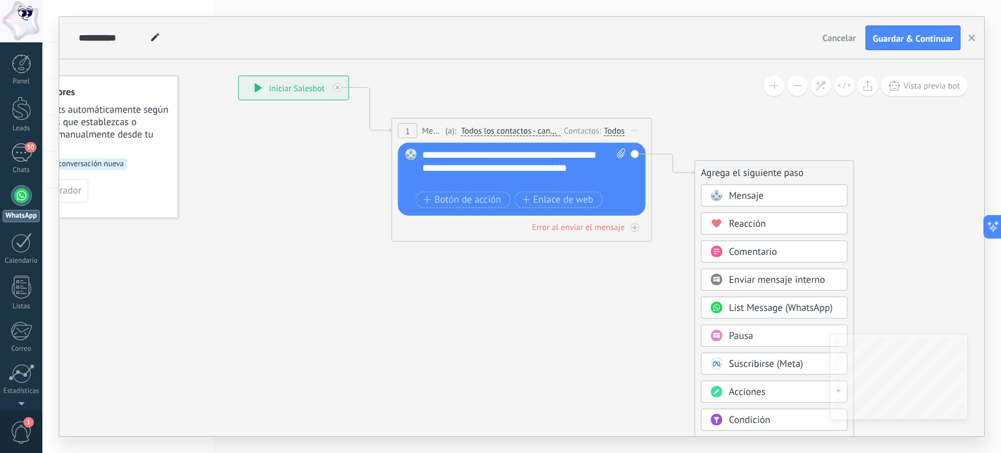
click at [752, 203] on div "Mensaje" at bounding box center [774, 195] width 147 height 22
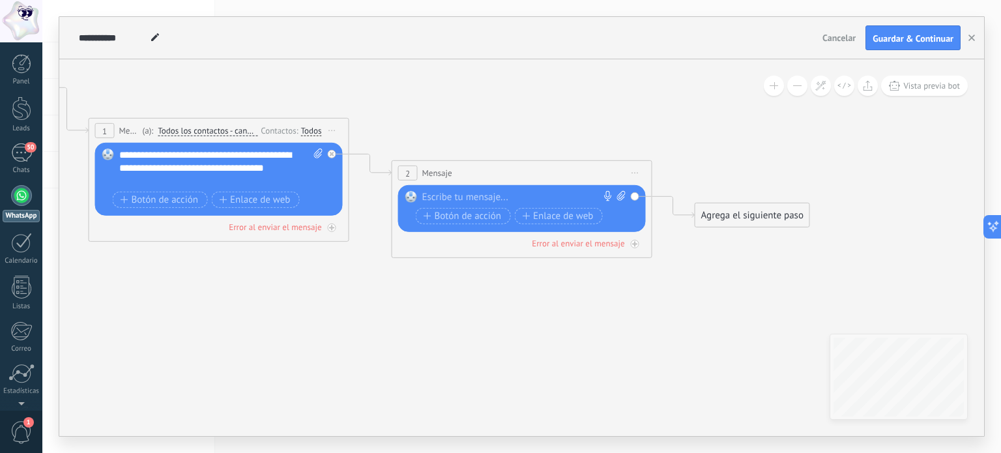
click at [315, 131] on div "Todos" at bounding box center [311, 131] width 21 height 10
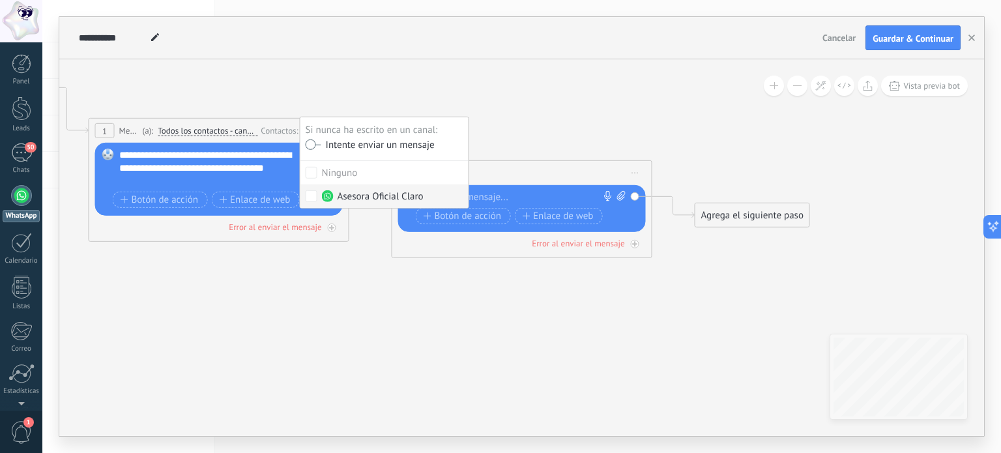
click at [376, 245] on icon at bounding box center [350, 167] width 1482 height 834
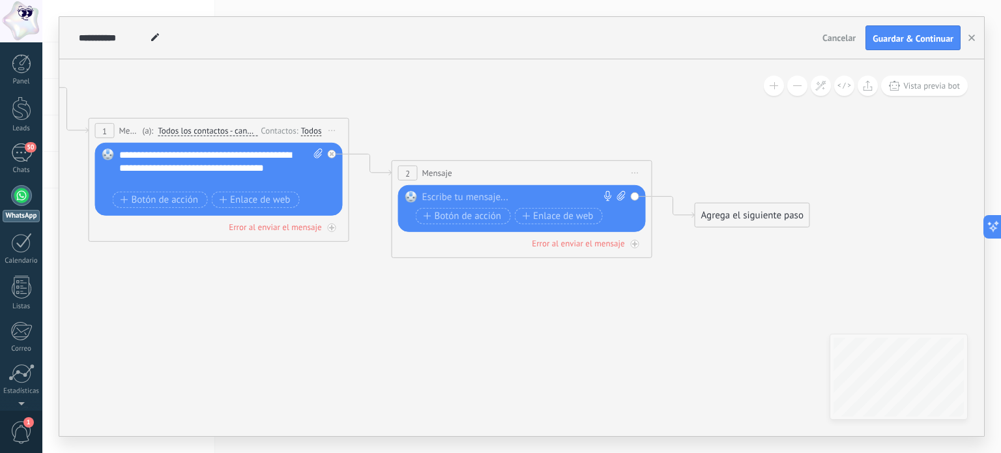
click at [261, 278] on icon at bounding box center [350, 167] width 1482 height 834
click at [373, 171] on icon at bounding box center [370, 165] width 42 height 21
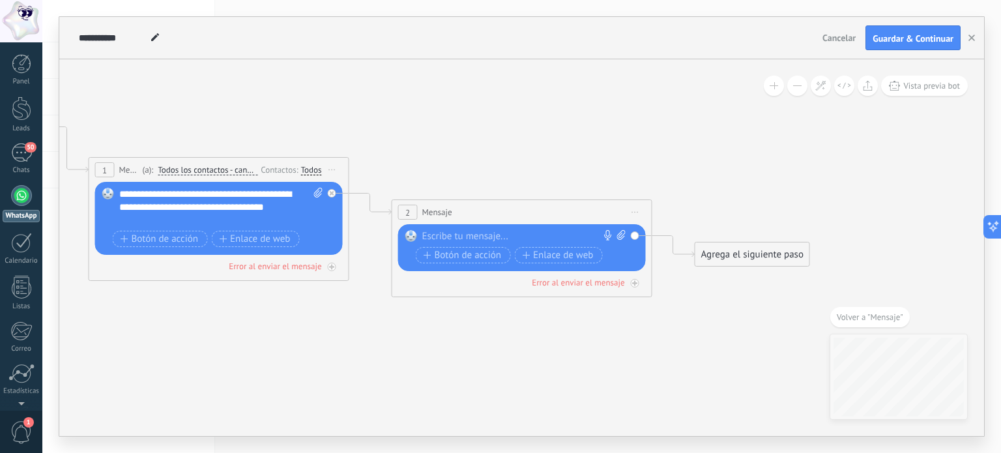
click at [313, 171] on div "Todos" at bounding box center [311, 170] width 21 height 10
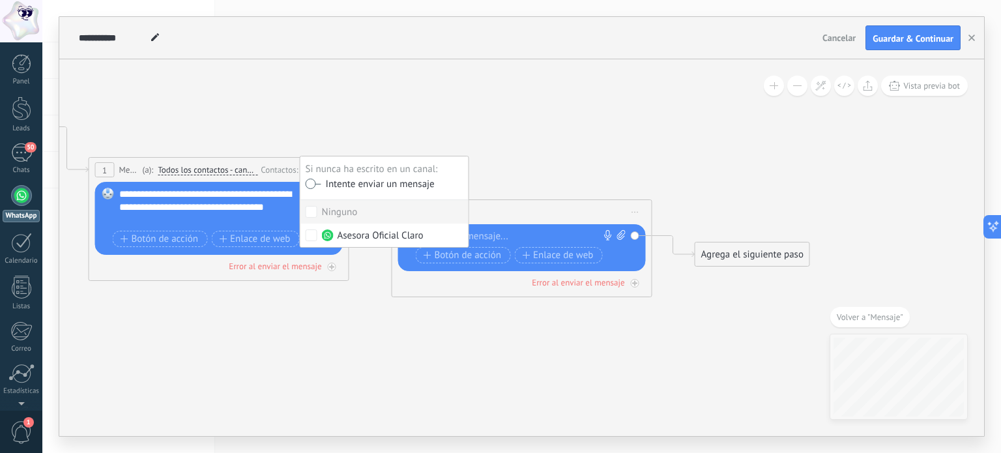
click at [355, 128] on icon at bounding box center [350, 206] width 1482 height 834
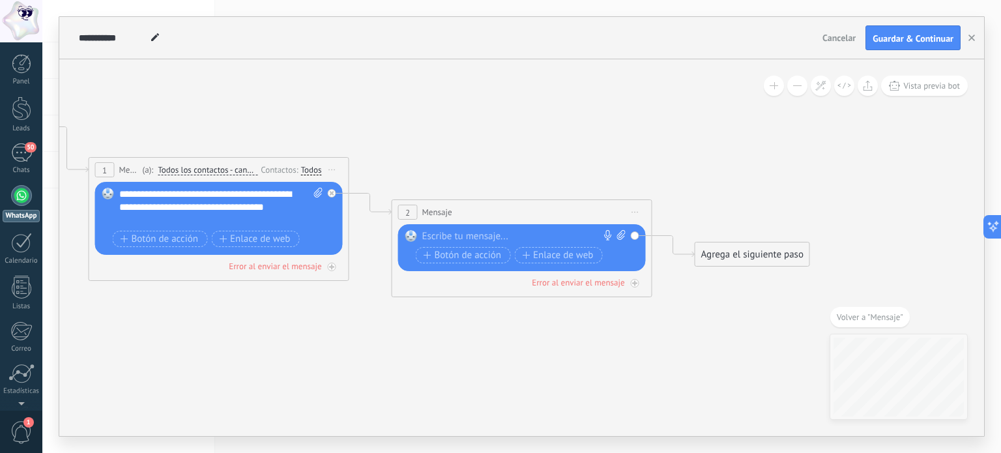
click at [335, 171] on span "Iniciar vista previa aquí Cambiar nombre Duplicar Borrar" at bounding box center [332, 169] width 21 height 19
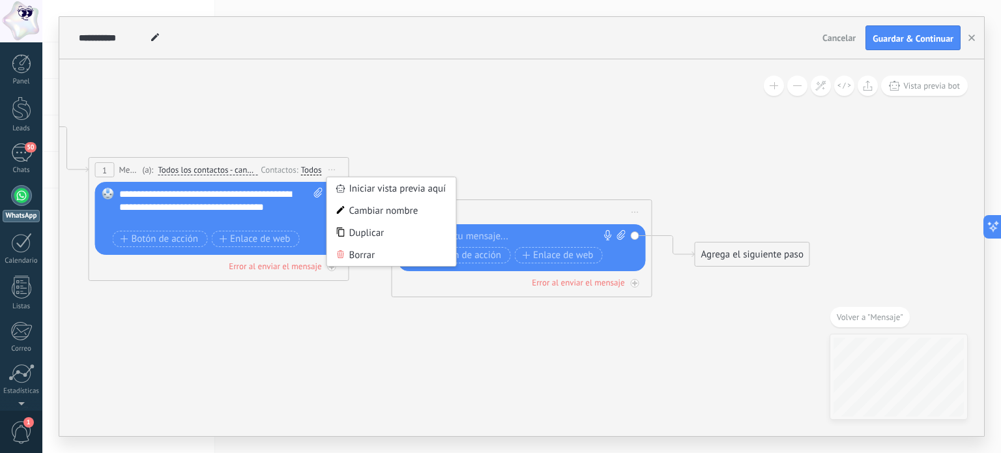
click at [341, 184] on icon at bounding box center [340, 188] width 9 height 8
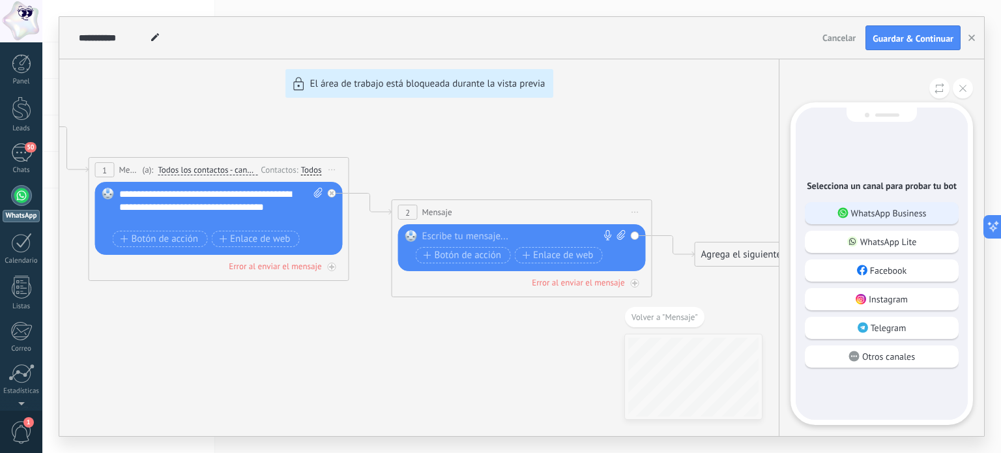
click at [879, 220] on div "WhatsApp Business" at bounding box center [882, 213] width 154 height 22
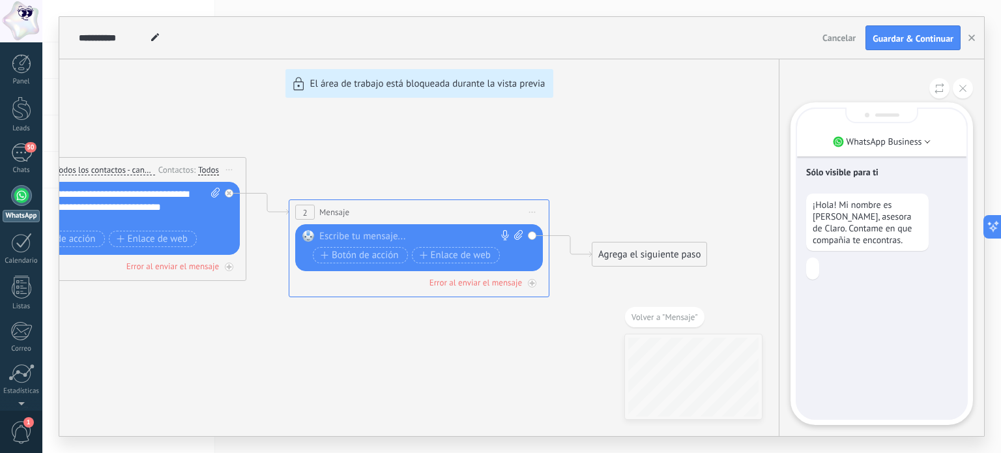
click at [657, 317] on div "**********" at bounding box center [521, 226] width 925 height 419
click at [89, 239] on div "**********" at bounding box center [521, 226] width 925 height 419
drag, startPoint x: 116, startPoint y: 218, endPoint x: 168, endPoint y: 219, distance: 51.5
click at [159, 219] on div "**********" at bounding box center [521, 226] width 925 height 419
click at [212, 170] on div "**********" at bounding box center [521, 226] width 925 height 419
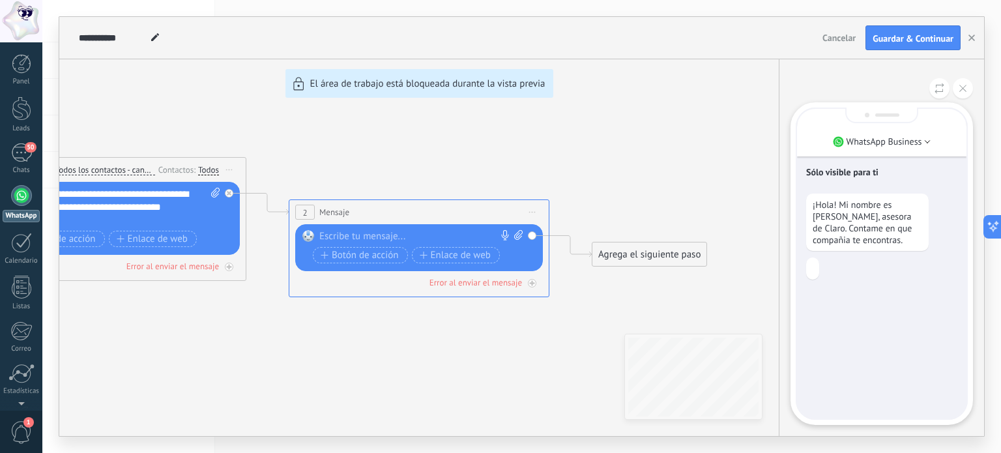
click at [92, 242] on div "**********" at bounding box center [521, 226] width 925 height 419
click at [965, 90] on icon at bounding box center [963, 88] width 7 height 7
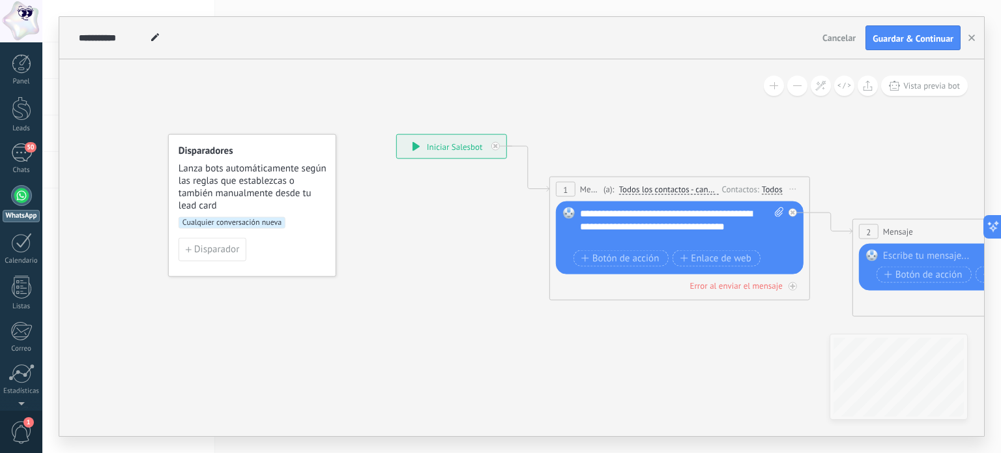
drag, startPoint x: 218, startPoint y: 302, endPoint x: 780, endPoint y: 320, distance: 561.6
click at [780, 320] on icon at bounding box center [811, 225] width 1482 height 834
click at [571, 190] on div "1" at bounding box center [566, 189] width 20 height 15
drag, startPoint x: 788, startPoint y: 211, endPoint x: 683, endPoint y: 132, distance: 131.8
click at [396, 134] on div "**********" at bounding box center [396, 134] width 0 height 0
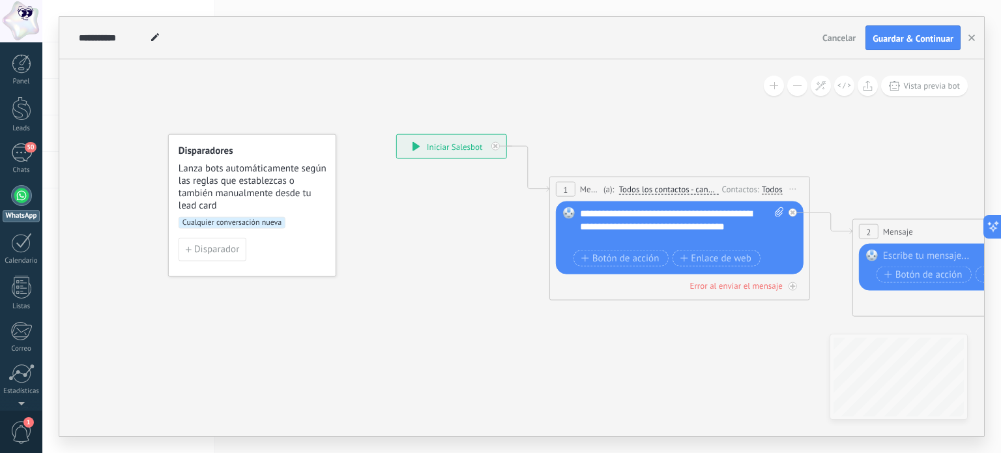
click at [770, 83] on button at bounding box center [774, 86] width 20 height 20
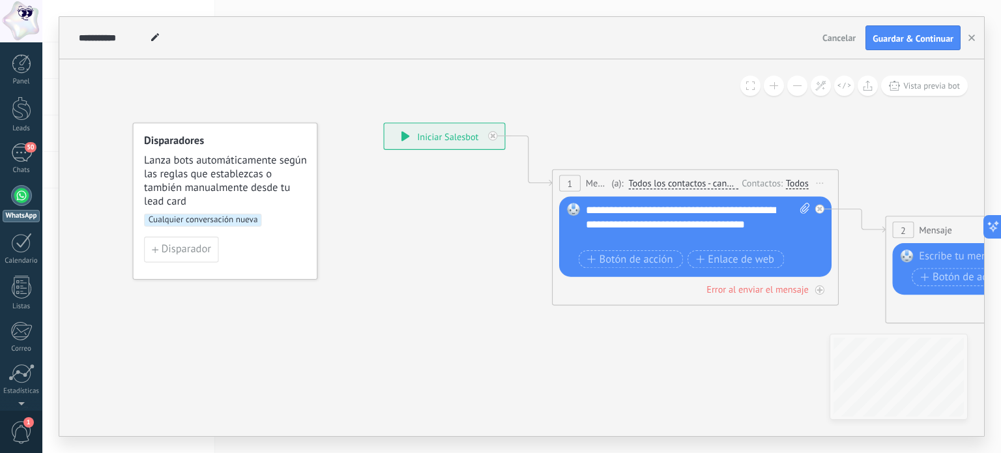
click at [796, 301] on div "1 Mensaje ******* (a): Todos los contactos - canales seleccionados Todos los co…" at bounding box center [695, 238] width 287 height 136
click at [806, 184] on div "Todos" at bounding box center [797, 183] width 23 height 12
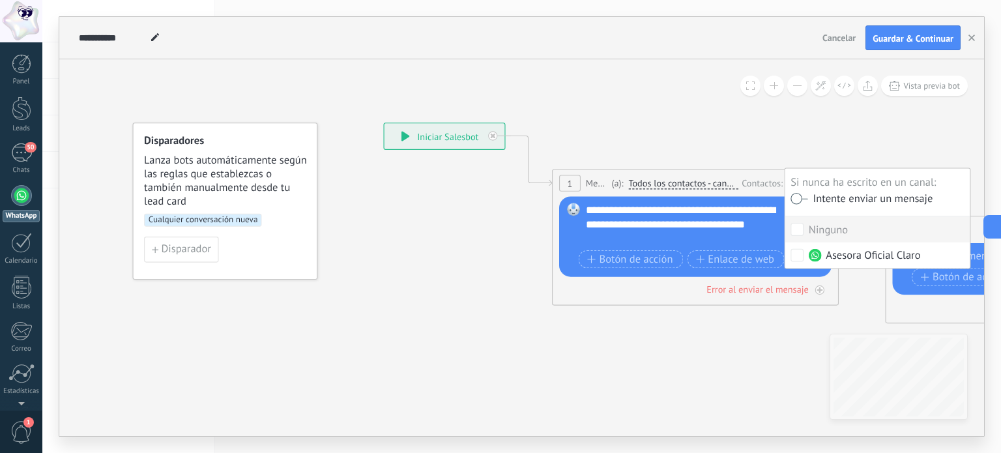
click at [842, 138] on icon at bounding box center [840, 222] width 1630 height 917
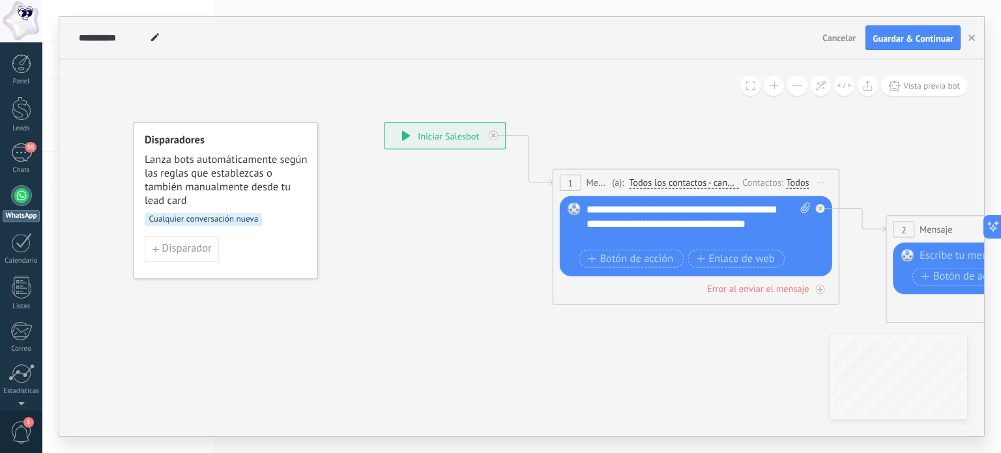
click at [823, 181] on span "Iniciar vista previa aquí Cambiar nombre Duplicar Borrar" at bounding box center [821, 183] width 23 height 21
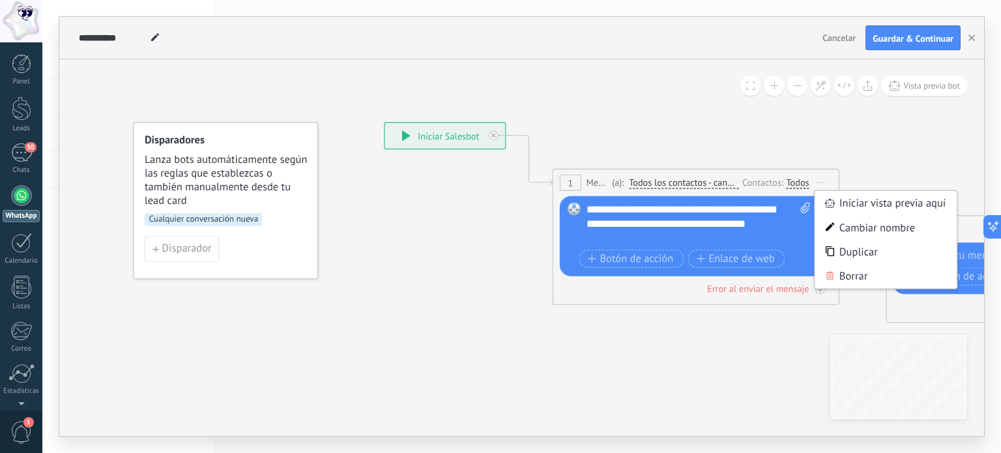
click at [748, 231] on div "**********" at bounding box center [699, 224] width 225 height 43
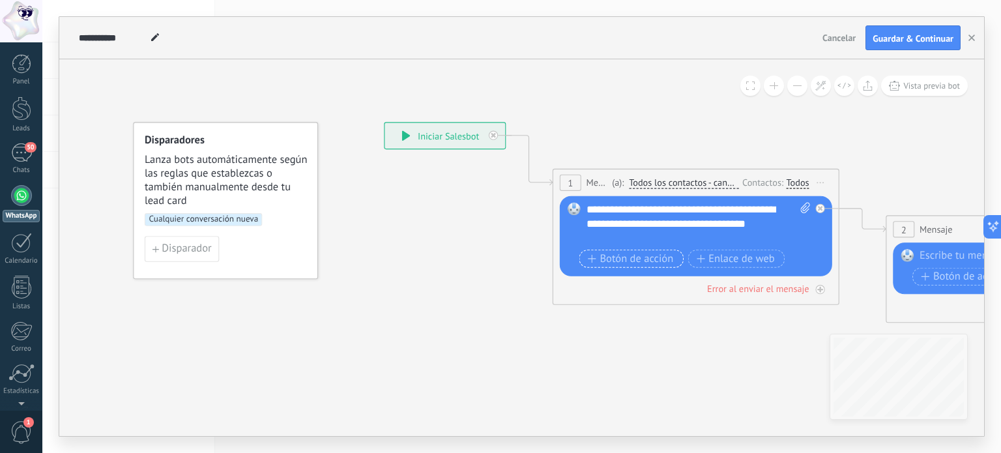
click at [640, 253] on span "Botón de acción" at bounding box center [631, 259] width 86 height 12
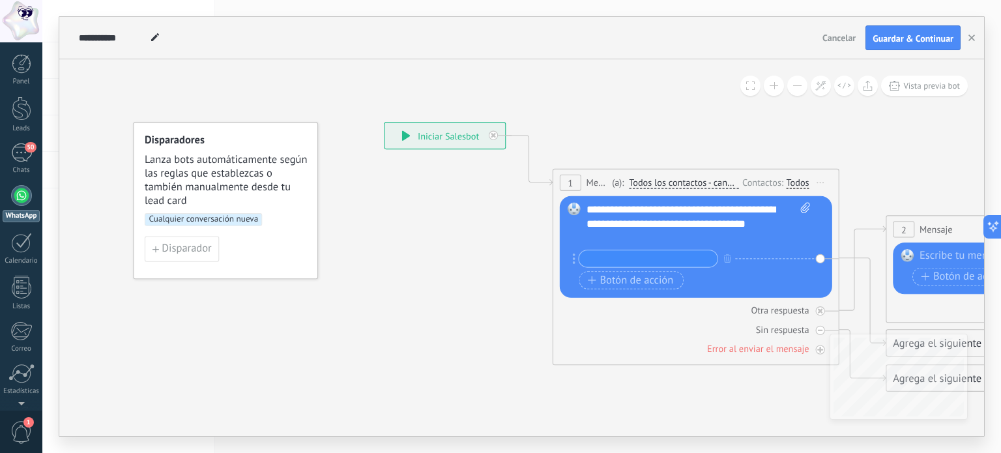
click at [657, 254] on input "text" at bounding box center [649, 258] width 138 height 16
type input "********"
click at [652, 278] on span "Botón de acción" at bounding box center [631, 280] width 86 height 12
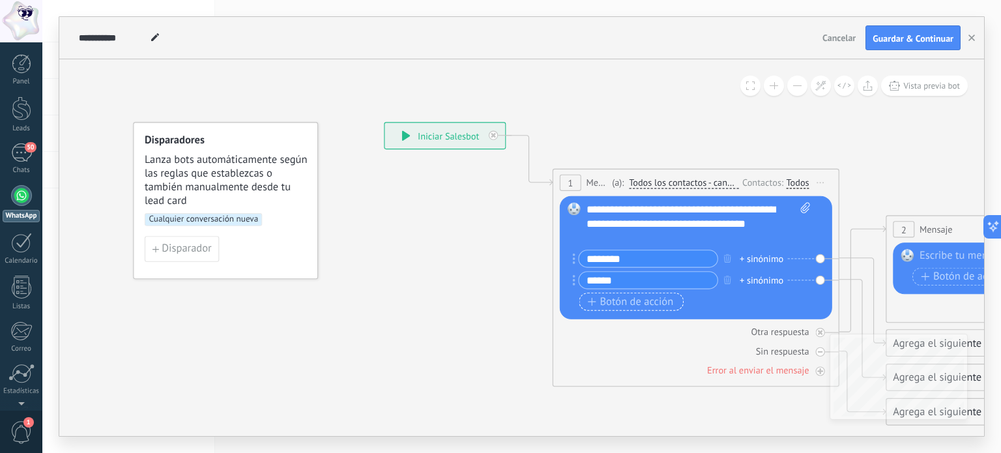
type input "******"
click at [631, 301] on span "Botón de acción" at bounding box center [631, 302] width 86 height 12
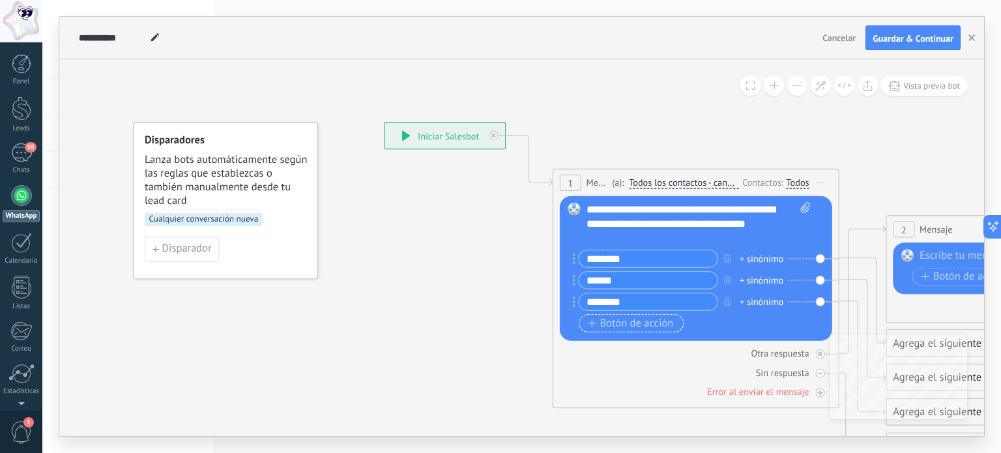
type input "********"
click at [623, 317] on span "Botón de acción" at bounding box center [631, 323] width 86 height 12
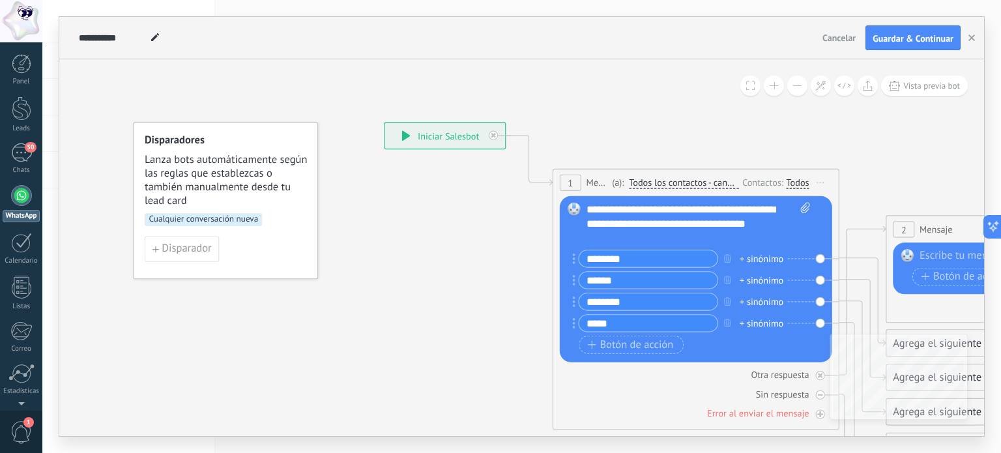
type input "*****"
click at [909, 105] on icon at bounding box center [840, 312] width 1630 height 1097
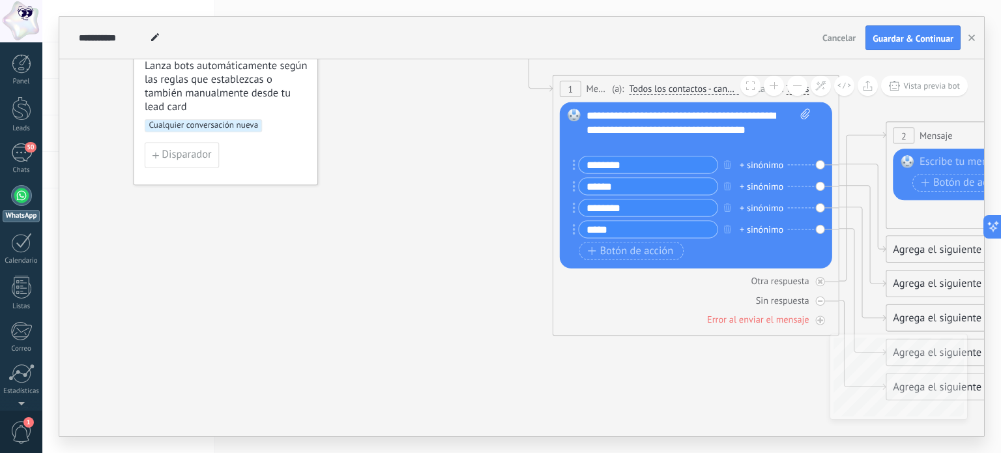
click at [584, 344] on icon at bounding box center [840, 218] width 1630 height 1097
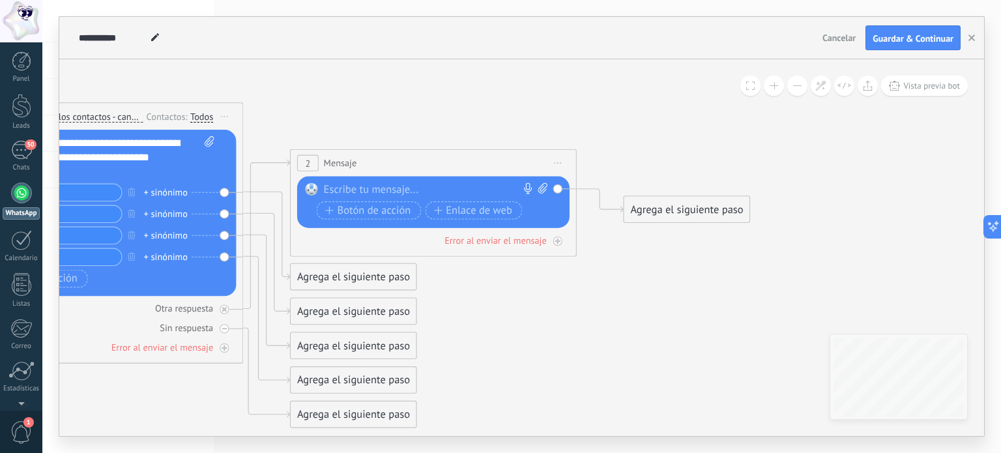
drag, startPoint x: 707, startPoint y: 375, endPoint x: 111, endPoint y: 403, distance: 596.5
click at [111, 403] on icon at bounding box center [245, 246] width 1630 height 1097
click at [343, 184] on div at bounding box center [430, 190] width 213 height 14
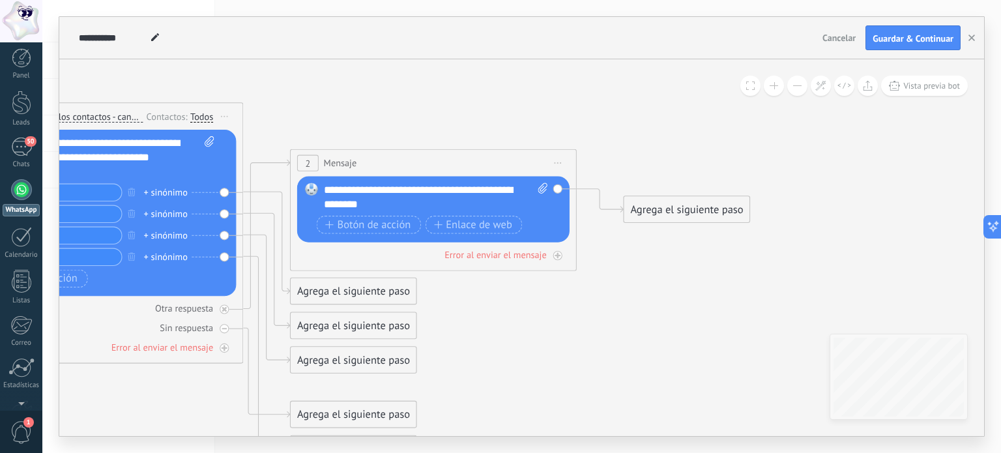
click at [557, 161] on span "Iniciar vista previa aquí Cambiar nombre Duplicar Borrar" at bounding box center [558, 163] width 23 height 21
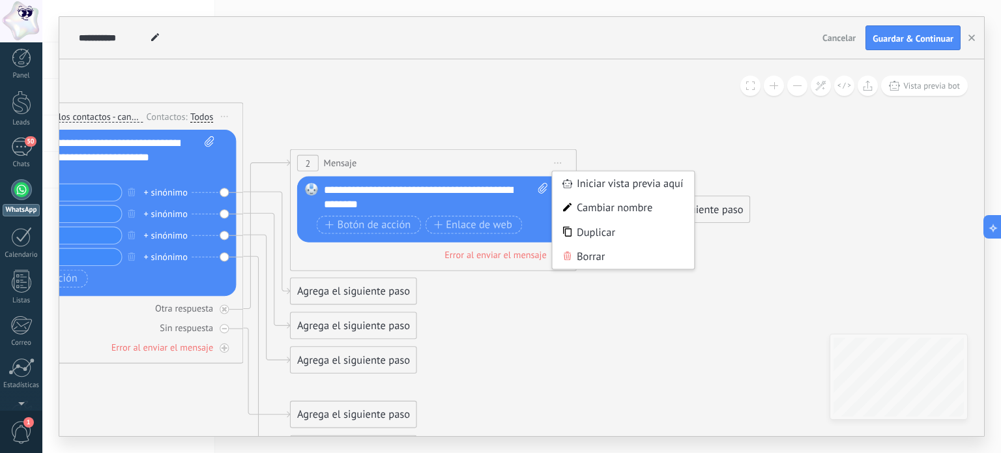
drag, startPoint x: 389, startPoint y: 162, endPoint x: 327, endPoint y: 171, distance: 62.6
click at [376, 169] on div "2 Mensaje ******* (a): Todos los contactos - canales seleccionados Todos los co…" at bounding box center [434, 163] width 286 height 27
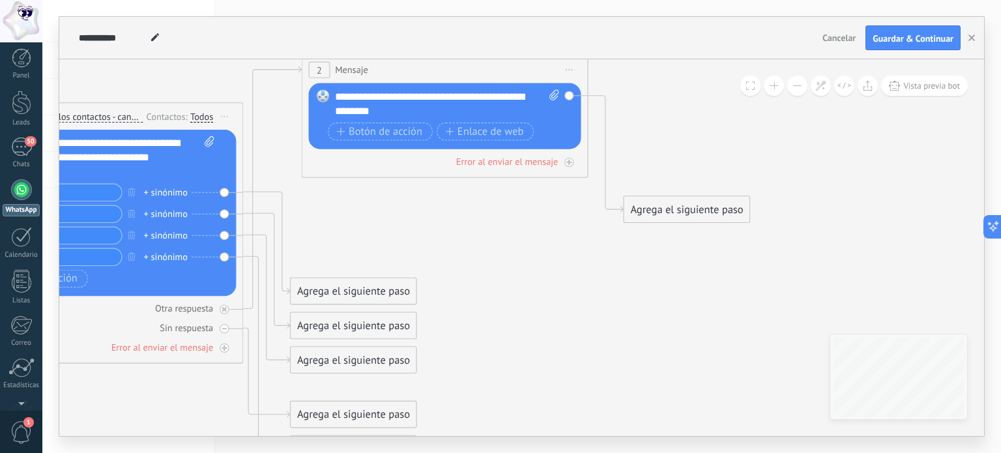
drag, startPoint x: 312, startPoint y: 166, endPoint x: 349, endPoint y: 83, distance: 90.5
click at [338, 70] on span "Mensaje" at bounding box center [351, 70] width 33 height 14
drag, startPoint x: 380, startPoint y: 106, endPoint x: 319, endPoint y: 95, distance: 61.6
click at [319, 95] on div "Reemplazar Quitar Convertir a mensaje de voz Arrastre la imagen aquí para adjun…" at bounding box center [445, 116] width 273 height 66
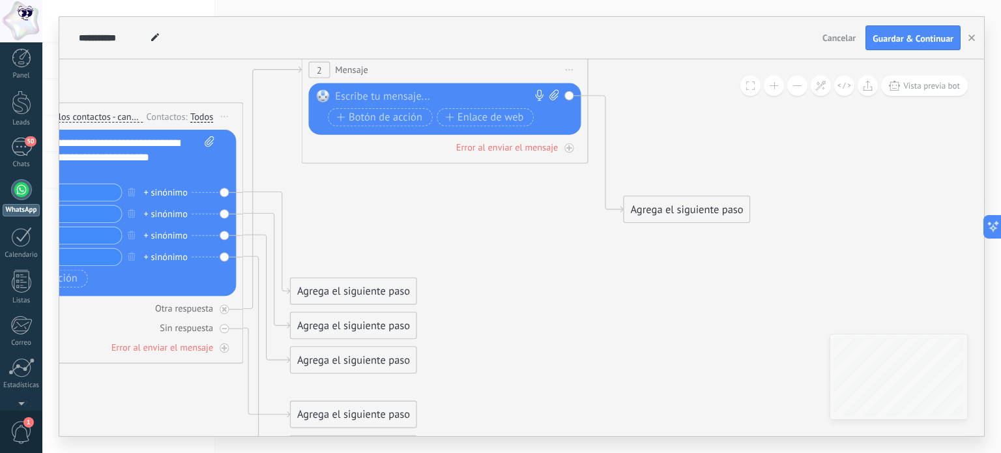
click at [481, 239] on icon at bounding box center [245, 260] width 1630 height 1124
click at [256, 192] on icon at bounding box center [267, 243] width 47 height 102
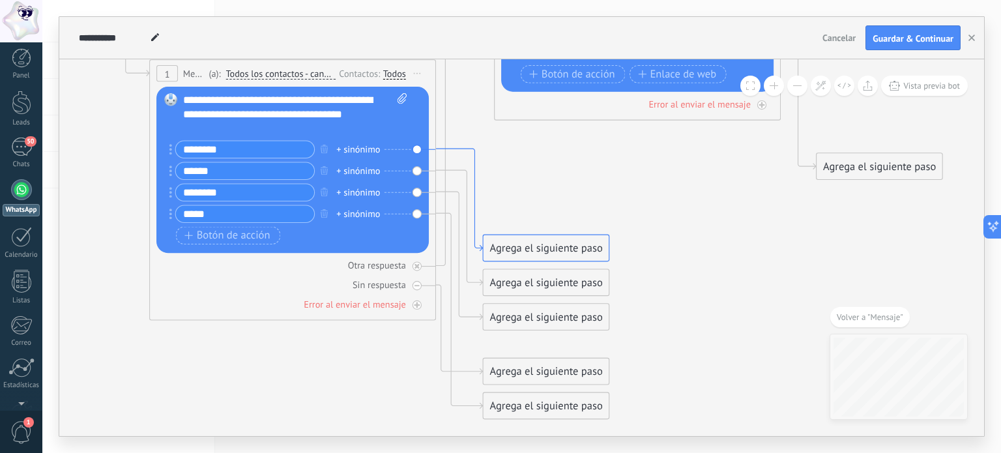
click at [471, 151] on icon at bounding box center [459, 200] width 47 height 102
click at [503, 244] on div "Agrega el siguiente paso" at bounding box center [547, 248] width 126 height 23
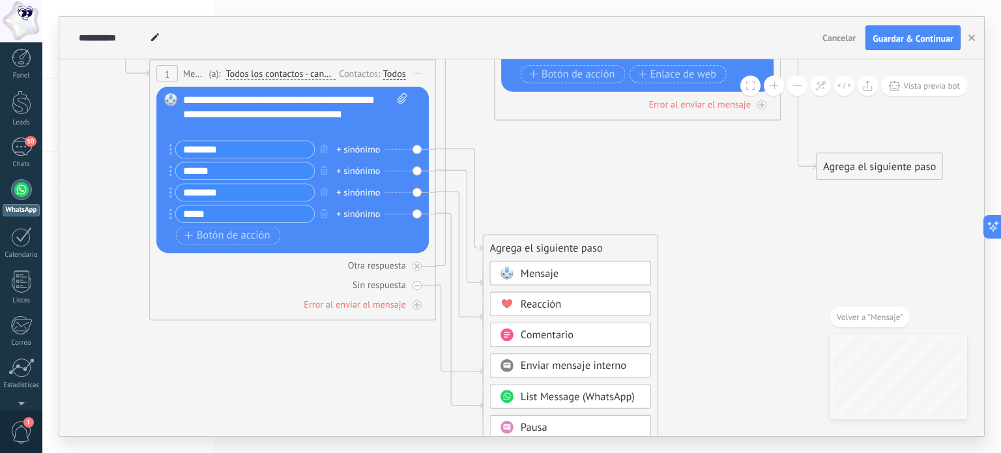
click at [540, 304] on span "Reacción" at bounding box center [541, 305] width 40 height 14
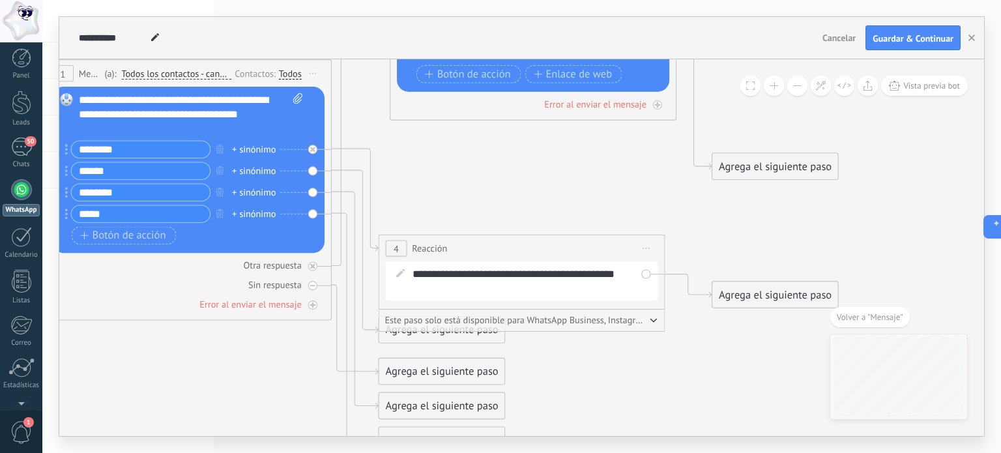
click at [531, 280] on div "**********" at bounding box center [532, 281] width 238 height 29
drag, startPoint x: 556, startPoint y: 284, endPoint x: 408, endPoint y: 265, distance: 149.1
click at [408, 265] on div "**********" at bounding box center [522, 281] width 273 height 38
click at [722, 289] on div "Agrega el siguiente paso" at bounding box center [776, 295] width 126 height 23
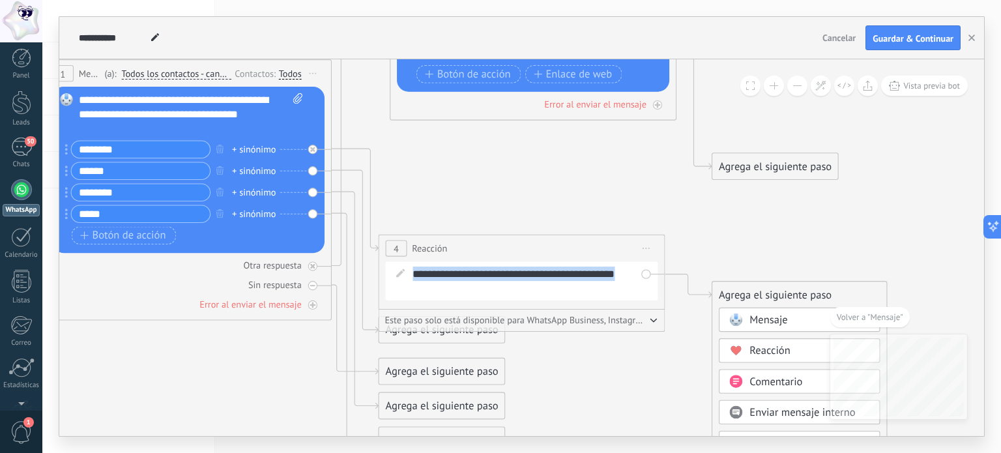
click at [744, 317] on span at bounding box center [736, 320] width 28 height 12
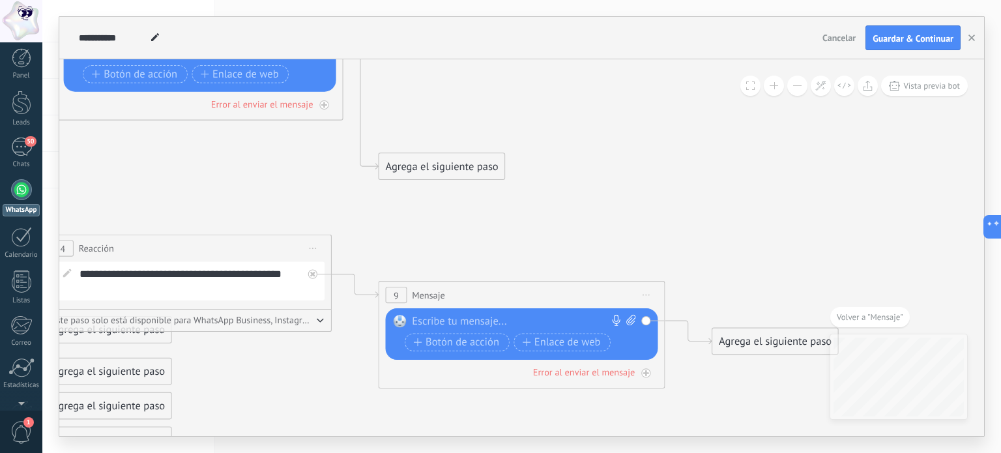
click at [527, 323] on div at bounding box center [518, 322] width 213 height 14
paste div
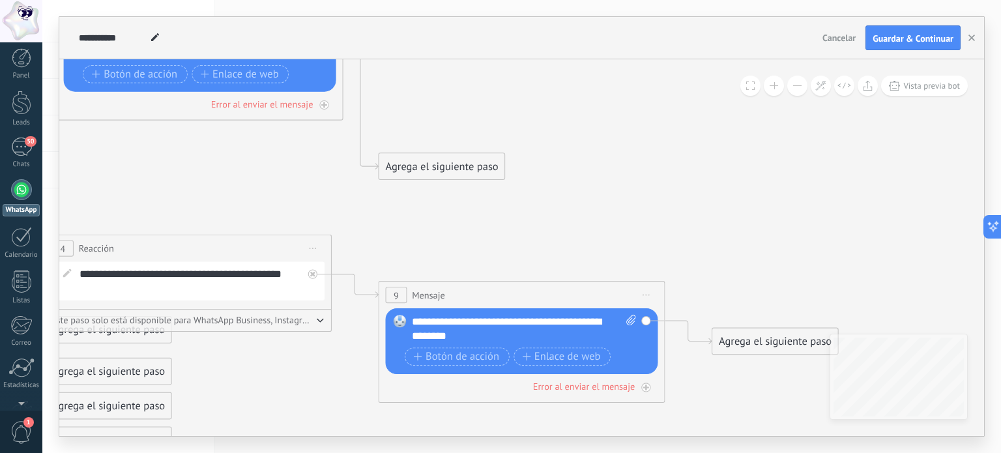
click at [494, 232] on icon at bounding box center [166, 233] width 1964 height 1158
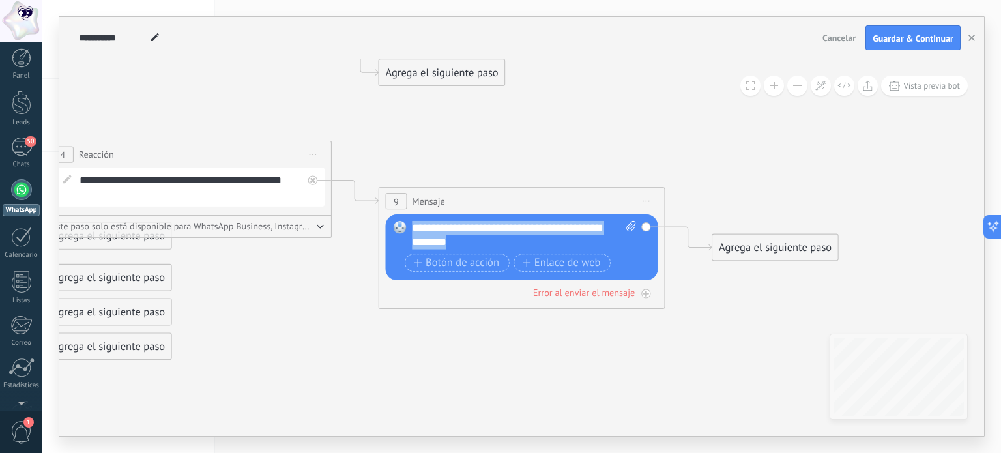
drag, startPoint x: 467, startPoint y: 235, endPoint x: 402, endPoint y: 224, distance: 65.5
click at [402, 224] on div "Reemplazar Quitar Convertir a mensaje de voz Arrastre la imagen aquí para adjun…" at bounding box center [522, 247] width 273 height 66
copy div "**********"
click at [474, 111] on icon at bounding box center [166, 140] width 1964 height 1158
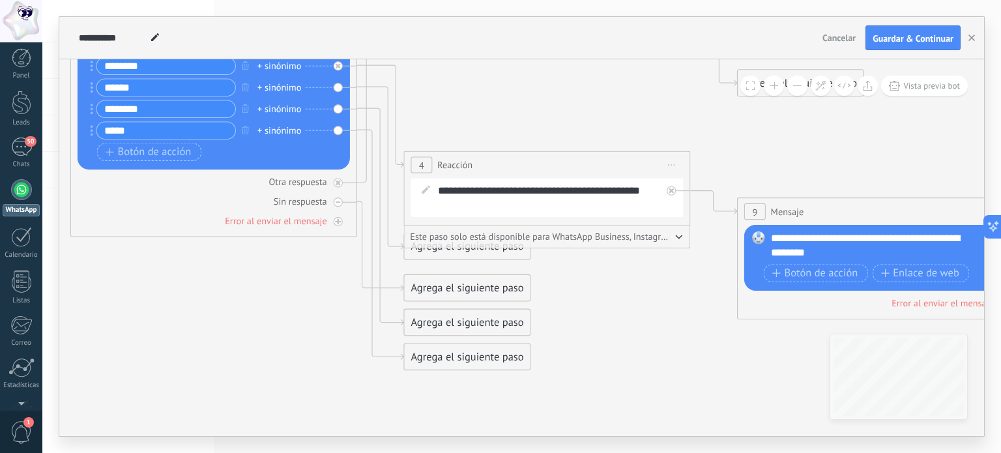
drag, startPoint x: 294, startPoint y: 338, endPoint x: 677, endPoint y: 382, distance: 385.2
click at [677, 383] on icon at bounding box center [525, 150] width 1964 height 1158
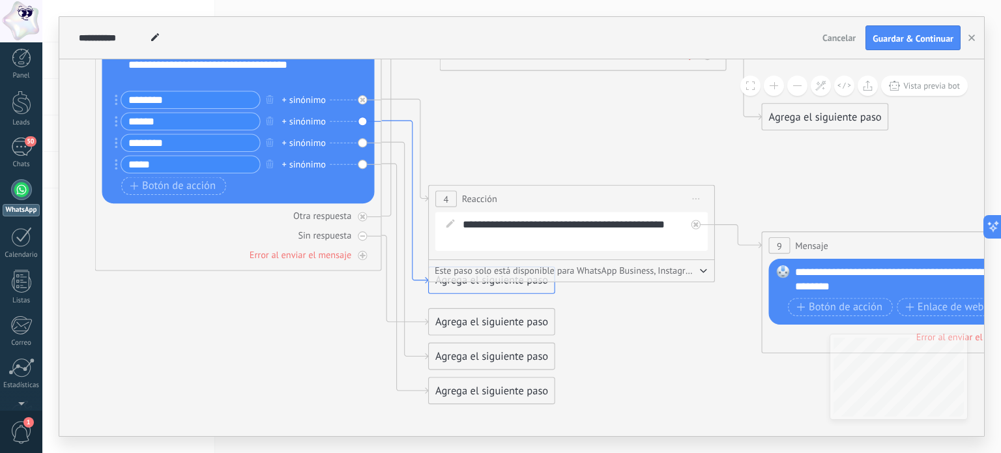
click at [405, 124] on icon at bounding box center [405, 202] width 47 height 162
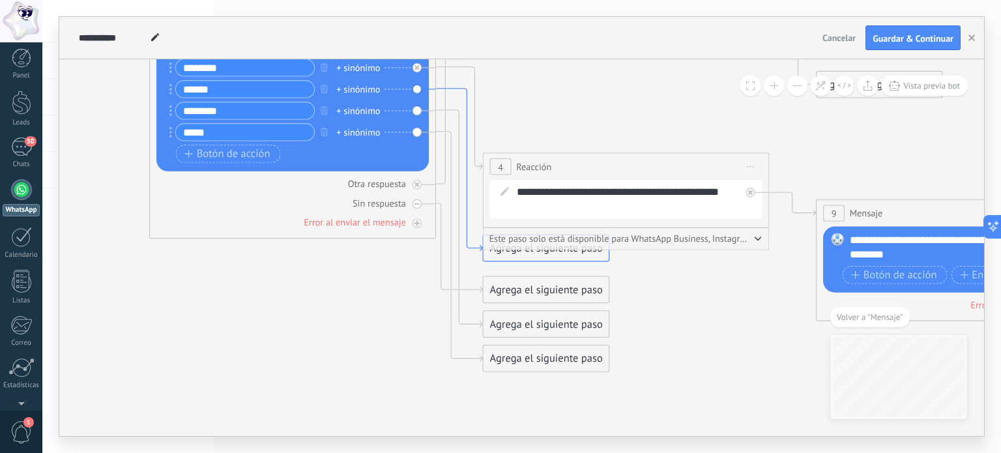
click at [464, 104] on icon at bounding box center [459, 170] width 47 height 162
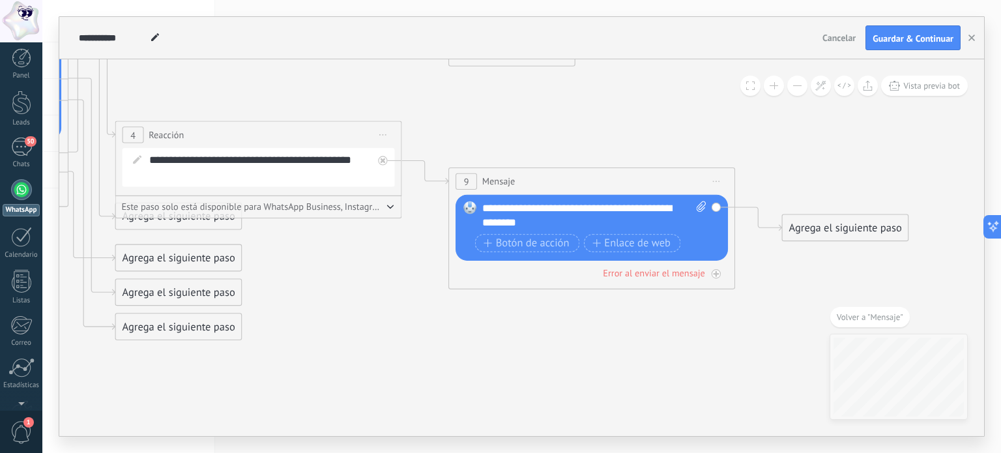
drag, startPoint x: 741, startPoint y: 368, endPoint x: 577, endPoint y: 321, distance: 170.9
click at [382, 333] on icon at bounding box center [237, 120] width 1964 height 1158
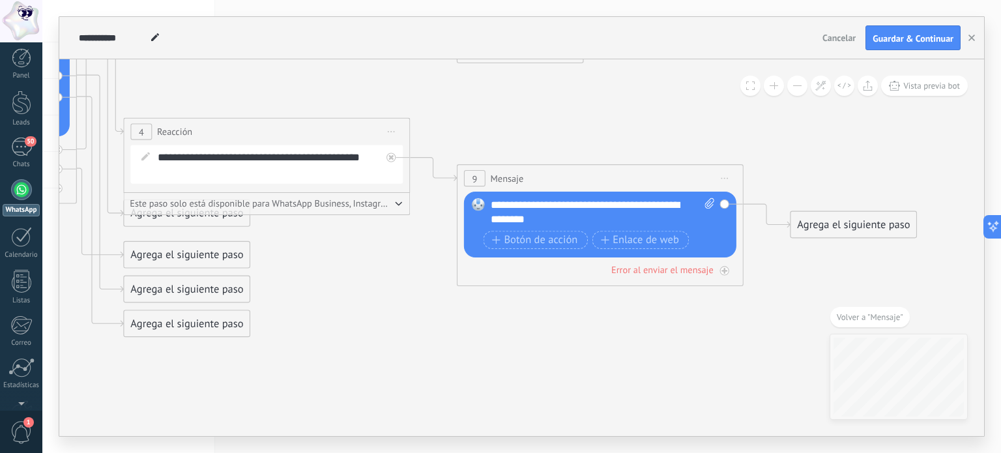
click at [879, 315] on span "Volver a "Mensaje"" at bounding box center [870, 317] width 66 height 11
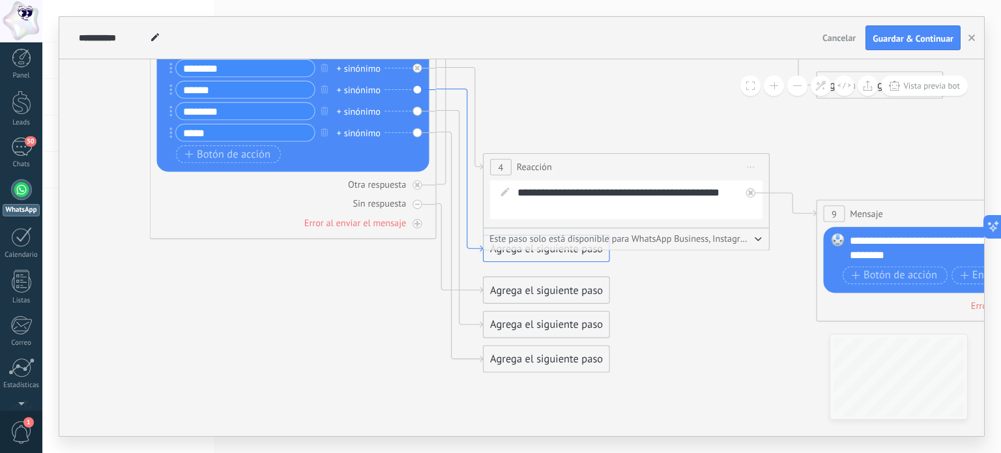
click at [465, 97] on icon at bounding box center [460, 170] width 47 height 162
click at [469, 231] on icon at bounding box center [459, 170] width 47 height 162
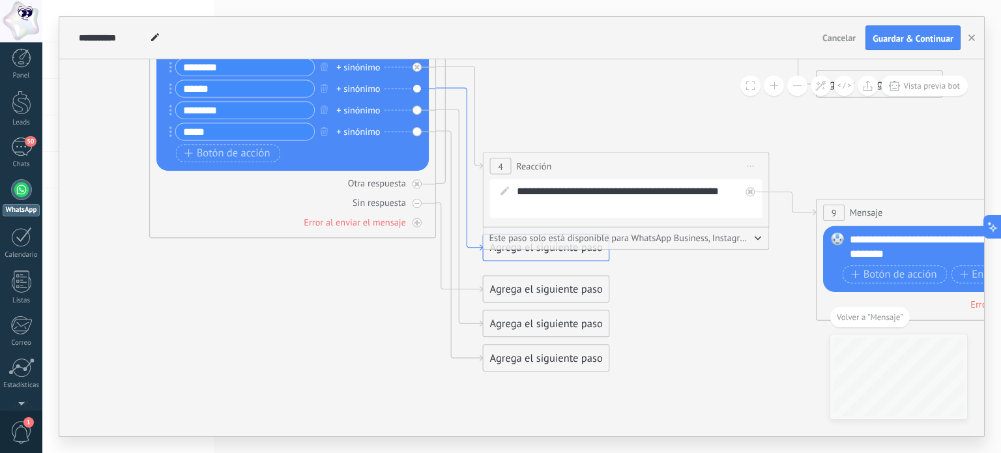
click at [474, 247] on icon at bounding box center [459, 169] width 47 height 162
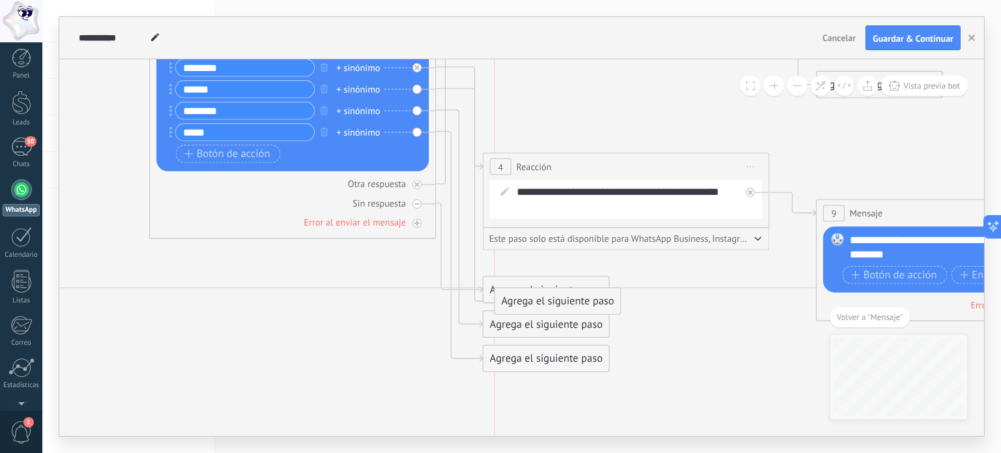
drag, startPoint x: 515, startPoint y: 257, endPoint x: 524, endPoint y: 317, distance: 60.7
click at [473, 289] on icon at bounding box center [459, 247] width 47 height 89
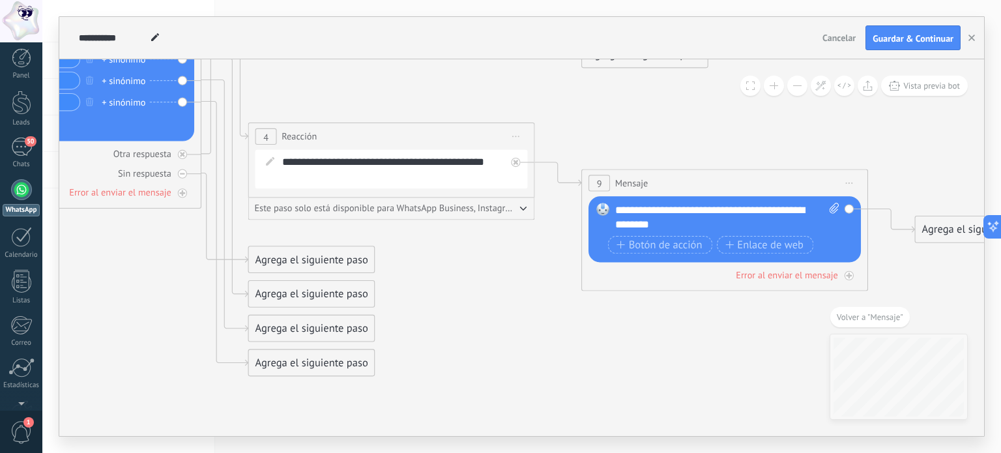
drag, startPoint x: 769, startPoint y: 279, endPoint x: 407, endPoint y: 289, distance: 362.6
click at [494, 303] on icon at bounding box center [370, 121] width 1964 height 1158
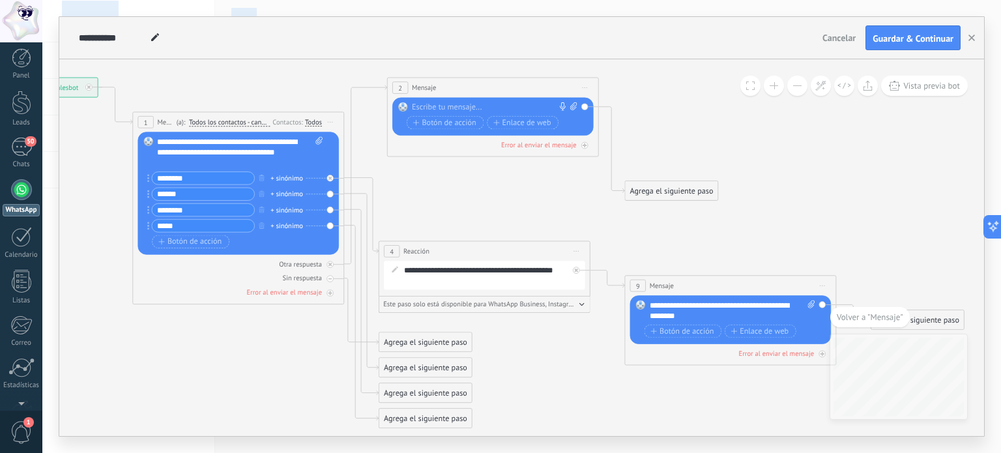
drag, startPoint x: 780, startPoint y: 234, endPoint x: 801, endPoint y: 474, distance: 240.8
click at [801, 452] on html ".abccls-1,.abccls-2{fill-rule:evenodd}.abccls-2{fill:#fff} .abfcls-1{fill:none}…" at bounding box center [500, 226] width 1001 height 453
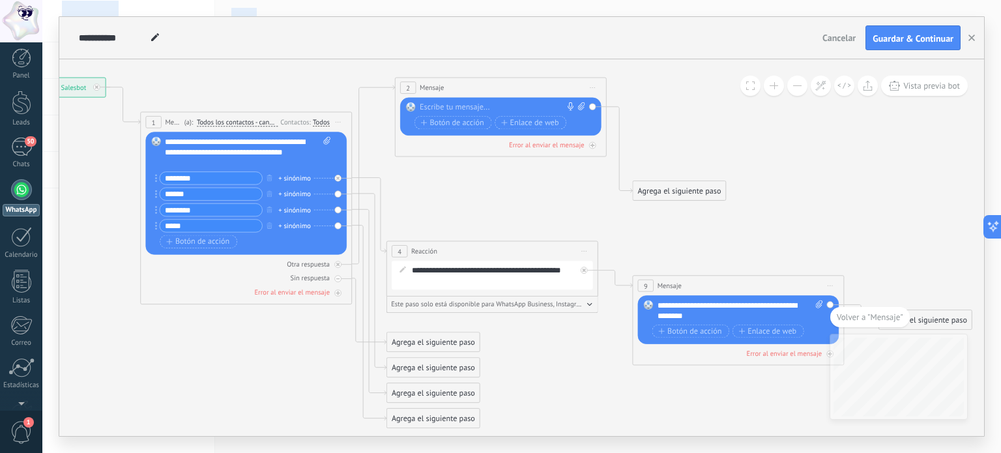
click at [452, 85] on div "2 Mensaje ******* (a): Todos los contactos - canales seleccionados Todos los co…" at bounding box center [501, 88] width 211 height 20
click at [597, 85] on span "Iniciar vista previa aquí Cambiar nombre Duplicar Borrar" at bounding box center [593, 88] width 17 height 16
click at [623, 161] on div "Borrar" at bounding box center [641, 157] width 104 height 18
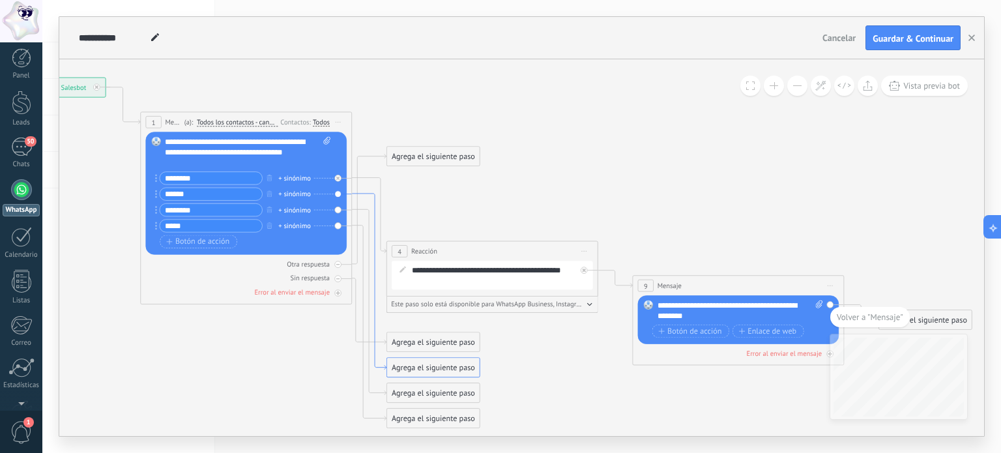
click at [376, 199] on icon at bounding box center [369, 282] width 35 height 176
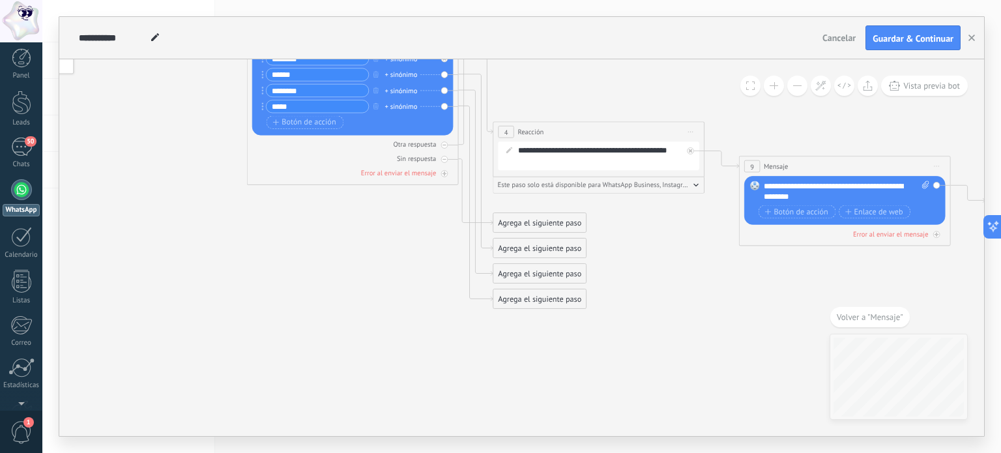
click at [517, 249] on div "Agrega el siguiente paso" at bounding box center [540, 249] width 93 height 18
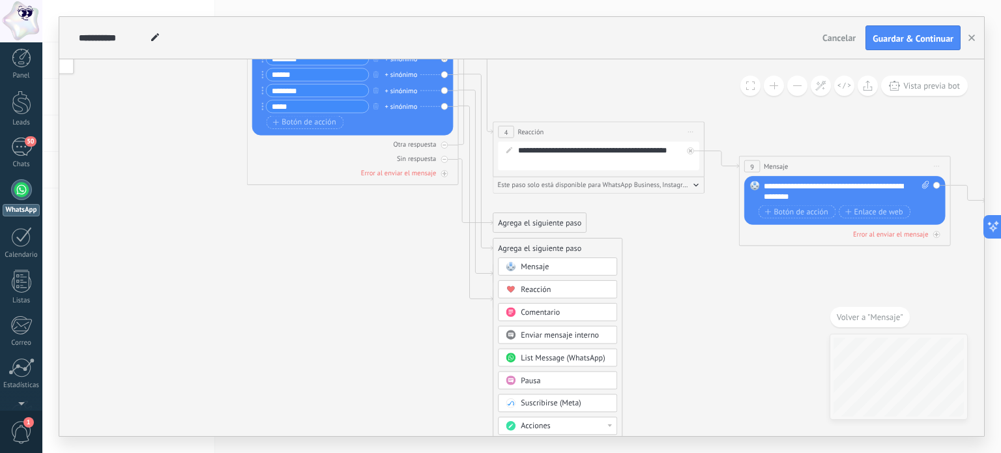
click at [546, 265] on span "Mensaje" at bounding box center [535, 267] width 28 height 10
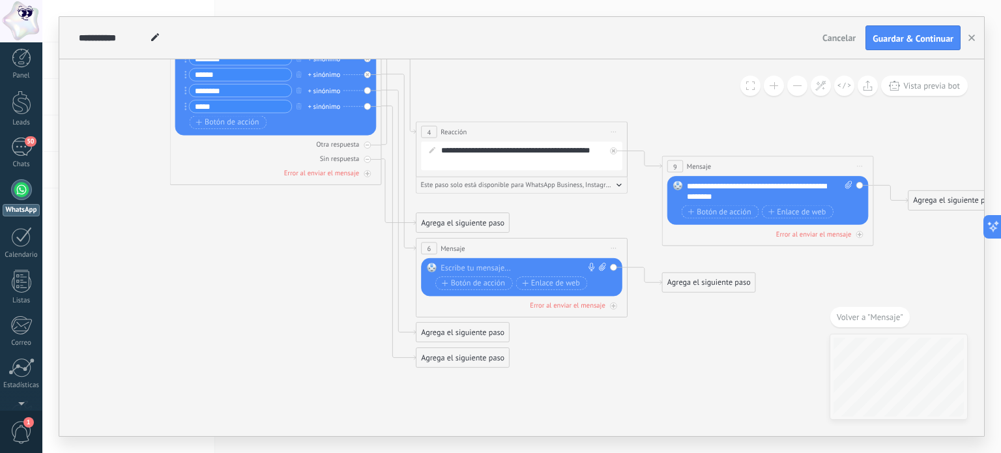
click at [507, 265] on div at bounding box center [519, 268] width 157 height 10
paste div
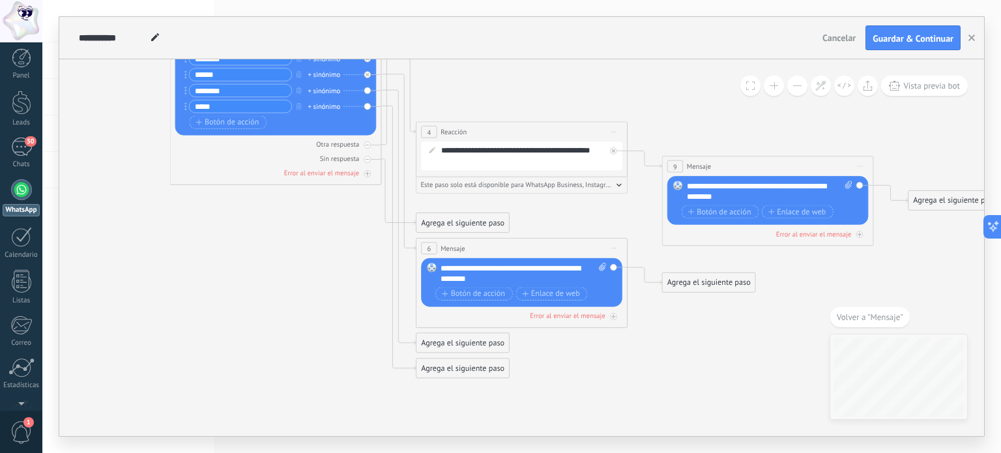
click at [545, 235] on icon at bounding box center [506, 163] width 1450 height 939
click at [907, 38] on span "Guardar & Continuar" at bounding box center [913, 38] width 81 height 9
click at [930, 83] on span "Vista previa bot" at bounding box center [932, 85] width 57 height 11
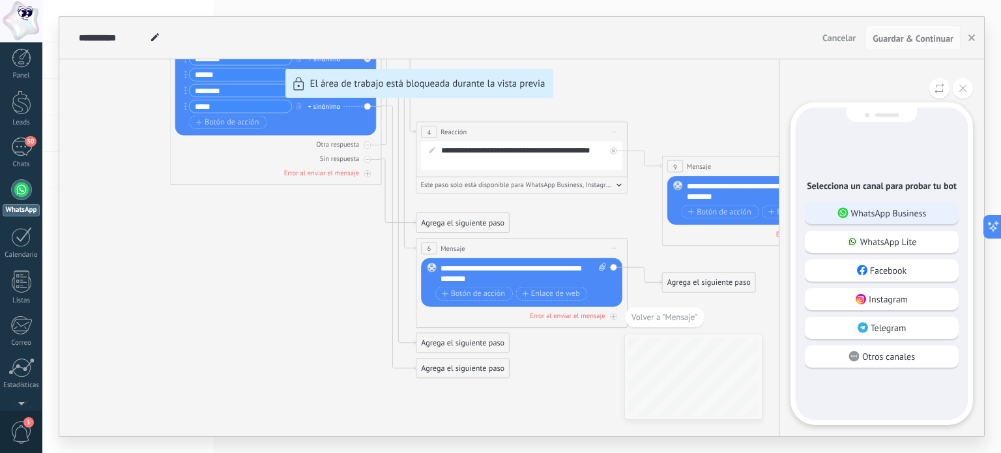
click at [889, 214] on p "WhatsApp Business" at bounding box center [889, 213] width 76 height 12
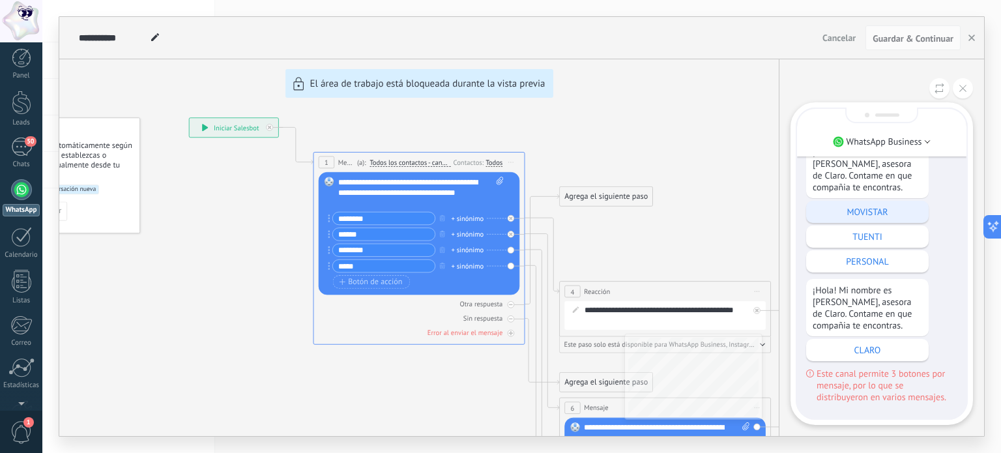
click at [862, 203] on div "MOVISTAR" at bounding box center [867, 212] width 123 height 22
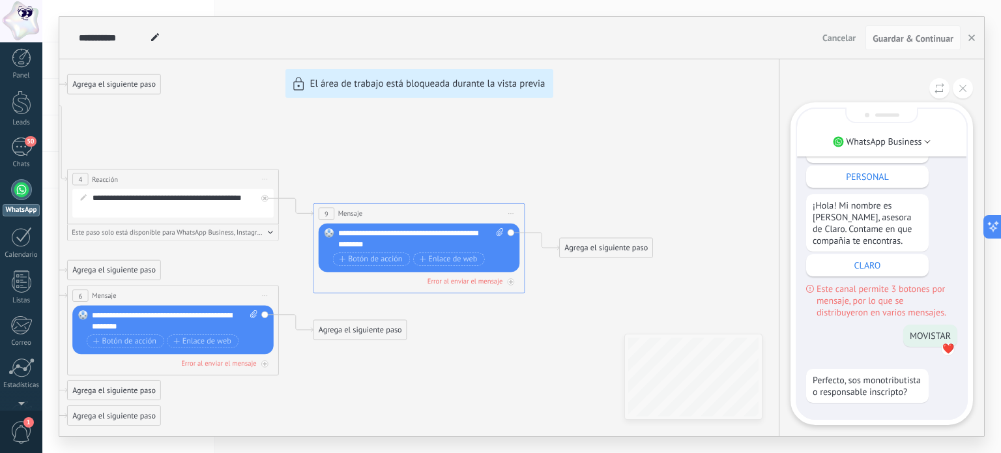
scroll to position [0, 0]
